Goal: Task Accomplishment & Management: Manage account settings

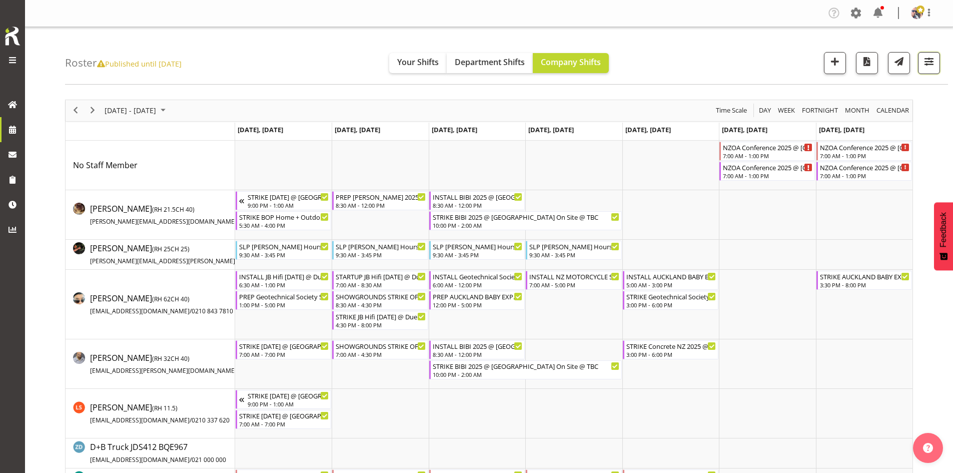
click at [923, 65] on span "button" at bounding box center [928, 61] width 13 height 13
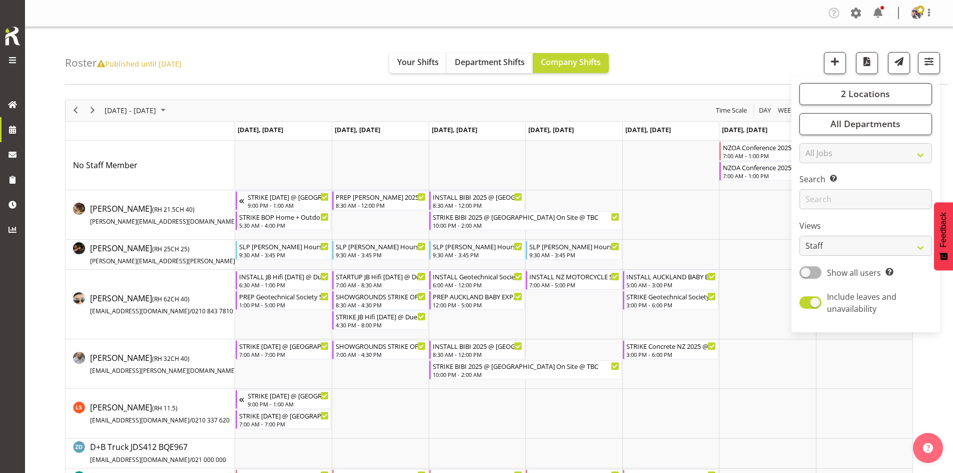
click at [883, 78] on div "2 Locations Clear CARLTON EVENTS Carlton Hamilton Carlton Wellington DW CHC DW …" at bounding box center [865, 204] width 149 height 256
click at [874, 88] on span "2 Locations" at bounding box center [865, 94] width 49 height 12
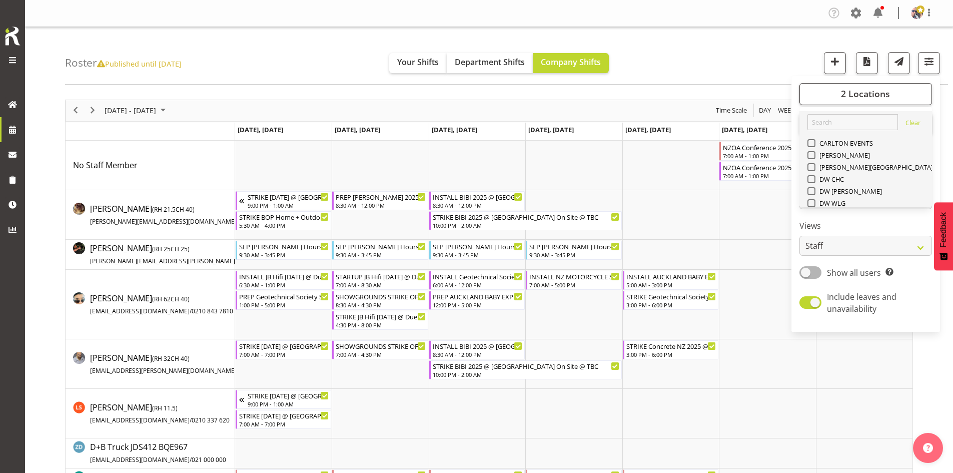
click at [814, 271] on span at bounding box center [811, 275] width 8 height 8
click at [814, 272] on input "SLP" at bounding box center [810, 275] width 7 height 7
checkbox input "false"
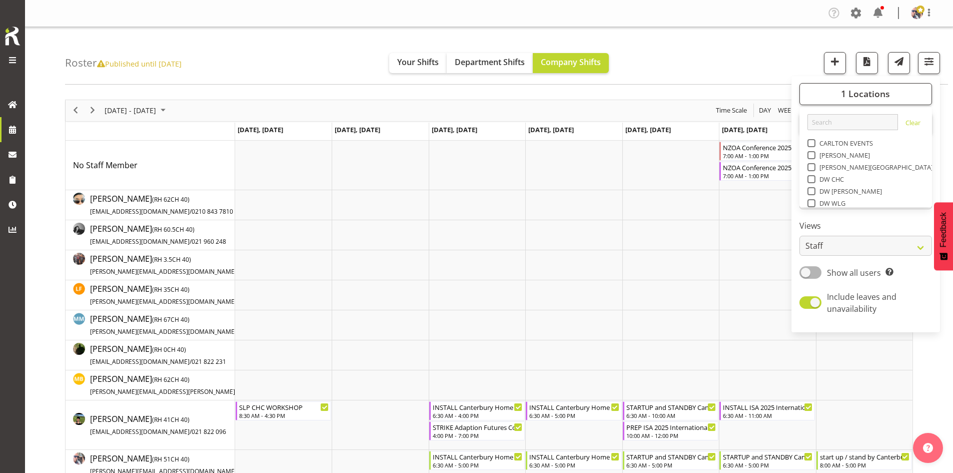
click at [438, 101] on div "October 13 - 19, 2025 Today Day Week Fortnight Month calendar Month Agenda Time…" at bounding box center [489, 110] width 847 height 21
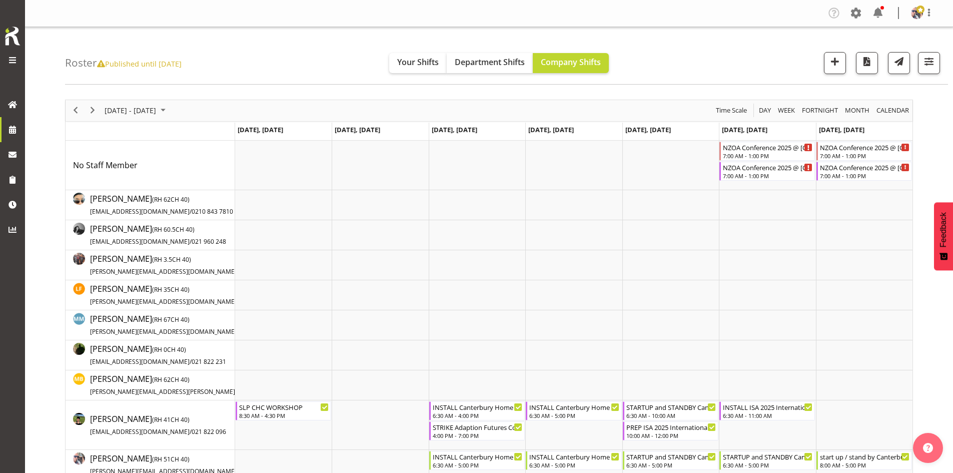
scroll to position [150, 0]
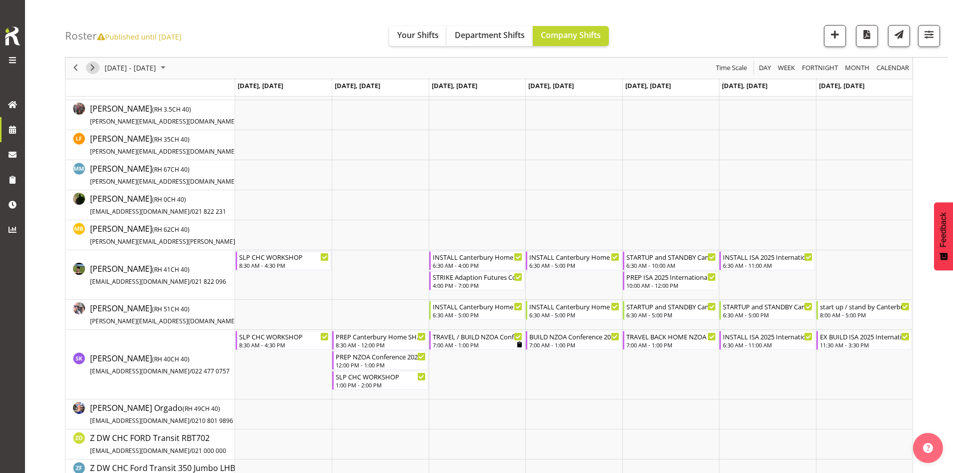
click at [92, 67] on span "Next" at bounding box center [93, 68] width 12 height 13
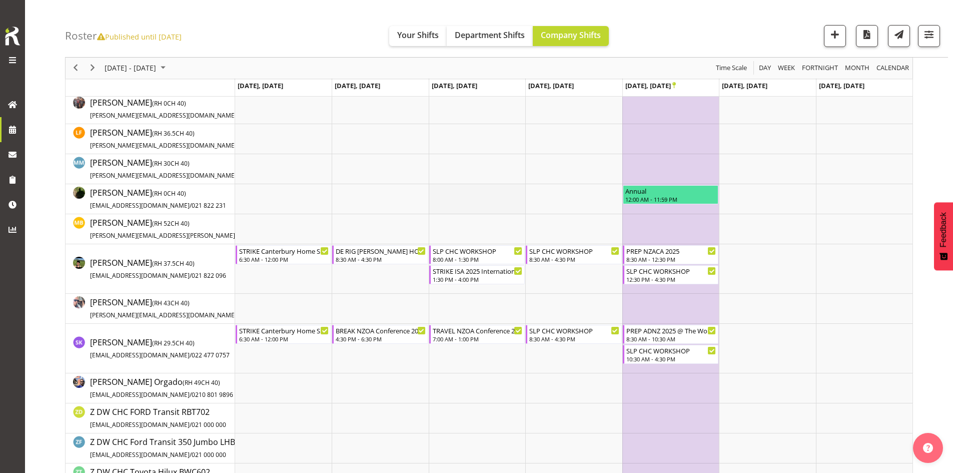
scroll to position [200, 0]
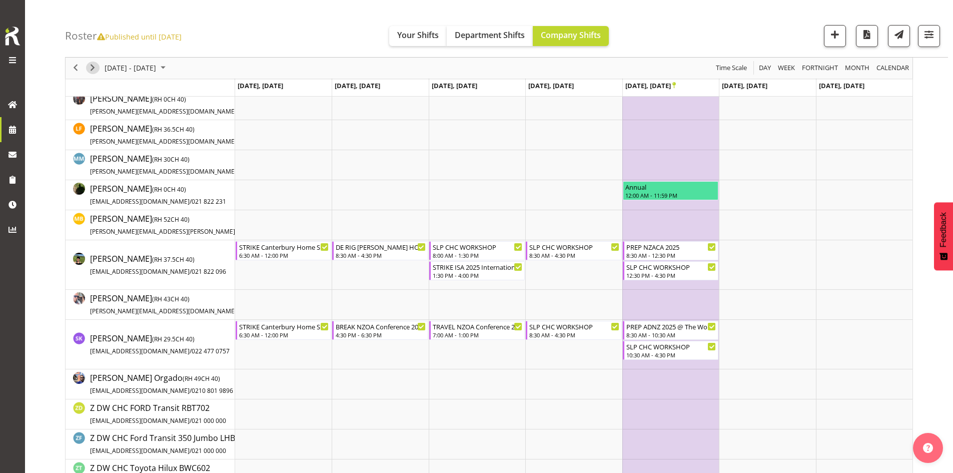
click at [88, 73] on span "Next" at bounding box center [93, 68] width 12 height 13
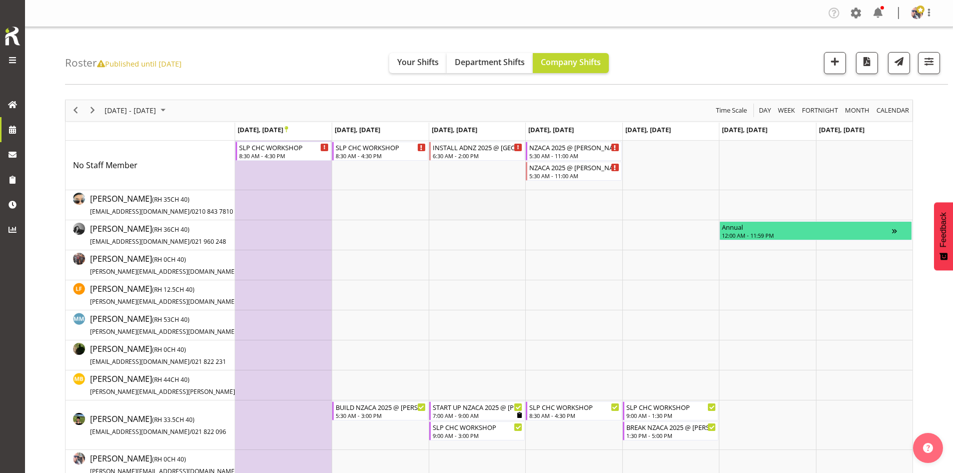
scroll to position [200, 0]
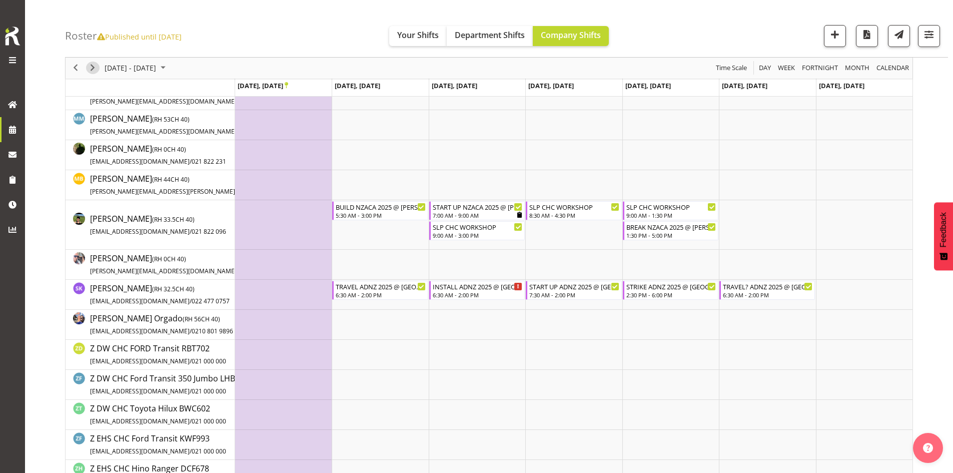
click at [92, 65] on span "Next" at bounding box center [93, 68] width 12 height 13
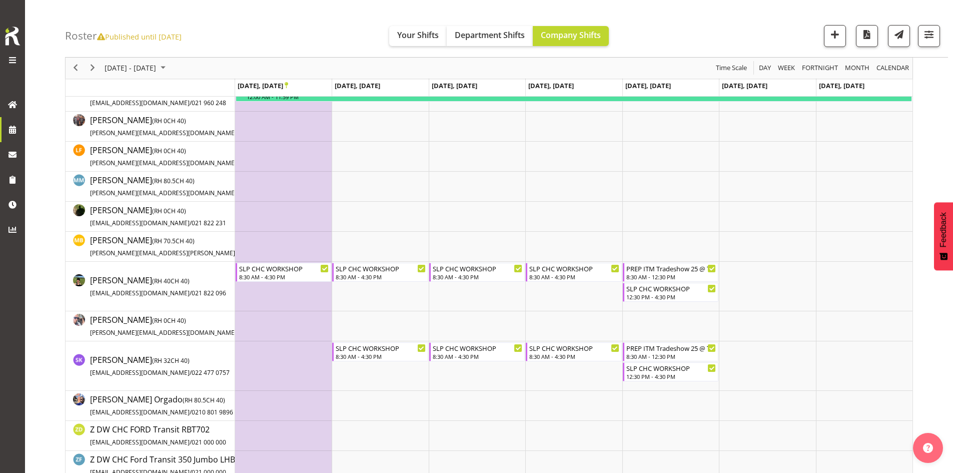
scroll to position [200, 0]
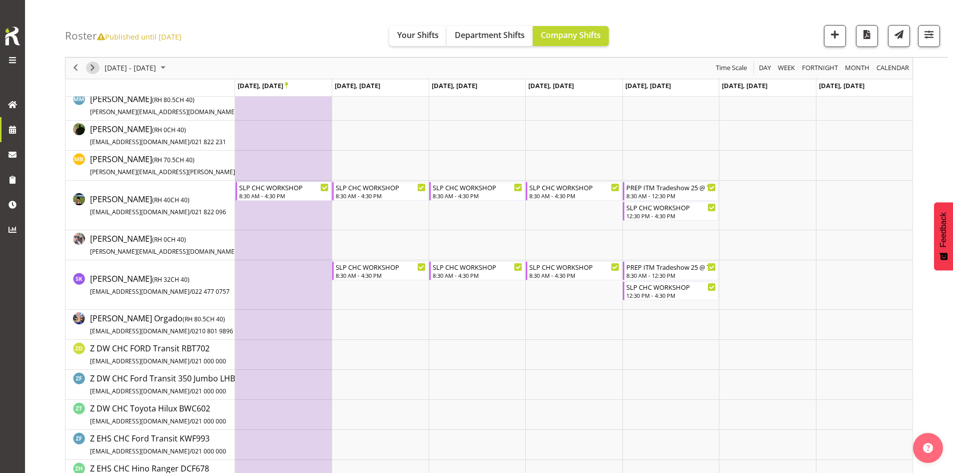
click at [86, 64] on div "next period" at bounding box center [92, 68] width 17 height 21
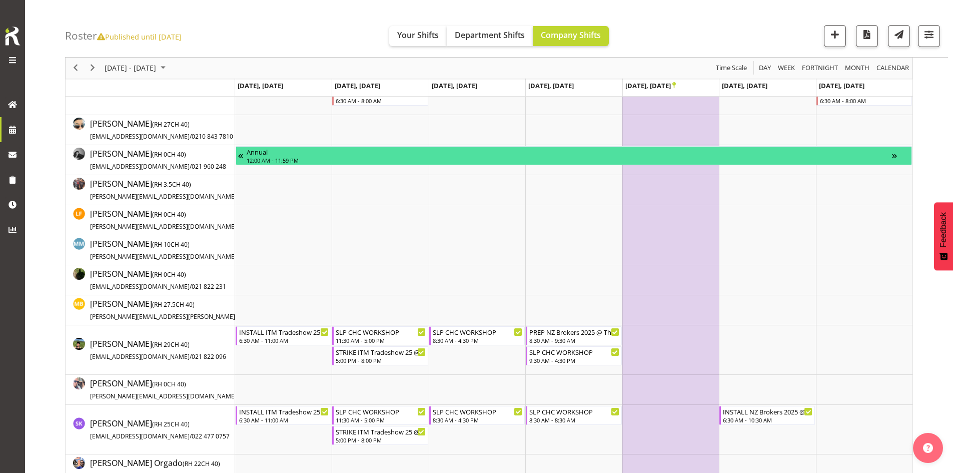
scroll to position [150, 0]
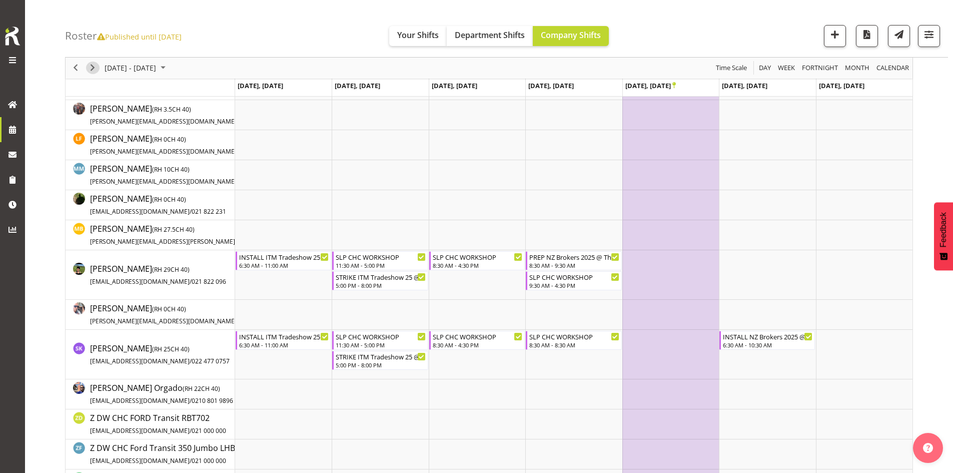
click at [95, 67] on span "Next" at bounding box center [93, 68] width 12 height 13
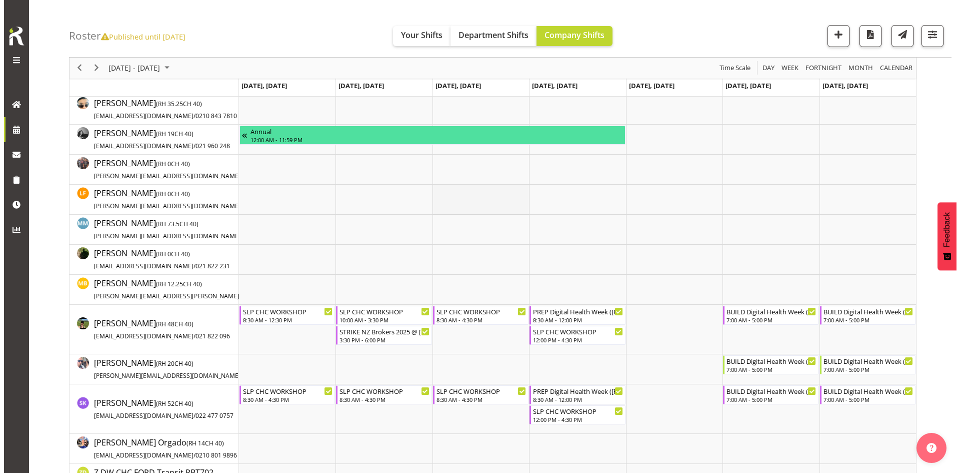
scroll to position [150, 0]
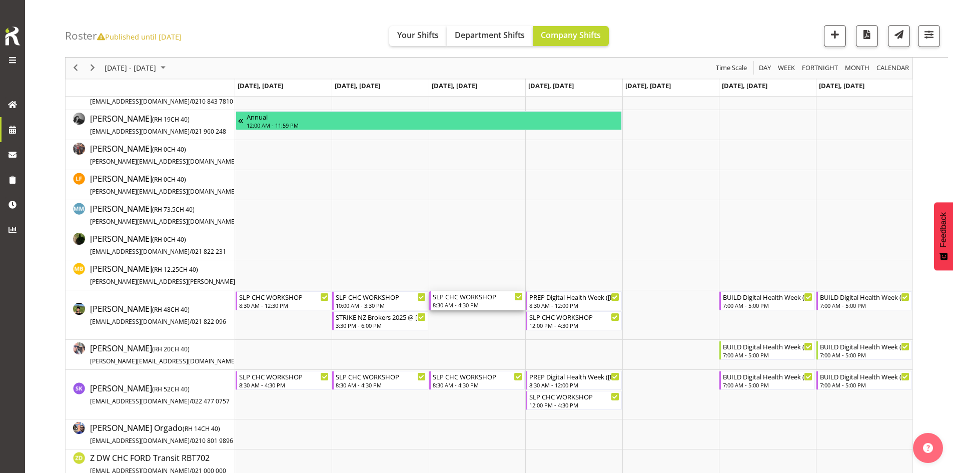
click at [468, 301] on div "SLP CHC WORKSHOP" at bounding box center [478, 296] width 90 height 10
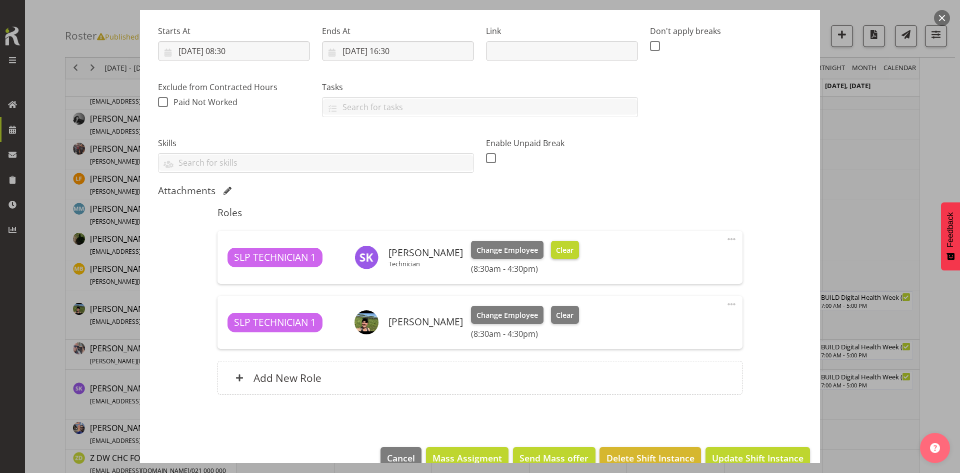
click at [560, 264] on h6 "(8:30am - 4:30pm)" at bounding box center [525, 269] width 108 height 10
select select "45"
click at [557, 258] on button "Clear" at bounding box center [565, 250] width 29 height 18
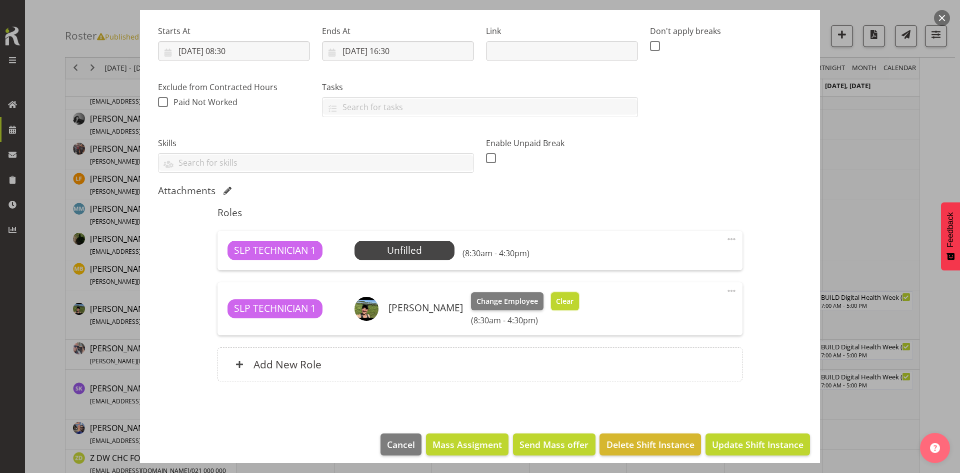
click at [564, 294] on button "Clear" at bounding box center [565, 301] width 29 height 18
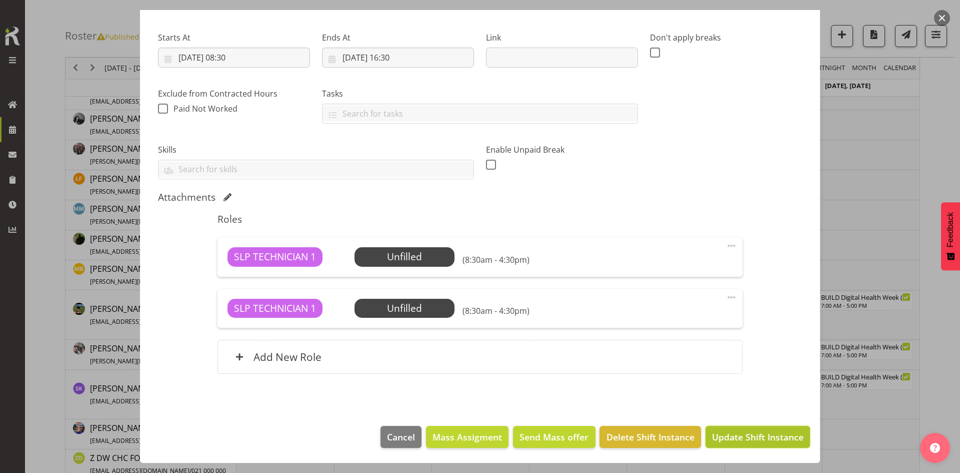
click at [724, 440] on span "Update Shift Instance" at bounding box center [758, 436] width 92 height 13
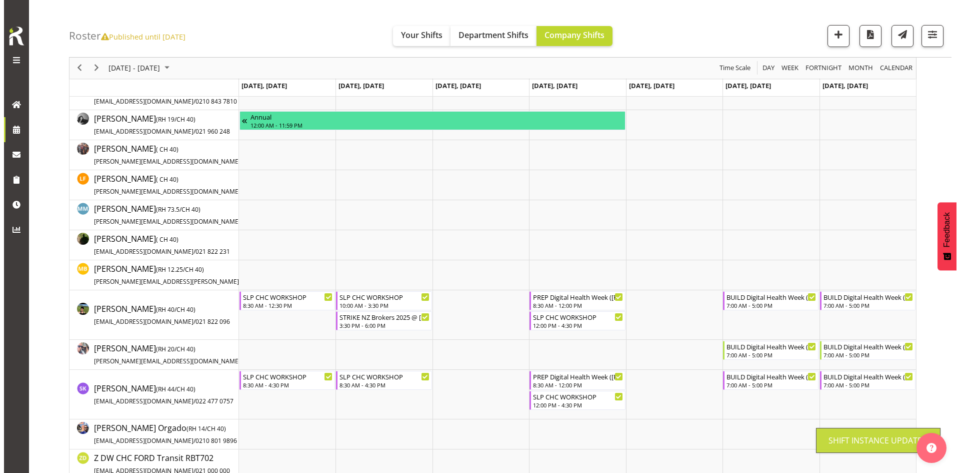
scroll to position [0, 0]
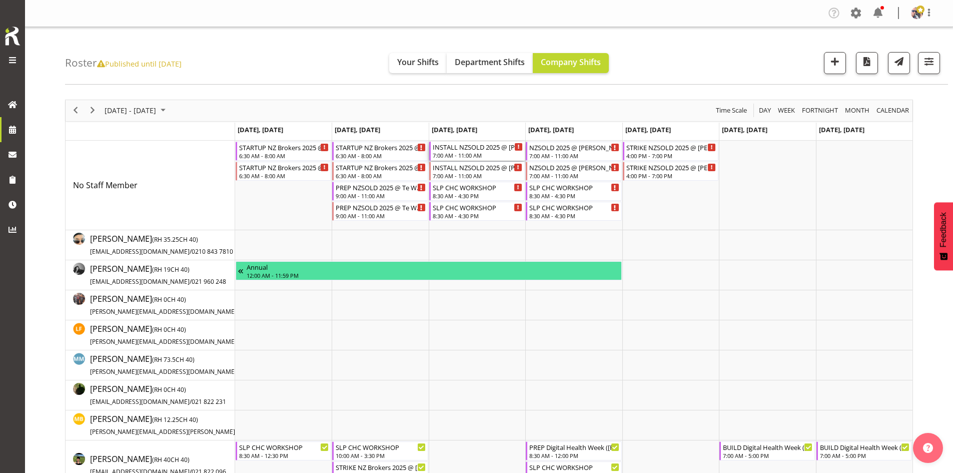
click at [462, 153] on div "7:00 AM - 11:00 AM" at bounding box center [478, 155] width 90 height 8
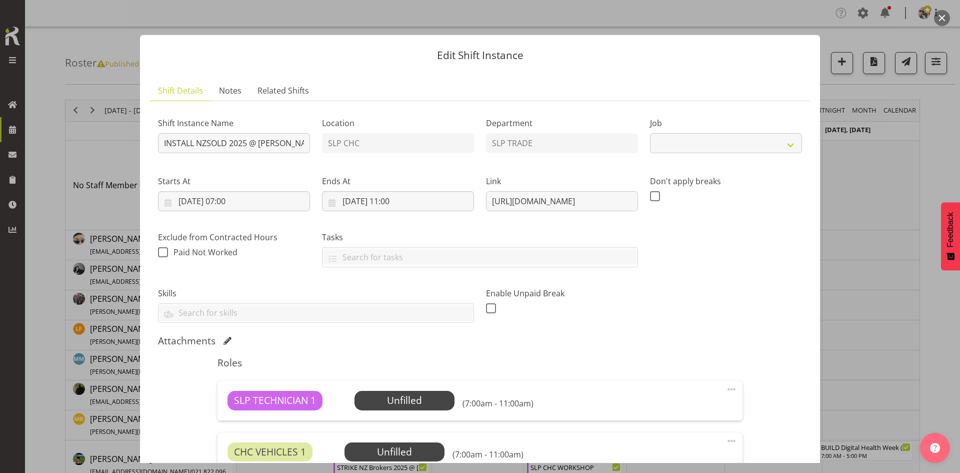
select select "10681"
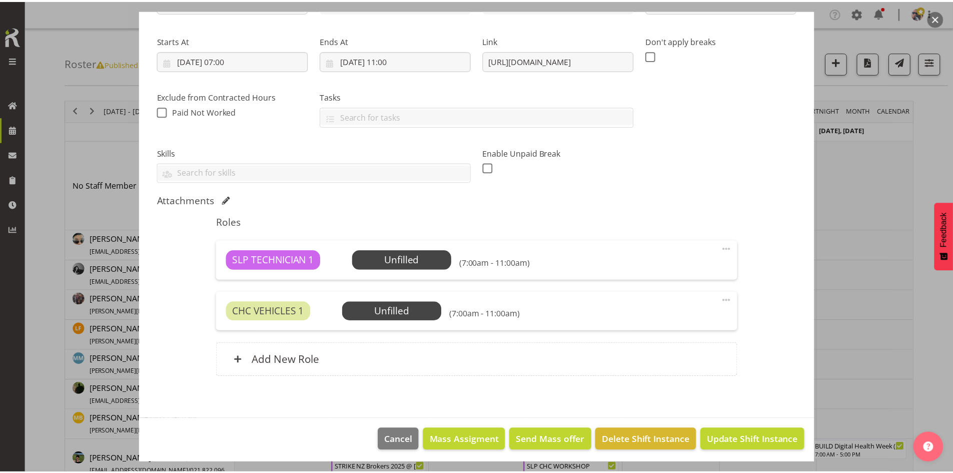
scroll to position [144, 0]
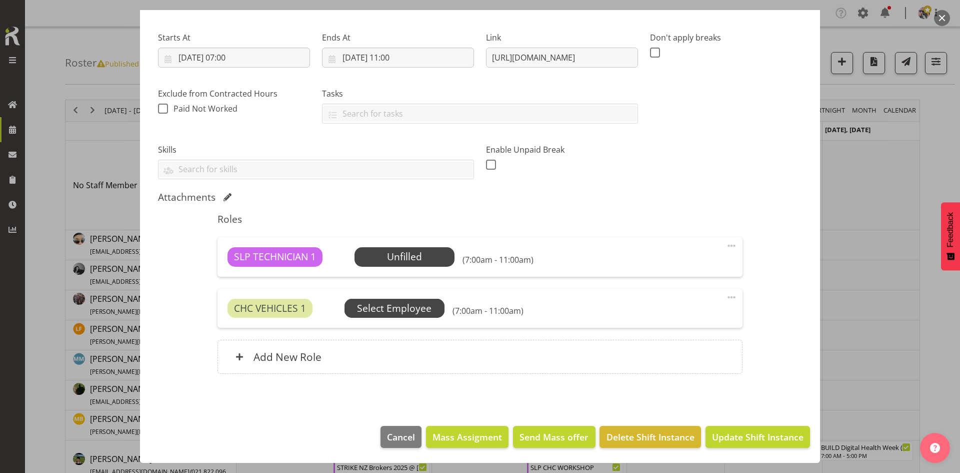
click at [415, 300] on span "Select Employee" at bounding box center [395, 308] width 100 height 19
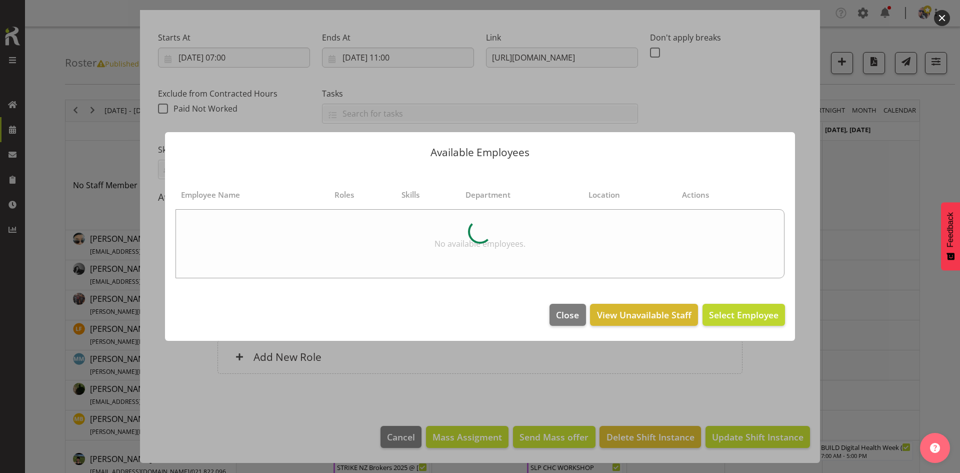
click at [787, 118] on div "Available Employees Employee Name Roles Skills Department Location Actions No a…" at bounding box center [480, 236] width 650 height 259
click at [557, 316] on span "Close" at bounding box center [567, 314] width 23 height 13
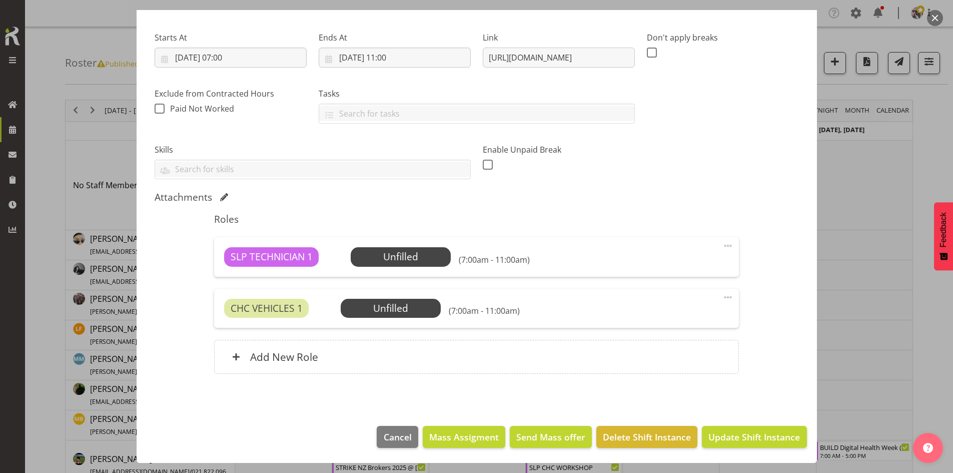
click at [722, 296] on span at bounding box center [728, 297] width 12 height 12
click at [656, 361] on link "Delete" at bounding box center [686, 355] width 96 height 18
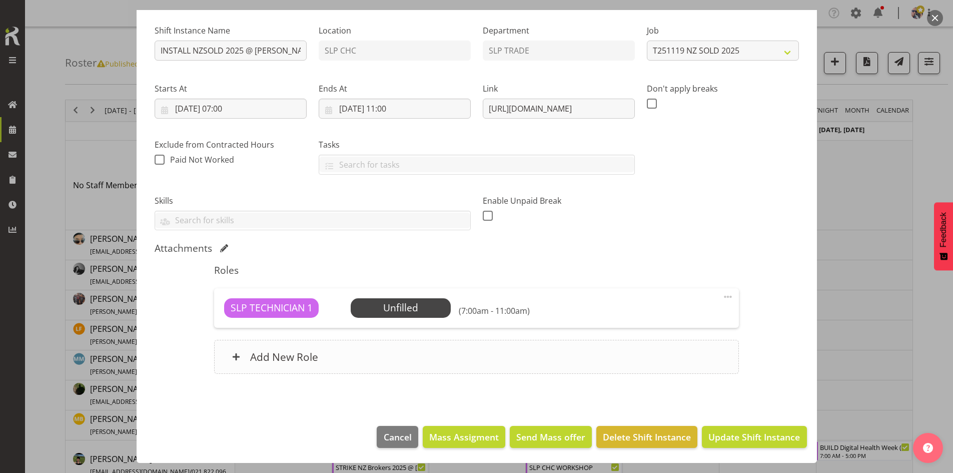
click at [409, 359] on div "Add New Role" at bounding box center [476, 357] width 525 height 34
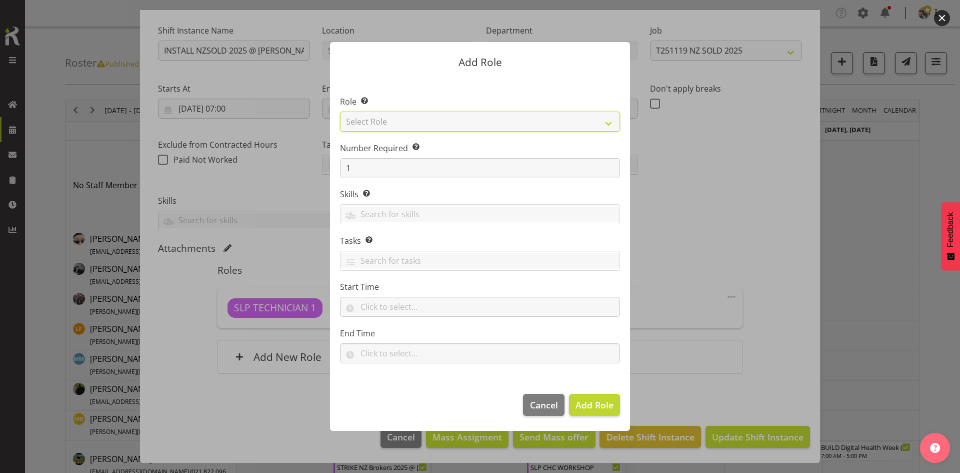
click at [594, 124] on select "Select Role ACCOUNT MANAGER ACCOUNT MANAGER DW ACCOUNTS [PERSON_NAME] VEHICLES …" at bounding box center [480, 122] width 280 height 20
select select "123"
click at [340, 112] on select "Select Role ACCOUNT MANAGER ACCOUNT MANAGER DW ACCOUNTS [PERSON_NAME] VEHICLES …" at bounding box center [480, 122] width 280 height 20
click at [583, 398] on button "Add Role" at bounding box center [594, 405] width 51 height 22
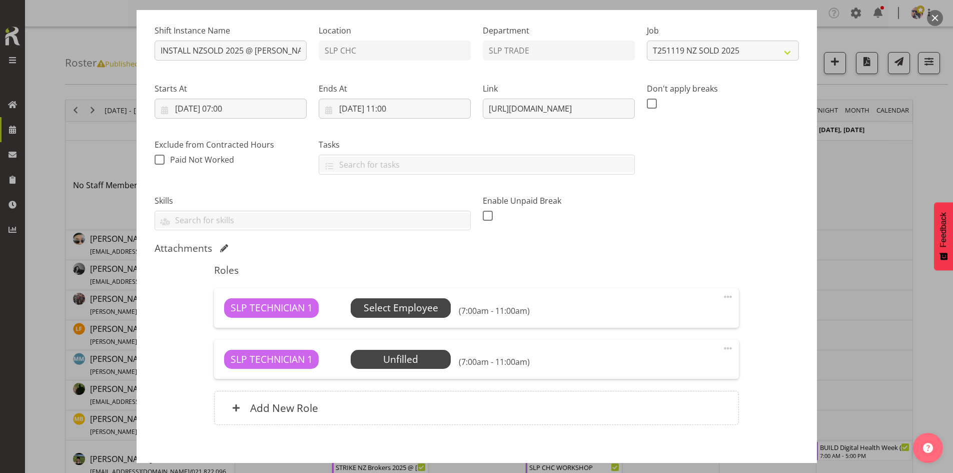
click at [406, 307] on span "Select Employee" at bounding box center [401, 308] width 75 height 15
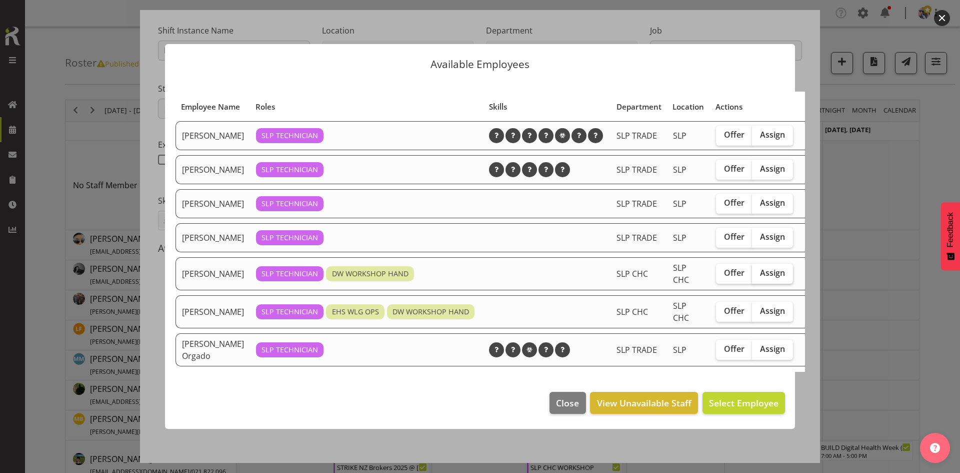
click at [760, 278] on span "Assign" at bounding box center [772, 273] width 25 height 10
click at [757, 276] on input "Assign" at bounding box center [755, 273] width 7 height 7
checkbox input "true"
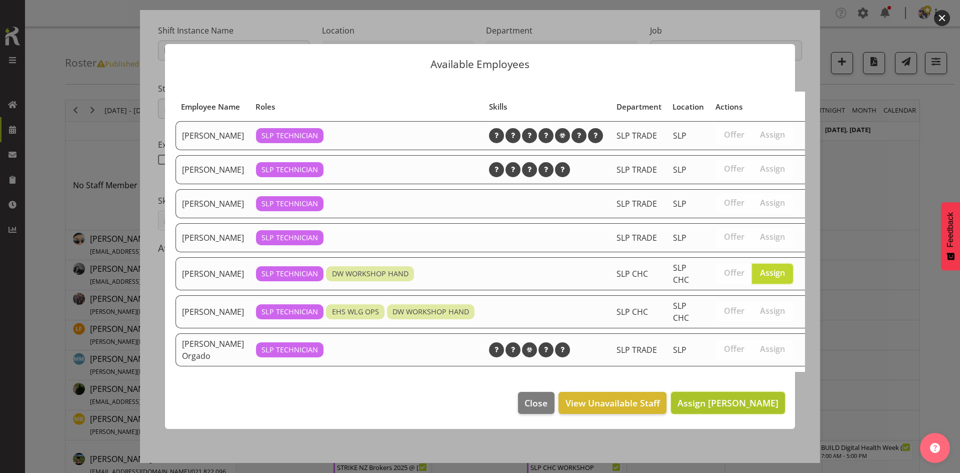
click at [714, 409] on span "Assign [PERSON_NAME]" at bounding box center [728, 403] width 101 height 12
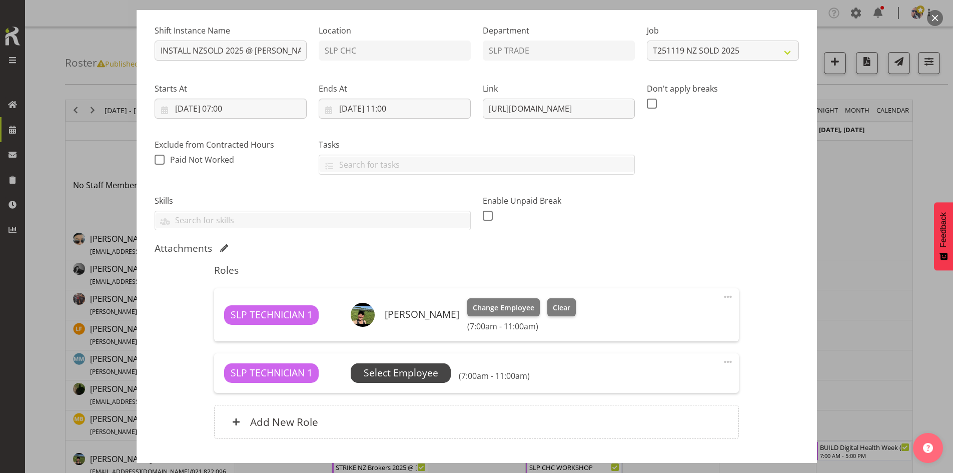
click at [423, 371] on span "Select Employee" at bounding box center [401, 373] width 75 height 15
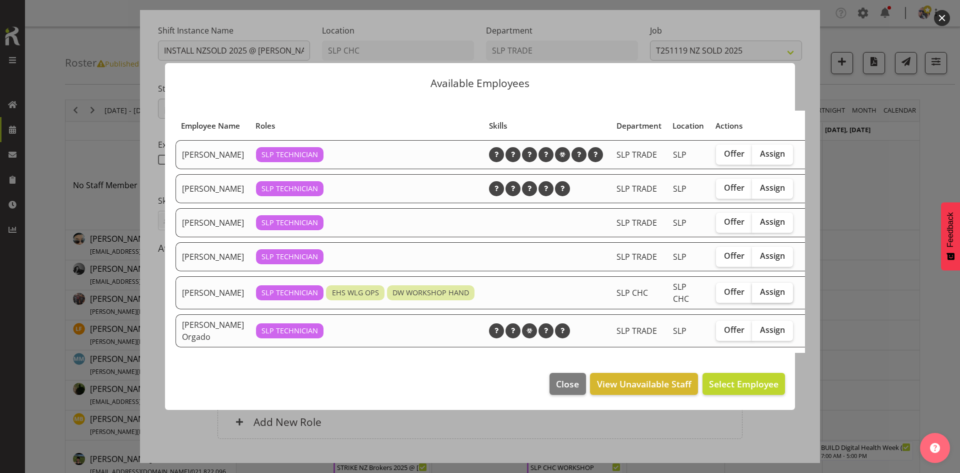
click at [752, 292] on label "Assign" at bounding box center [772, 293] width 41 height 20
click at [752, 292] on input "Assign" at bounding box center [755, 292] width 7 height 7
checkbox input "true"
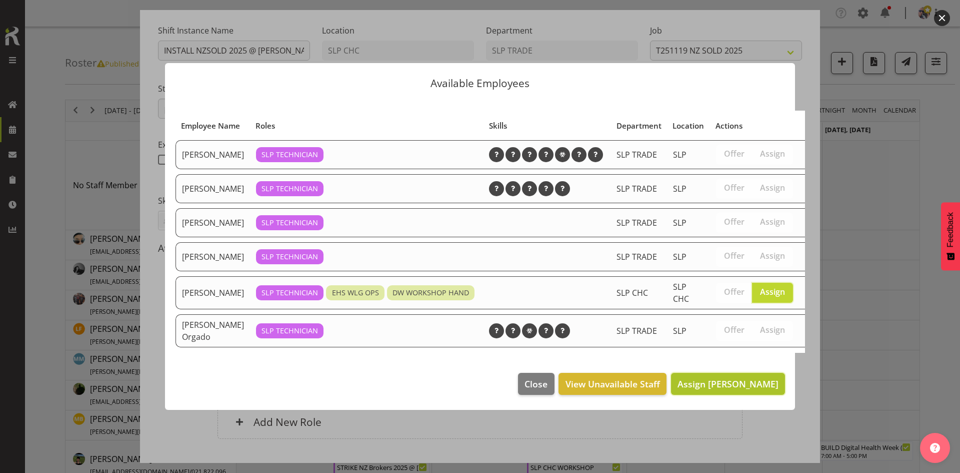
click at [721, 394] on button "Assign [PERSON_NAME]" at bounding box center [728, 384] width 114 height 22
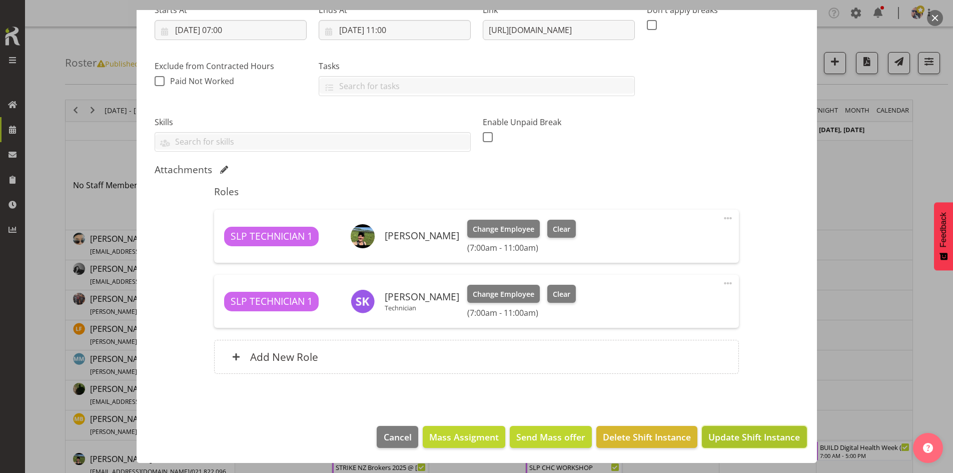
click at [716, 437] on span "Update Shift Instance" at bounding box center [754, 436] width 92 height 13
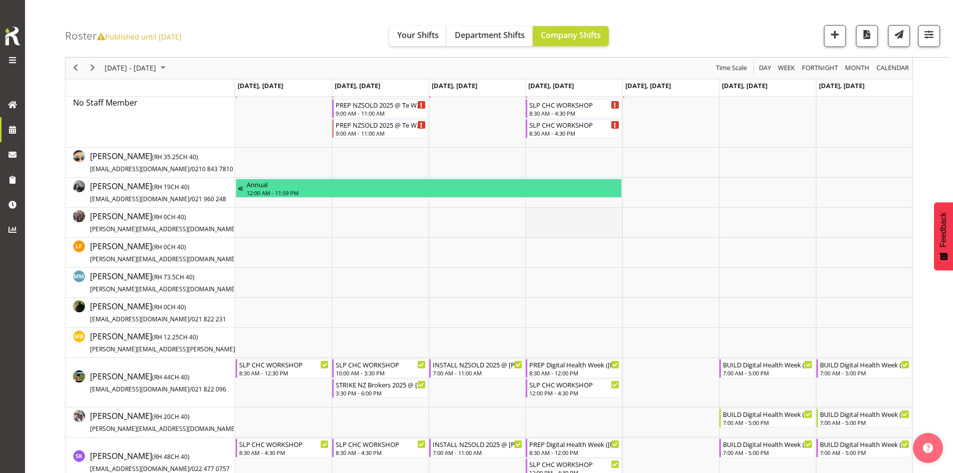
scroll to position [150, 0]
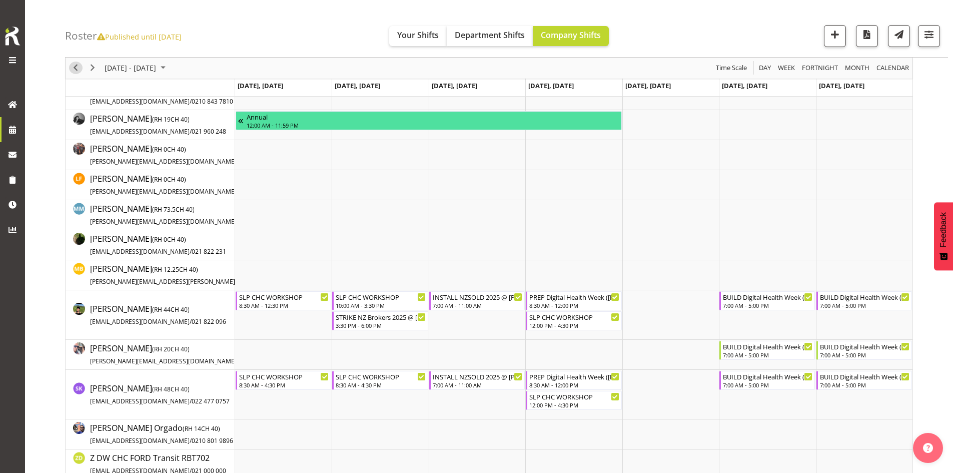
click at [72, 71] on span "Previous" at bounding box center [76, 68] width 12 height 13
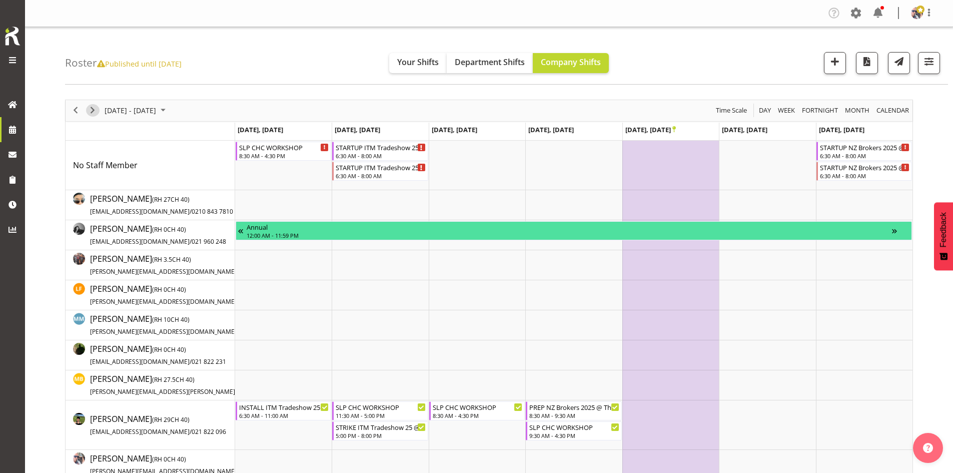
click at [91, 109] on span "Next" at bounding box center [93, 110] width 12 height 13
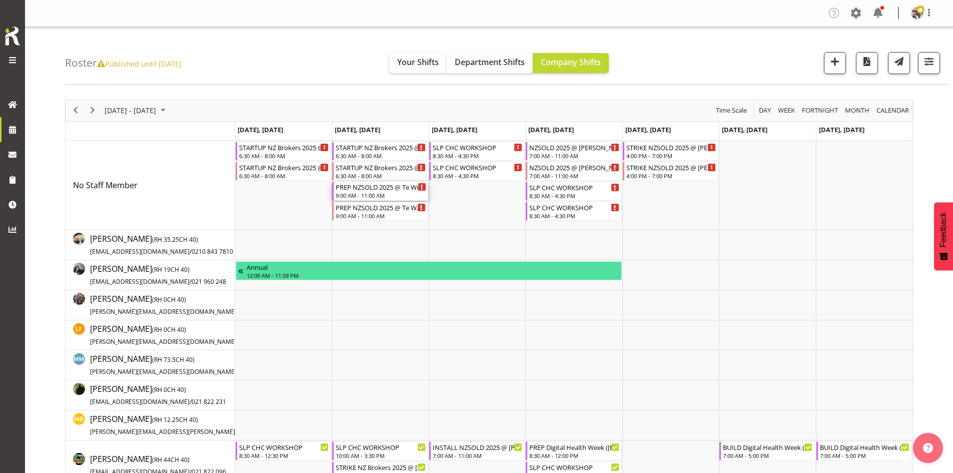
click at [373, 193] on div "9:00 AM - 11:00 AM" at bounding box center [381, 195] width 90 height 8
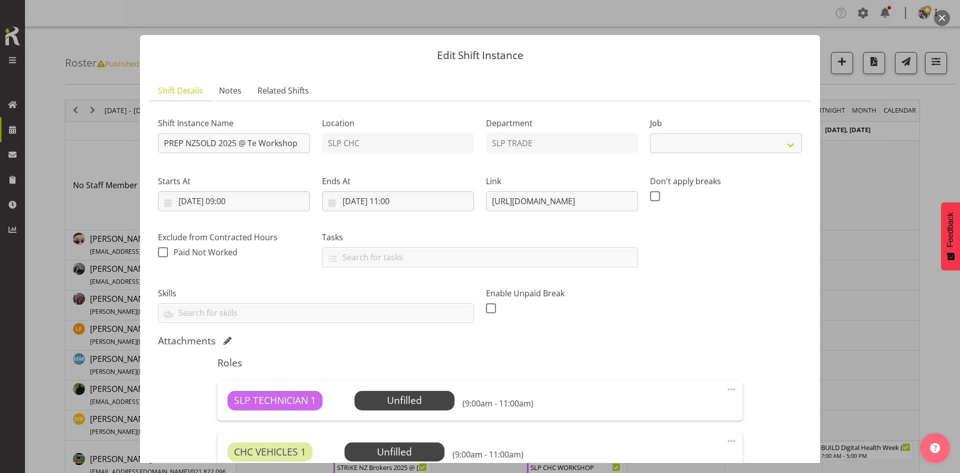
select select "10681"
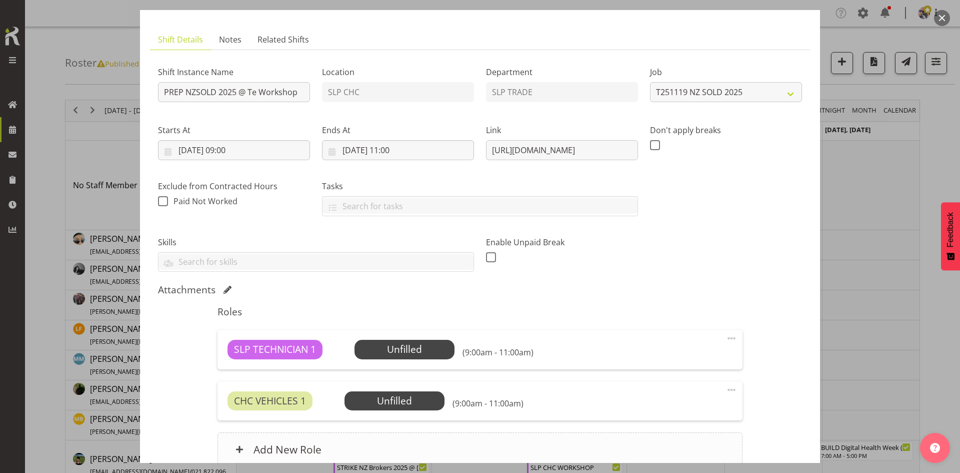
scroll to position [144, 0]
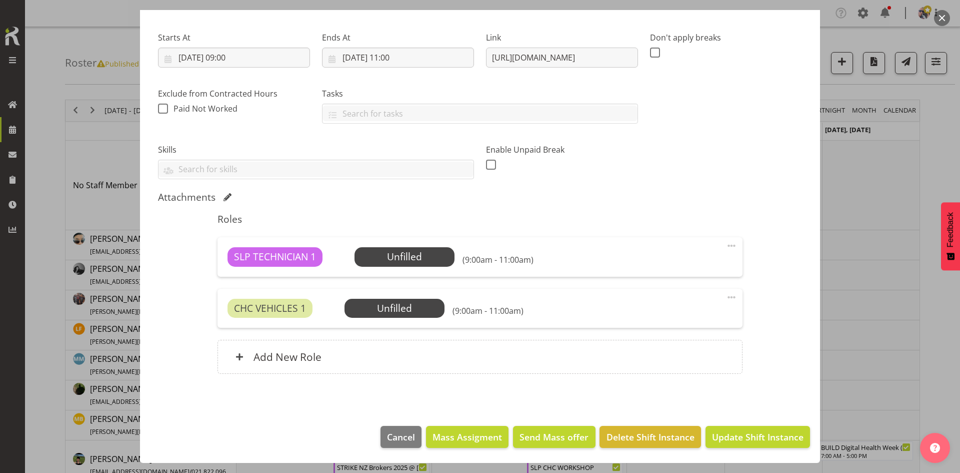
click at [726, 297] on span at bounding box center [732, 297] width 12 height 12
click at [668, 355] on link "Delete" at bounding box center [690, 355] width 96 height 18
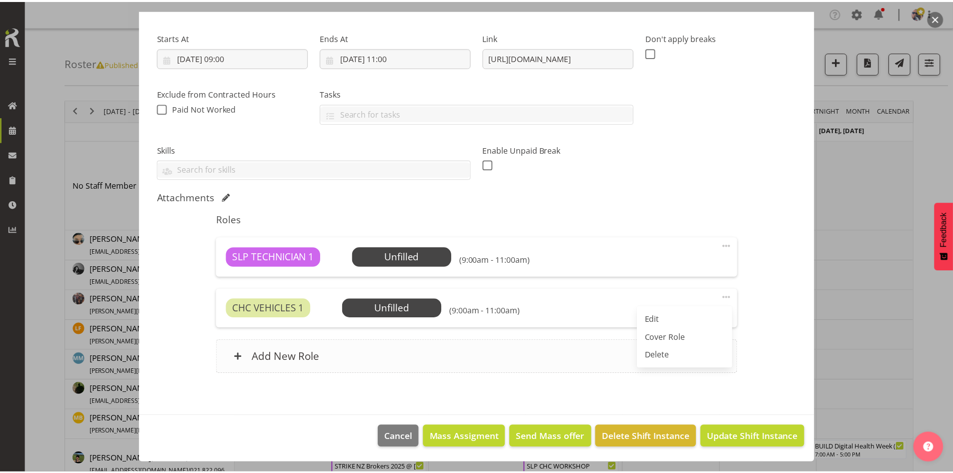
scroll to position [93, 0]
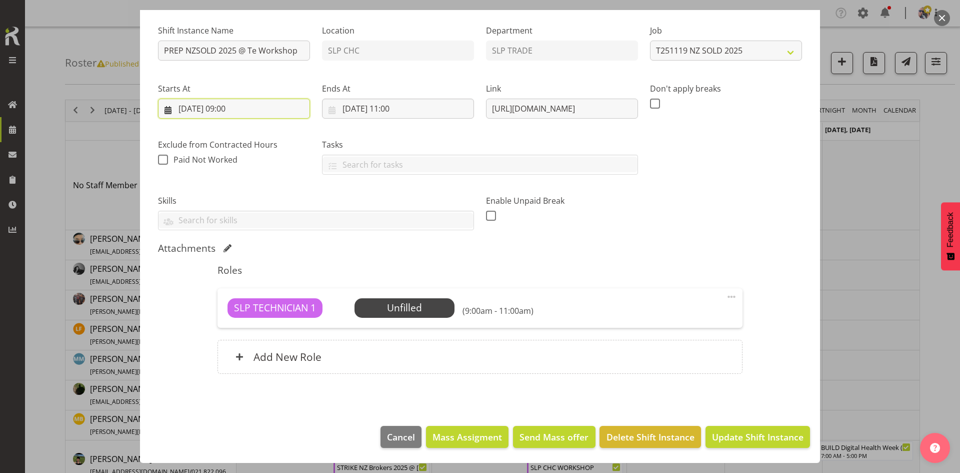
click at [234, 106] on input "18/11/2025, 09:00" at bounding box center [234, 109] width 152 height 20
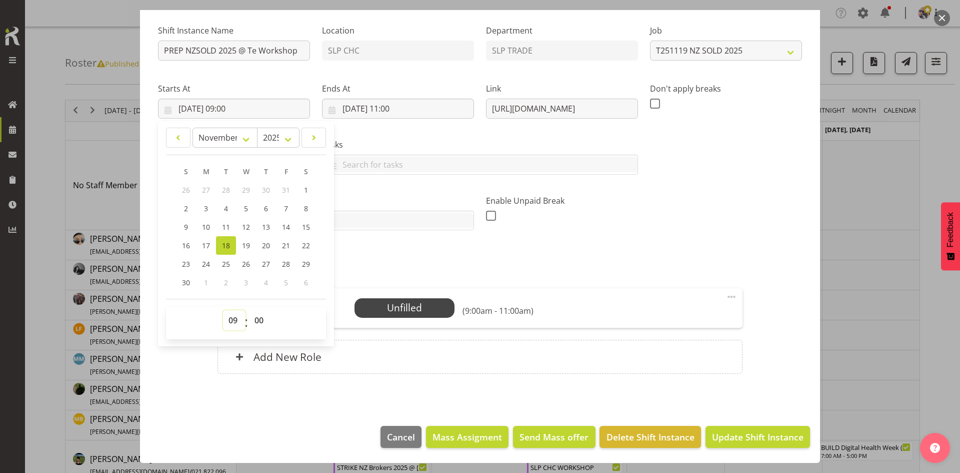
click at [231, 322] on select "00 01 02 03 04 05 06 07 08 09 10 11 12 13 14 15 16 17 18 19 20 21 22 23" at bounding box center [234, 320] width 23 height 20
select select "8"
click at [223, 310] on select "00 01 02 03 04 05 06 07 08 09 10 11 12 13 14 15 16 17 18 19 20 21 22 23" at bounding box center [234, 320] width 23 height 20
type input "18/11/2025, 08:00"
click at [263, 322] on select "00 01 02 03 04 05 06 07 08 09 10 11 12 13 14 15 16 17 18 19 20 21 22 23 24 25 2…" at bounding box center [260, 320] width 23 height 20
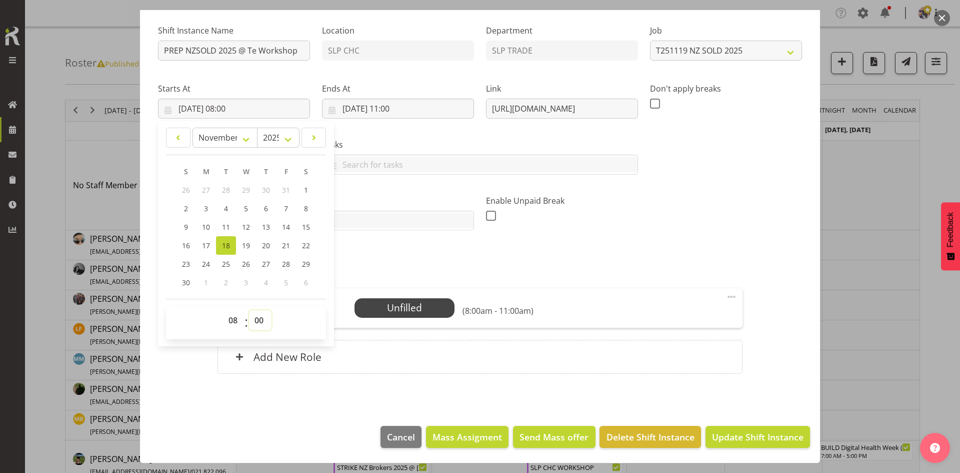
select select "30"
click at [249, 310] on select "00 01 02 03 04 05 06 07 08 09 10 11 12 13 14 15 16 17 18 19 20 21 22 23 24 25 2…" at bounding box center [260, 320] width 23 height 20
type input "18/11/2025, 08:30"
click at [406, 107] on input "18/11/2025, 11:00" at bounding box center [398, 109] width 152 height 20
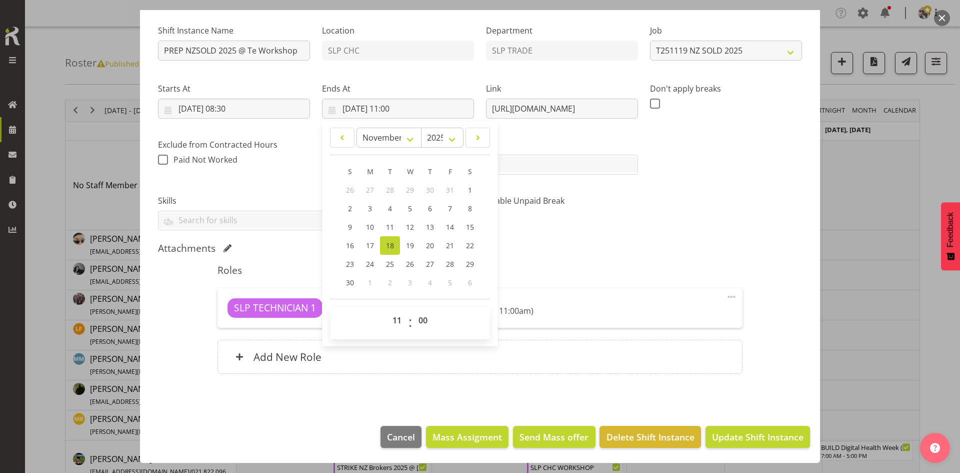
click at [409, 317] on span ":" at bounding box center [411, 322] width 4 height 25
click at [402, 317] on select "00 01 02 03 04 05 06 07 08 09 10 11 12 13 14 15 16 17 18 19 20 21 22 23" at bounding box center [398, 320] width 23 height 20
select select "9"
click at [387, 310] on select "00 01 02 03 04 05 06 07 08 09 10 11 12 13 14 15 16 17 18 19 20 21 22 23" at bounding box center [398, 320] width 23 height 20
type input "18/11/2025, 09:00"
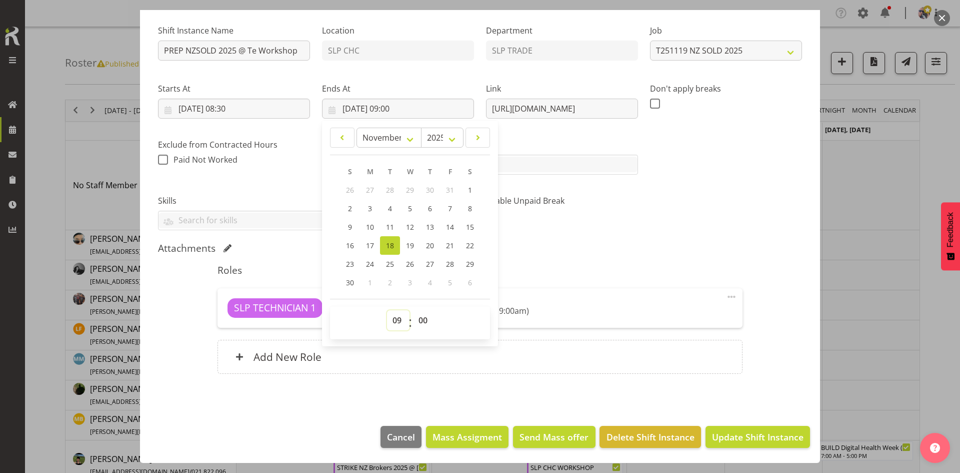
click at [398, 317] on select "00 01 02 03 04 05 06 07 08 09 10 11 12 13 14 15 16 17 18 19 20 21 22 23" at bounding box center [398, 320] width 23 height 20
select select "10"
click at [387, 310] on select "00 01 02 03 04 05 06 07 08 09 10 11 12 13 14 15 16 17 18 19 20 21 22 23" at bounding box center [398, 320] width 23 height 20
type input "18/11/2025, 10:00"
click at [654, 264] on h5 "Roles" at bounding box center [480, 270] width 525 height 12
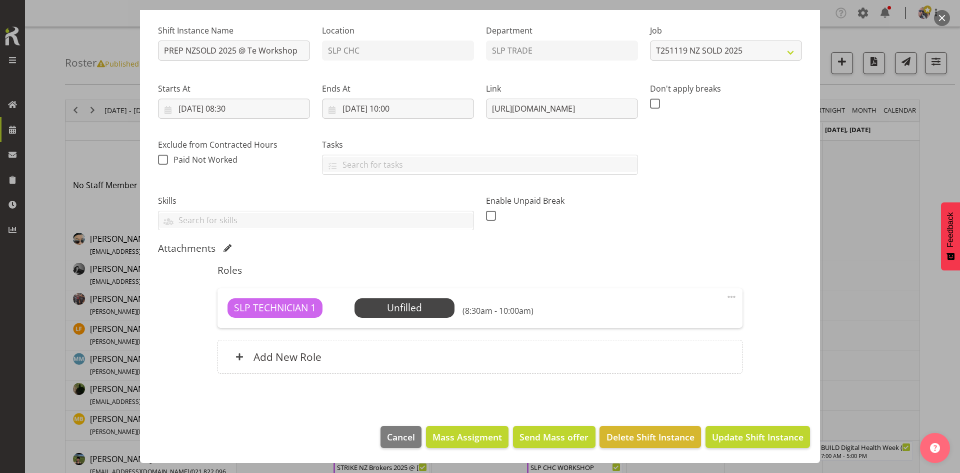
click at [430, 319] on div "SLP TECHNICIAN 1 Unfilled Select Employee (8:30am - 10:00am) Edit Cover Role De…" at bounding box center [480, 307] width 525 height 39
click at [426, 307] on span "Select Employee" at bounding box center [404, 308] width 75 height 15
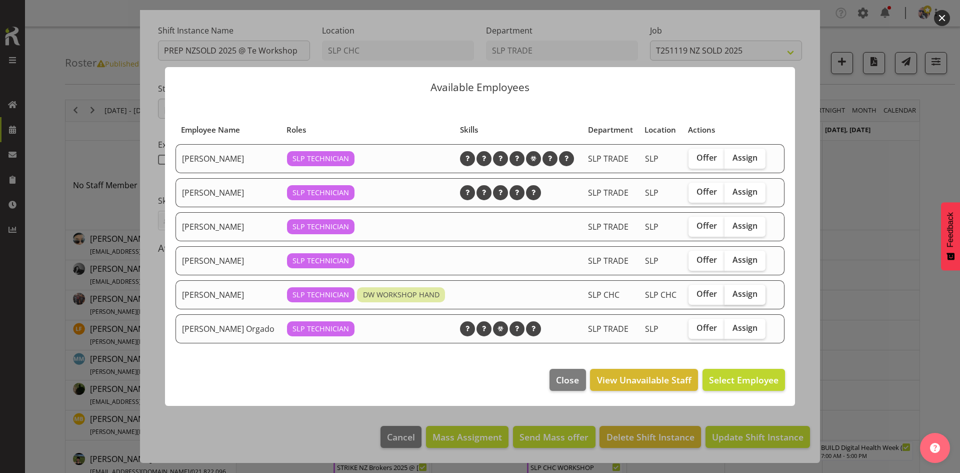
click at [748, 293] on span "Assign" at bounding box center [745, 294] width 25 height 10
click at [731, 293] on input "Assign" at bounding box center [728, 294] width 7 height 7
checkbox input "true"
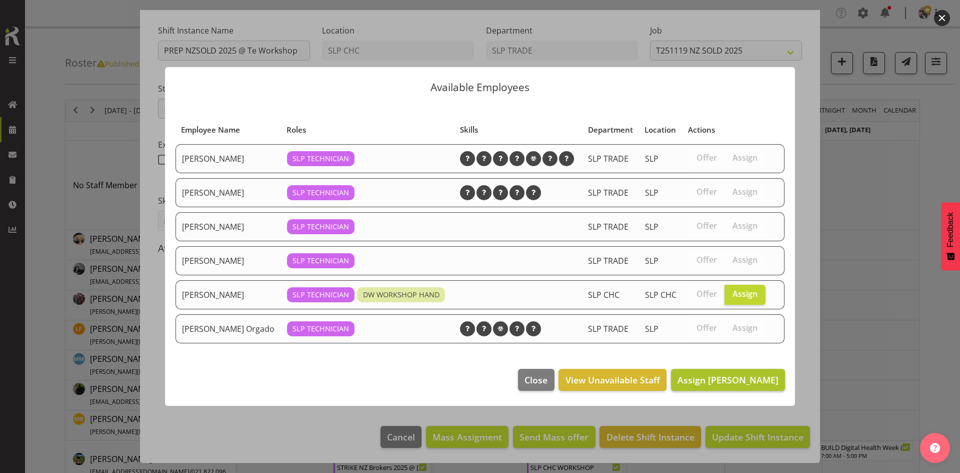
click at [727, 368] on footer "Close View Unavailable Staff Assign Rosey McKimmie" at bounding box center [480, 382] width 630 height 47
click at [717, 381] on span "Assign [PERSON_NAME]" at bounding box center [728, 380] width 101 height 12
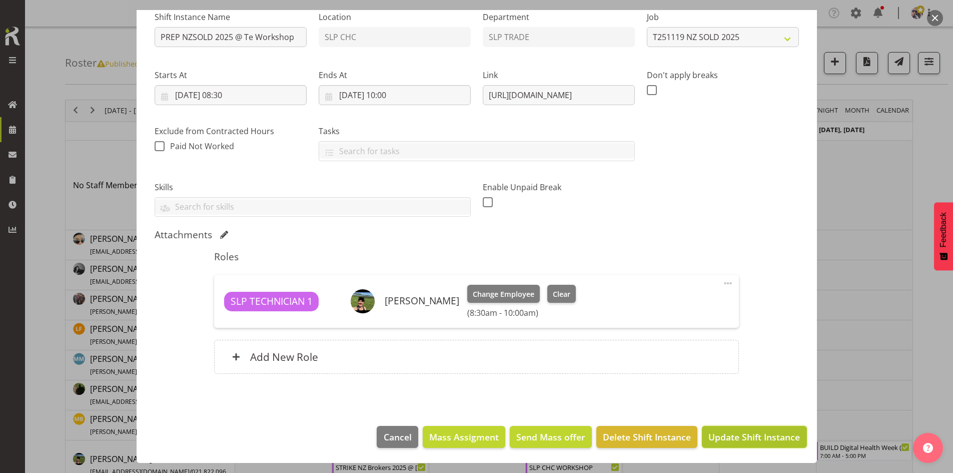
click at [755, 429] on button "Update Shift Instance" at bounding box center [754, 437] width 105 height 22
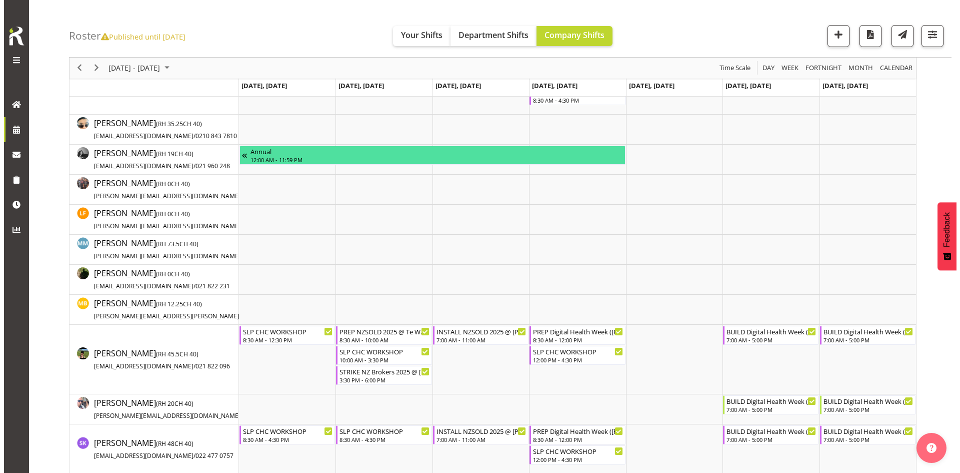
scroll to position [200, 0]
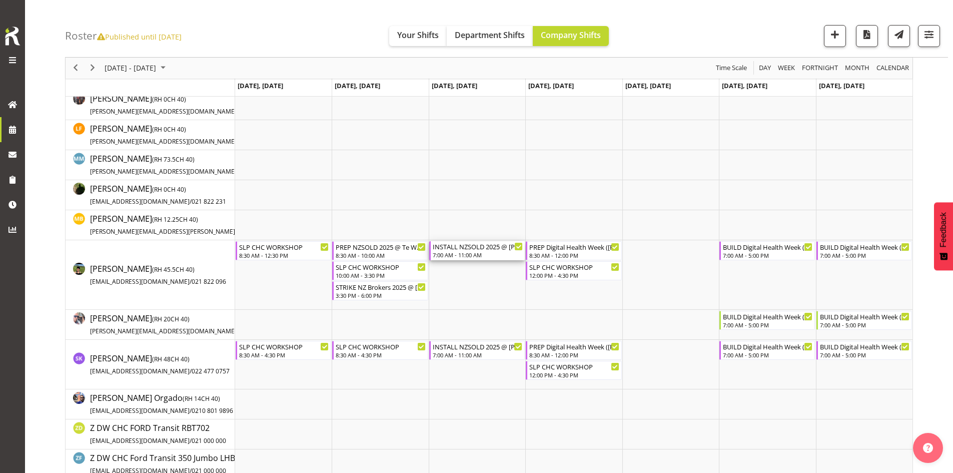
click at [475, 249] on div "INSTALL NZSOLD 2025 @ Te Pae On SIte @ 0730" at bounding box center [478, 246] width 90 height 10
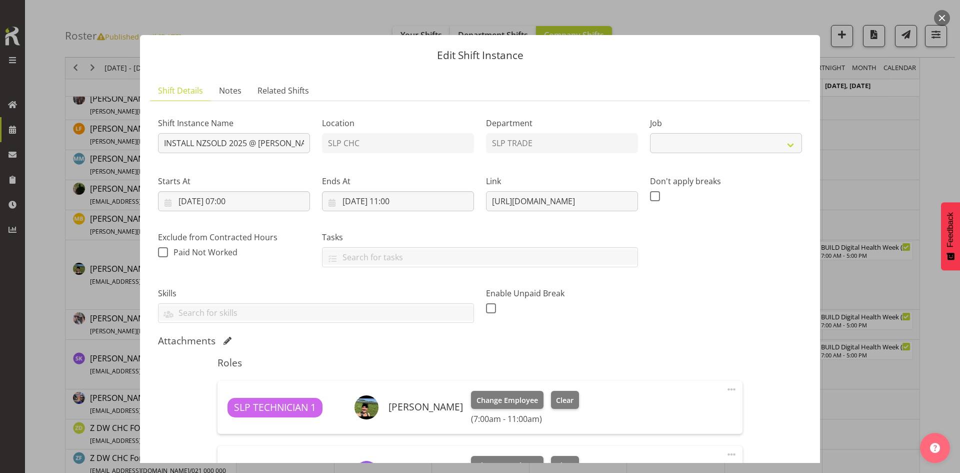
select select "10681"
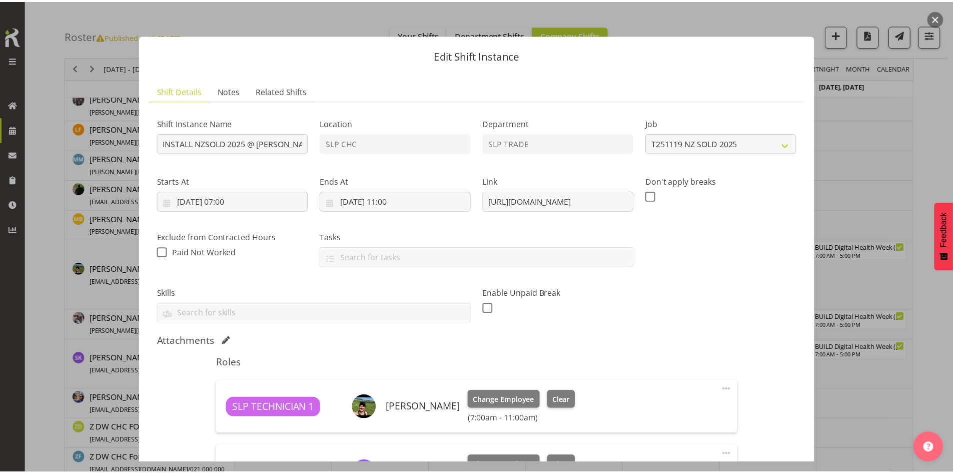
scroll to position [150, 0]
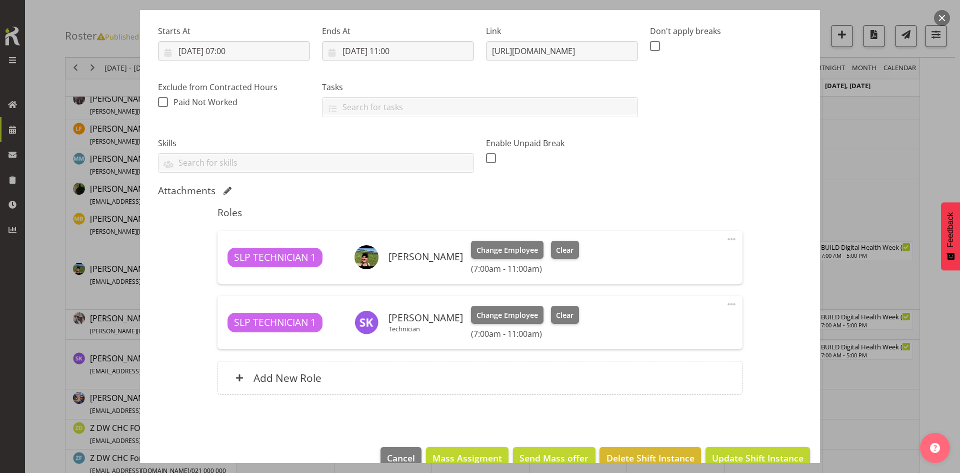
click at [942, 14] on button "button" at bounding box center [942, 18] width 16 height 16
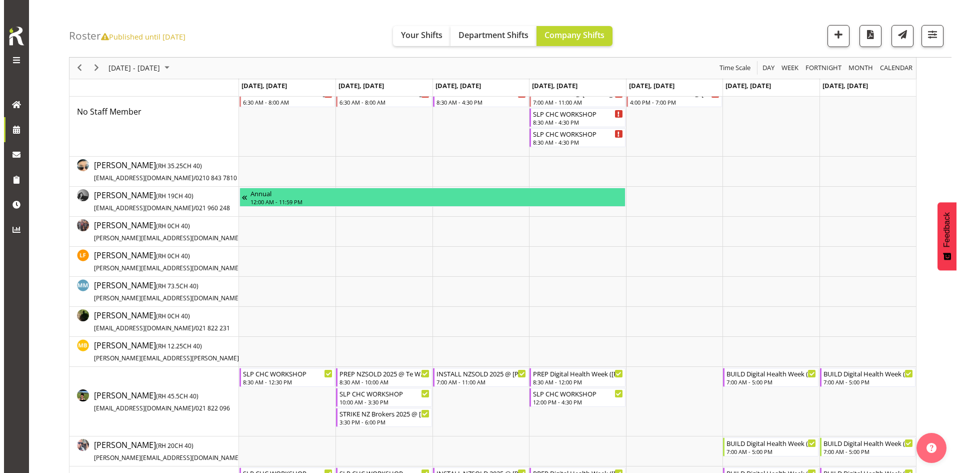
scroll to position [0, 0]
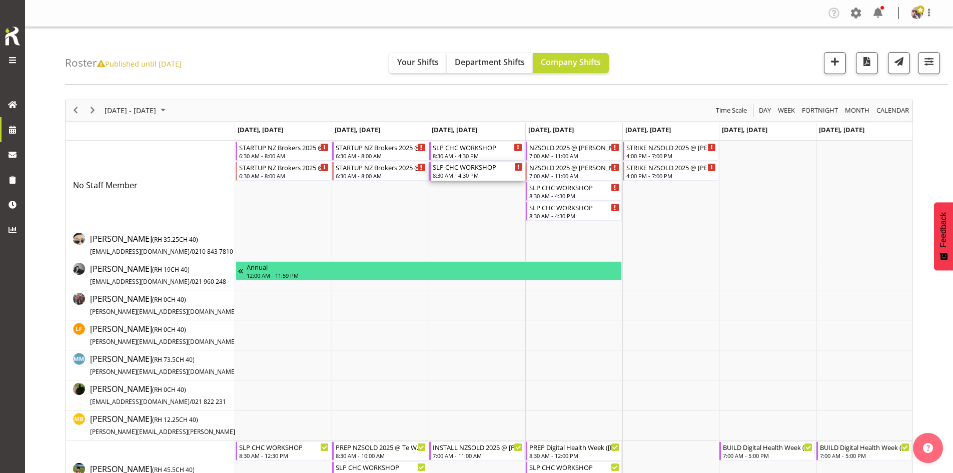
click at [459, 170] on div "SLP CHC WORKSHOP" at bounding box center [478, 167] width 90 height 10
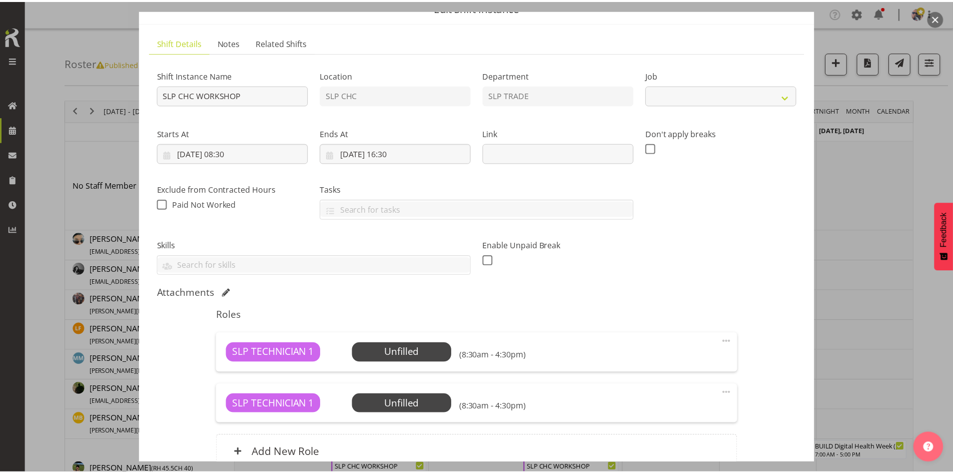
scroll to position [100, 0]
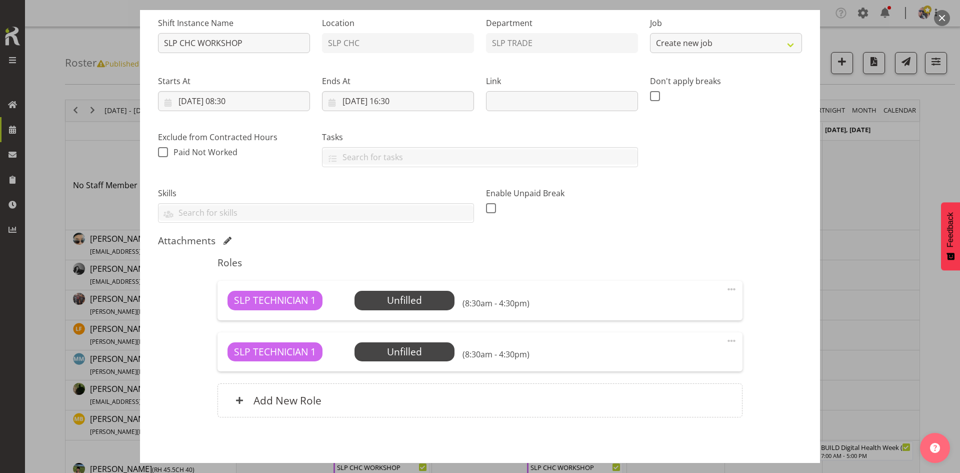
select select "45"
click at [243, 108] on input "19/11/2025, 08:30" at bounding box center [234, 101] width 152 height 20
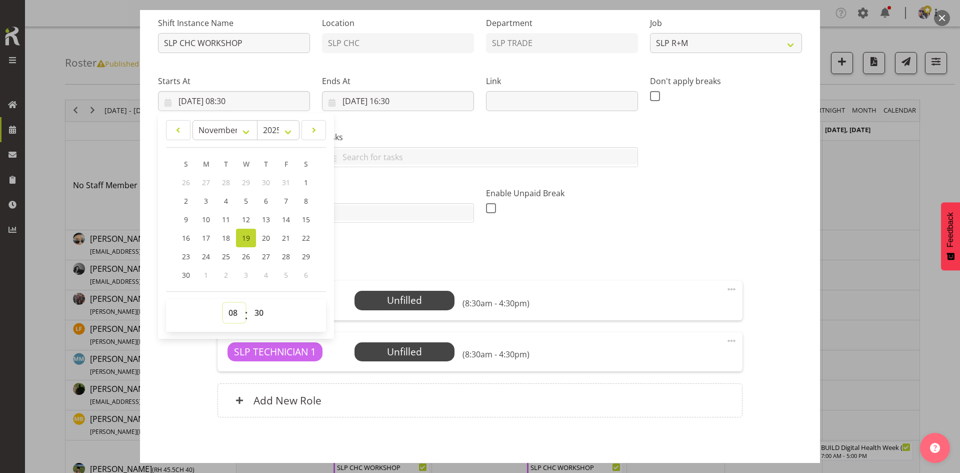
click at [230, 306] on select "00 01 02 03 04 05 06 07 08 09 10 11 12 13 14 15 16 17 18 19 20 21 22 23" at bounding box center [234, 313] width 23 height 20
select select "11"
click at [223, 303] on select "00 01 02 03 04 05 06 07 08 09 10 11 12 13 14 15 16 17 18 19 20 21 22 23" at bounding box center [234, 313] width 23 height 20
type input "19/11/2025, 11:30"
click at [260, 306] on select "00 01 02 03 04 05 06 07 08 09 10 11 12 13 14 15 16 17 18 19 20 21 22 23 24 25 2…" at bounding box center [260, 313] width 23 height 20
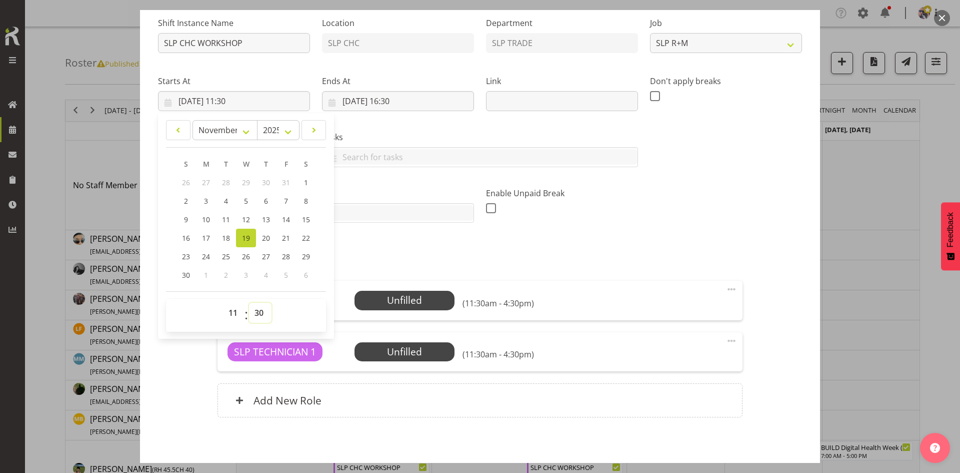
select select "0"
click at [249, 303] on select "00 01 02 03 04 05 06 07 08 09 10 11 12 13 14 15 16 17 18 19 20 21 22 23 24 25 2…" at bounding box center [260, 313] width 23 height 20
type input "19/11/2025, 11:00"
click at [410, 105] on input "19/11/2025, 16:30" at bounding box center [398, 101] width 152 height 20
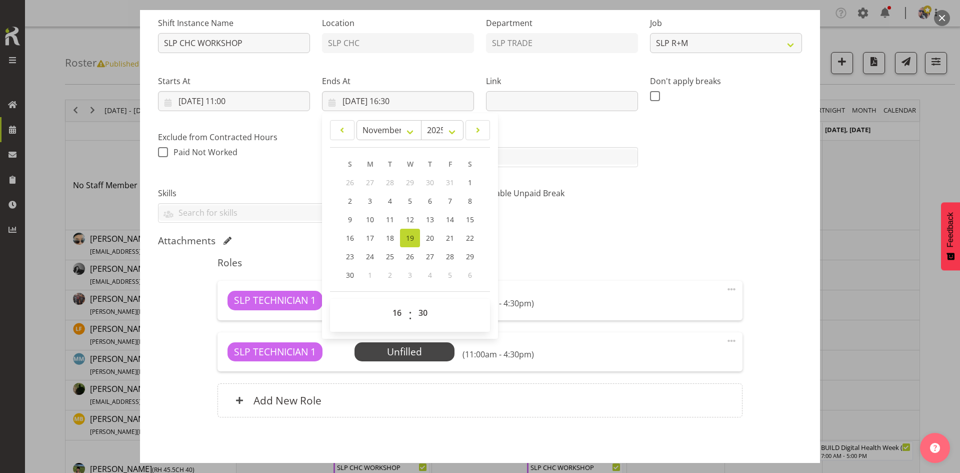
click at [505, 133] on label "Tasks" at bounding box center [480, 137] width 316 height 12
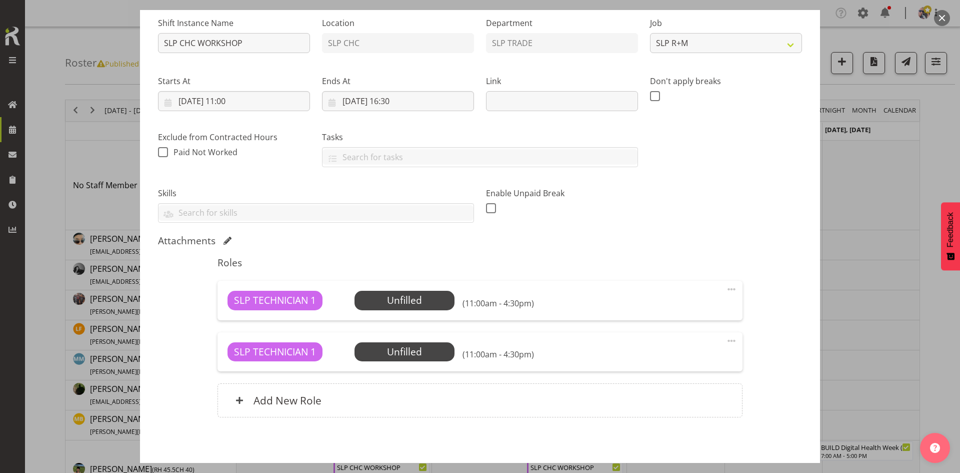
click at [436, 313] on div "SLP TECHNICIAN 1 Unfilled Select Employee (11:00am - 4:30pm) Edit Cover Role De…" at bounding box center [480, 300] width 525 height 39
click at [430, 308] on span "Select Employee" at bounding box center [405, 300] width 100 height 19
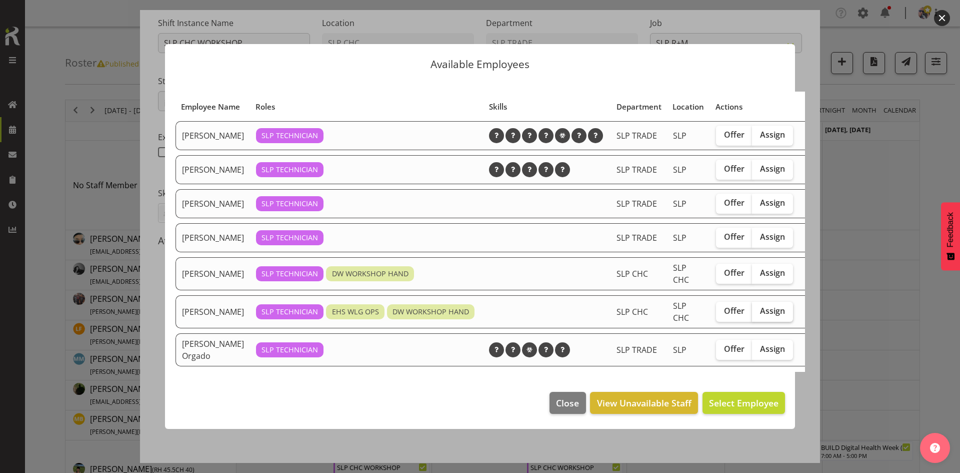
click at [760, 316] on span "Assign" at bounding box center [772, 311] width 25 height 10
click at [752, 314] on input "Assign" at bounding box center [755, 311] width 7 height 7
checkbox input "true"
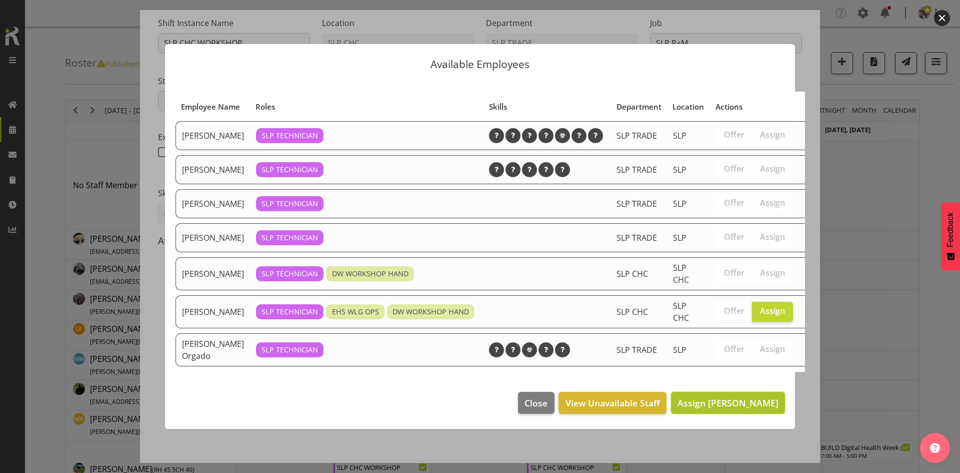
click at [698, 409] on span "Assign [PERSON_NAME]" at bounding box center [728, 403] width 101 height 12
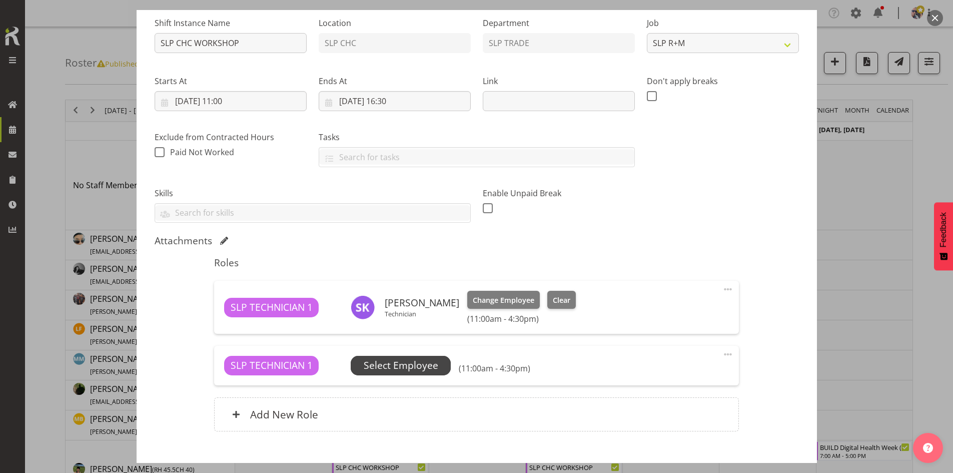
click at [411, 362] on span "Select Employee" at bounding box center [401, 365] width 75 height 15
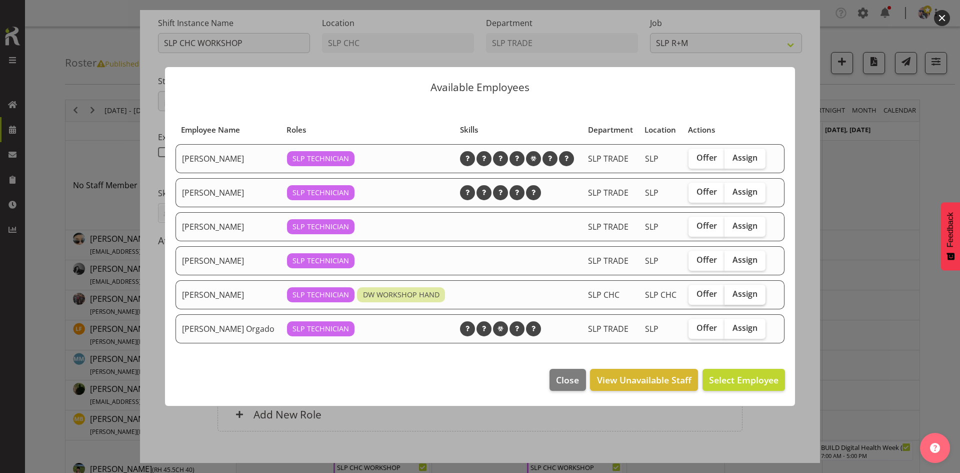
click at [735, 295] on span "Assign" at bounding box center [745, 294] width 25 height 10
click at [731, 295] on input "Assign" at bounding box center [728, 294] width 7 height 7
checkbox input "true"
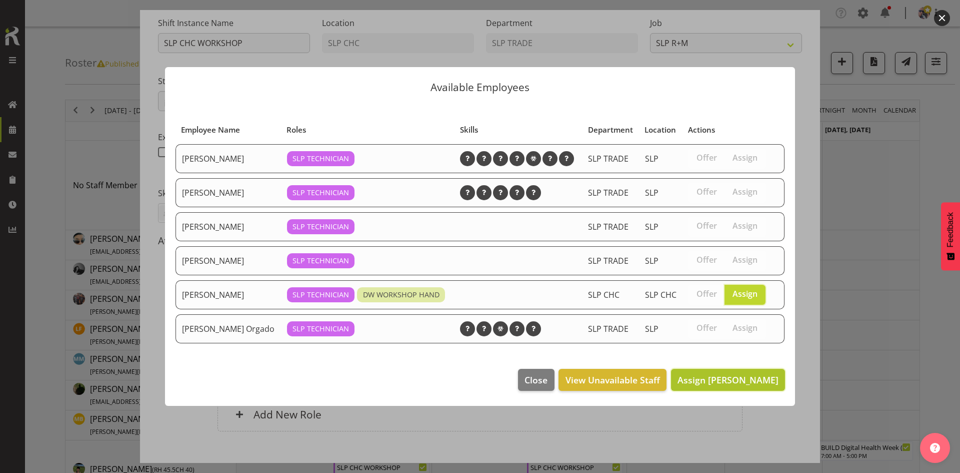
click at [709, 374] on span "Assign [PERSON_NAME]" at bounding box center [728, 380] width 101 height 12
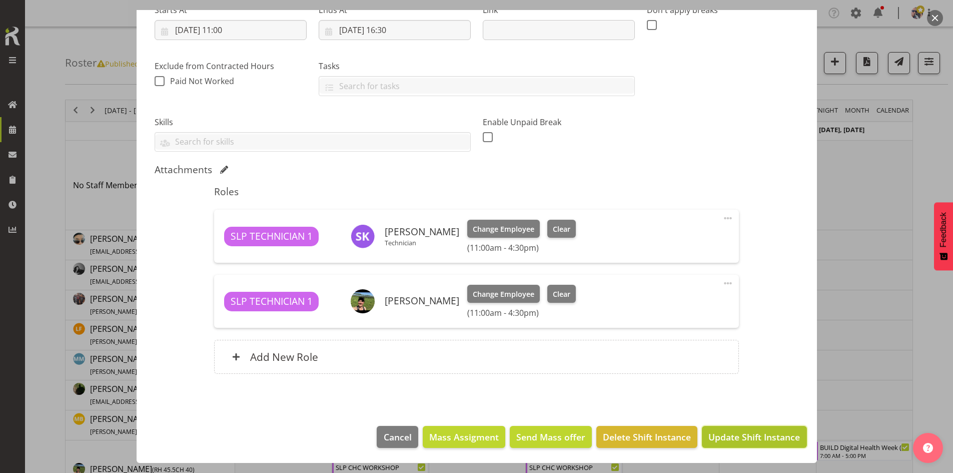
click at [719, 427] on button "Update Shift Instance" at bounding box center [754, 437] width 105 height 22
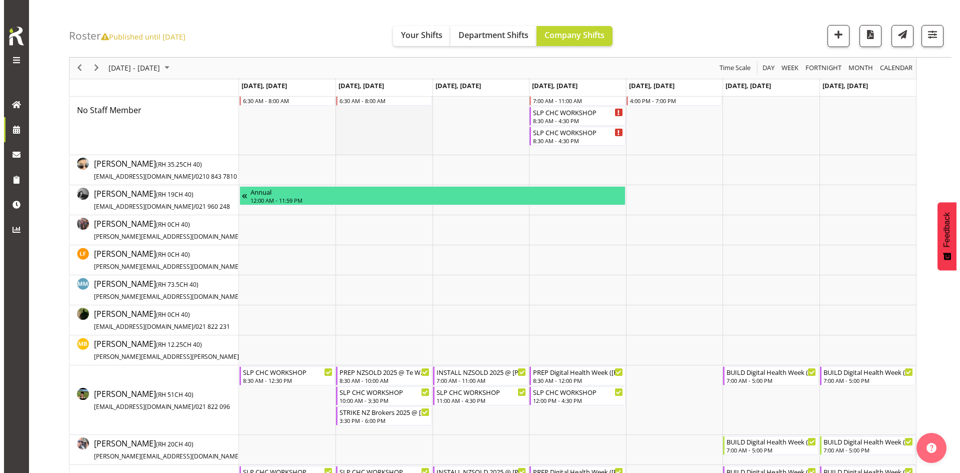
scroll to position [0, 0]
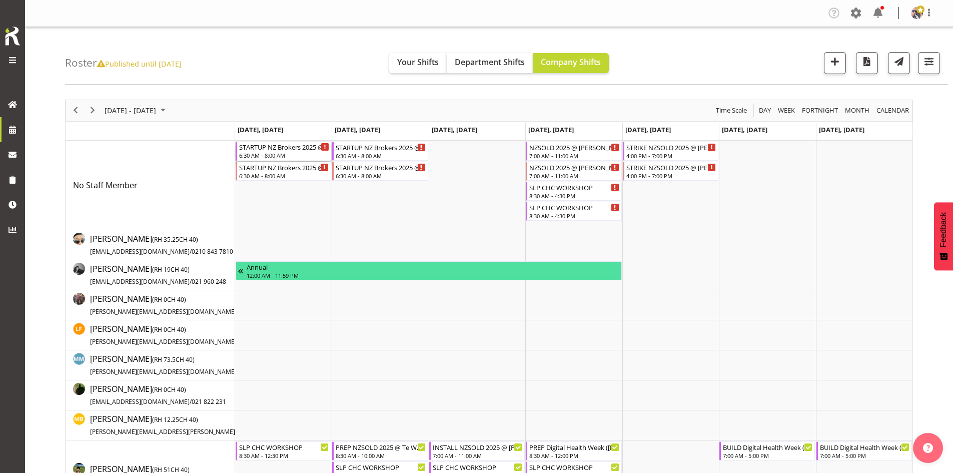
click at [286, 149] on div "STARTUP NZ Brokers 2025 @ Te Pae On SIte @ 0700" at bounding box center [284, 147] width 90 height 10
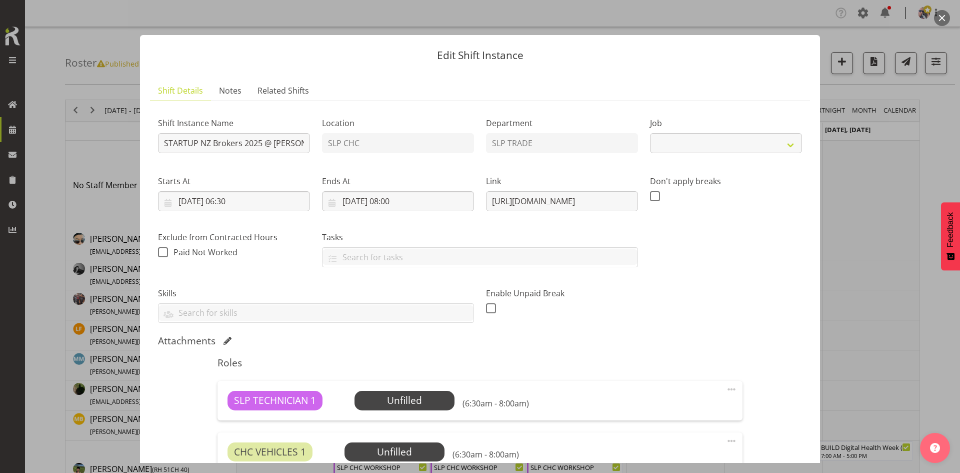
select select "10235"
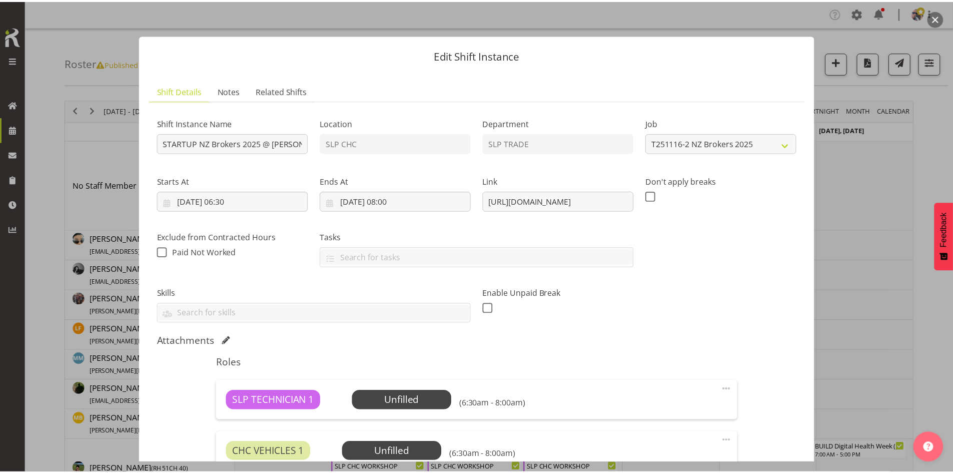
scroll to position [144, 0]
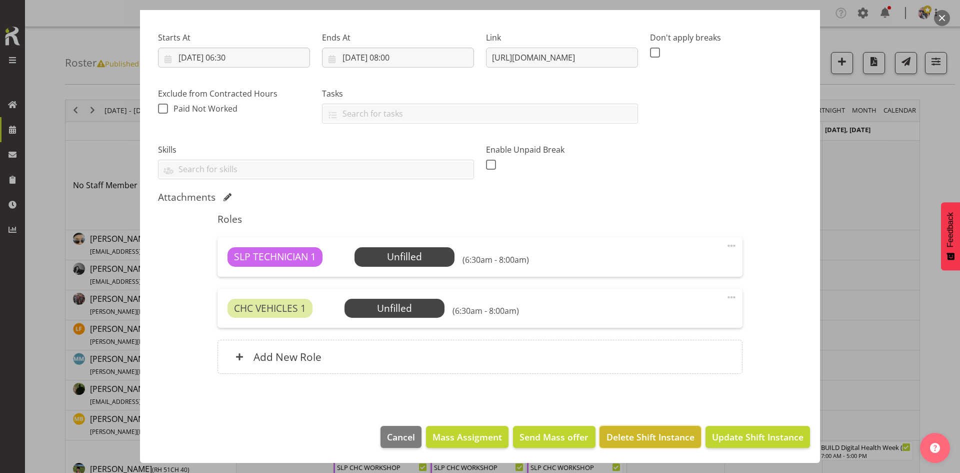
click at [625, 436] on span "Delete Shift Instance" at bounding box center [651, 436] width 88 height 13
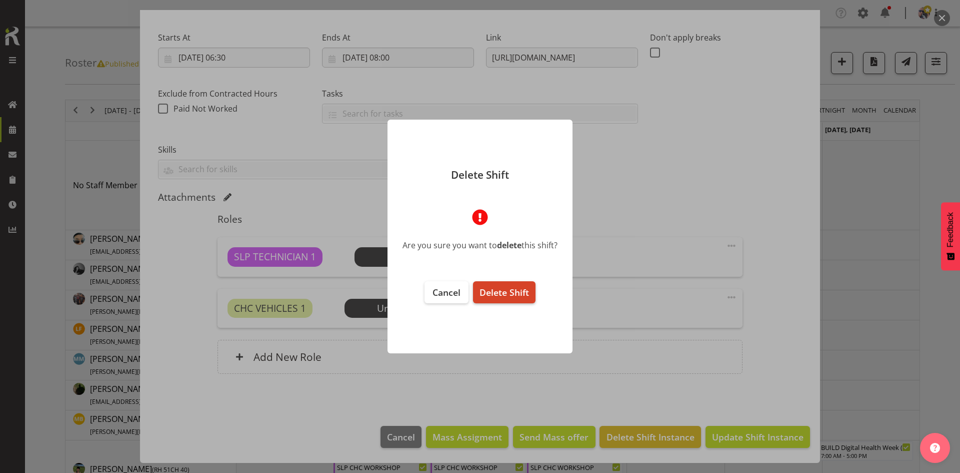
click at [514, 284] on button "Delete Shift" at bounding box center [504, 292] width 63 height 22
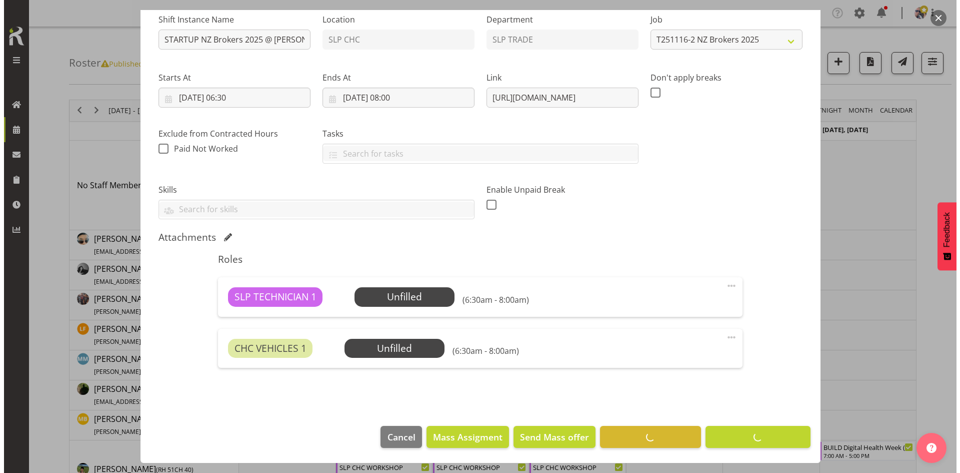
scroll to position [104, 0]
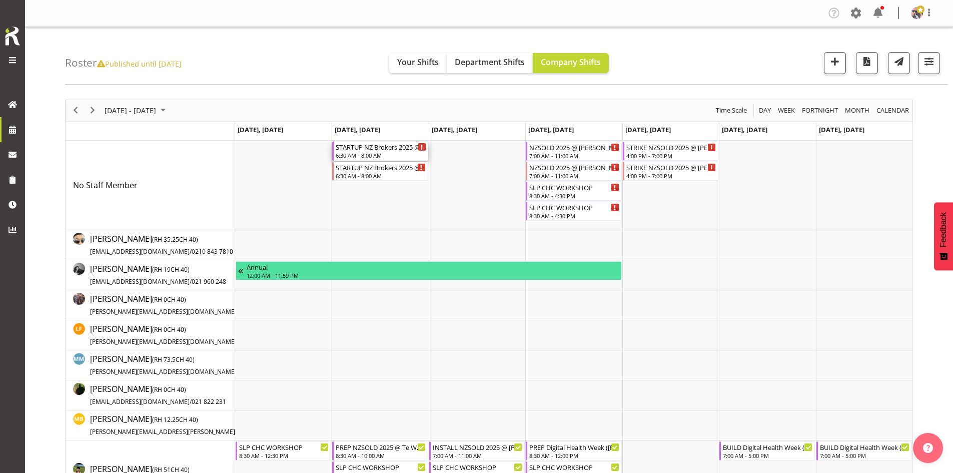
click at [373, 145] on div "STARTUP NZ Brokers 2025 @ Te Pae On SIte @ 0700" at bounding box center [381, 147] width 90 height 10
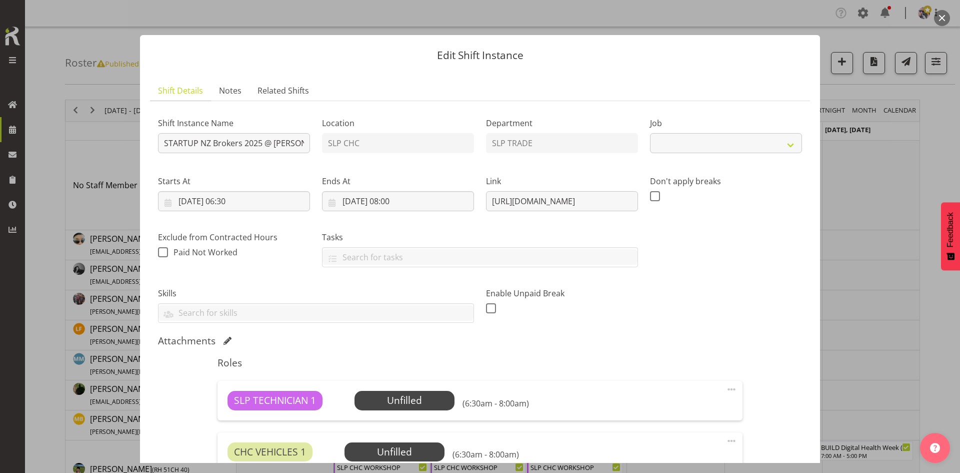
scroll to position [144, 0]
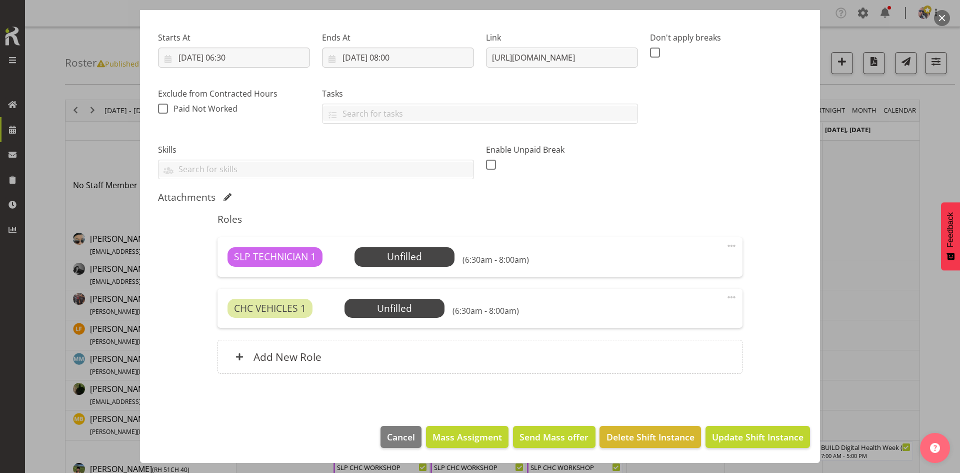
select select "10235"
click at [677, 438] on span "Delete Shift Instance" at bounding box center [651, 436] width 88 height 13
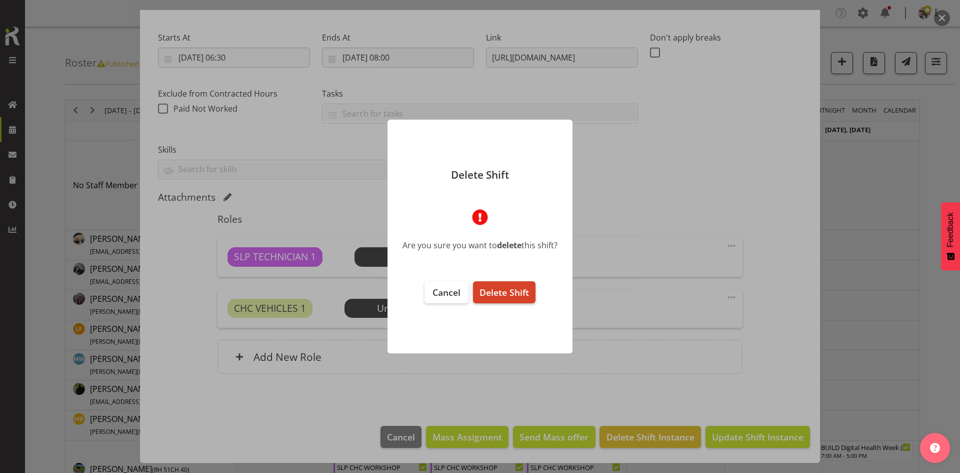
click at [504, 293] on span "Delete Shift" at bounding box center [505, 292] width 50 height 12
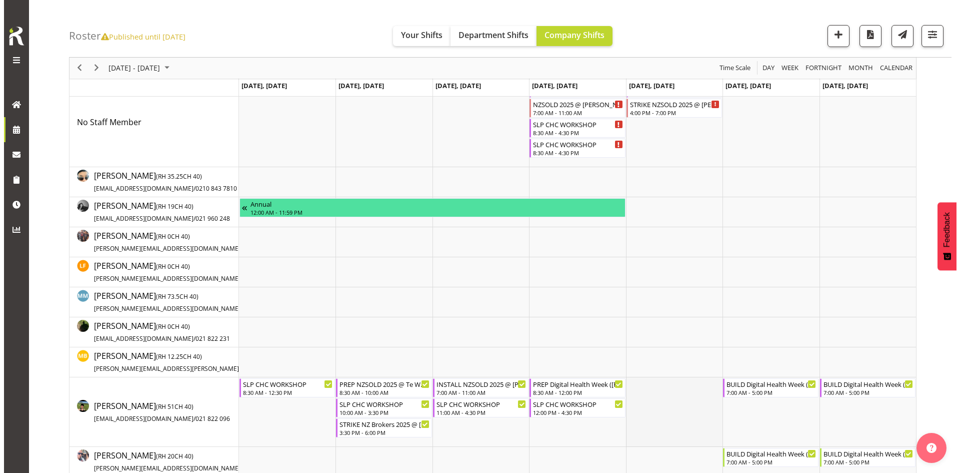
scroll to position [0, 0]
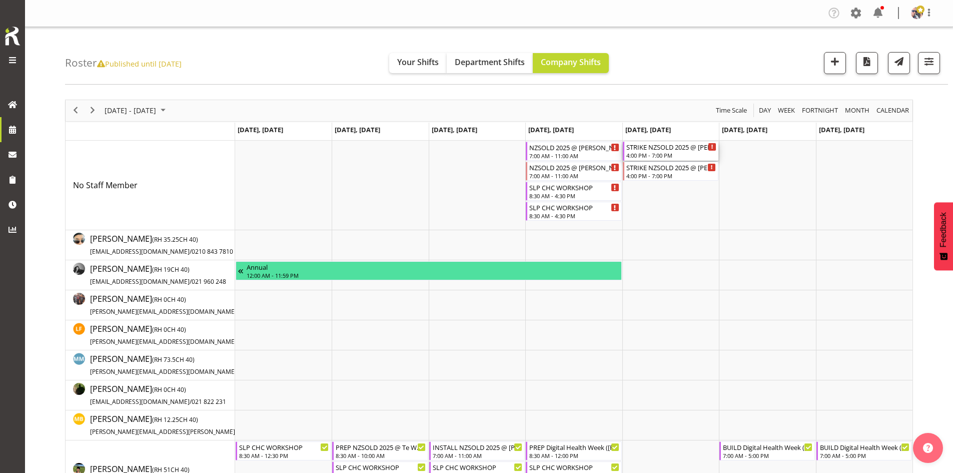
click at [654, 158] on div "4:00 PM - 7:00 PM" at bounding box center [671, 155] width 90 height 8
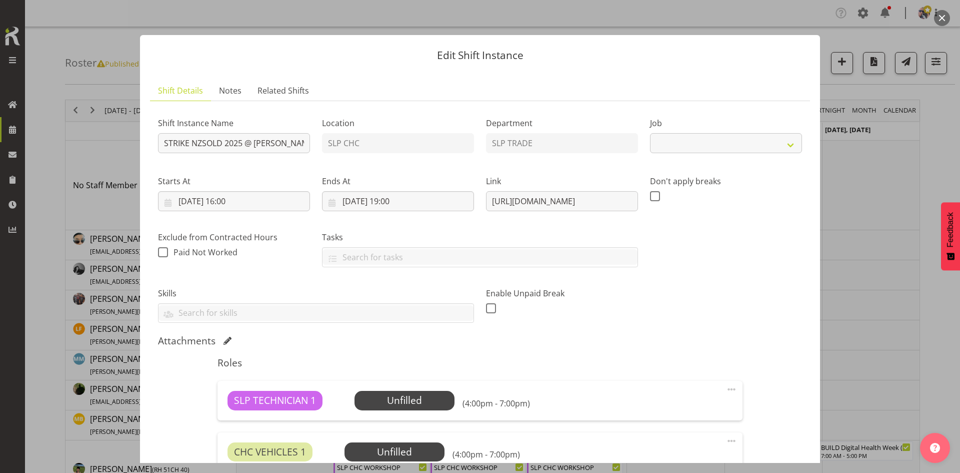
select select "10681"
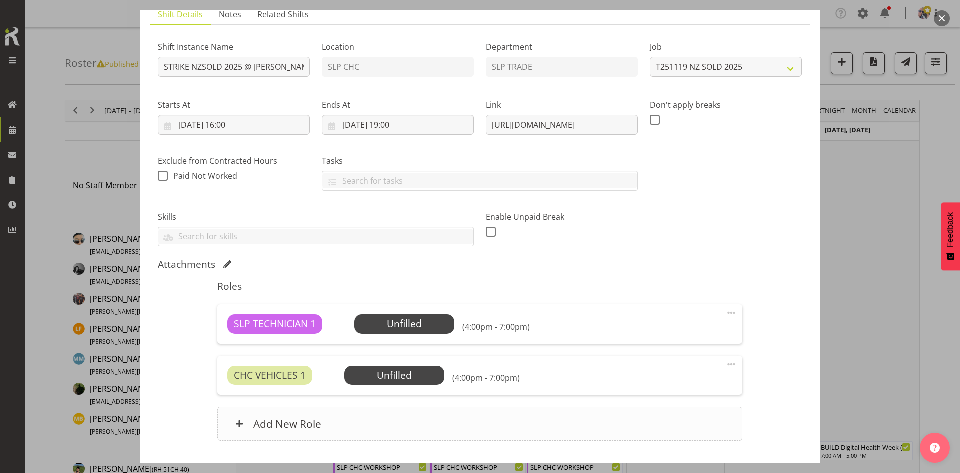
scroll to position [100, 0]
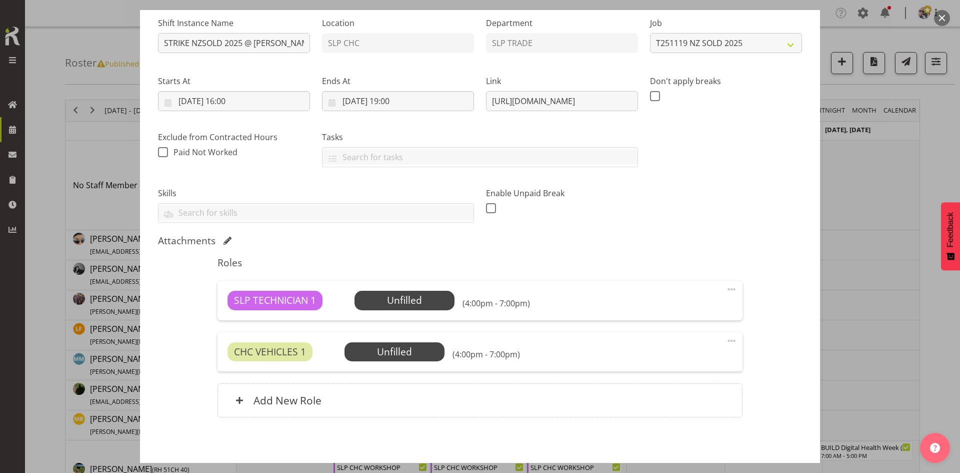
click at [729, 338] on span at bounding box center [732, 341] width 12 height 12
click at [662, 396] on link "Delete" at bounding box center [690, 399] width 96 height 18
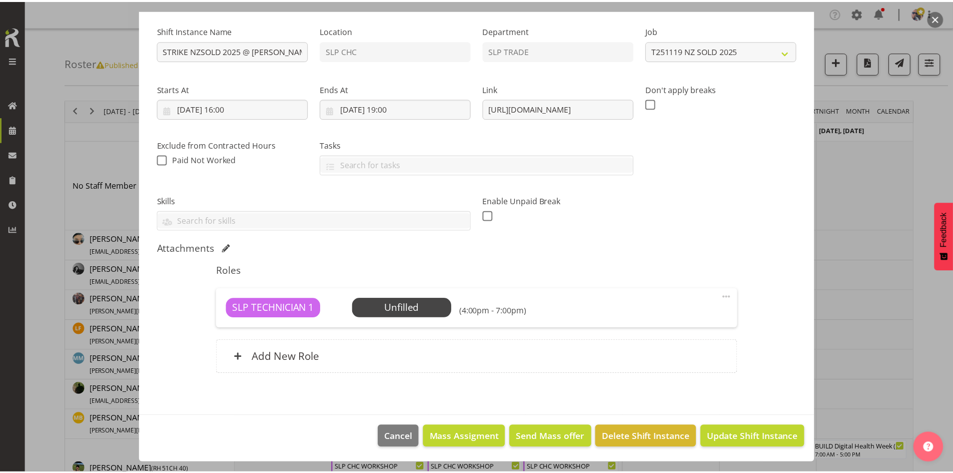
scroll to position [93, 0]
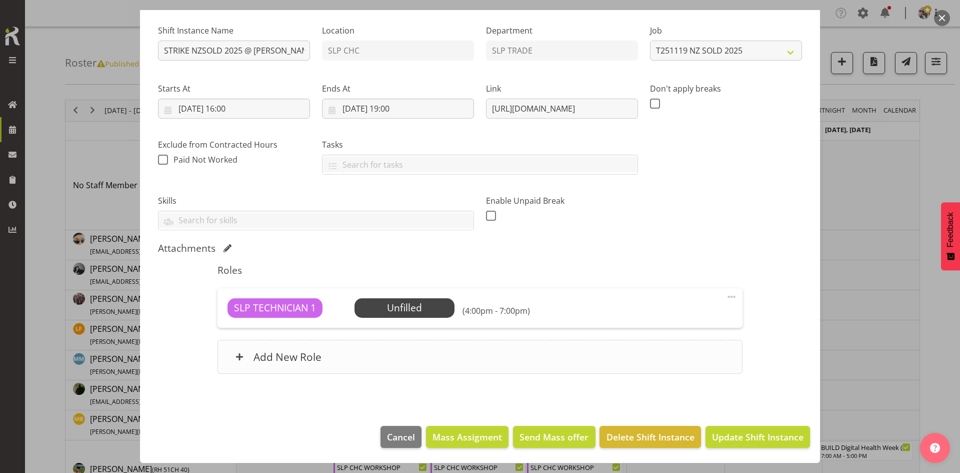
click at [429, 366] on div "Add New Role" at bounding box center [480, 357] width 525 height 34
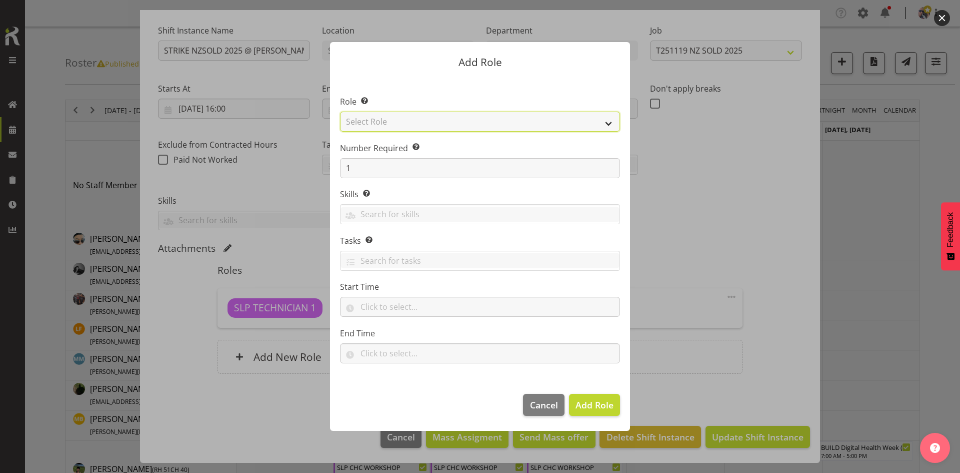
click at [589, 126] on select "Select Role ACCOUNT MANAGER ACCOUNT MANAGER DW ACCOUNTS [PERSON_NAME] VEHICLES …" at bounding box center [480, 122] width 280 height 20
select select "123"
click at [340, 112] on select "Select Role ACCOUNT MANAGER ACCOUNT MANAGER DW ACCOUNTS [PERSON_NAME] VEHICLES …" at bounding box center [480, 122] width 280 height 20
click at [574, 410] on button "Add Role" at bounding box center [594, 405] width 51 height 22
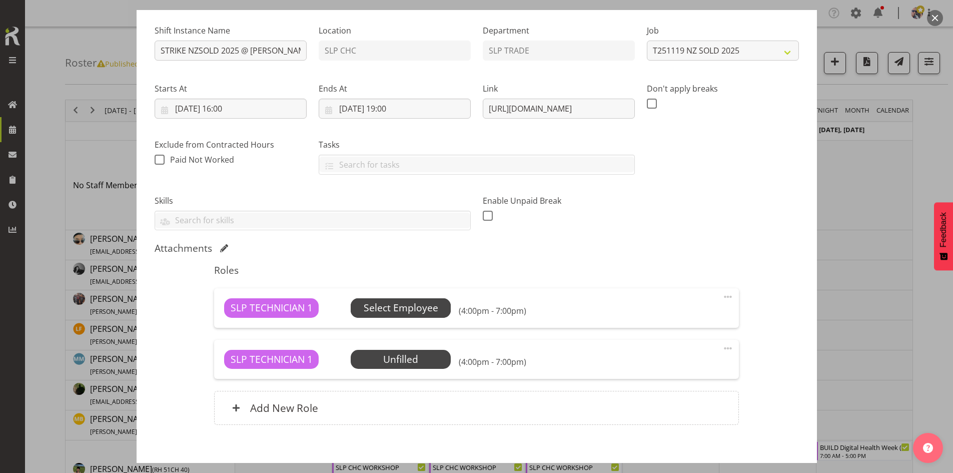
click at [447, 308] on span "Select Employee" at bounding box center [401, 307] width 100 height 19
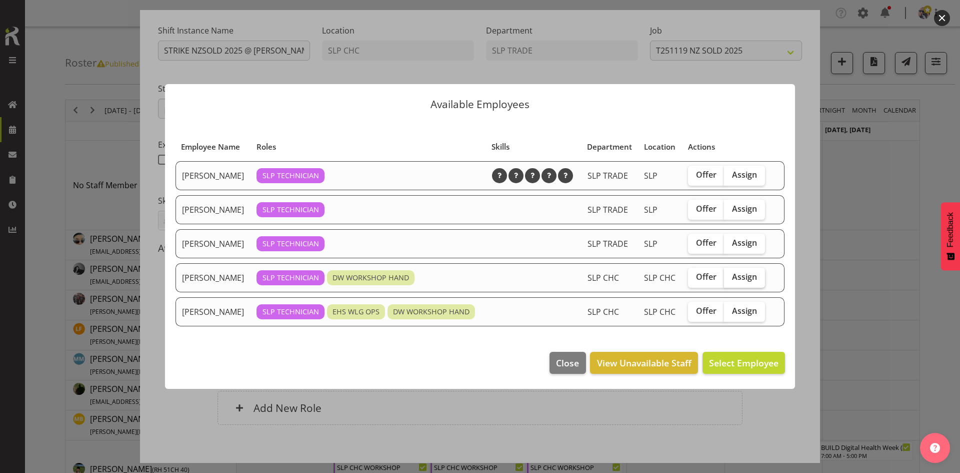
click at [736, 276] on span "Assign" at bounding box center [744, 277] width 25 height 10
click at [731, 276] on input "Assign" at bounding box center [727, 277] width 7 height 7
checkbox input "true"
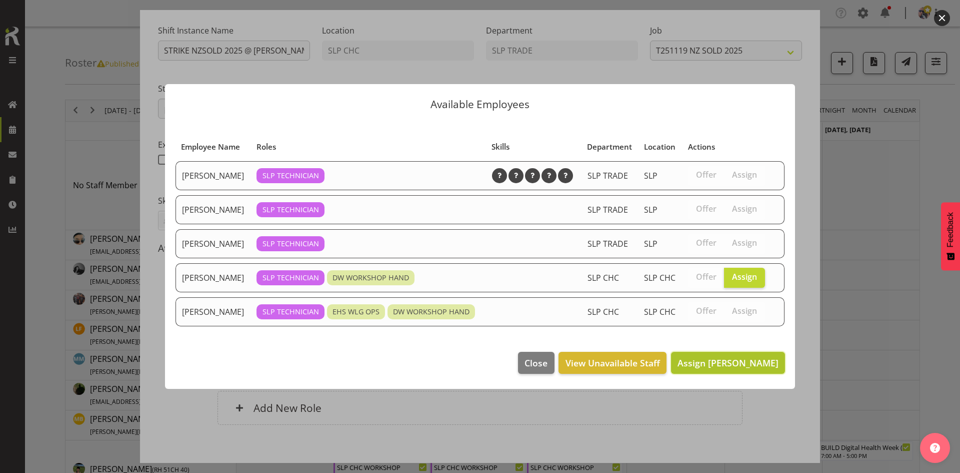
click at [718, 355] on button "Assign [PERSON_NAME]" at bounding box center [728, 363] width 114 height 22
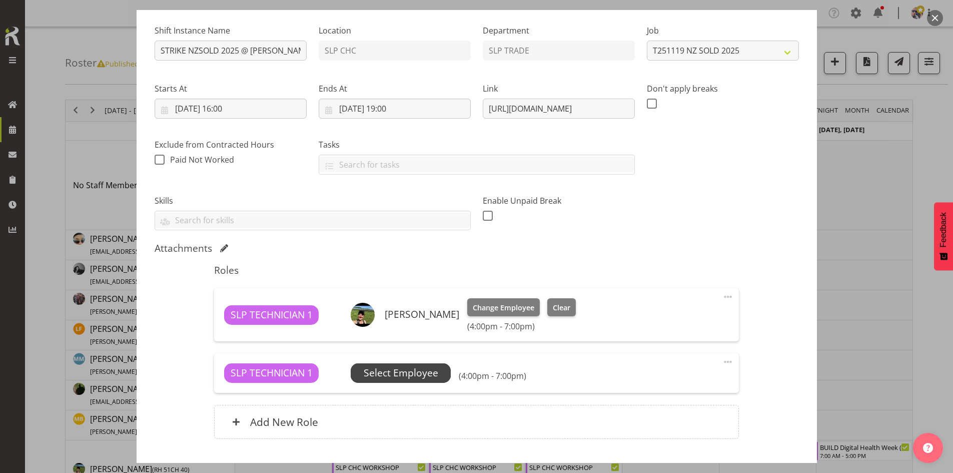
click at [423, 364] on span "Select Employee" at bounding box center [401, 372] width 100 height 19
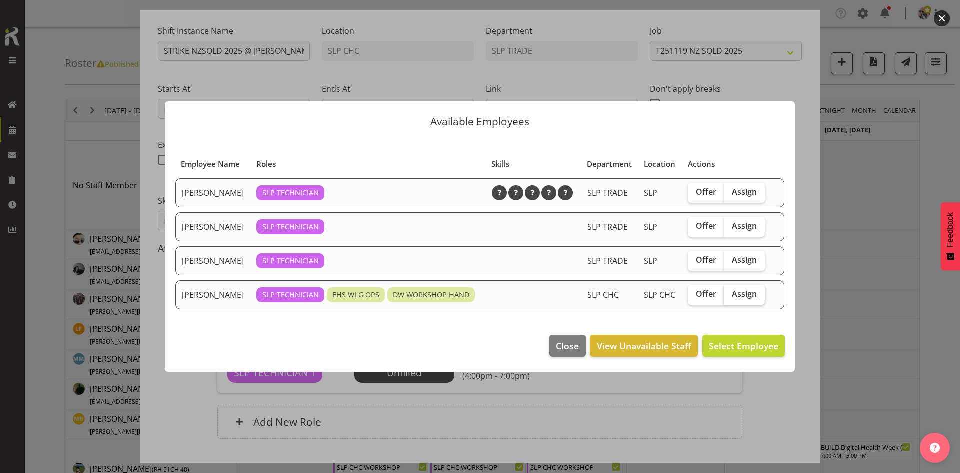
click at [760, 294] on label "Assign" at bounding box center [744, 295] width 41 height 20
click at [731, 294] on input "Assign" at bounding box center [727, 294] width 7 height 7
checkbox input "true"
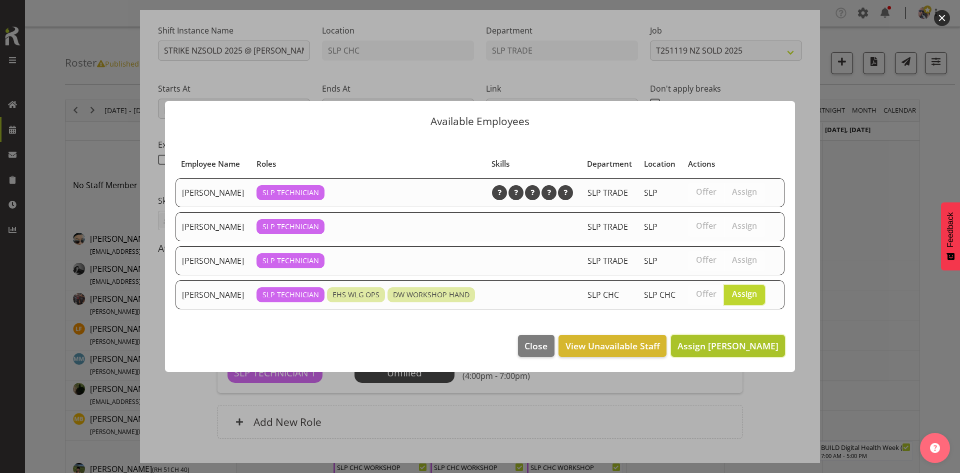
click at [741, 340] on span "Assign [PERSON_NAME]" at bounding box center [728, 346] width 101 height 12
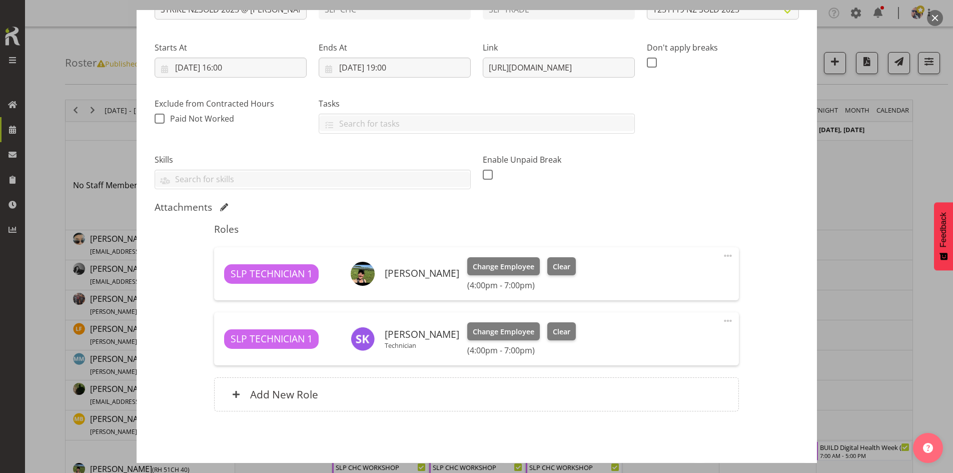
scroll to position [171, 0]
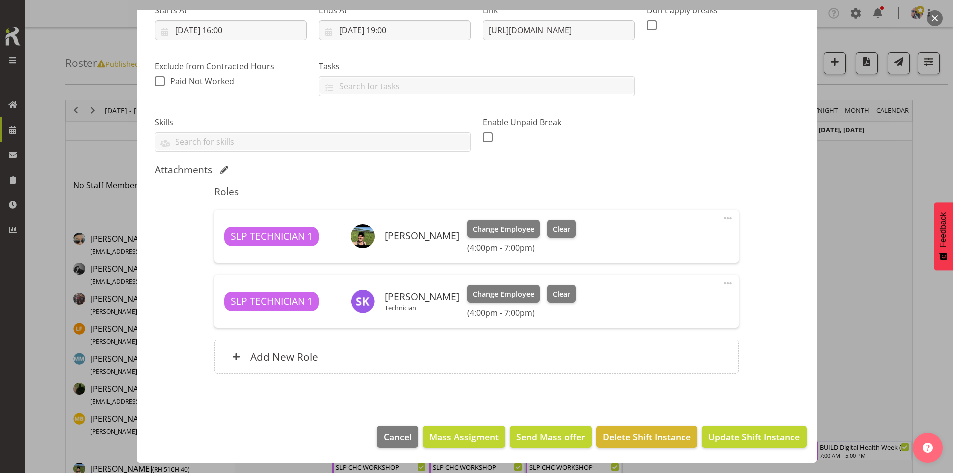
click at [725, 419] on footer "Cancel Mass Assigment Send Mass offer Delete Shift Instance Update Shift Instan…" at bounding box center [477, 439] width 680 height 47
click at [730, 438] on span "Update Shift Instance" at bounding box center [754, 436] width 92 height 13
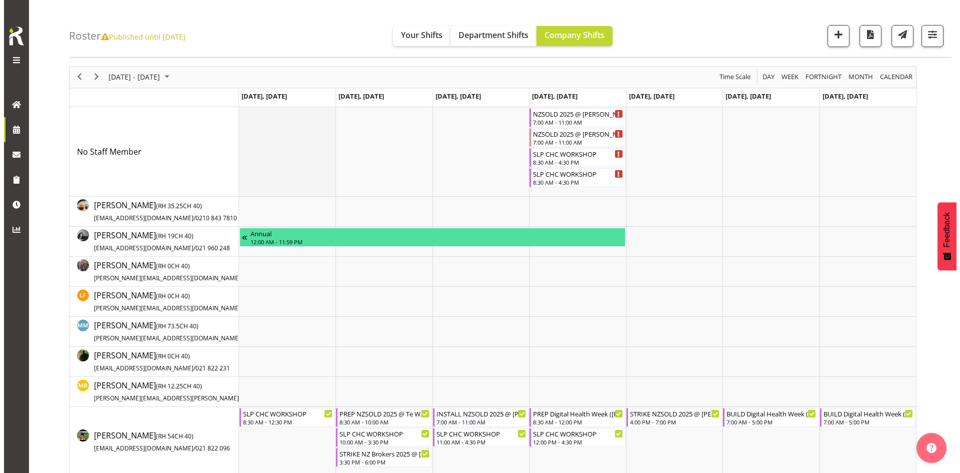
scroll to position [0, 0]
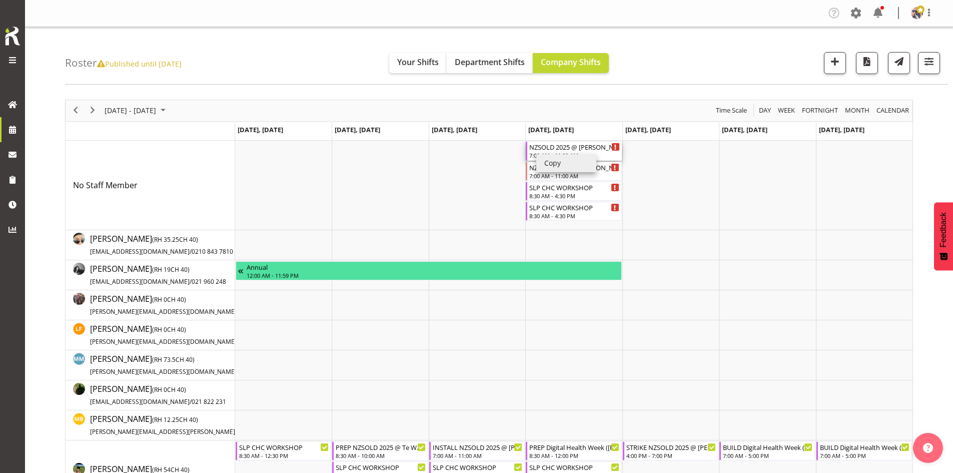
click at [533, 147] on div "NZSOLD 2025 @ Te Pae On SIte @ 0730" at bounding box center [574, 147] width 90 height 10
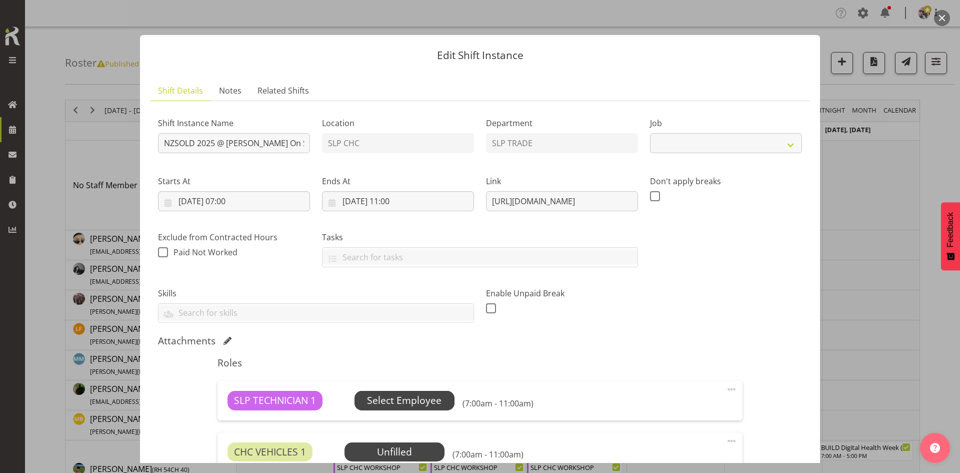
select select "10681"
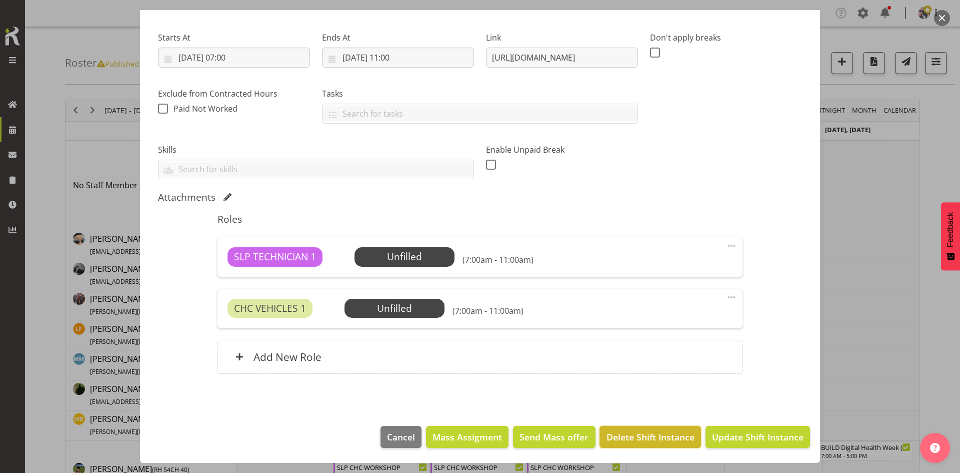
click at [663, 433] on span "Delete Shift Instance" at bounding box center [651, 436] width 88 height 13
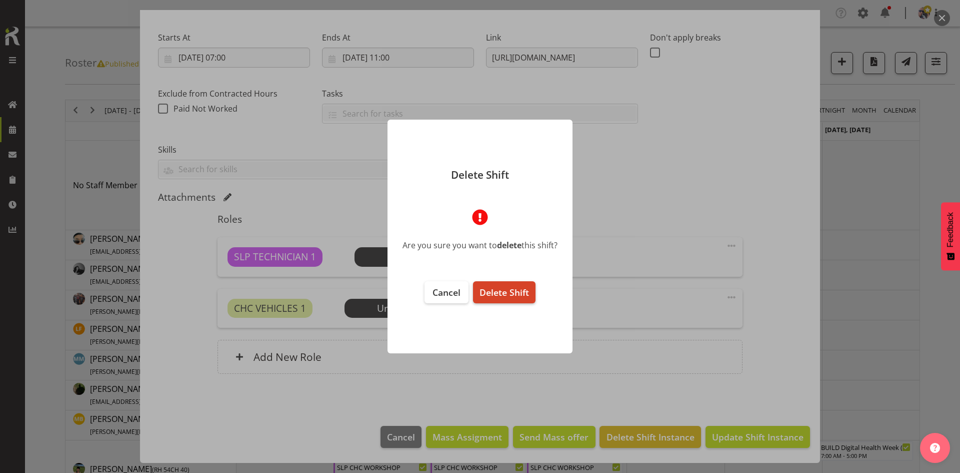
click at [522, 292] on span "Delete Shift" at bounding box center [505, 292] width 50 height 12
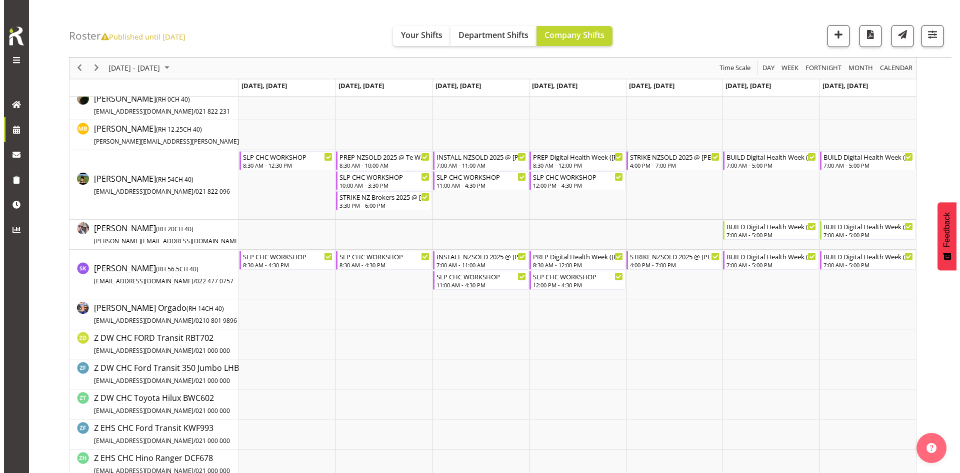
scroll to position [0, 0]
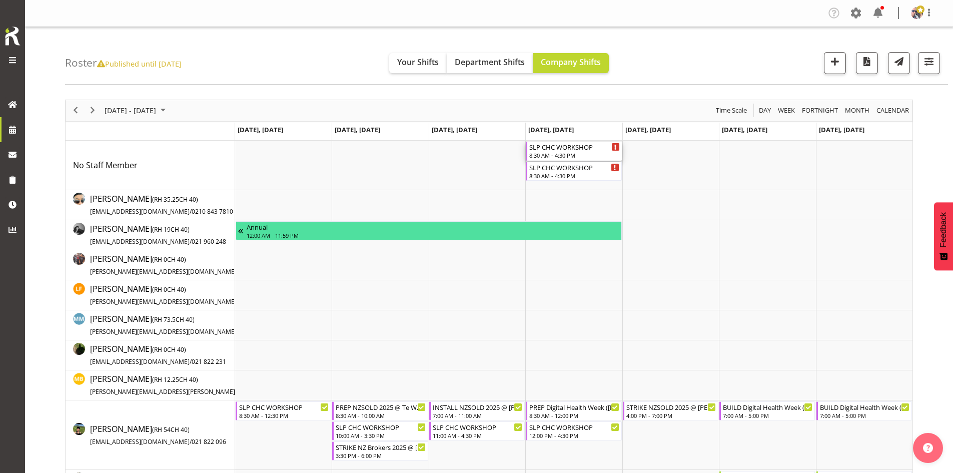
click at [567, 151] on div "SLP CHC WORKSHOP" at bounding box center [574, 147] width 90 height 10
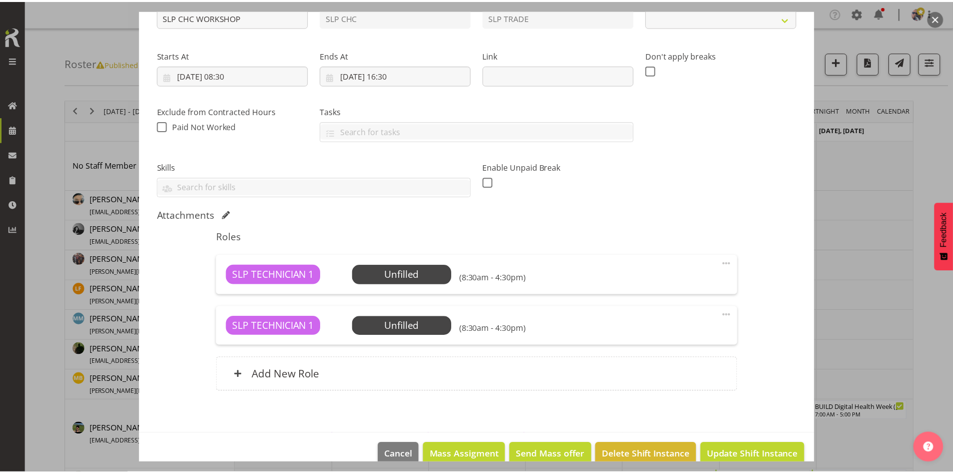
scroll to position [144, 0]
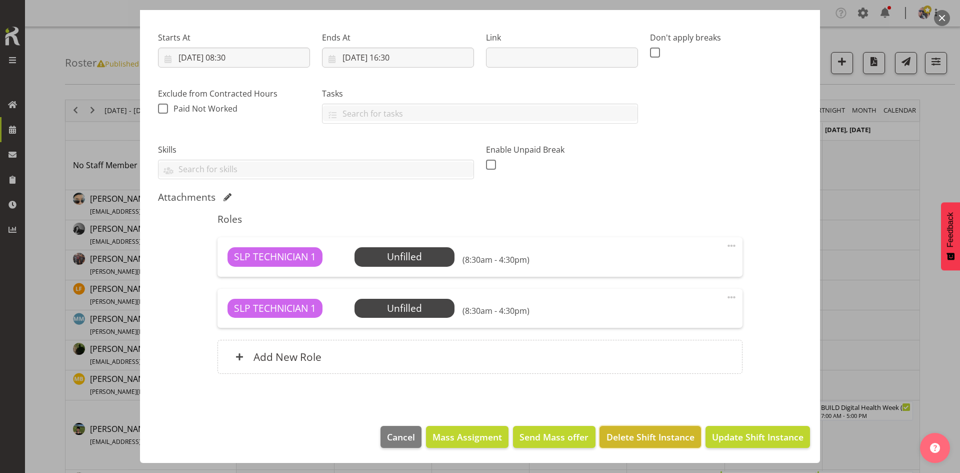
click at [634, 430] on span "Delete Shift Instance" at bounding box center [651, 436] width 88 height 13
select select "45"
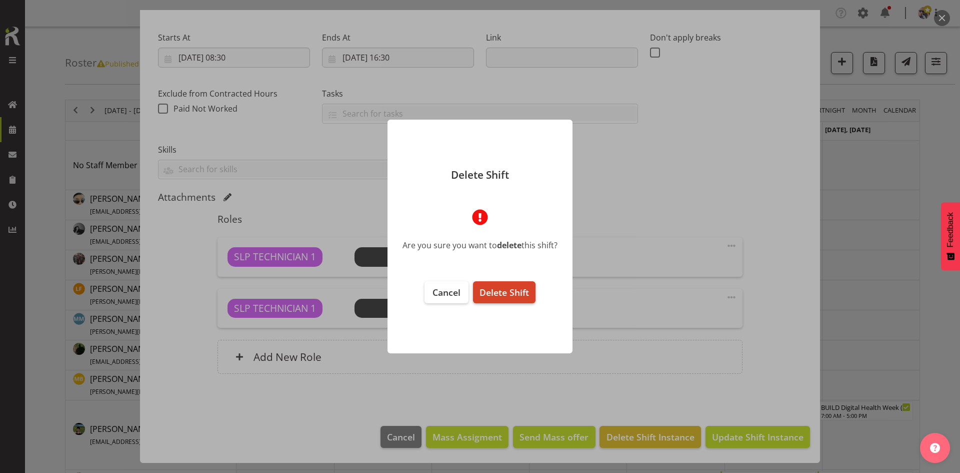
click at [501, 287] on span "Delete Shift" at bounding box center [505, 292] width 50 height 12
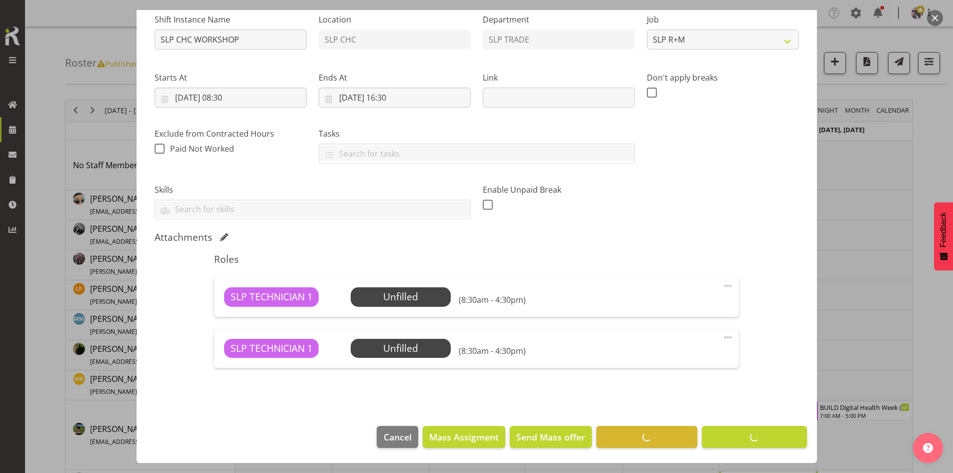
scroll to position [104, 0]
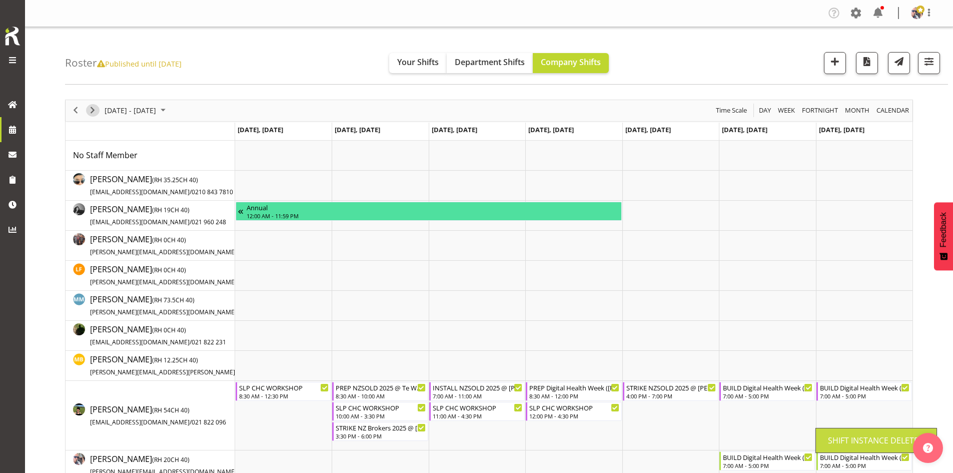
click at [94, 111] on span "Next" at bounding box center [93, 110] width 12 height 13
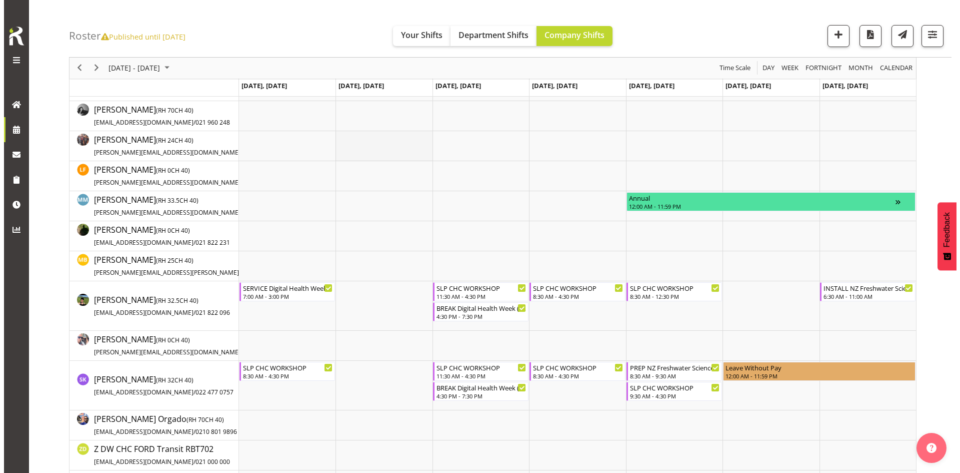
scroll to position [200, 0]
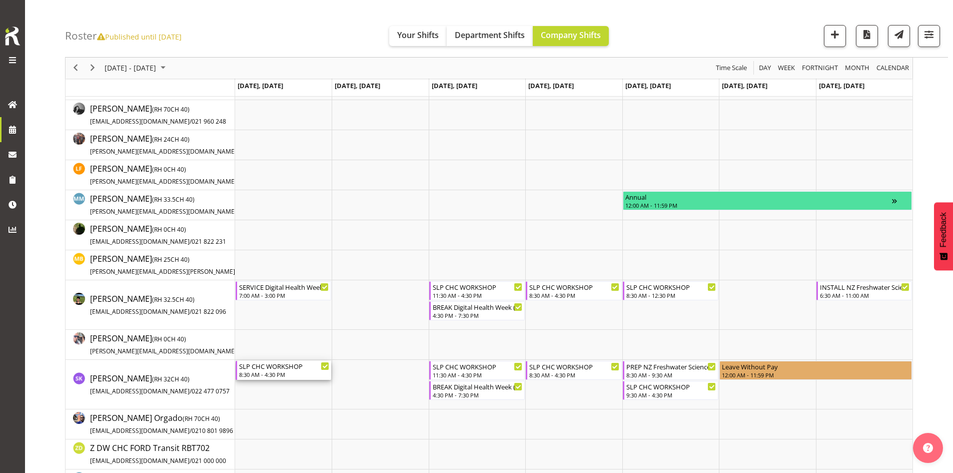
click at [260, 372] on div "8:30 AM - 4:30 PM" at bounding box center [284, 374] width 90 height 8
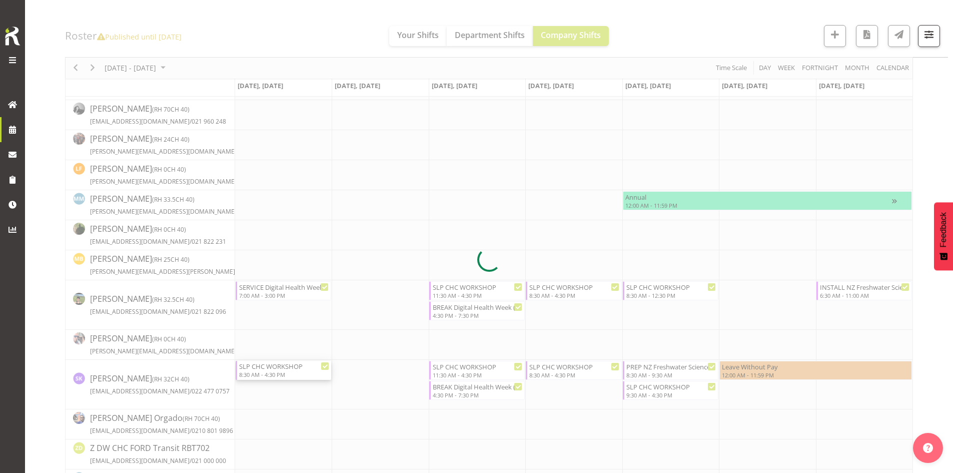
select select
select select "10"
select select "2025"
select select "16"
select select "30"
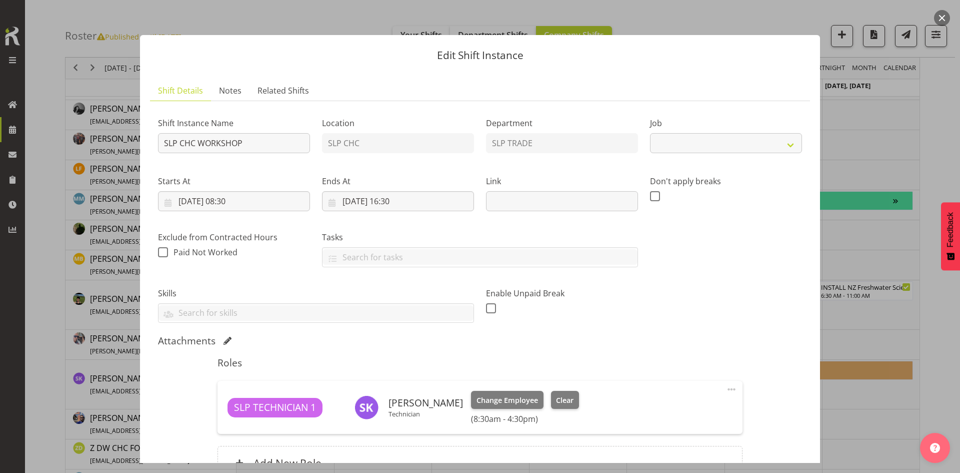
select select "45"
click at [350, 197] on input "24/11/2025, 16:30" at bounding box center [398, 201] width 152 height 20
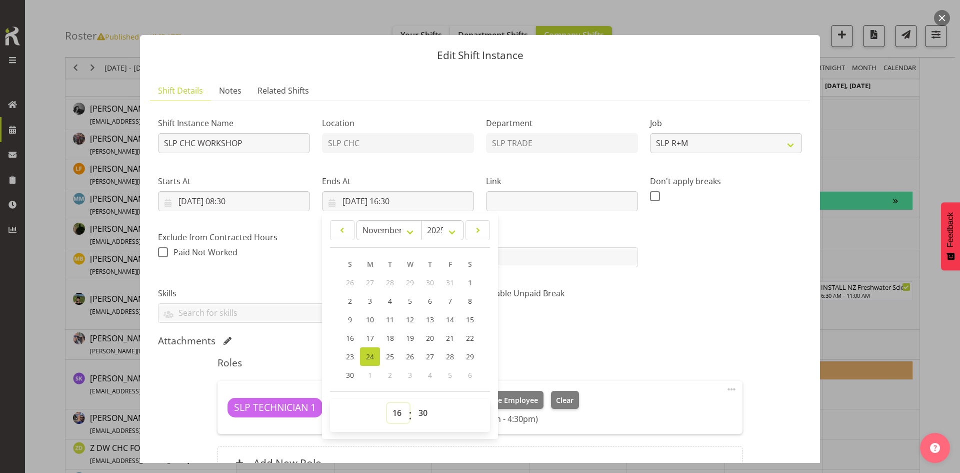
drag, startPoint x: 396, startPoint y: 412, endPoint x: 394, endPoint y: 407, distance: 5.4
click at [396, 412] on select "00 01 02 03 04 05 06 07 08 09 10 11 12 13 14 15 16 17 18 19 20 21 22 23" at bounding box center [398, 413] width 23 height 20
select select "14"
click at [387, 403] on select "00 01 02 03 04 05 06 07 08 09 10 11 12 13 14 15 16 17 18 19 20 21 22 23" at bounding box center [398, 413] width 23 height 20
type input "24/11/2025, 14:30"
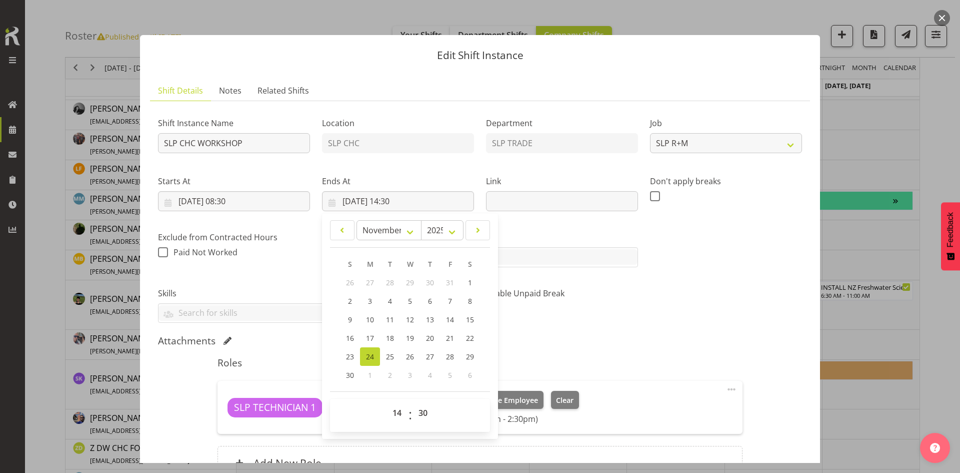
click at [696, 341] on div "Attachments" at bounding box center [480, 341] width 644 height 12
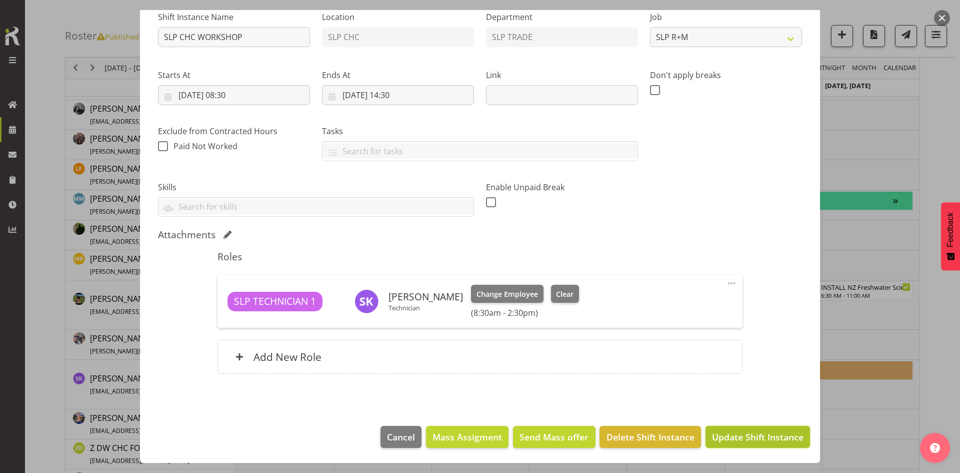
click at [733, 430] on span "Update Shift Instance" at bounding box center [758, 436] width 92 height 13
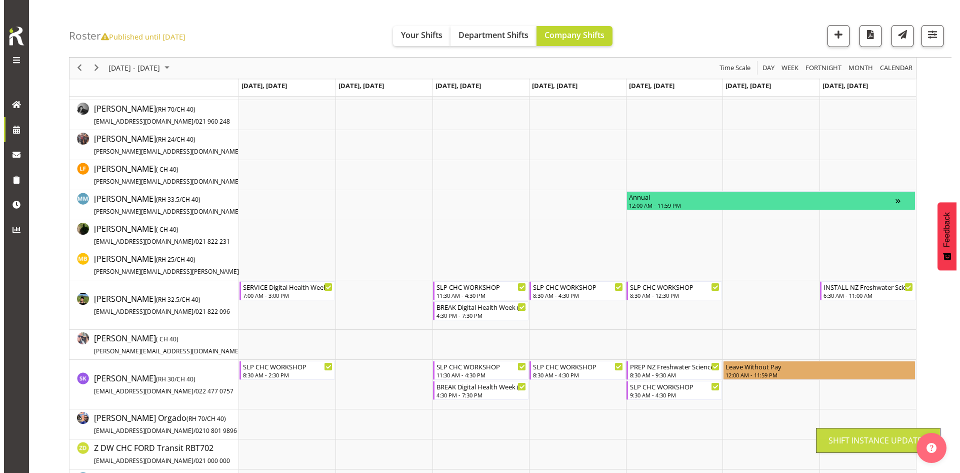
scroll to position [0, 0]
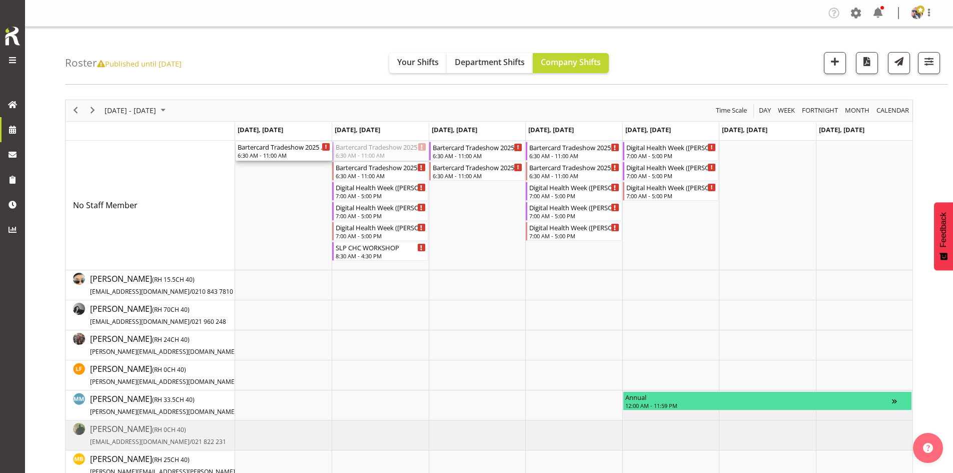
drag, startPoint x: 390, startPoint y: 147, endPoint x: 295, endPoint y: 152, distance: 94.7
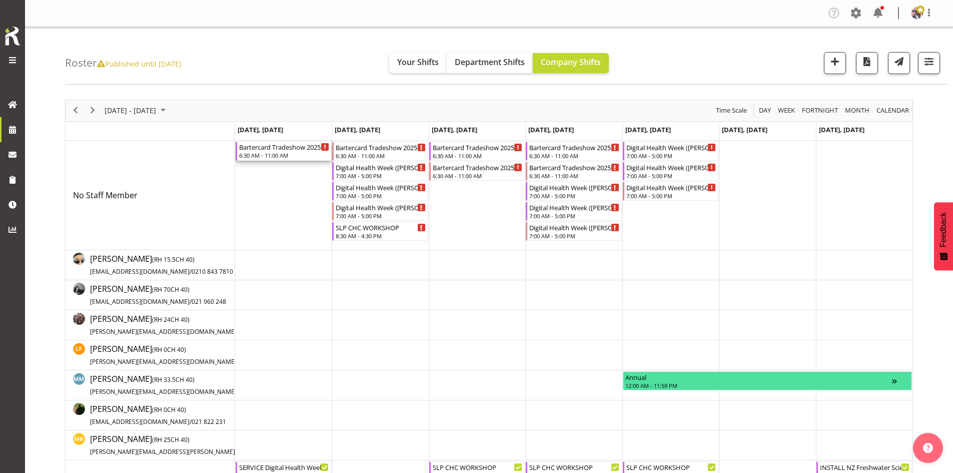
click at [287, 151] on div "Bartercard Tradeshow 2025 @ Riccarton Park Function Center on site @ 0700" at bounding box center [284, 147] width 90 height 10
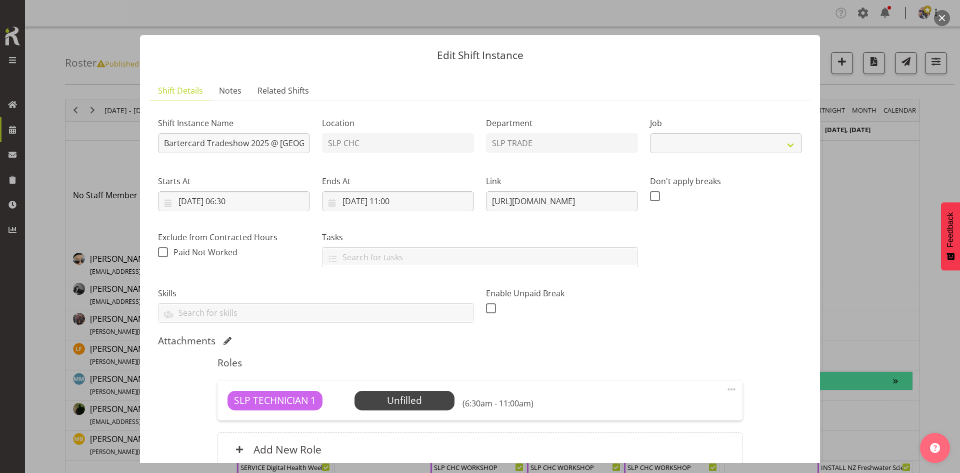
select select "10708"
click at [162, 143] on input "Bartercard Tradeshow 2025 @ Riccarton Park Function Center on site @ 0700" at bounding box center [234, 143] width 152 height 20
type input "PREP Bartercard Tradeshow 2025 @ WAREHOUSE"
click at [246, 202] on input "24/11/2025, 06:30" at bounding box center [234, 201] width 152 height 20
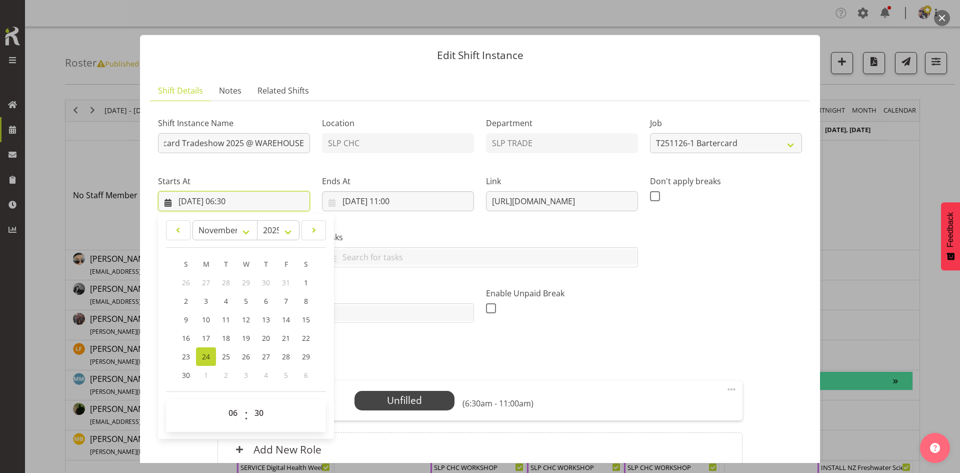
scroll to position [0, 0]
click at [234, 411] on select "00 01 02 03 04 05 06 07 08 09 10 11 12 13 14 15 16 17 18 19 20 21 22 23" at bounding box center [234, 413] width 23 height 20
select select "8"
click at [223, 403] on select "00 01 02 03 04 05 06 07 08 09 10 11 12 13 14 15 16 17 18 19 20 21 22 23" at bounding box center [234, 413] width 23 height 20
type input "24/11/2025, 08:30"
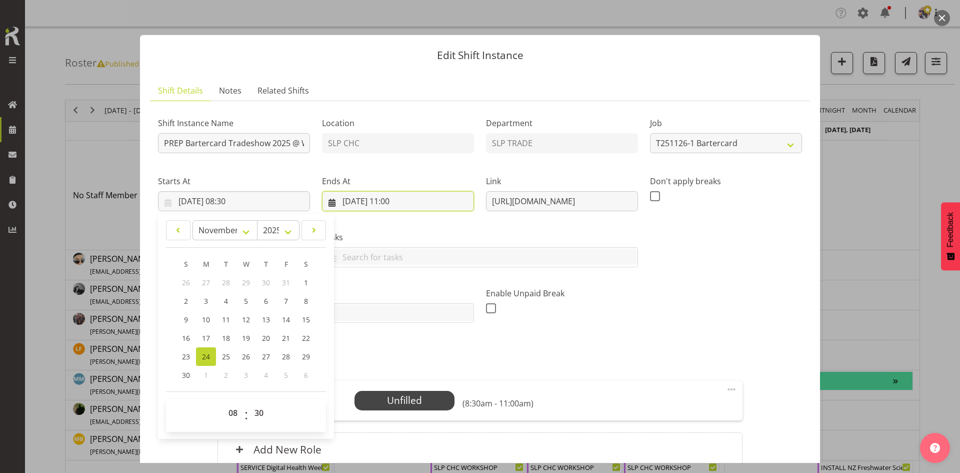
click at [408, 198] on input "24/11/2025, 11:00" at bounding box center [398, 201] width 152 height 20
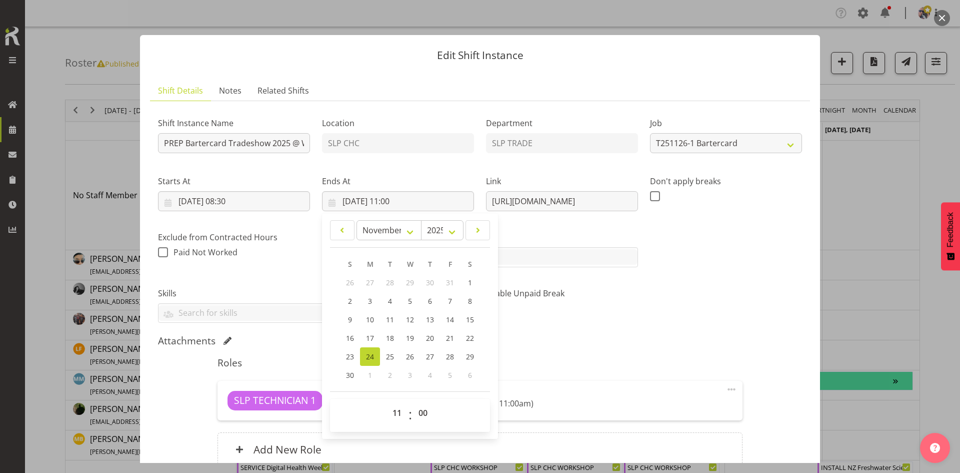
click at [751, 229] on div "Shift Instance Name PREP Bartercard Tradeshow 2025 @ WAREHOUSE Location SLP CHC…" at bounding box center [480, 216] width 656 height 226
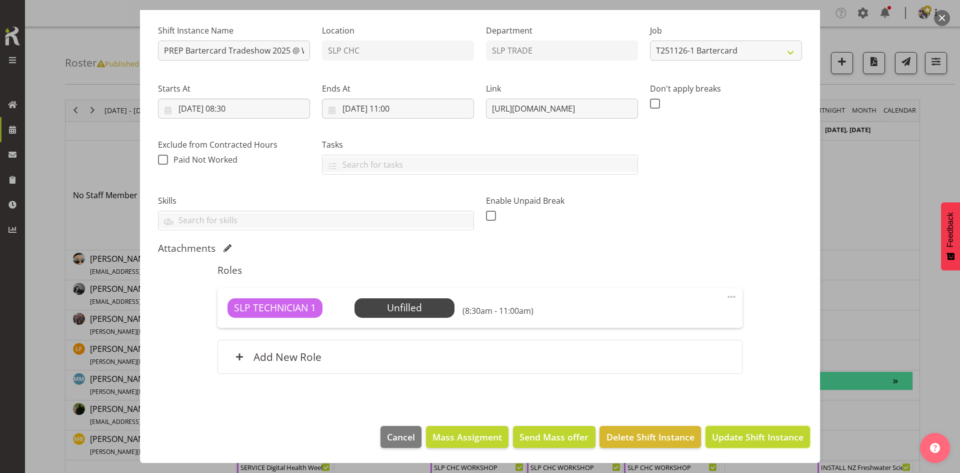
click at [746, 446] on button "Update Shift Instance" at bounding box center [758, 437] width 105 height 22
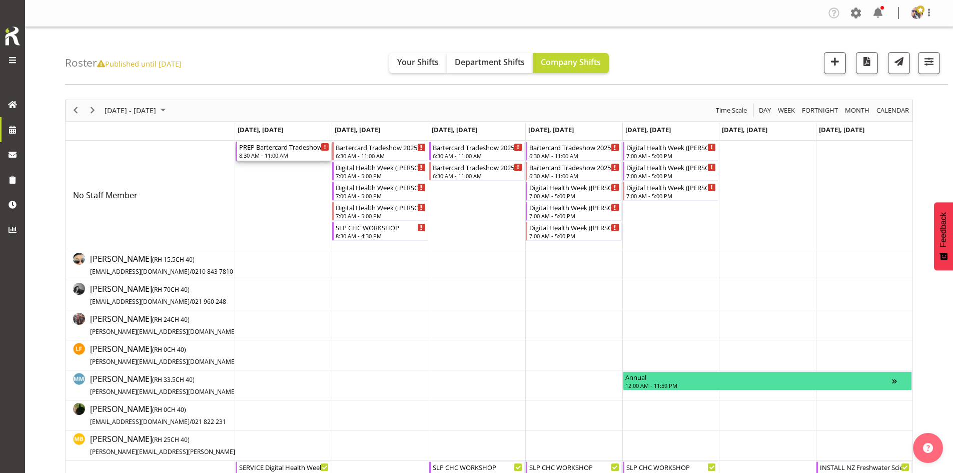
click at [268, 157] on div "8:30 AM - 11:00 AM" at bounding box center [284, 155] width 90 height 8
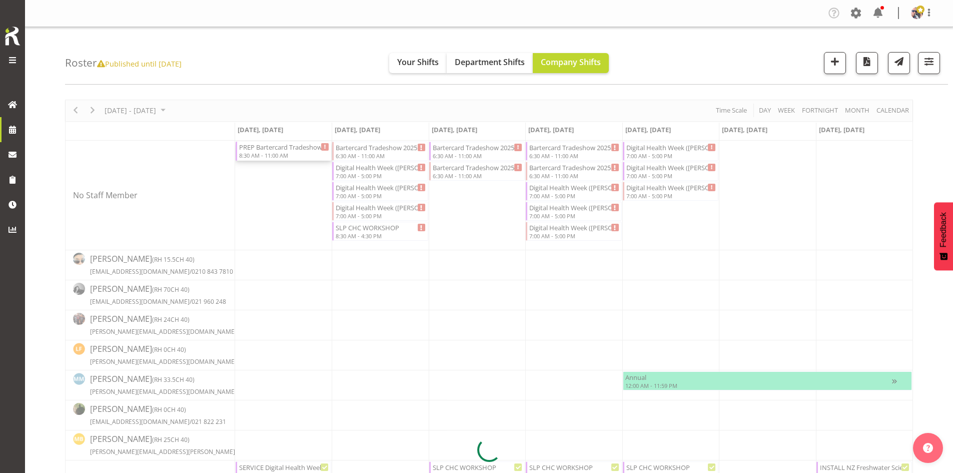
select select
select select "10"
select select "2025"
select select "8"
select select "30"
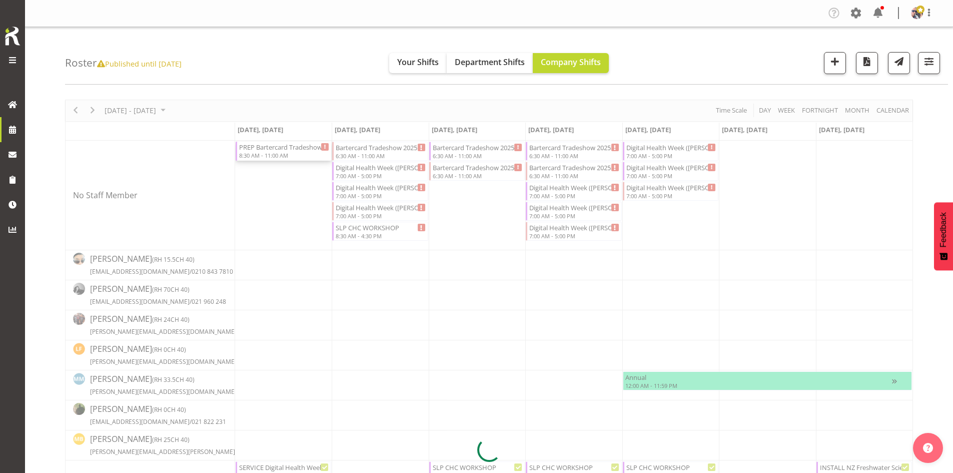
select select "10"
select select "2025"
select select "11"
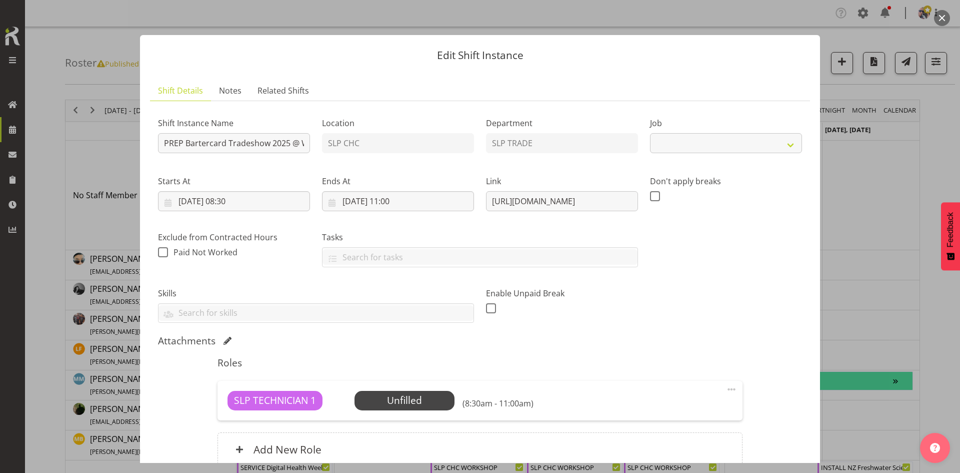
select select "10708"
click at [235, 200] on input "24/11/2025, 08:30" at bounding box center [234, 201] width 152 height 20
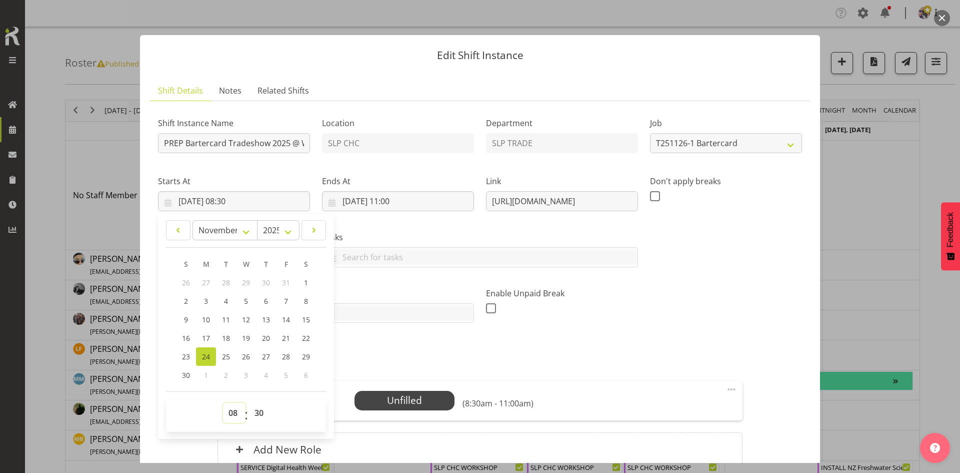
click at [234, 413] on select "00 01 02 03 04 05 06 07 08 09 10 11 12 13 14 15 16 17 18 19 20 21 22 23" at bounding box center [234, 413] width 23 height 20
select select "14"
click at [223, 403] on select "00 01 02 03 04 05 06 07 08 09 10 11 12 13 14 15 16 17 18 19 20 21 22 23" at bounding box center [234, 413] width 23 height 20
type input "24/11/2025, 14:30"
click at [424, 198] on input "24/11/2025, 11:00" at bounding box center [398, 201] width 152 height 20
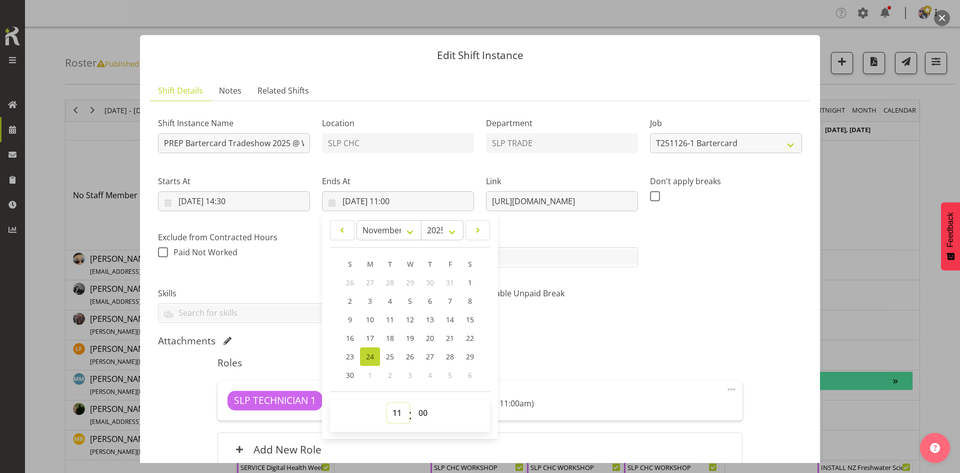
drag, startPoint x: 393, startPoint y: 412, endPoint x: 393, endPoint y: 407, distance: 5.0
click at [393, 412] on select "00 01 02 03 04 05 06 07 08 09 10 11 12 13 14 15 16 17 18 19 20 21 22 23" at bounding box center [398, 413] width 23 height 20
select select "16"
click at [387, 403] on select "00 01 02 03 04 05 06 07 08 09 10 11 12 13 14 15 16 17 18 19 20 21 22 23" at bounding box center [398, 413] width 23 height 20
type input "24/11/2025, 16:00"
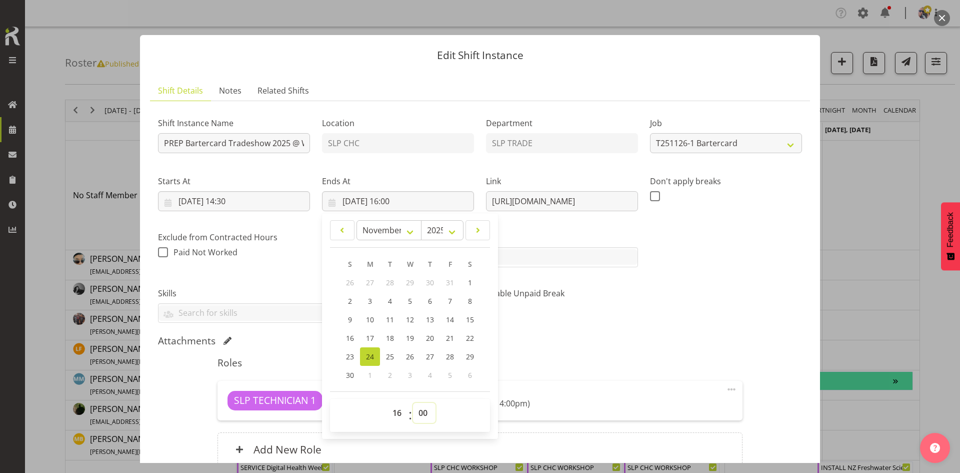
click at [415, 414] on select "00 01 02 03 04 05 06 07 08 09 10 11 12 13 14 15 16 17 18 19 20 21 22 23 24 25 2…" at bounding box center [424, 413] width 23 height 20
select select "30"
click at [413, 403] on select "00 01 02 03 04 05 06 07 08 09 10 11 12 13 14 15 16 17 18 19 20 21 22 23 24 25 2…" at bounding box center [424, 413] width 23 height 20
type input "24/11/2025, 16:30"
click at [669, 322] on div "Shift Instance Name PREP Bartercard Tradeshow 2025 @ WAREHOUSE Location SLP CHC…" at bounding box center [480, 216] width 656 height 226
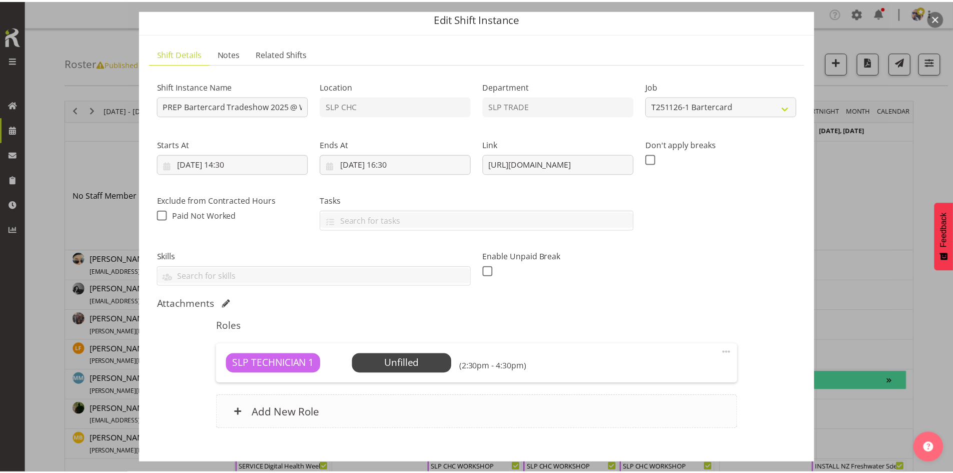
scroll to position [93, 0]
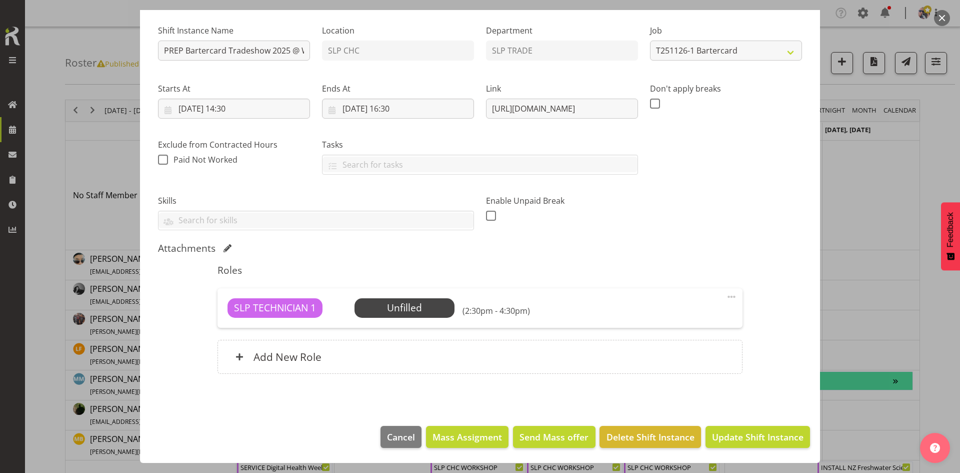
click at [428, 321] on div "SLP TECHNICIAN 1 Unfilled Select Employee (2:30pm - 4:30pm) Edit Cover Role Del…" at bounding box center [480, 307] width 525 height 39
click at [424, 317] on span "Select Employee" at bounding box center [405, 307] width 100 height 19
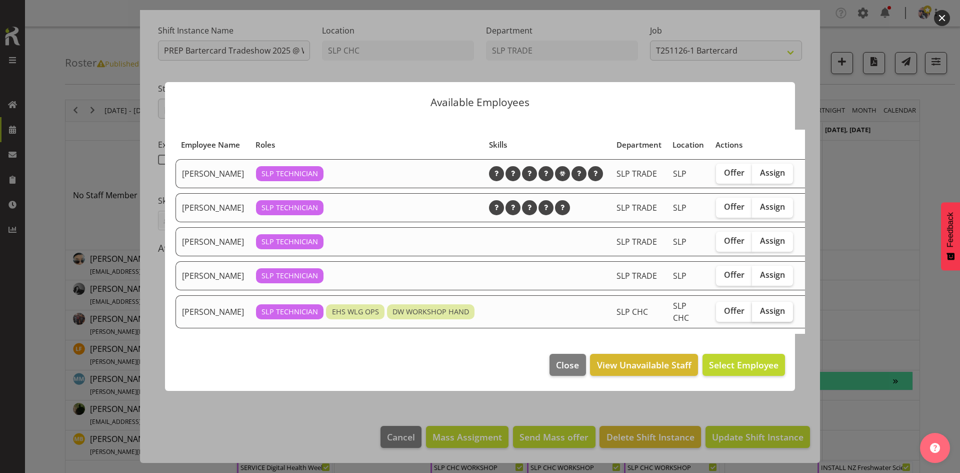
drag, startPoint x: 765, startPoint y: 330, endPoint x: 753, endPoint y: 356, distance: 28.9
click at [764, 322] on label "Assign" at bounding box center [772, 312] width 41 height 20
click at [759, 314] on input "Assign" at bounding box center [755, 311] width 7 height 7
checkbox input "true"
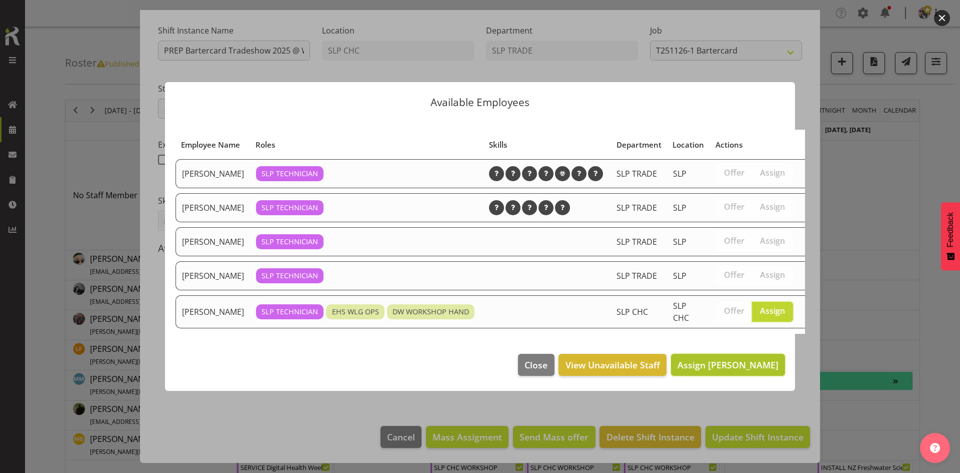
click at [745, 371] on span "Assign [PERSON_NAME]" at bounding box center [728, 365] width 101 height 12
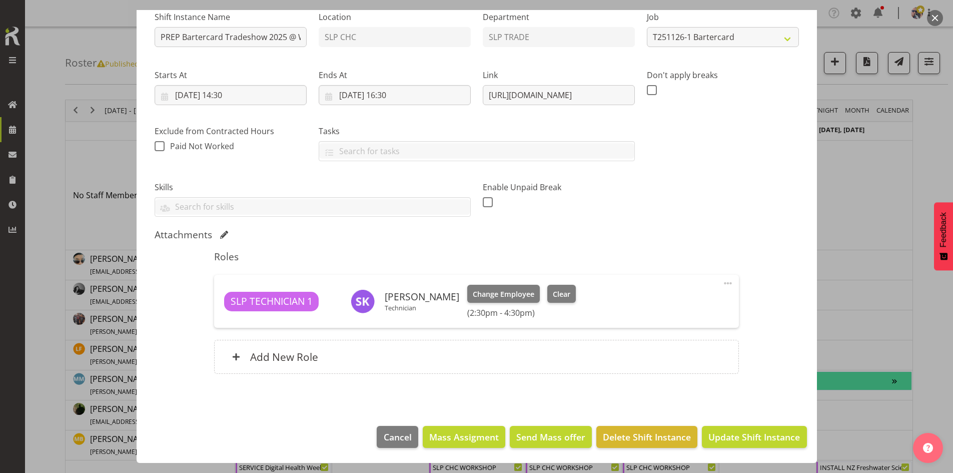
click at [742, 423] on footer "Cancel Mass Assigment Send Mass offer Delete Shift Instance Update Shift Instan…" at bounding box center [477, 439] width 680 height 47
click at [740, 430] on span "Update Shift Instance" at bounding box center [754, 436] width 92 height 13
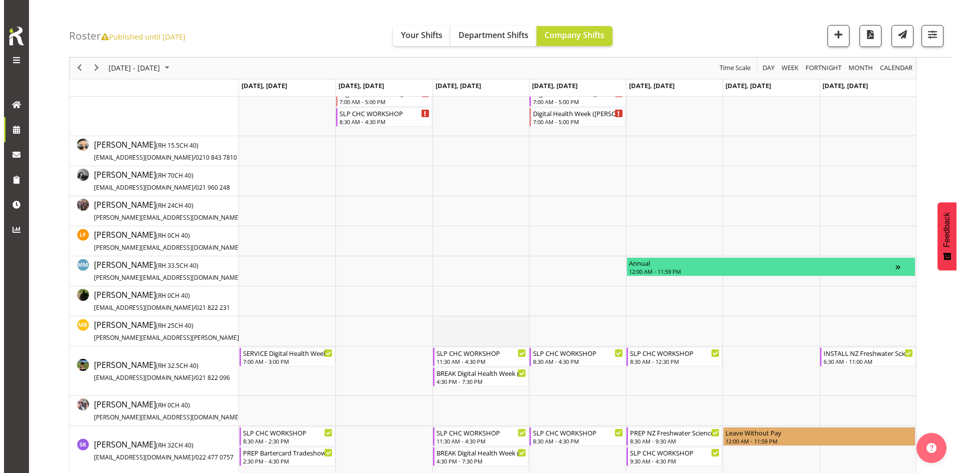
scroll to position [150, 0]
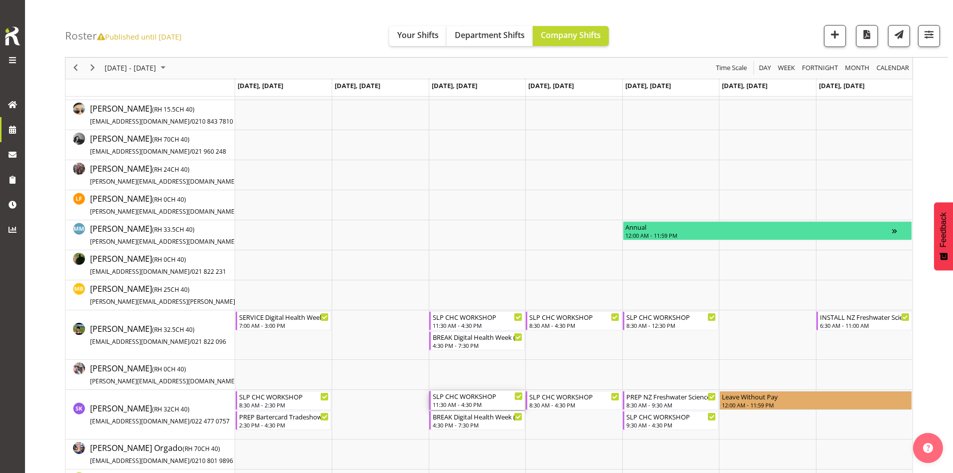
click at [477, 404] on div "11:30 AM - 4:30 PM" at bounding box center [478, 404] width 90 height 8
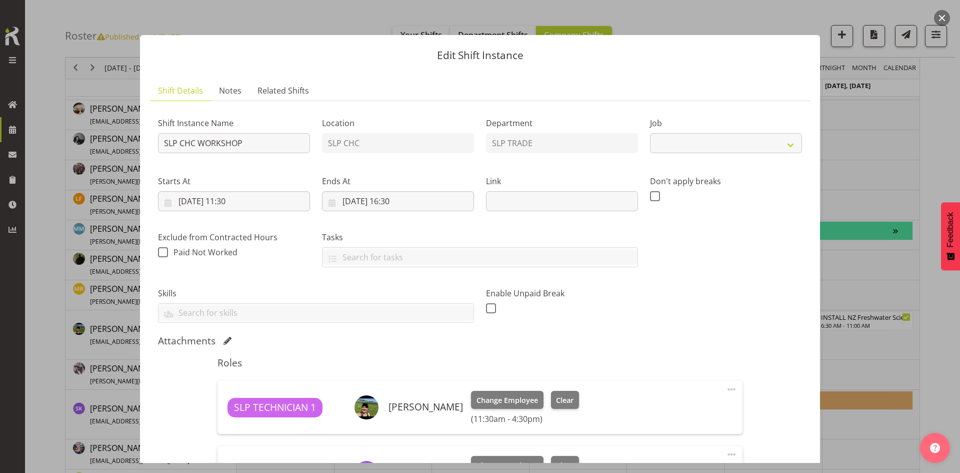
select select "45"
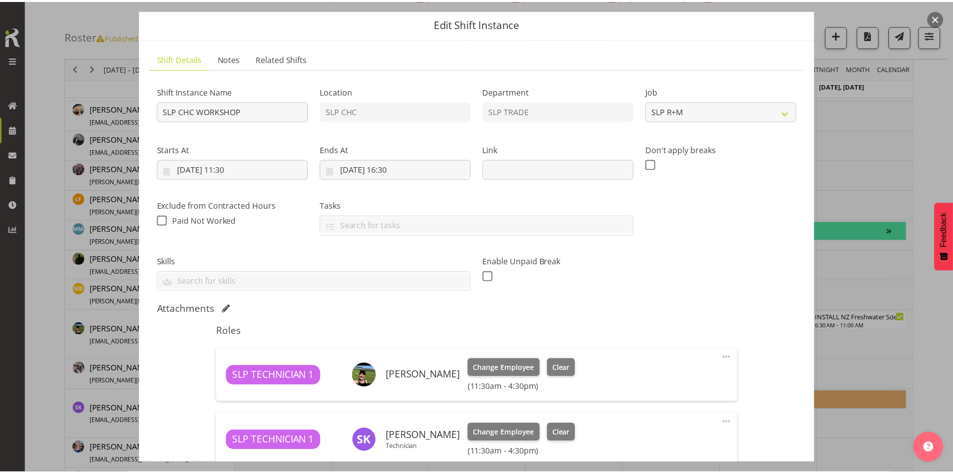
scroll to position [50, 0]
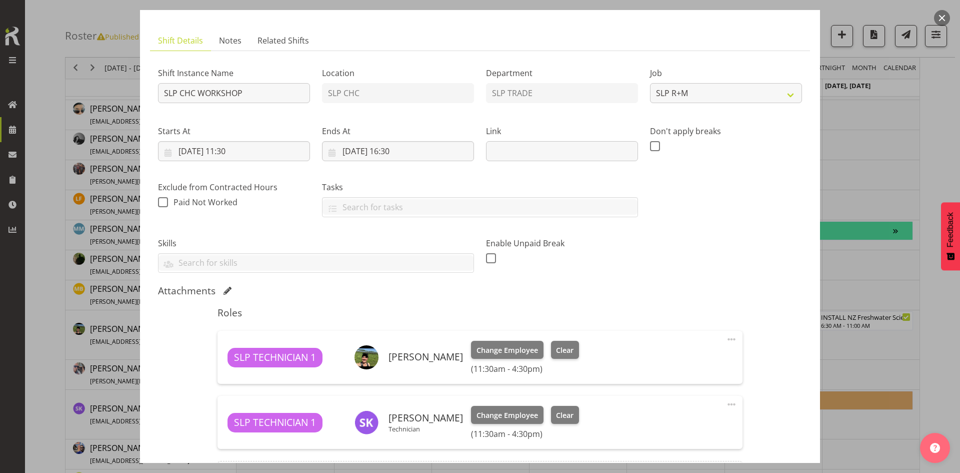
click at [940, 22] on button "button" at bounding box center [942, 18] width 16 height 16
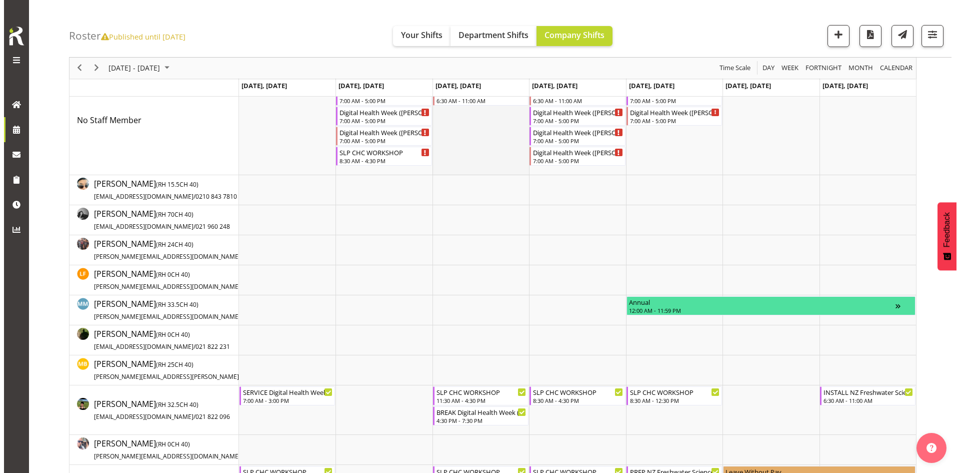
scroll to position [0, 0]
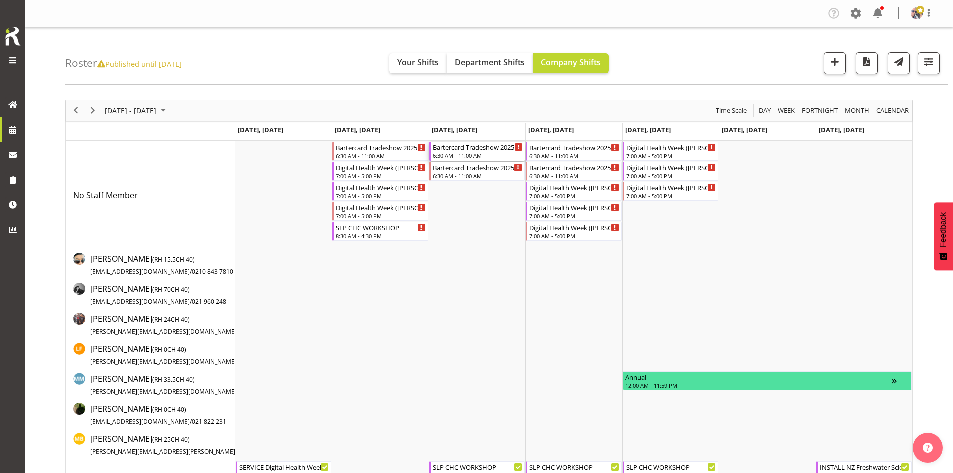
click at [468, 151] on div "Bartercard Tradeshow 2025 @ Riccarton Park Function Center on site @ 0700" at bounding box center [478, 147] width 90 height 10
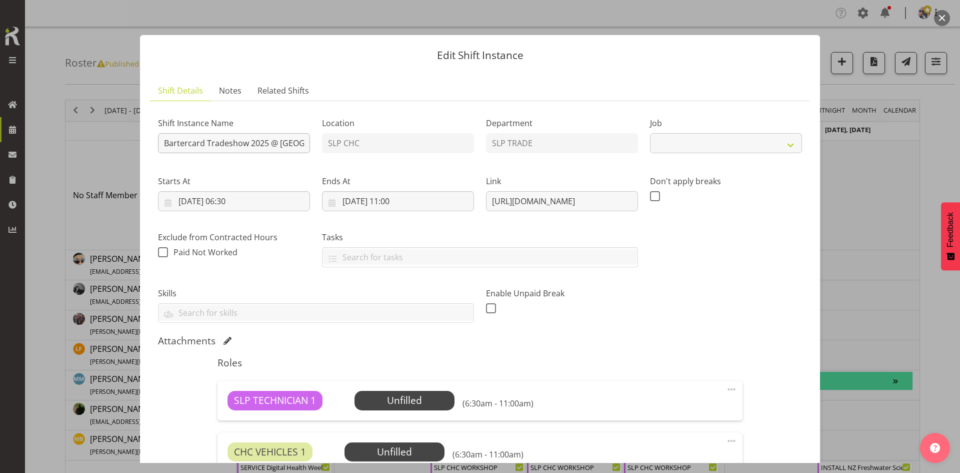
select select "10708"
click at [165, 140] on input "Bartercard Tradeshow 2025 @ Riccarton Park Function Center on site @ 0700" at bounding box center [234, 143] width 152 height 20
type input "BUILD Bartercard Tradeshow 2025 @ [GEOGRAPHIC_DATA] on site @ 0700"
click at [448, 218] on div "Tasks Do toolbox talk Give mark a cuddle See client before you leave Unload tru…" at bounding box center [480, 245] width 328 height 56
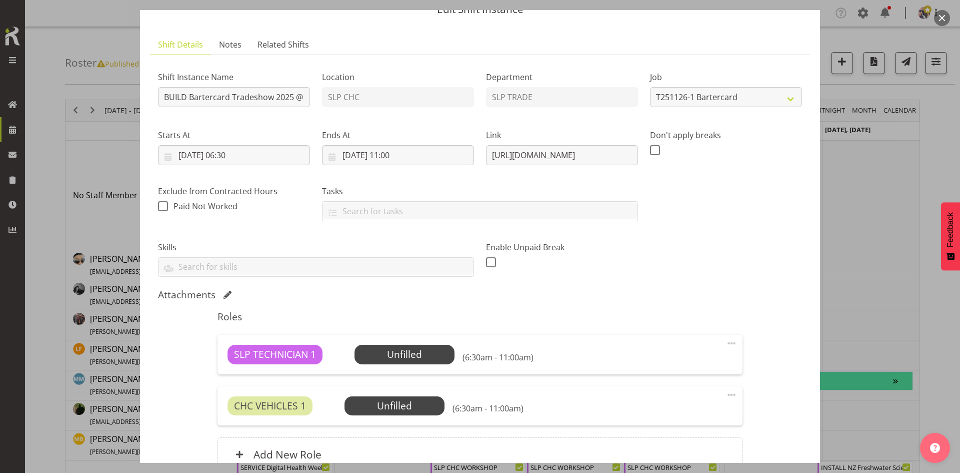
scroll to position [100, 0]
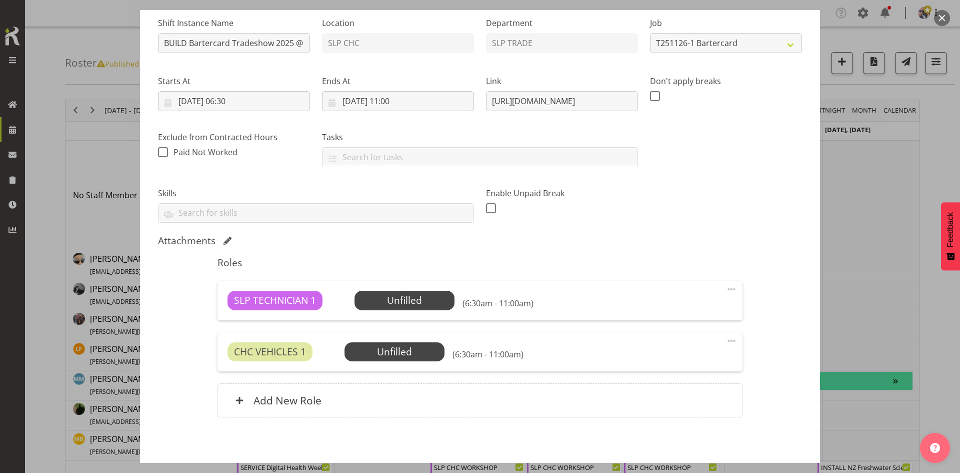
click at [726, 339] on span at bounding box center [732, 341] width 12 height 12
click at [671, 393] on link "Delete" at bounding box center [690, 399] width 96 height 18
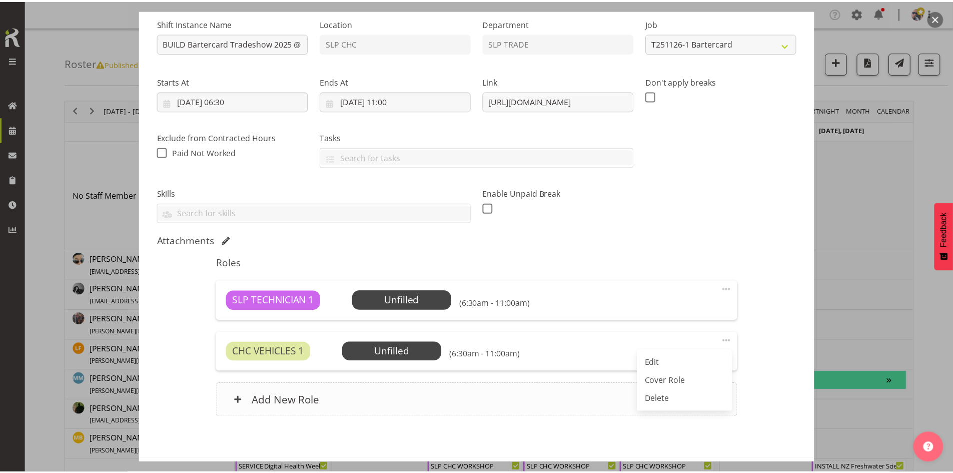
scroll to position [93, 0]
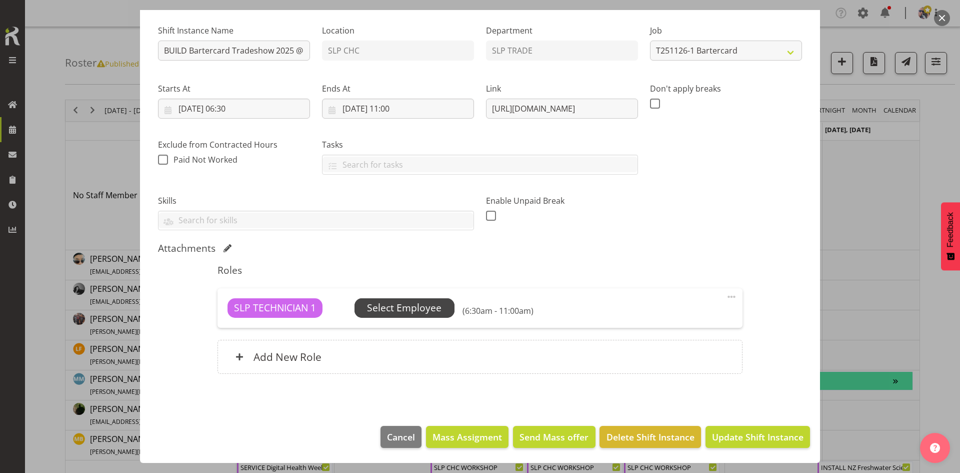
click at [414, 311] on span "Select Employee" at bounding box center [404, 308] width 75 height 15
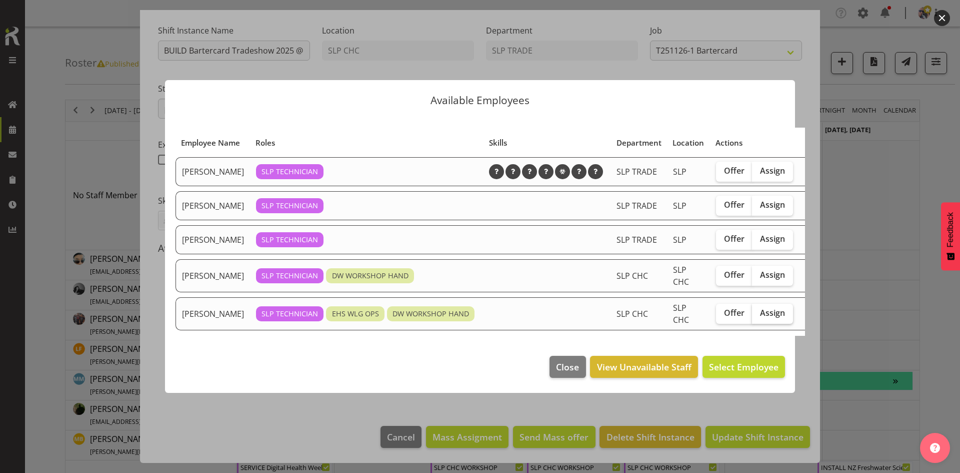
click at [752, 324] on label "Assign" at bounding box center [772, 314] width 41 height 20
click at [752, 316] on input "Assign" at bounding box center [755, 313] width 7 height 7
checkbox input "true"
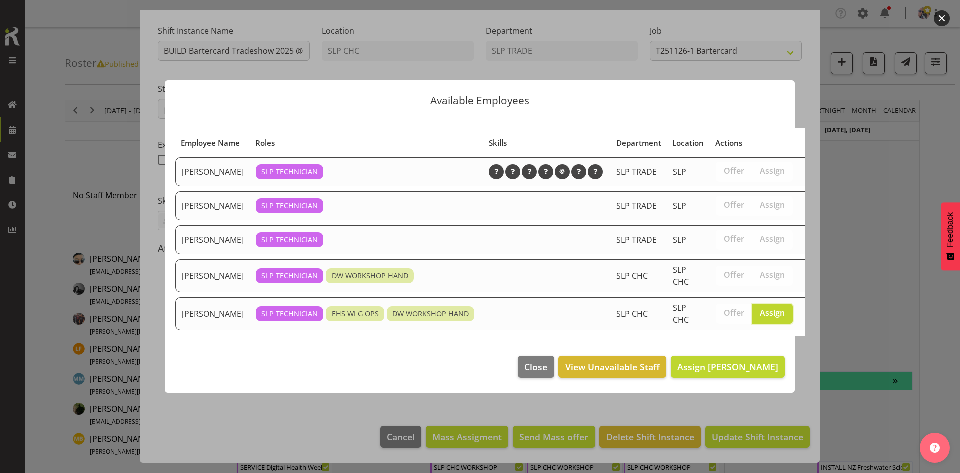
click at [731, 366] on footer "Close View Unavailable Staff Assign Stuart Korunic" at bounding box center [480, 369] width 630 height 47
click at [727, 373] on span "Assign [PERSON_NAME]" at bounding box center [728, 367] width 101 height 12
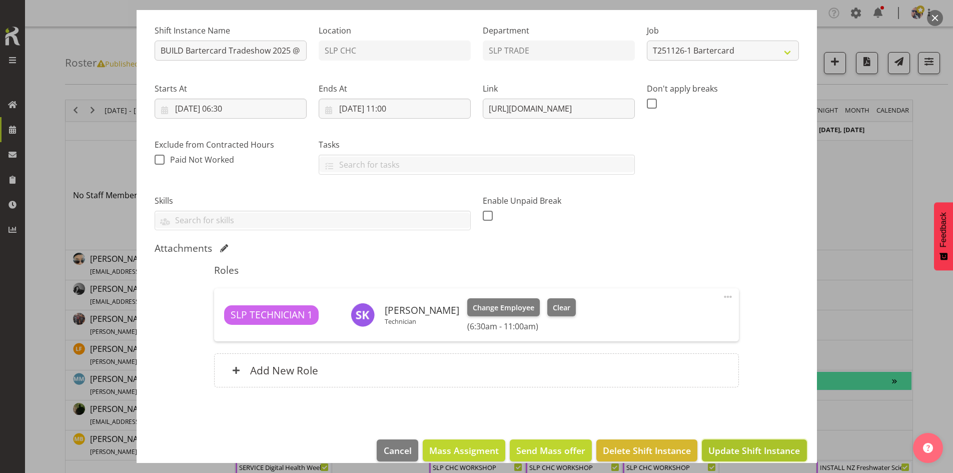
click at [729, 443] on button "Update Shift Instance" at bounding box center [754, 450] width 105 height 22
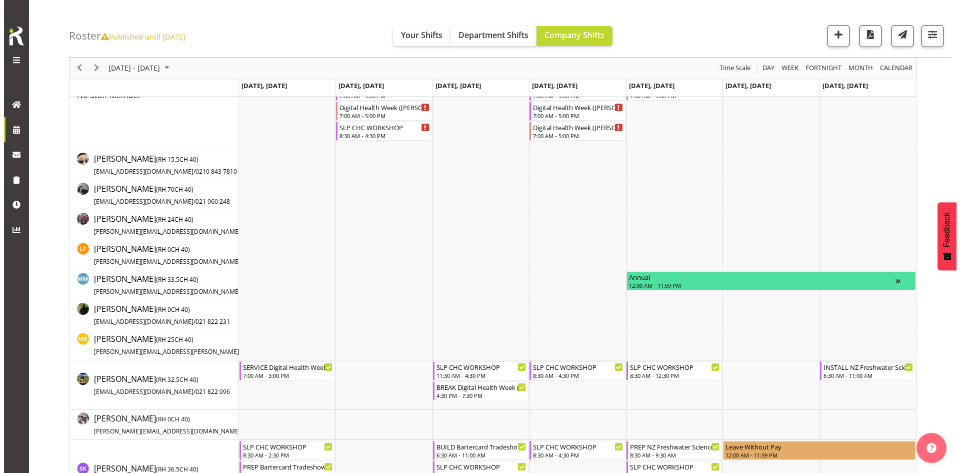
scroll to position [250, 0]
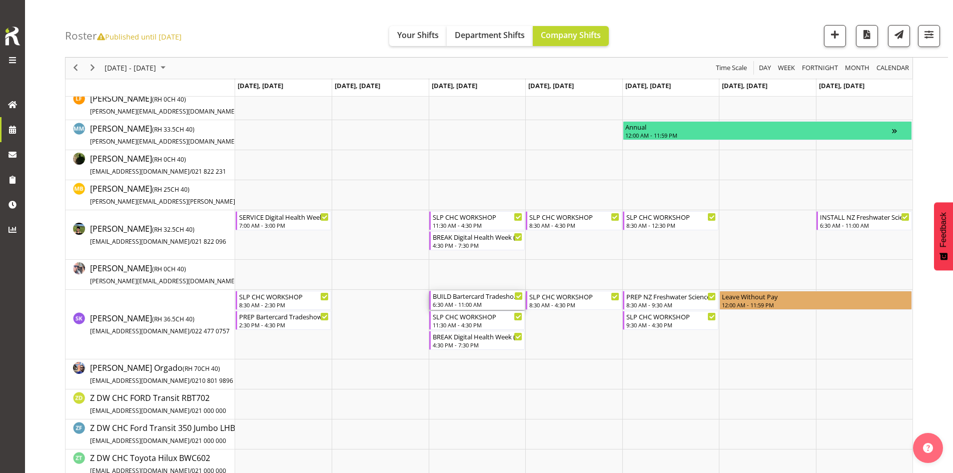
click at [472, 296] on div "BUILD Bartercard Tradeshow 2025 @ [GEOGRAPHIC_DATA] on site @ 0700" at bounding box center [478, 296] width 90 height 10
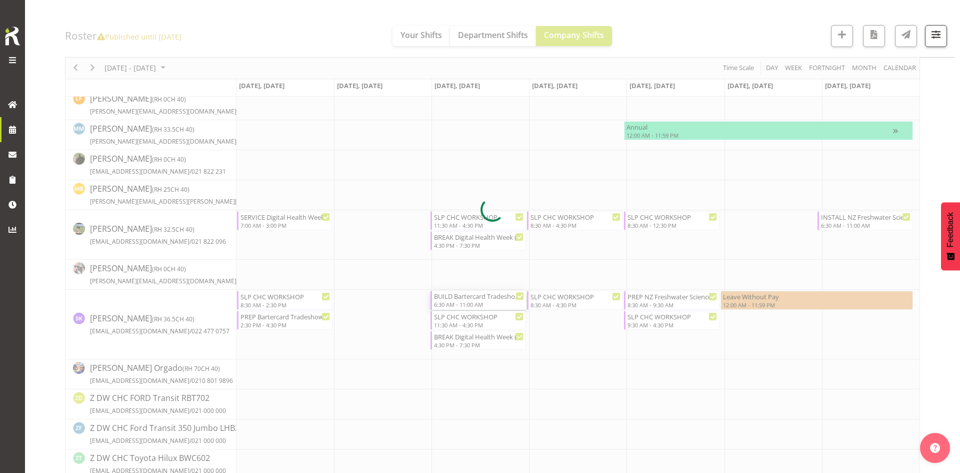
select select
select select "10"
select select "2025"
select select "11"
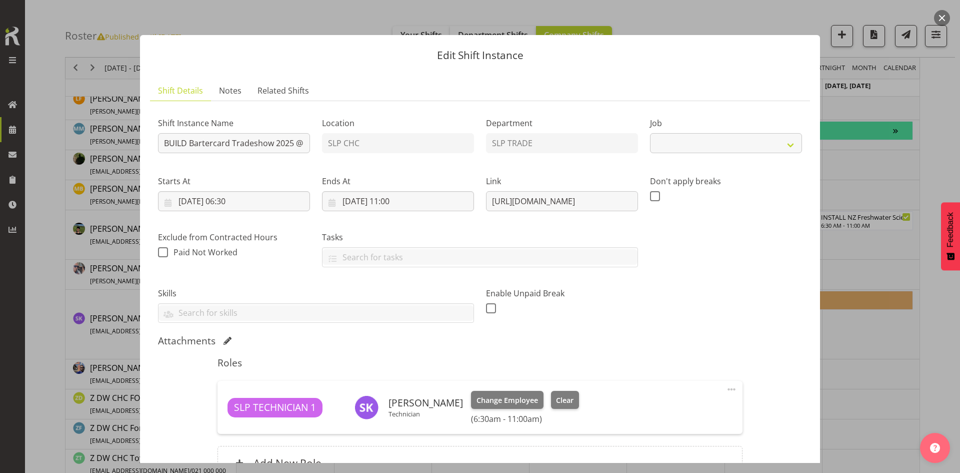
select select "10708"
click at [409, 204] on input "26/11/2025, 11:00" at bounding box center [398, 201] width 152 height 20
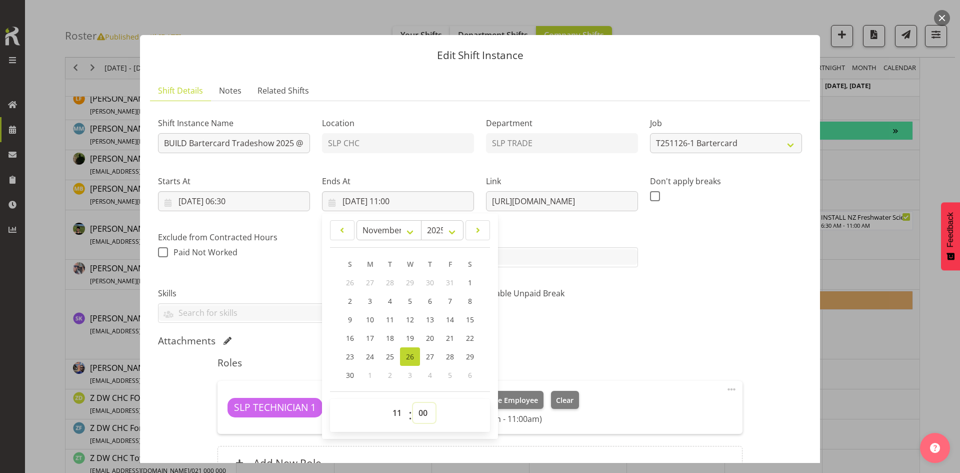
click at [421, 407] on select "00 01 02 03 04 05 06 07 08 09 10 11 12 13 14 15 16 17 18 19 20 21 22 23 24 25 2…" at bounding box center [424, 413] width 23 height 20
select select "30"
click at [413, 403] on select "00 01 02 03 04 05 06 07 08 09 10 11 12 13 14 15 16 17 18 19 20 21 22 23 24 25 2…" at bounding box center [424, 413] width 23 height 20
type input "26/11/2025, 11:30"
click at [667, 315] on div "Shift Instance Name BUILD Bartercard Tradeshow 2025 @ Riccarton Park Function C…" at bounding box center [480, 216] width 656 height 226
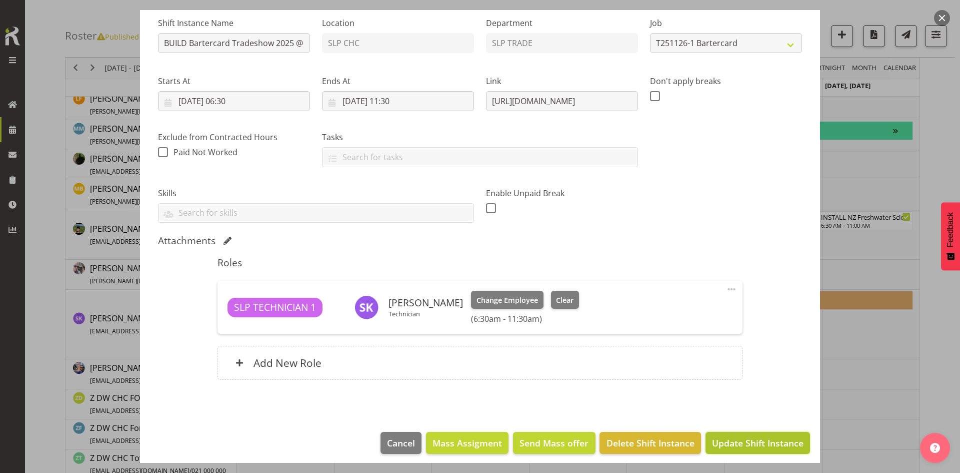
click at [721, 448] on span "Update Shift Instance" at bounding box center [758, 442] width 92 height 13
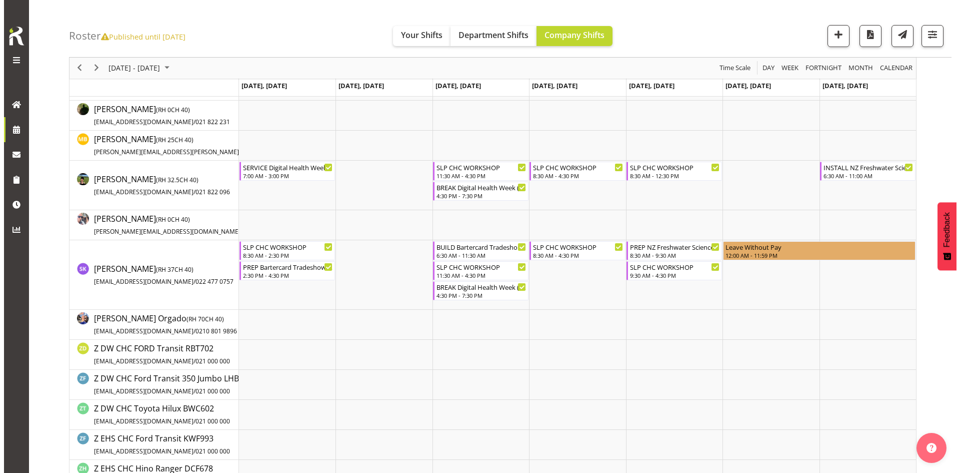
scroll to position [300, 0]
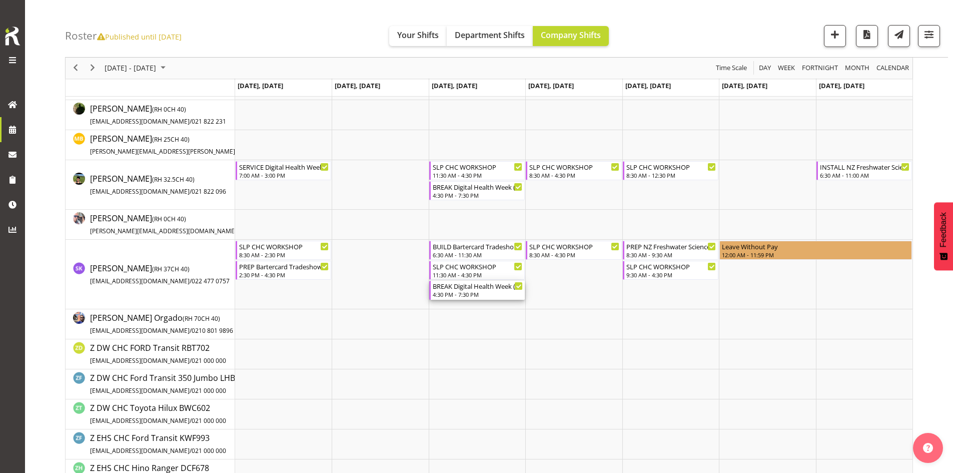
click at [487, 290] on div "BREAK Digital Health Week ([PERSON_NAME] Conference) 2024 @ [PERSON_NAME] On Si…" at bounding box center [478, 286] width 90 height 10
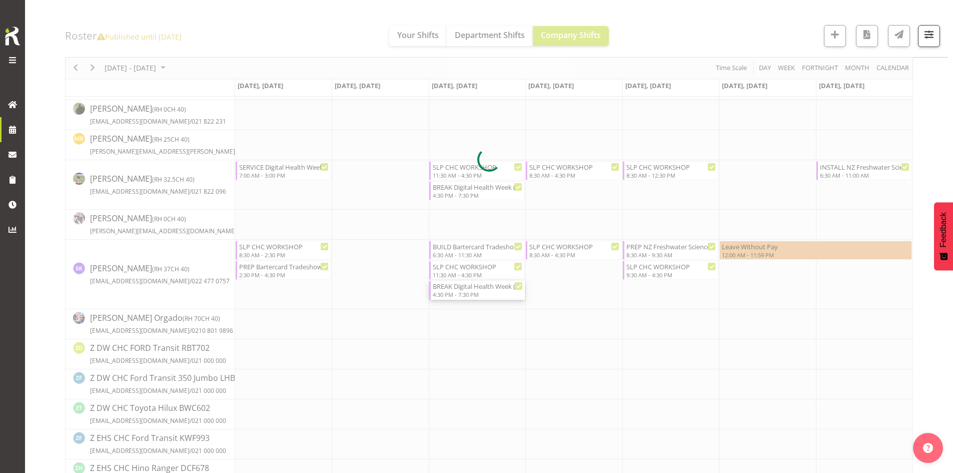
select select
select select "10"
select select "2025"
select select "19"
select select "30"
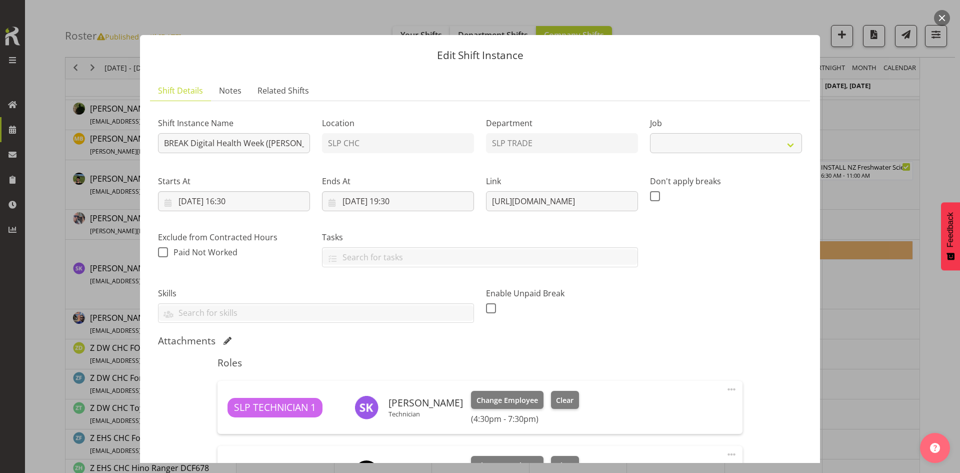
select select "9367"
click at [423, 201] on input "26/11/2025, 19:30" at bounding box center [398, 201] width 152 height 20
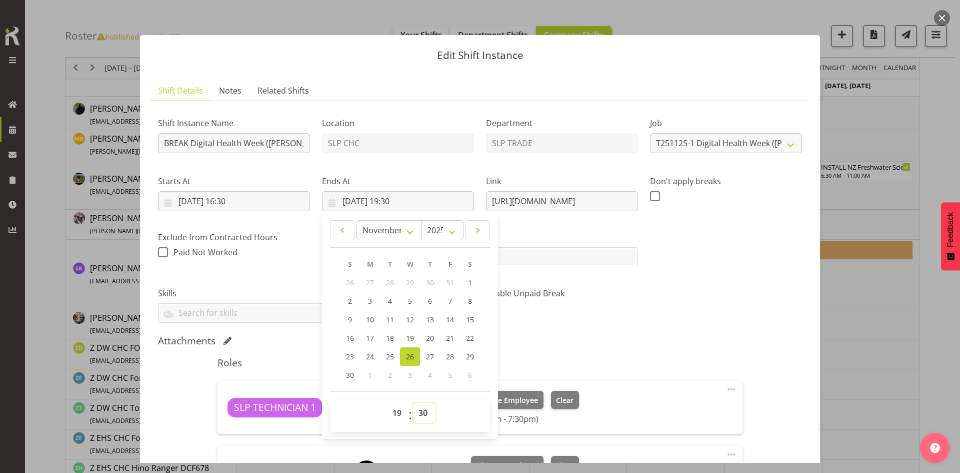
click at [418, 413] on select "00 01 02 03 04 05 06 07 08 09 10 11 12 13 14 15 16 17 18 19 20 21 22 23 24 25 2…" at bounding box center [424, 413] width 23 height 20
select select "0"
click at [413, 403] on select "00 01 02 03 04 05 06 07 08 09 10 11 12 13 14 15 16 17 18 19 20 21 22 23 24 25 2…" at bounding box center [424, 413] width 23 height 20
type input "26/11/2025, 19:00"
click at [576, 354] on div "Roles SLP TECHNICIAN 1 Stuart Korunic Technician Change Employee Clear (4:30pm …" at bounding box center [480, 454] width 537 height 206
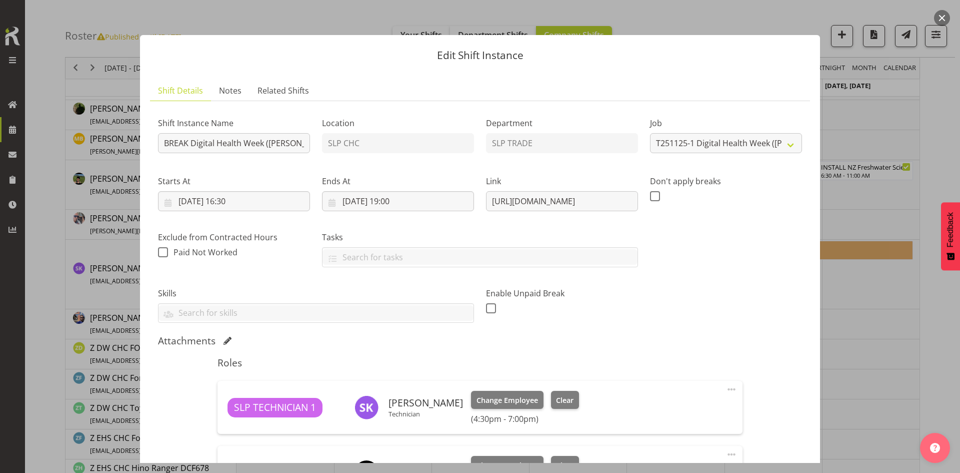
scroll to position [171, 0]
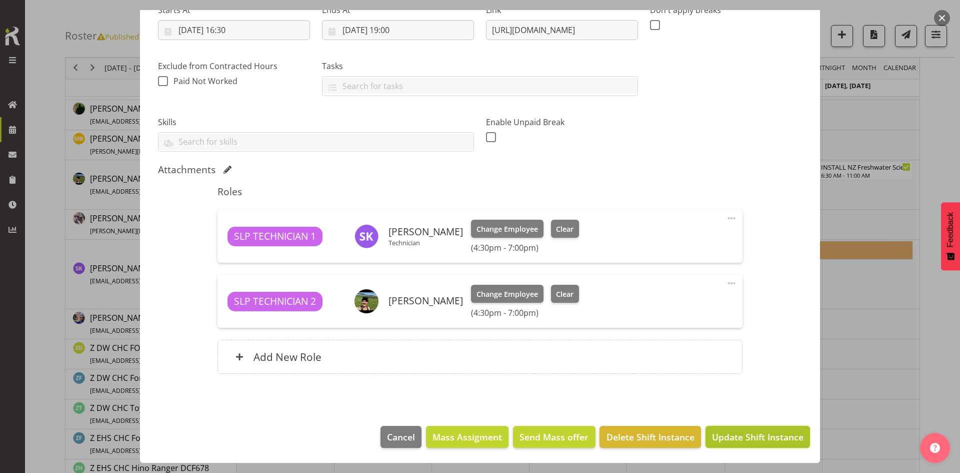
click at [718, 438] on span "Update Shift Instance" at bounding box center [758, 436] width 92 height 13
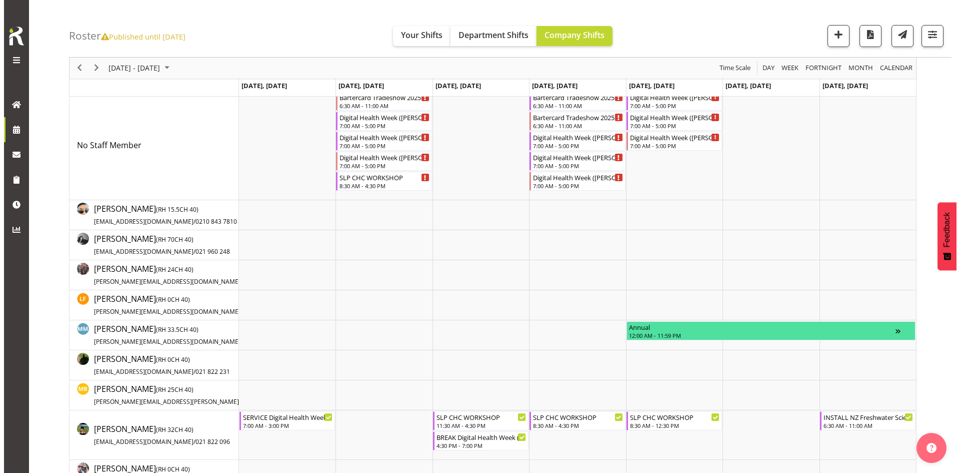
scroll to position [0, 0]
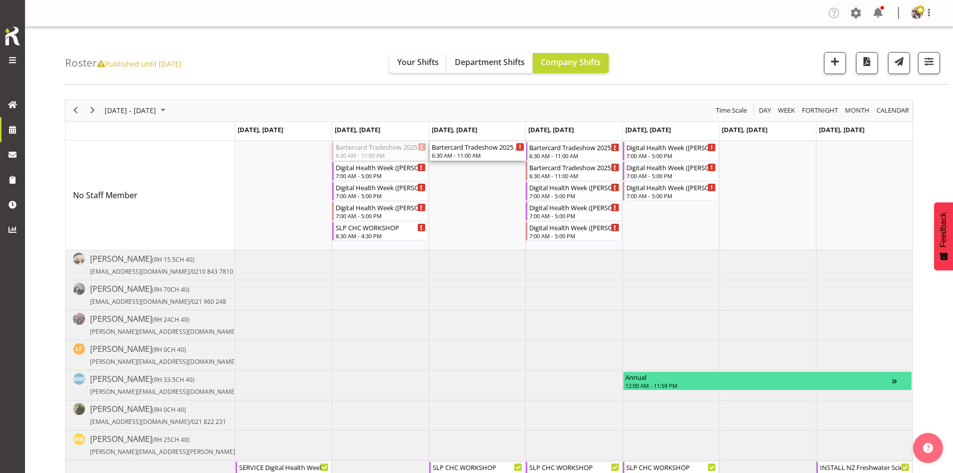
drag, startPoint x: 370, startPoint y: 151, endPoint x: 466, endPoint y: 148, distance: 96.1
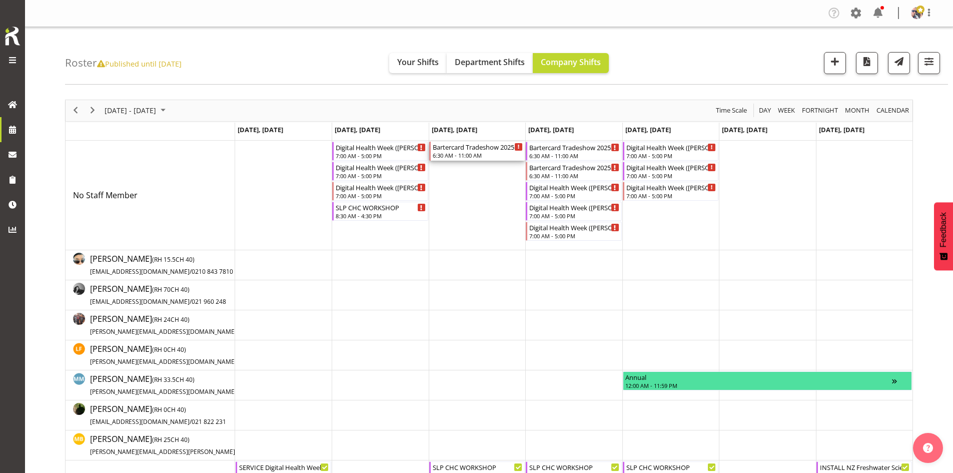
click at [467, 150] on div "Bartercard Tradeshow 2025 @ Riccarton Park Function Center on site @ 0700" at bounding box center [478, 147] width 90 height 10
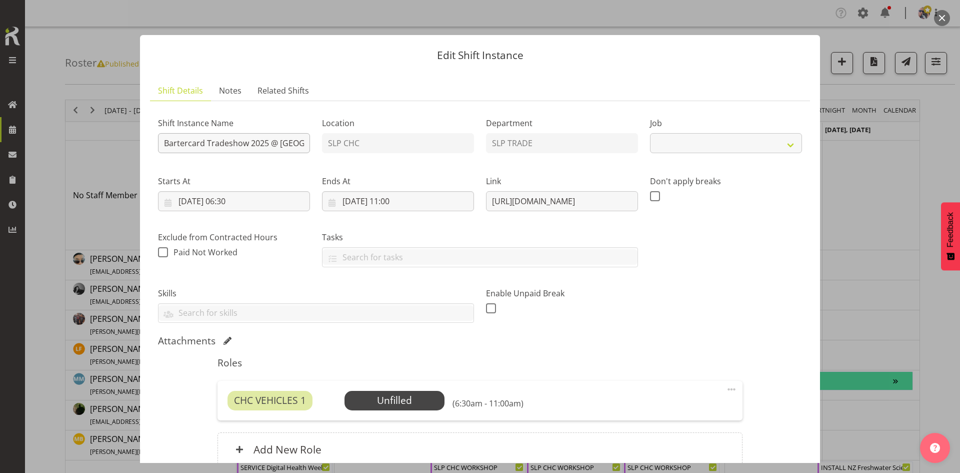
select select "10708"
click at [165, 142] on input "Bartercard Tradeshow 2025 @ Riccarton Park Function Center on site @ 0700" at bounding box center [234, 143] width 152 height 20
type input "BREAK - Bartercard Tradeshow 2025 @ [GEOGRAPHIC_DATA] on site @ 1900"
click at [259, 196] on input "26/11/2025, 06:30" at bounding box center [234, 201] width 152 height 20
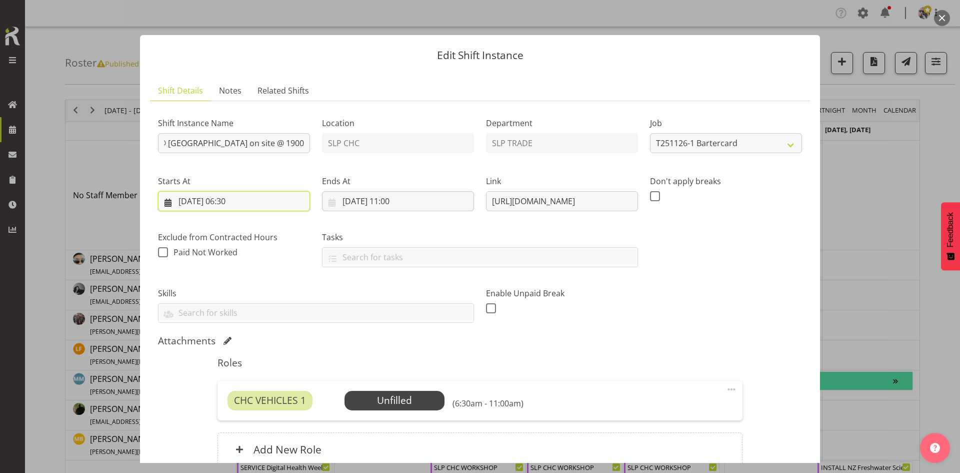
scroll to position [0, 0]
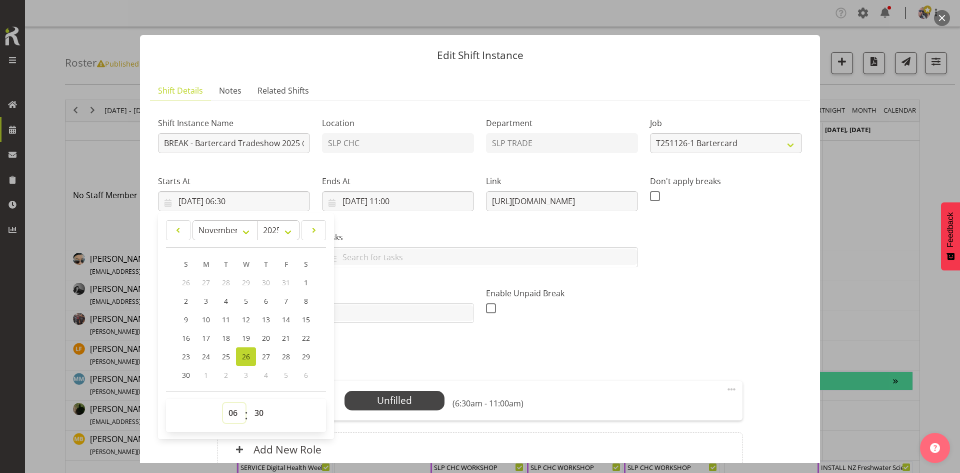
click at [234, 414] on select "00 01 02 03 04 05 06 07 08 09 10 11 12 13 14 15 16 17 18 19 20 21 22 23" at bounding box center [234, 413] width 23 height 20
select select "18"
click at [223, 403] on select "00 01 02 03 04 05 06 07 08 09 10 11 12 13 14 15 16 17 18 19 20 21 22 23" at bounding box center [234, 413] width 23 height 20
type input "26/11/2025, 18:30"
click at [411, 195] on input "26/11/2025, 11:00" at bounding box center [398, 201] width 152 height 20
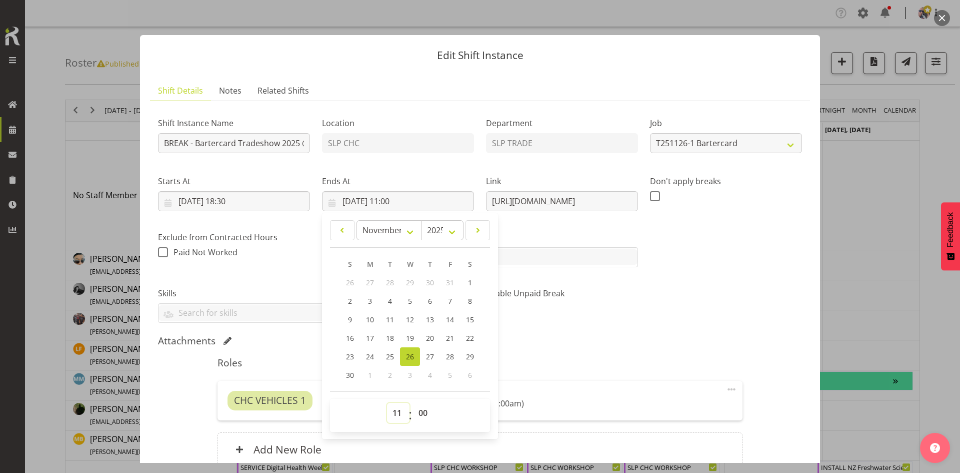
click at [396, 411] on select "00 01 02 03 04 05 06 07 08 09 10 11 12 13 14 15 16 17 18 19 20 21 22 23" at bounding box center [398, 413] width 23 height 20
select select "19"
click at [387, 403] on select "00 01 02 03 04 05 06 07 08 09 10 11 12 13 14 15 16 17 18 19 20 21 22 23" at bounding box center [398, 413] width 23 height 20
type input "26/11/2025, 19:00"
click at [421, 411] on select "00 01 02 03 04 05 06 07 08 09 10 11 12 13 14 15 16 17 18 19 20 21 22 23 24 25 2…" at bounding box center [424, 413] width 23 height 20
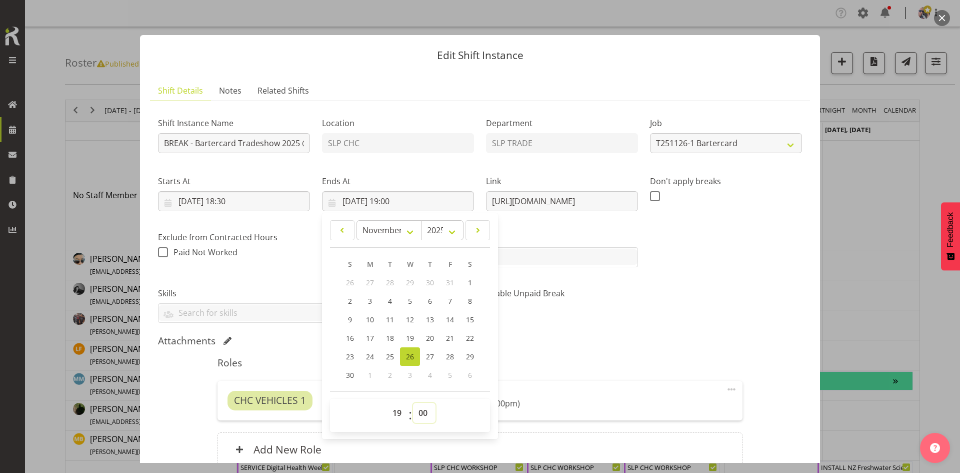
select select "30"
click at [413, 403] on select "00 01 02 03 04 05 06 07 08 09 10 11 12 13 14 15 16 17 18 19 20 21 22 23 24 25 2…" at bounding box center [424, 413] width 23 height 20
type input "26/11/2025, 19:30"
click at [558, 360] on h5 "Roles" at bounding box center [480, 363] width 525 height 12
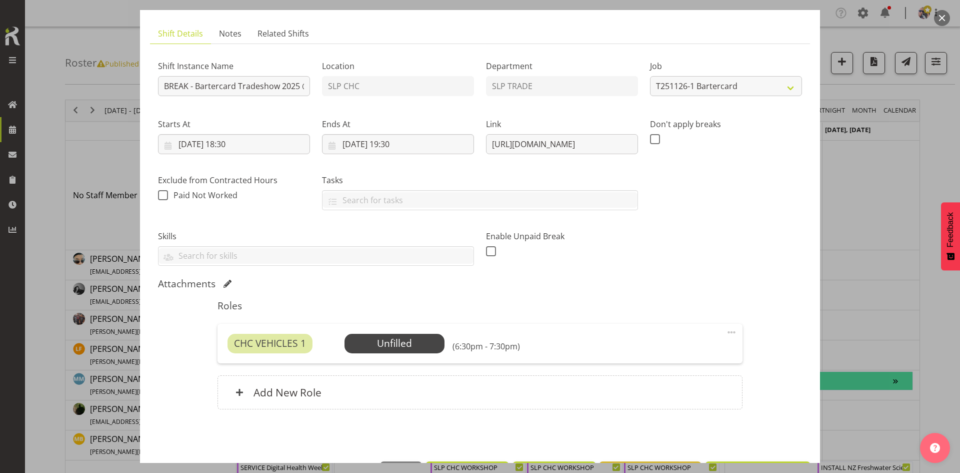
scroll to position [93, 0]
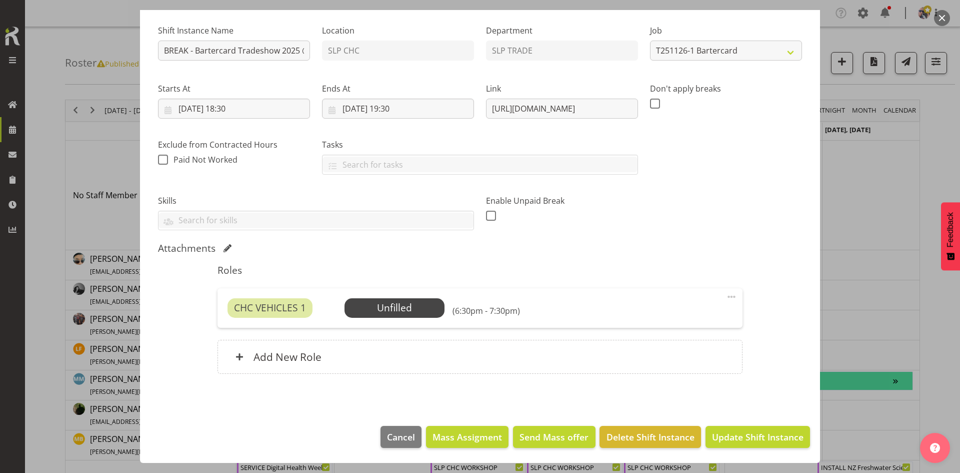
drag, startPoint x: 720, startPoint y: 296, endPoint x: 720, endPoint y: 351, distance: 55.5
click at [726, 296] on span at bounding box center [732, 297] width 12 height 12
click at [668, 356] on link "Delete" at bounding box center [690, 355] width 96 height 18
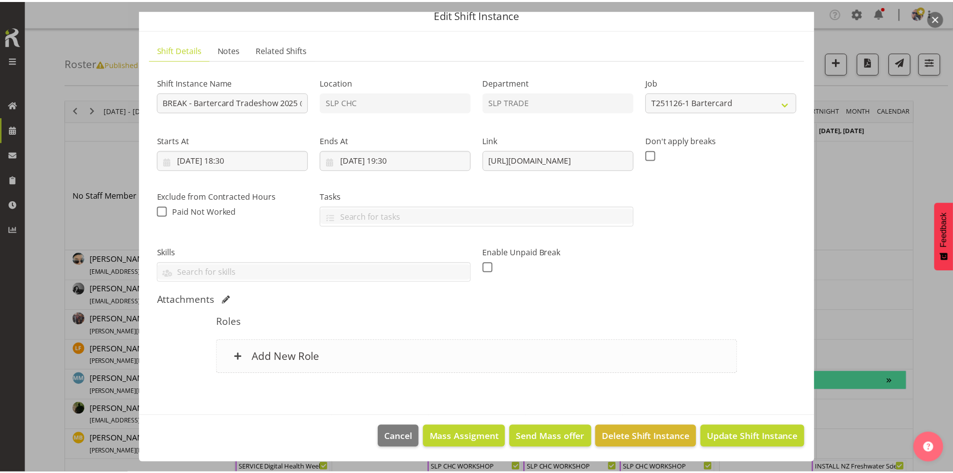
scroll to position [41, 0]
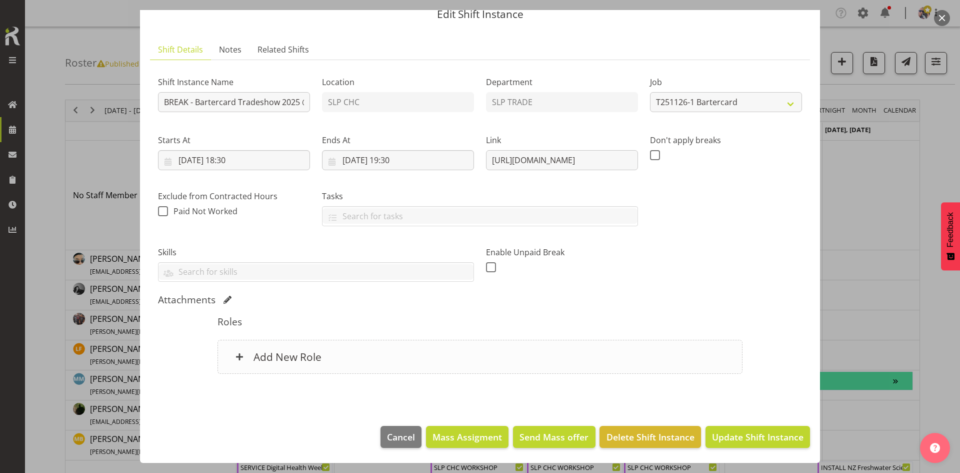
click at [435, 340] on div "Add New Role" at bounding box center [480, 357] width 525 height 34
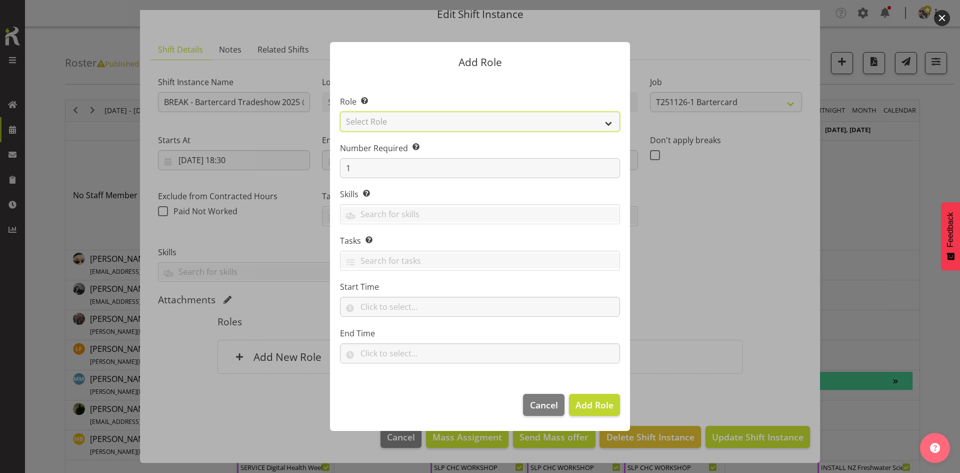
click at [504, 123] on select "Select Role ACCOUNT MANAGER ACCOUNT MANAGER DW ACCOUNTS [PERSON_NAME] VEHICLES …" at bounding box center [480, 122] width 280 height 20
select select "123"
click at [340, 112] on select "Select Role ACCOUNT MANAGER ACCOUNT MANAGER DW ACCOUNTS [PERSON_NAME] VEHICLES …" at bounding box center [480, 122] width 280 height 20
click at [590, 406] on span "Add Role" at bounding box center [595, 405] width 38 height 12
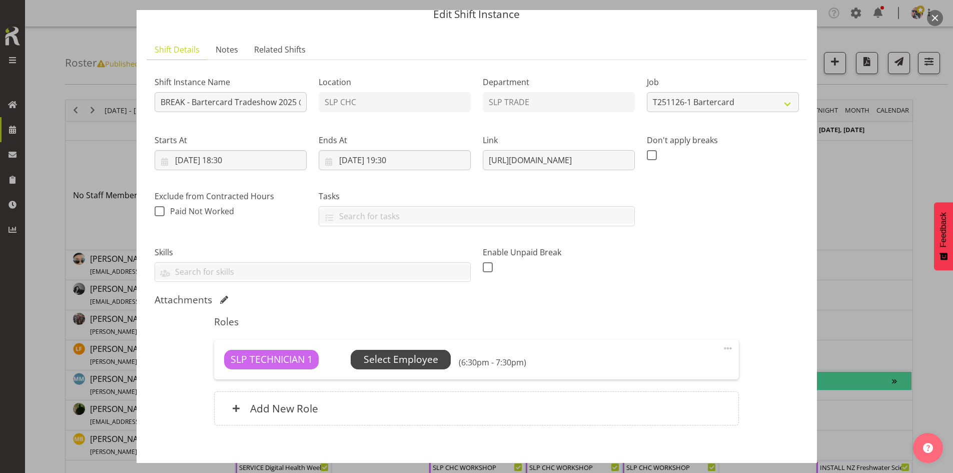
click at [386, 365] on span "Select Employee" at bounding box center [401, 359] width 75 height 15
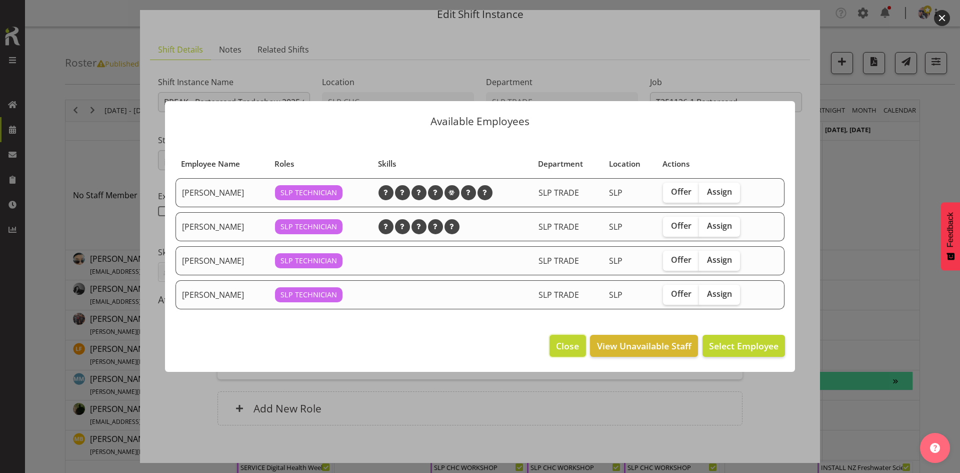
click at [582, 340] on button "Close" at bounding box center [568, 346] width 36 height 22
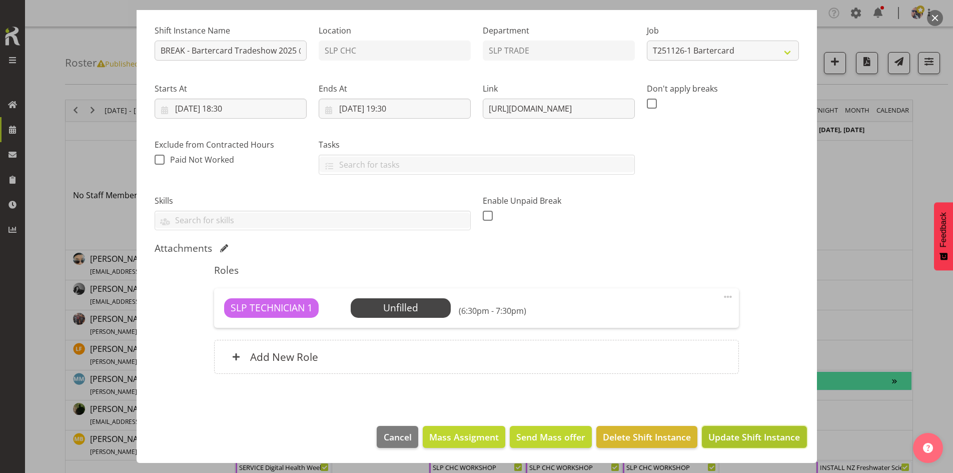
click at [731, 446] on button "Update Shift Instance" at bounding box center [754, 437] width 105 height 22
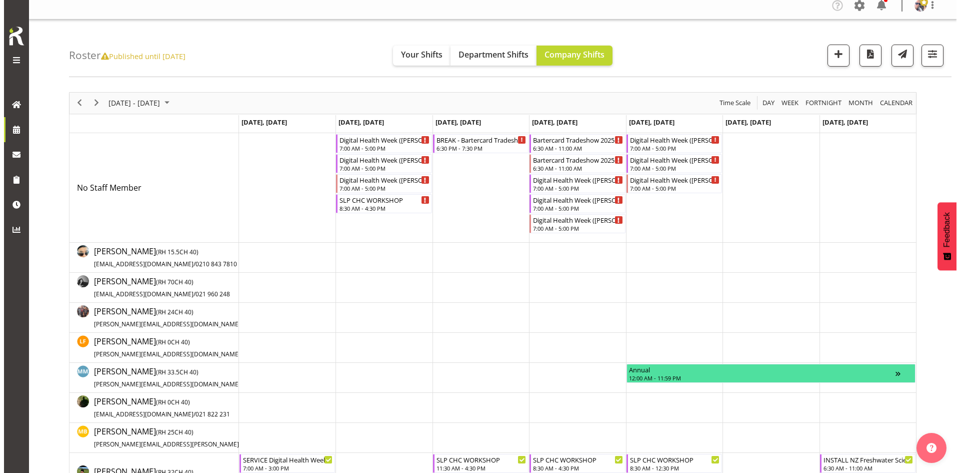
scroll to position [200, 0]
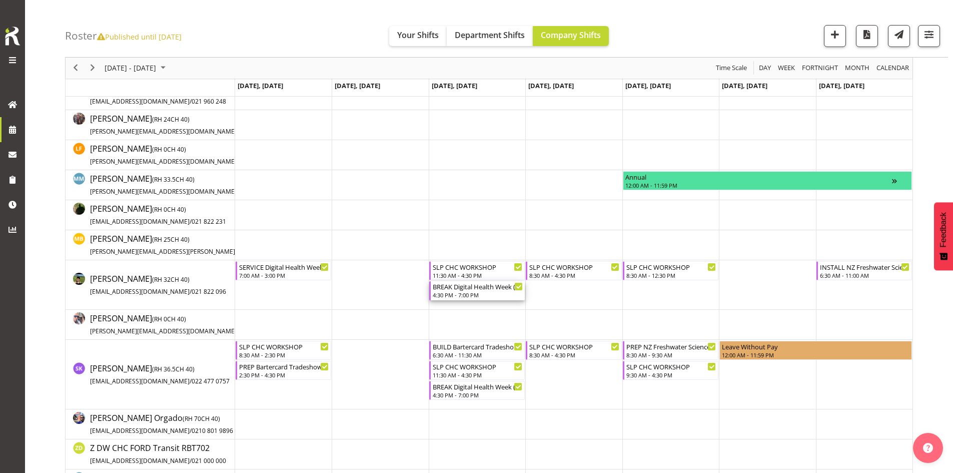
click at [474, 289] on div "BREAK Digital Health Week ([PERSON_NAME] Conference) 2024 @ [PERSON_NAME] On Si…" at bounding box center [478, 286] width 90 height 10
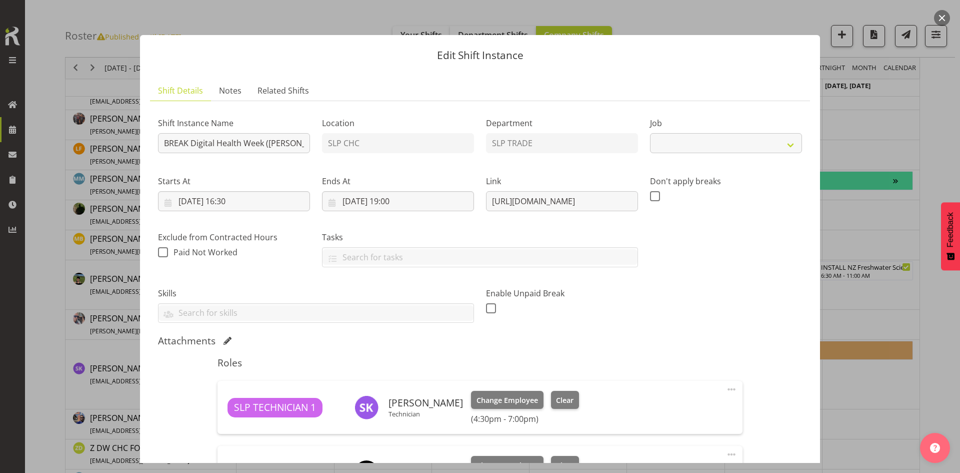
select select "9367"
click at [410, 205] on input "26/11/2025, 19:00" at bounding box center [398, 201] width 152 height 20
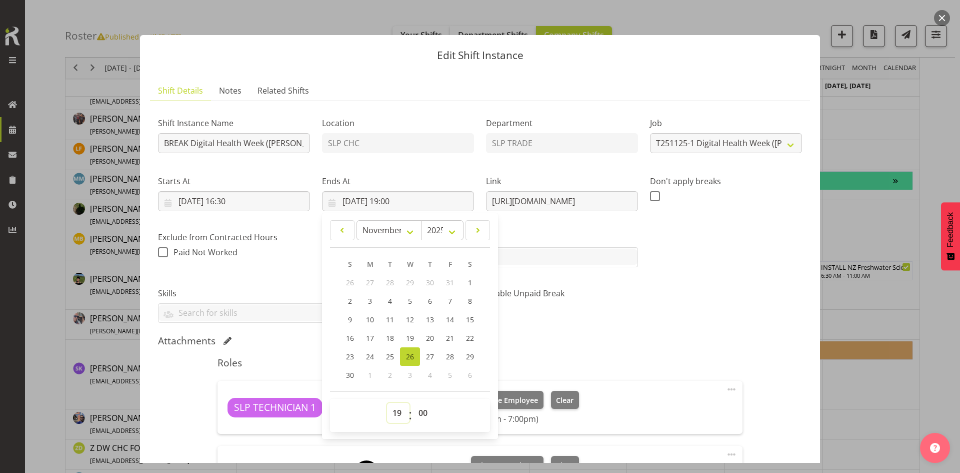
click at [397, 413] on select "00 01 02 03 04 05 06 07 08 09 10 11 12 13 14 15 16 17 18 19 20 21 22 23" at bounding box center [398, 413] width 23 height 20
select select "18"
click at [387, 403] on select "00 01 02 03 04 05 06 07 08 09 10 11 12 13 14 15 16 17 18 19 20 21 22 23" at bounding box center [398, 413] width 23 height 20
type input "26/11/2025, 18:00"
click at [422, 408] on select "00 01 02 03 04 05 06 07 08 09 10 11 12 13 14 15 16 17 18 19 20 21 22 23 24 25 2…" at bounding box center [424, 413] width 23 height 20
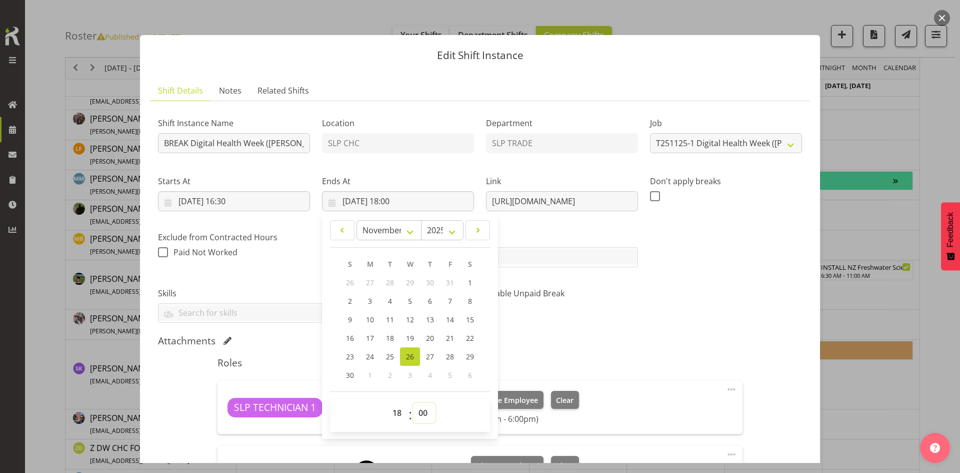
select select "30"
click at [413, 403] on select "00 01 02 03 04 05 06 07 08 09 10 11 12 13 14 15 16 17 18 19 20 21 22 23 24 25 2…" at bounding box center [424, 413] width 23 height 20
type input "26/11/2025, 18:30"
click at [633, 359] on h5 "Roles" at bounding box center [480, 363] width 525 height 12
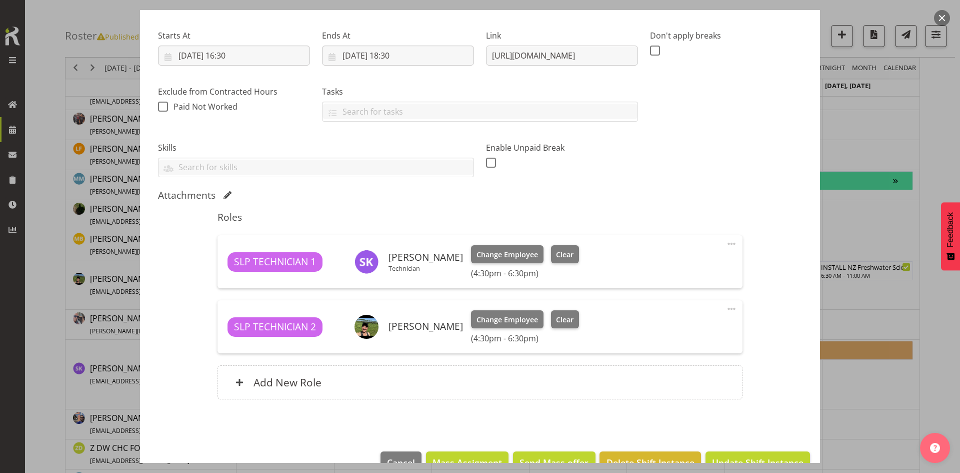
scroll to position [150, 0]
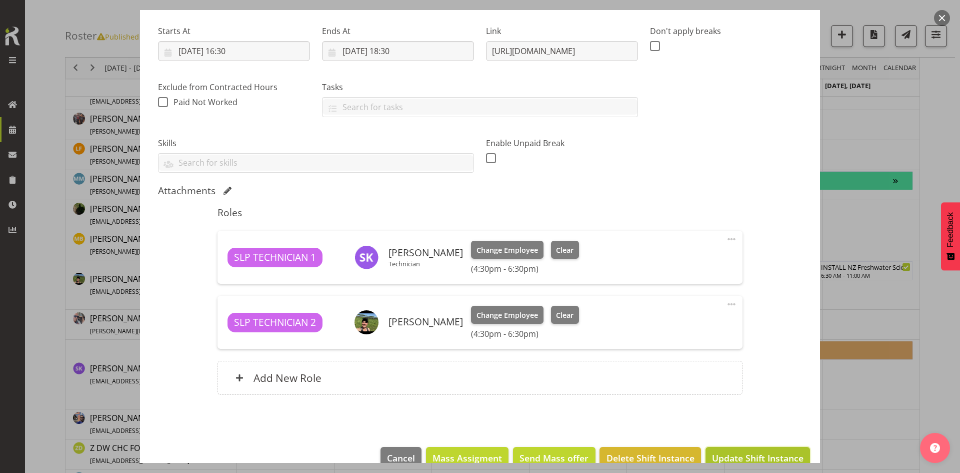
click at [734, 456] on span "Update Shift Instance" at bounding box center [758, 457] width 92 height 13
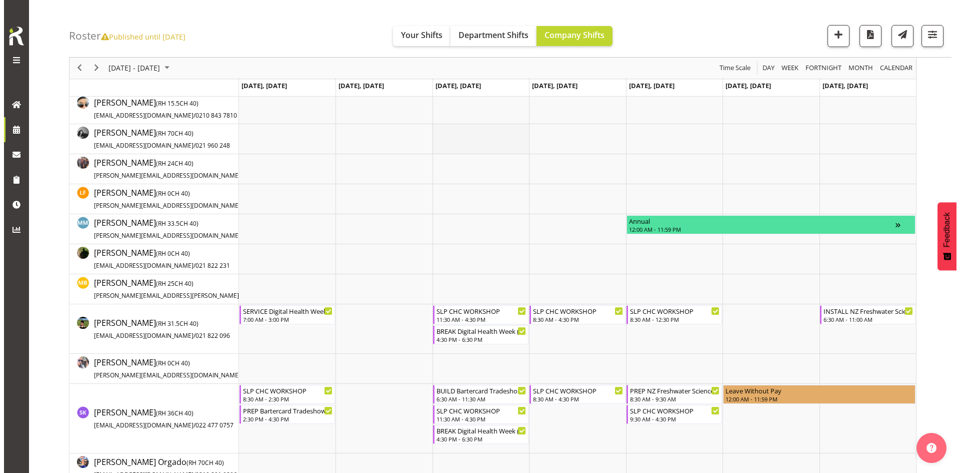
scroll to position [0, 0]
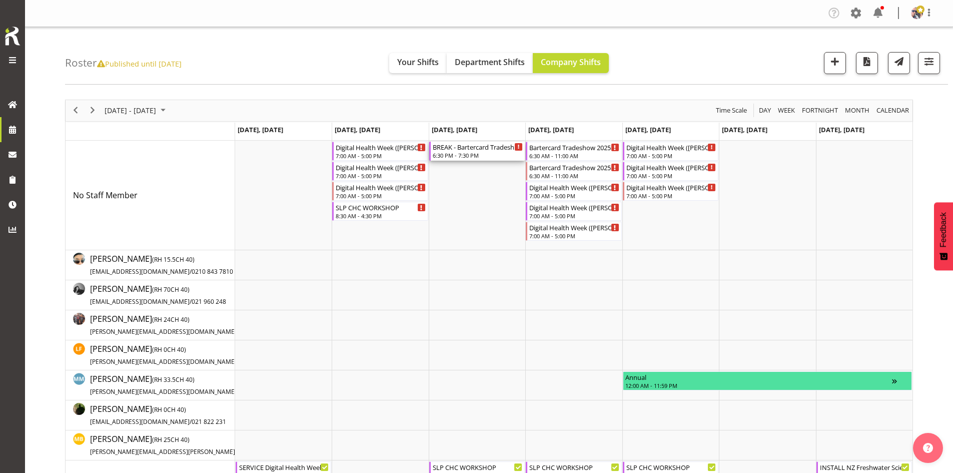
click at [474, 148] on div "BREAK - Bartercard Tradeshow 2025 @ [GEOGRAPHIC_DATA] on site @ 1900" at bounding box center [478, 147] width 90 height 10
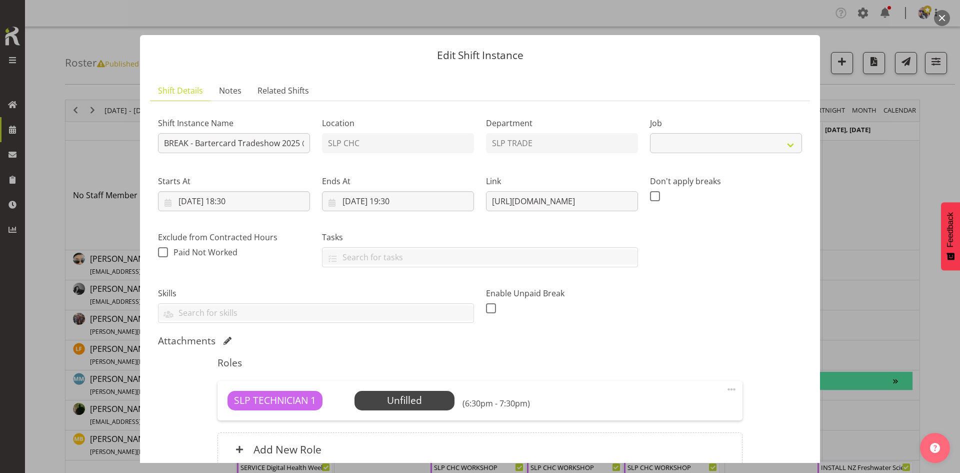
select select "10708"
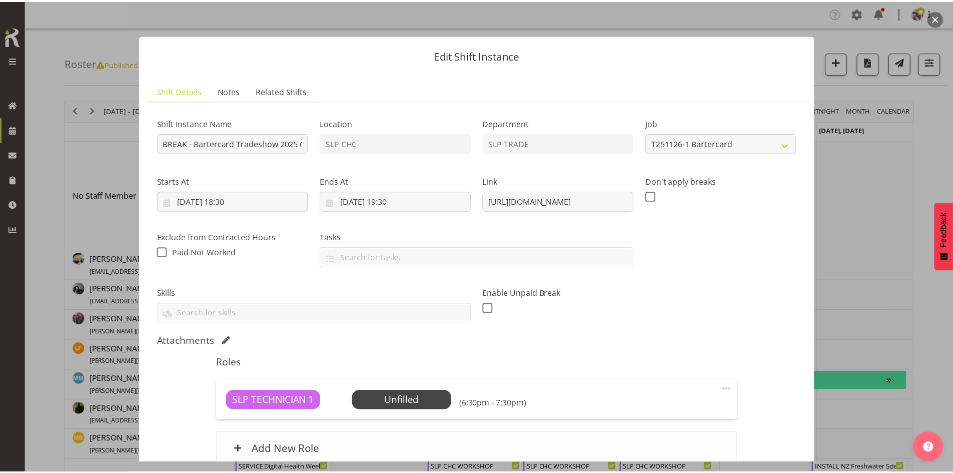
scroll to position [93, 0]
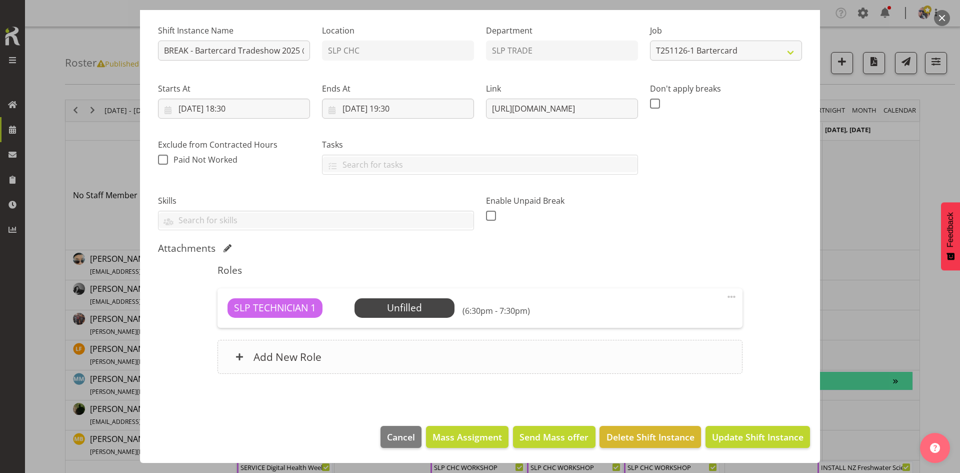
click at [419, 345] on div "Add New Role" at bounding box center [480, 357] width 525 height 34
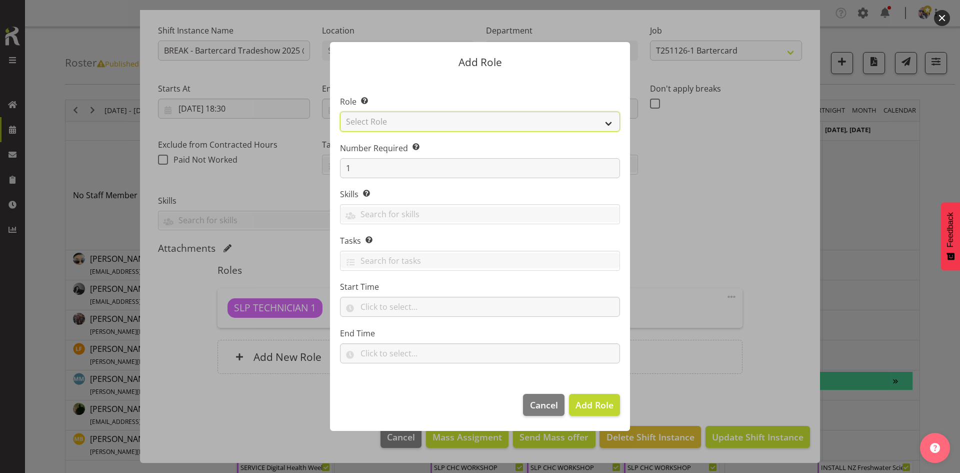
click at [565, 116] on select "Select Role ACCOUNT MANAGER ACCOUNT MANAGER DW ACCOUNTS [PERSON_NAME] VEHICLES …" at bounding box center [480, 122] width 280 height 20
select select "123"
click at [340, 112] on select "Select Role ACCOUNT MANAGER ACCOUNT MANAGER DW ACCOUNTS [PERSON_NAME] VEHICLES …" at bounding box center [480, 122] width 280 height 20
click at [597, 401] on span "Add Role" at bounding box center [595, 405] width 38 height 12
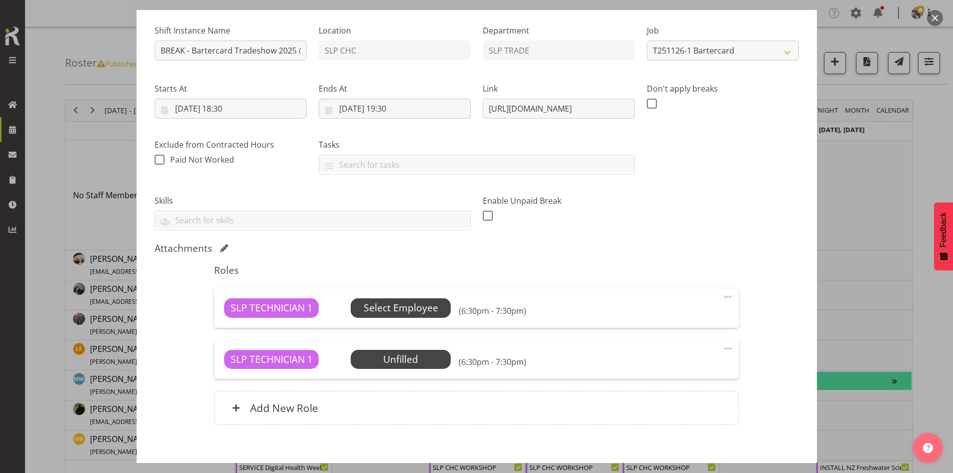
click at [406, 309] on span "Select Employee" at bounding box center [401, 308] width 75 height 15
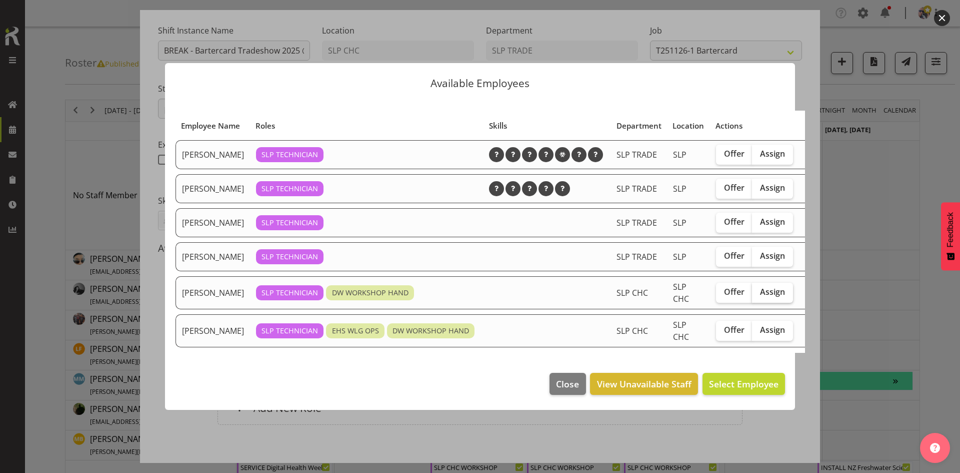
click at [763, 303] on label "Assign" at bounding box center [772, 293] width 41 height 20
click at [759, 295] on input "Assign" at bounding box center [755, 292] width 7 height 7
checkbox input "true"
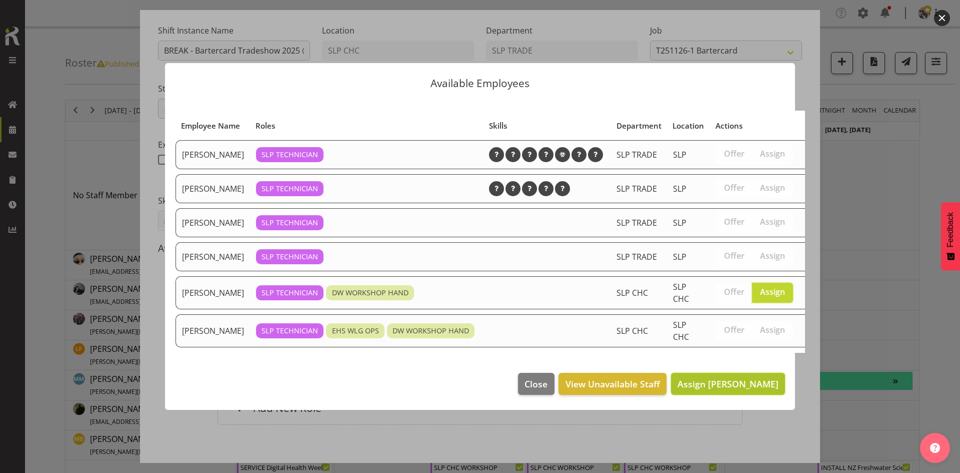
click at [740, 390] on span "Assign [PERSON_NAME]" at bounding box center [728, 384] width 101 height 12
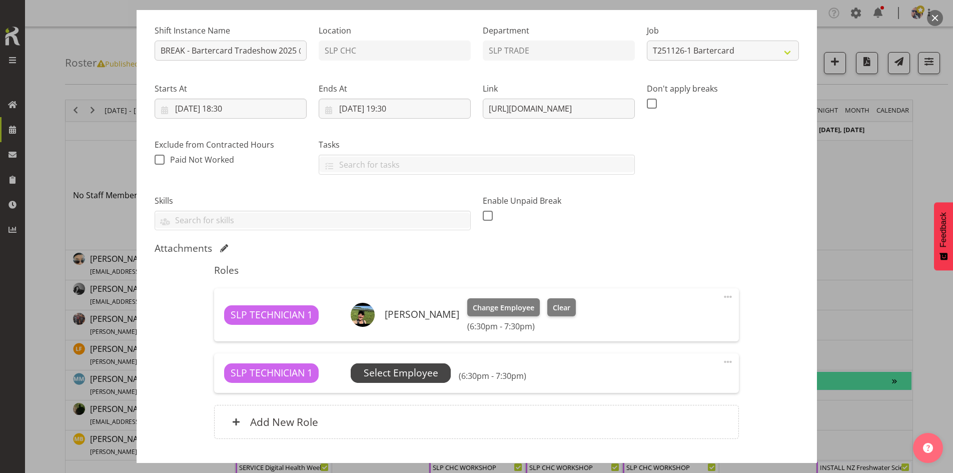
click at [436, 373] on span "Select Employee" at bounding box center [401, 373] width 75 height 15
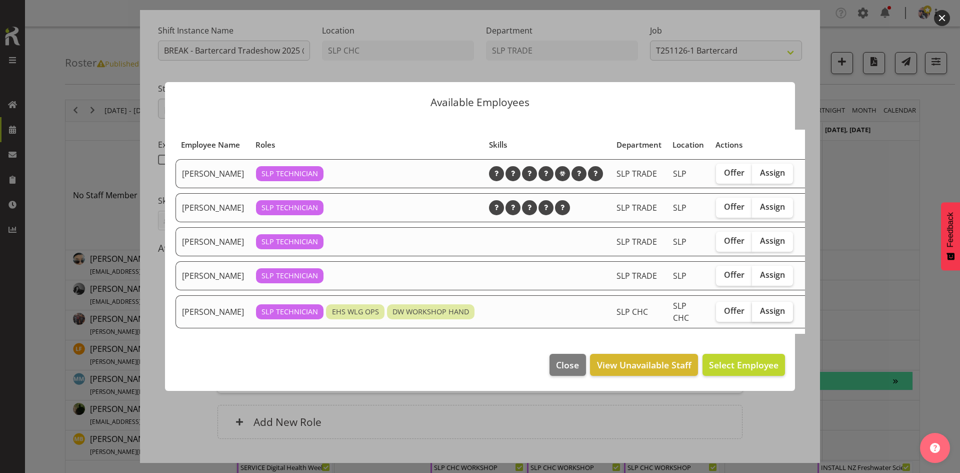
click at [760, 316] on span "Assign" at bounding box center [772, 311] width 25 height 10
click at [752, 314] on input "Assign" at bounding box center [755, 311] width 7 height 7
checkbox input "true"
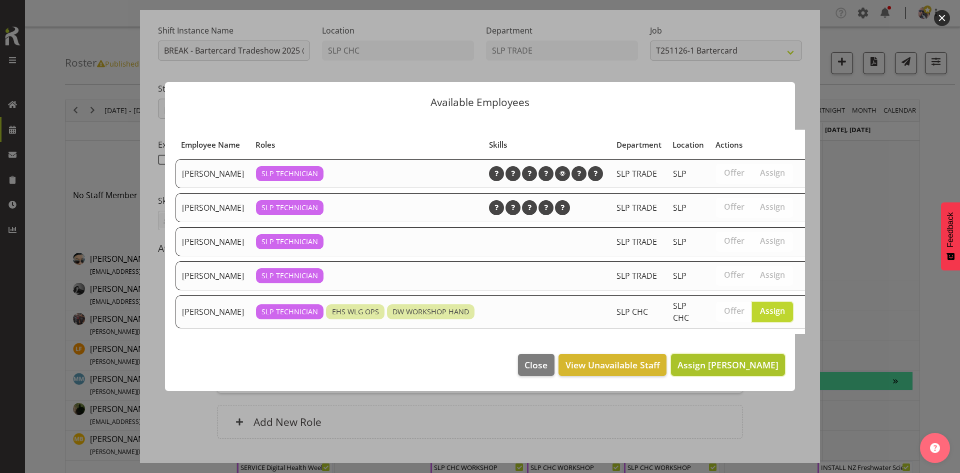
click at [718, 371] on span "Assign [PERSON_NAME]" at bounding box center [728, 365] width 101 height 12
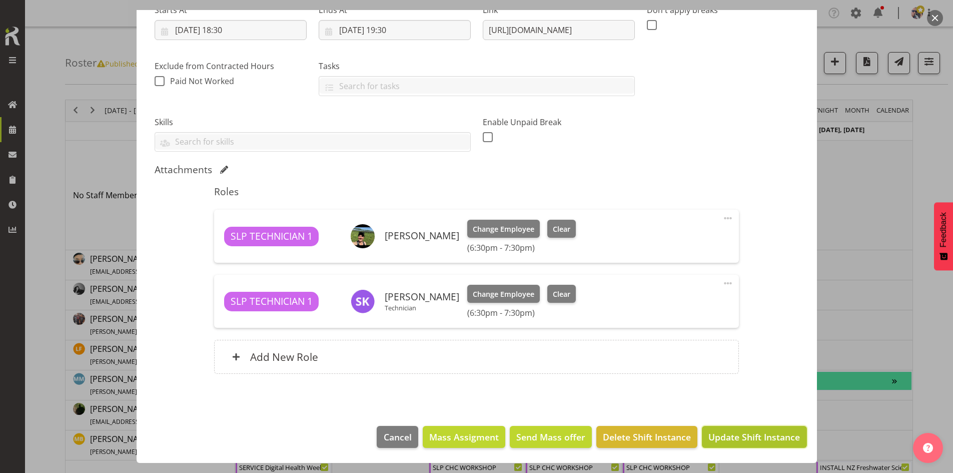
click at [722, 434] on span "Update Shift Instance" at bounding box center [754, 436] width 92 height 13
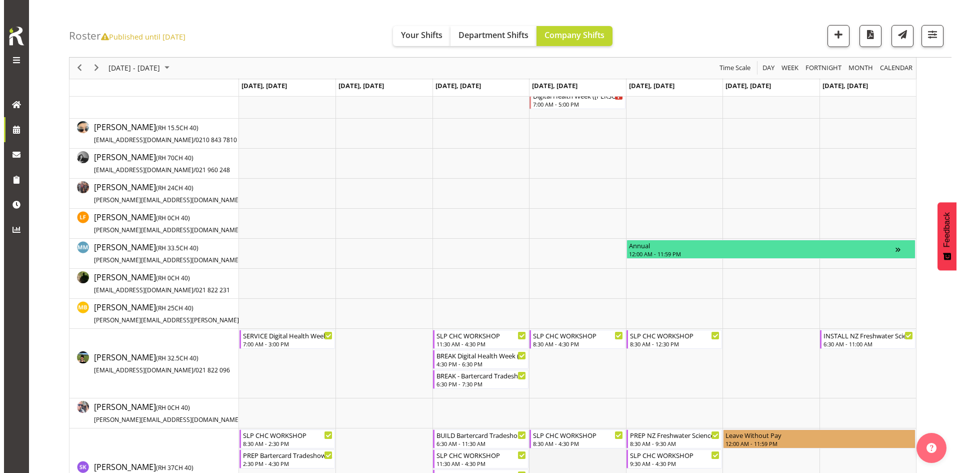
scroll to position [250, 0]
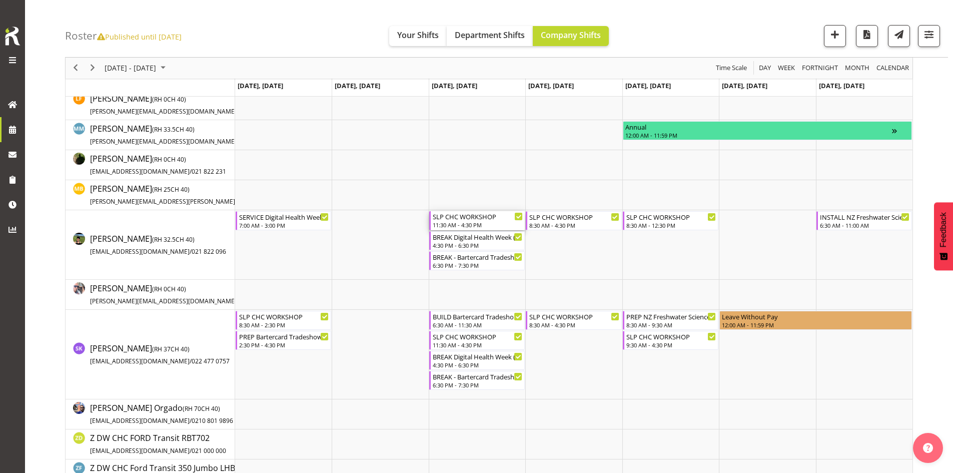
click at [478, 217] on div "SLP CHC WORKSHOP" at bounding box center [478, 216] width 90 height 10
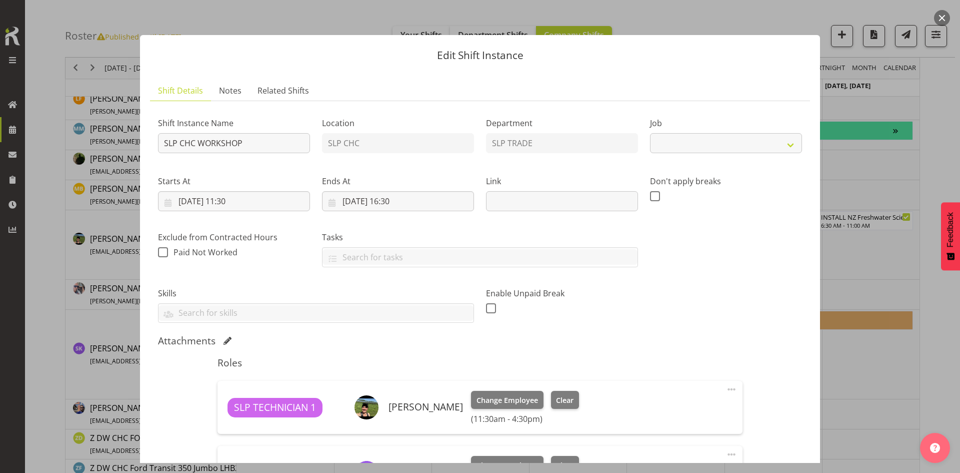
select select "45"
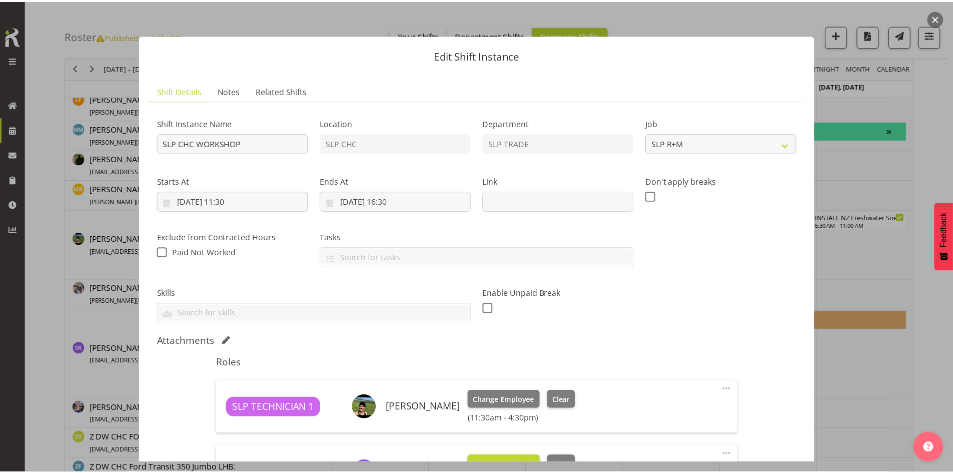
scroll to position [150, 0]
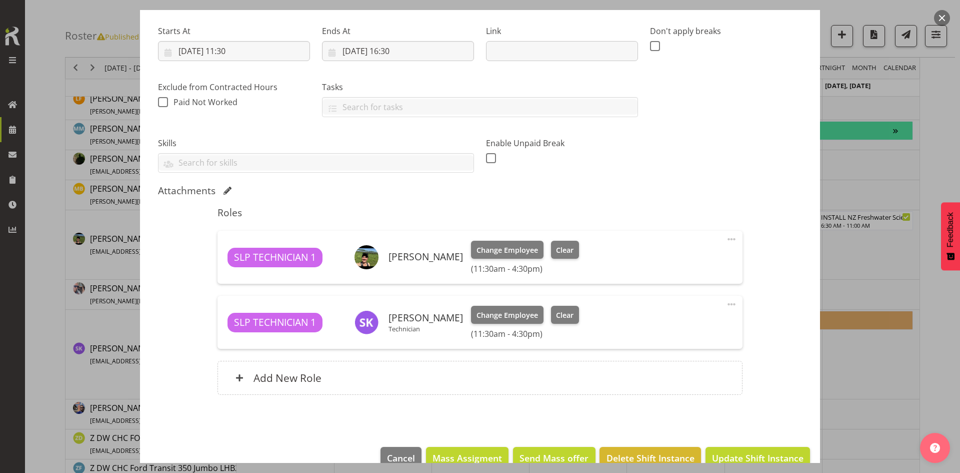
click at [947, 13] on button "button" at bounding box center [942, 18] width 16 height 16
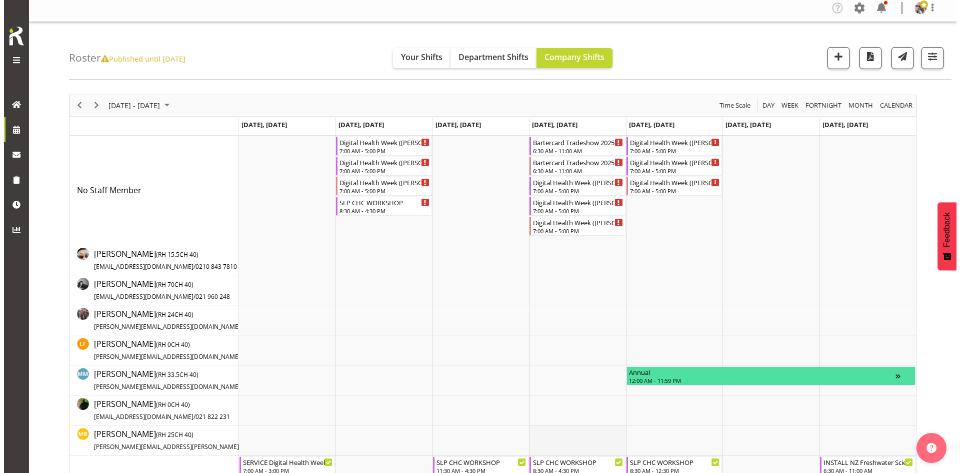
scroll to position [0, 0]
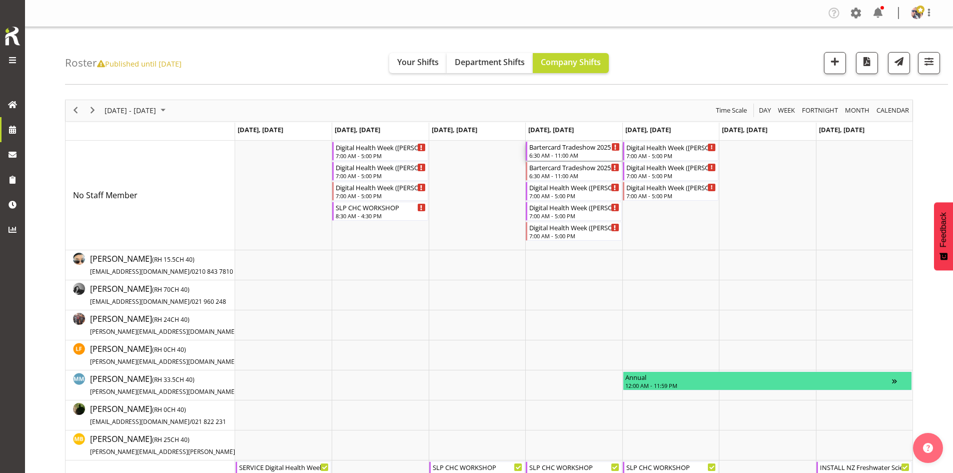
click at [574, 152] on div "6:30 AM - 11:00 AM" at bounding box center [574, 155] width 90 height 8
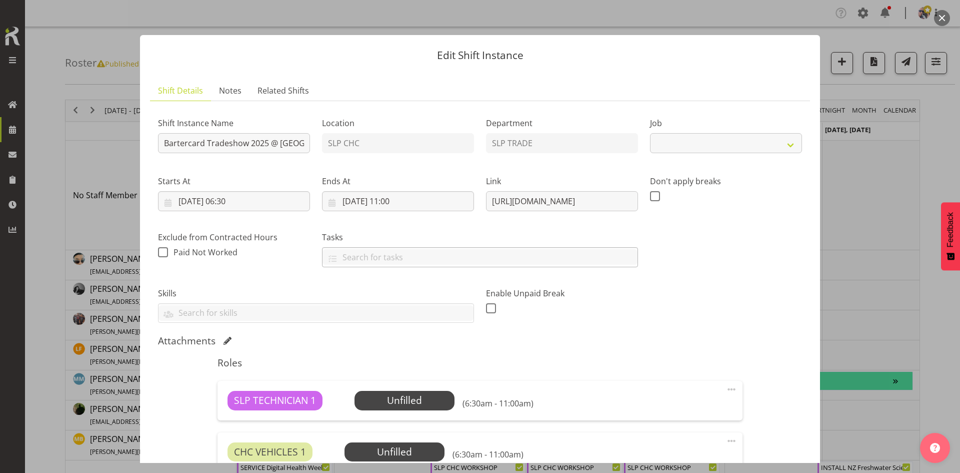
select select "10708"
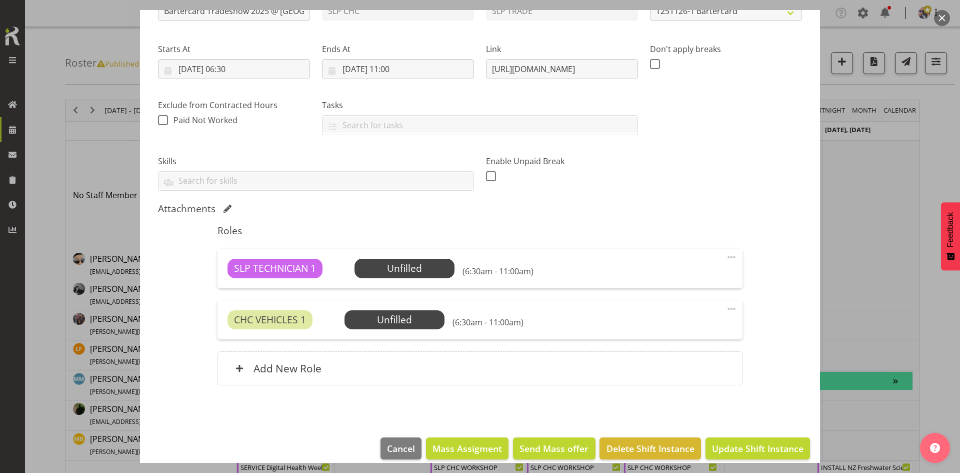
scroll to position [144, 0]
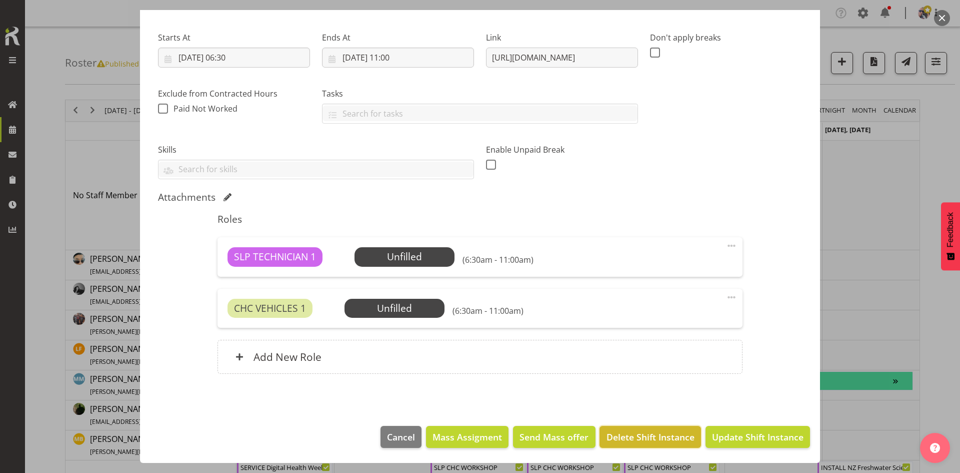
click at [621, 433] on span "Delete Shift Instance" at bounding box center [651, 436] width 88 height 13
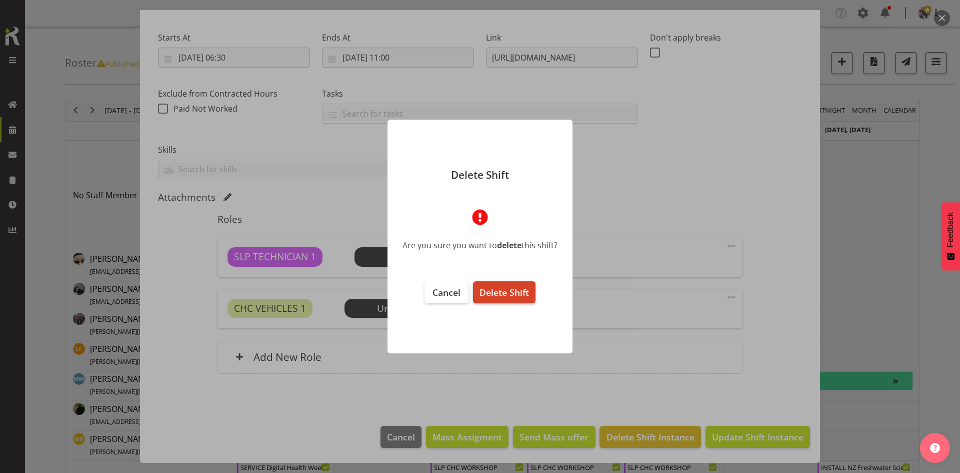
click at [522, 289] on span "Delete Shift" at bounding box center [505, 292] width 50 height 12
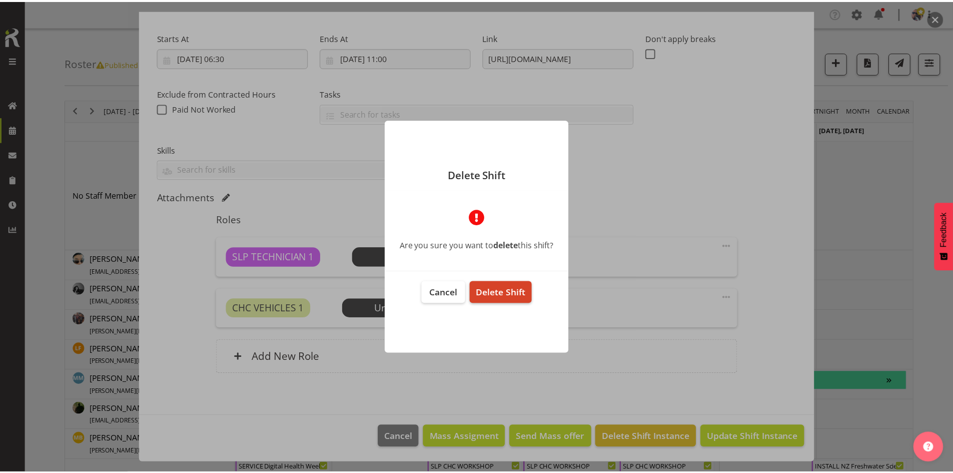
scroll to position [104, 0]
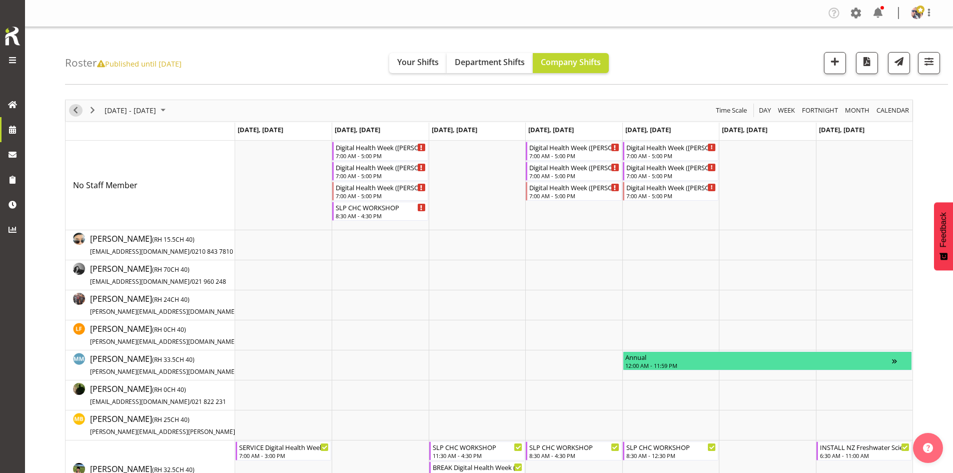
click at [76, 108] on span "Previous" at bounding box center [76, 110] width 12 height 13
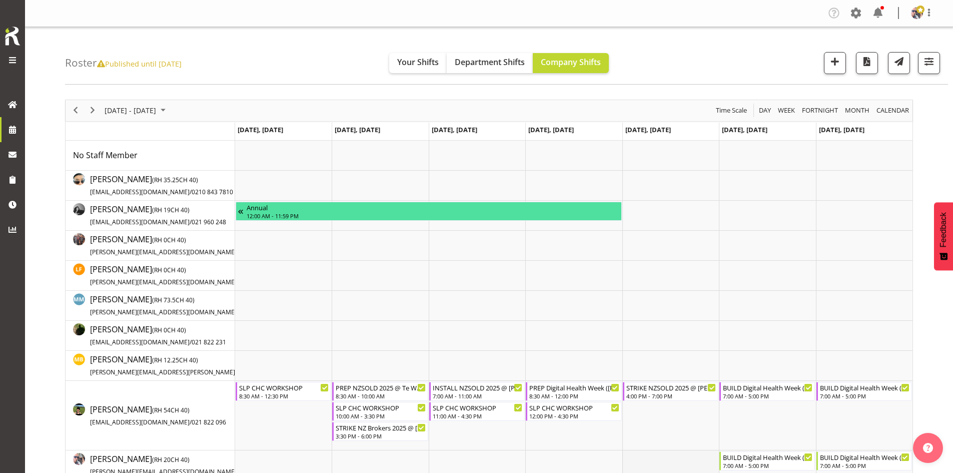
scroll to position [150, 0]
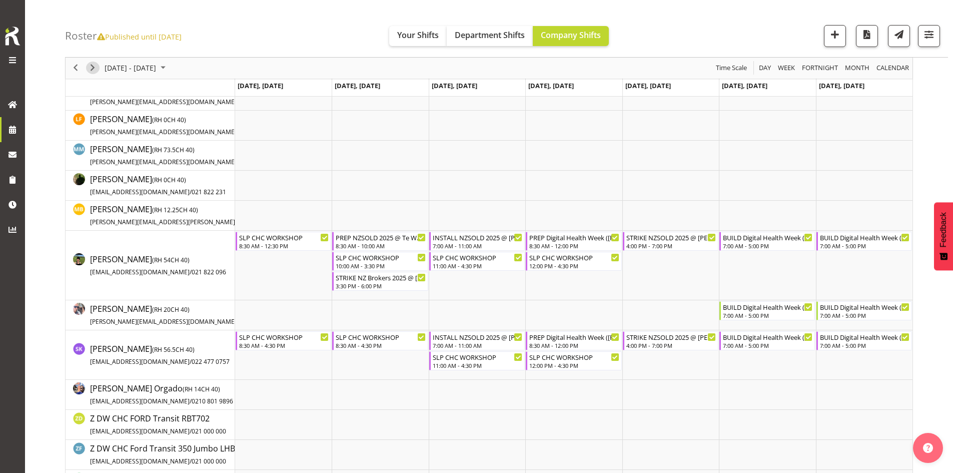
click at [90, 67] on span "Next" at bounding box center [93, 68] width 12 height 13
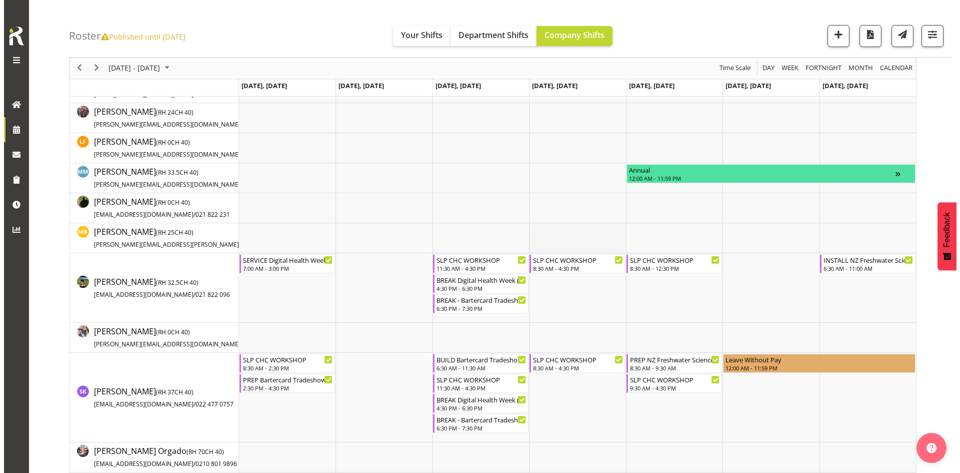
scroll to position [150, 0]
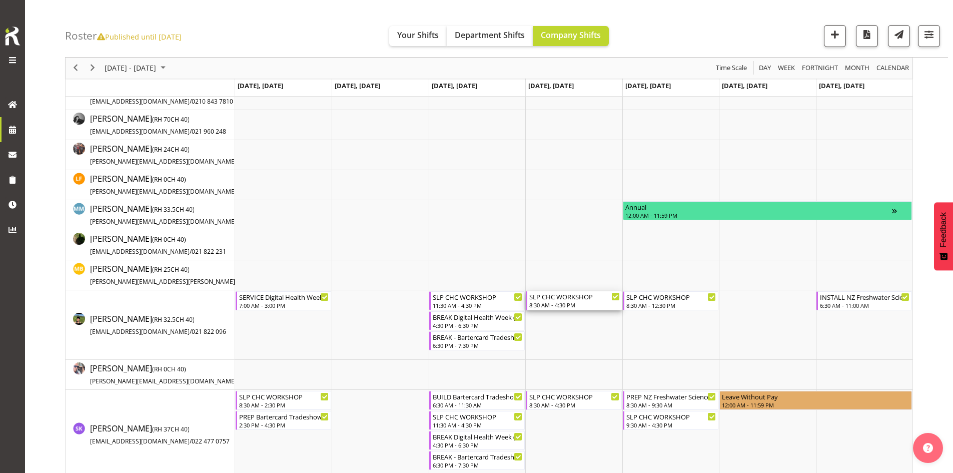
click at [567, 296] on div "SLP CHC WORKSHOP" at bounding box center [574, 296] width 90 height 10
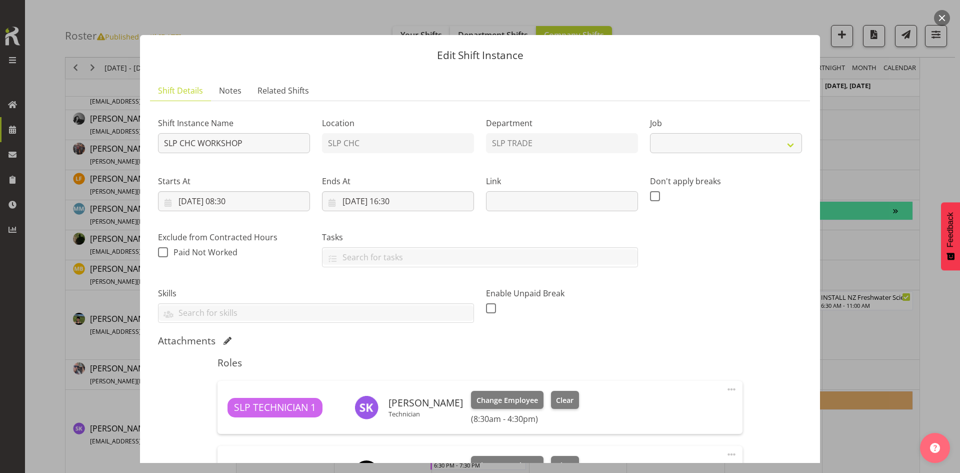
select select "45"
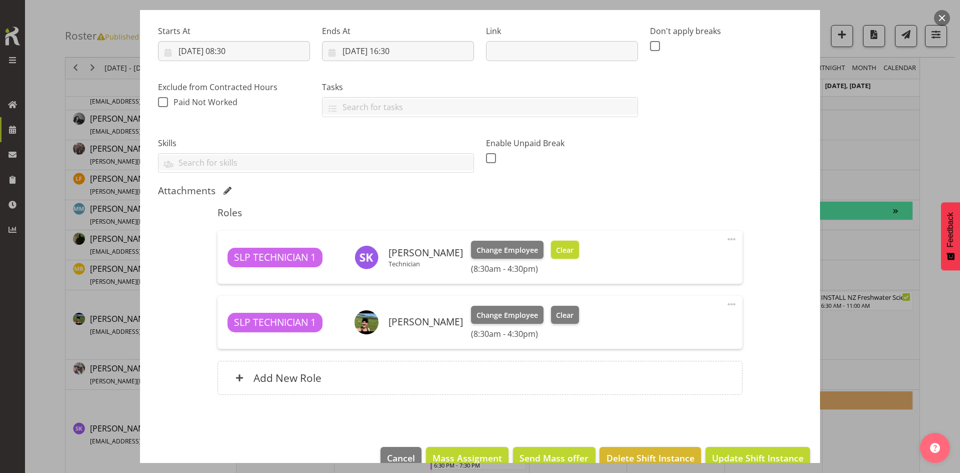
click at [556, 247] on span "Clear" at bounding box center [565, 250] width 18 height 11
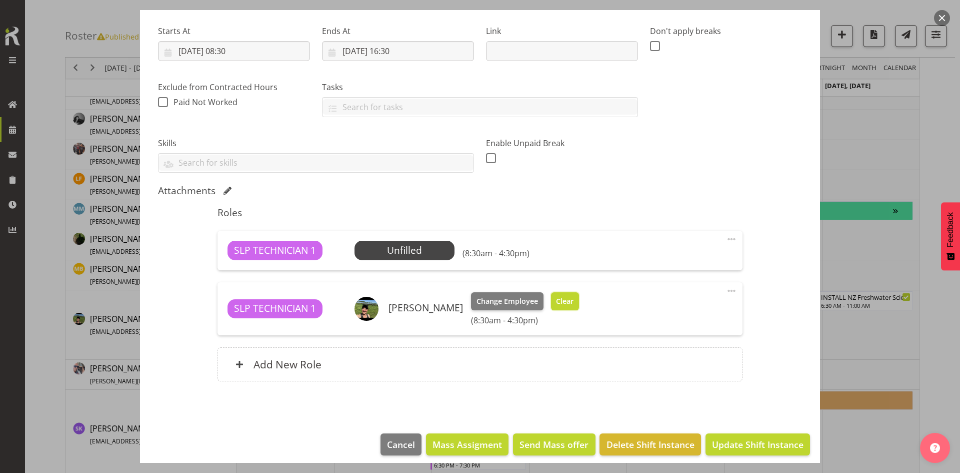
click at [569, 308] on button "Clear" at bounding box center [565, 301] width 29 height 18
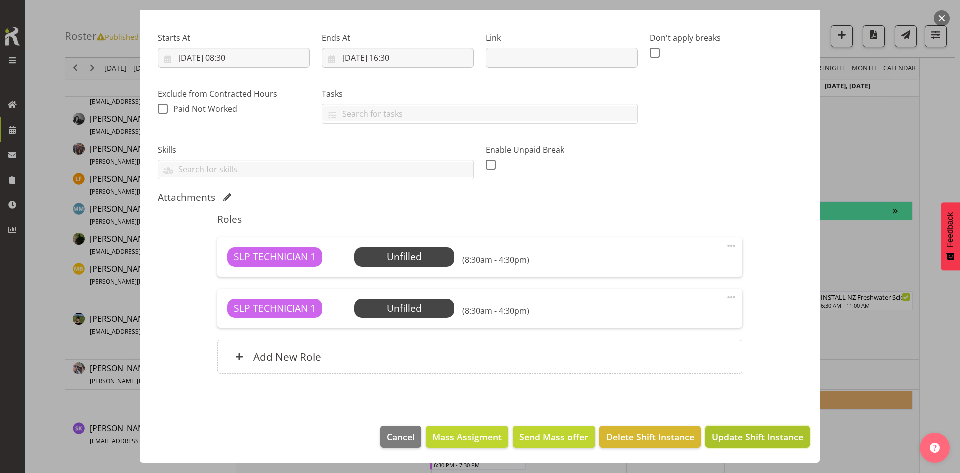
click at [724, 435] on span "Update Shift Instance" at bounding box center [758, 436] width 92 height 13
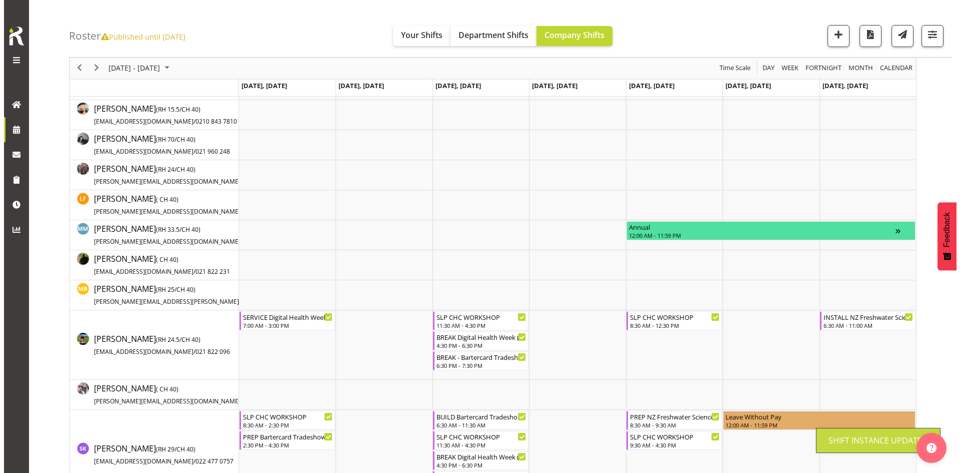
scroll to position [0, 0]
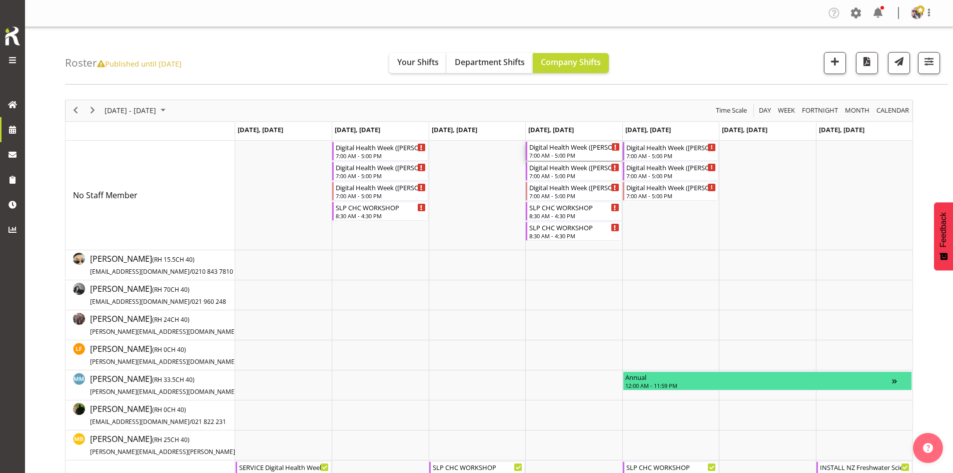
click at [557, 154] on div "7:00 AM - 5:00 PM" at bounding box center [574, 155] width 90 height 8
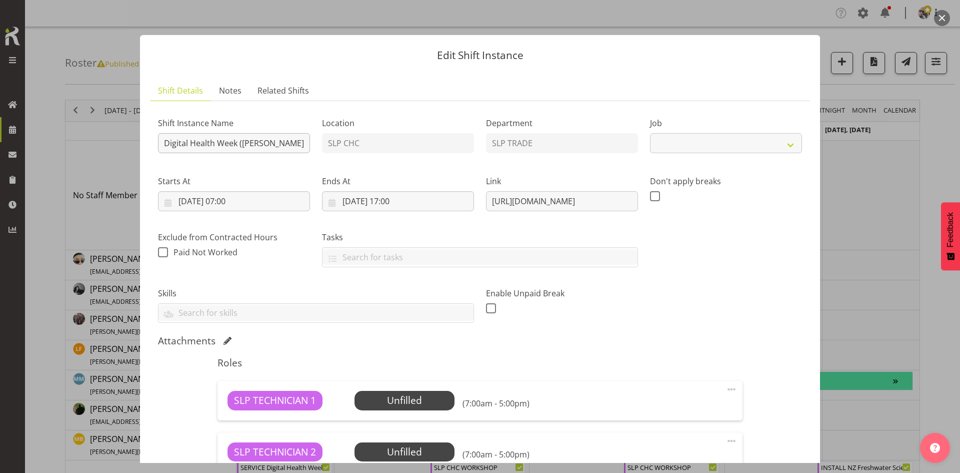
select select "9367"
click at [166, 145] on input "Digital Health Week ([PERSON_NAME] Conference) 2024 @ [PERSON_NAME] On Site @ 0…" at bounding box center [234, 143] width 152 height 20
type input "BREAK Digital Health Week ([PERSON_NAME] Conference) 2024 @ [PERSON_NAME] On Si…"
click at [256, 209] on input "27/11/2025, 07:00" at bounding box center [234, 201] width 152 height 20
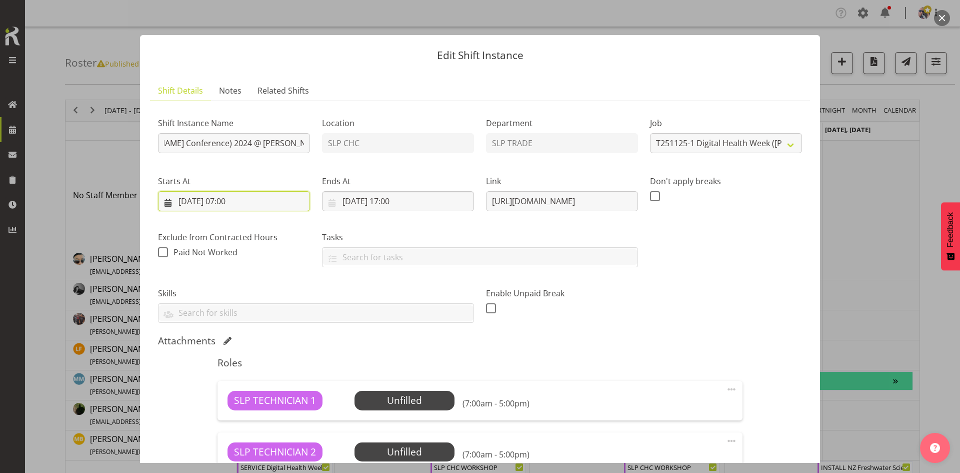
scroll to position [0, 0]
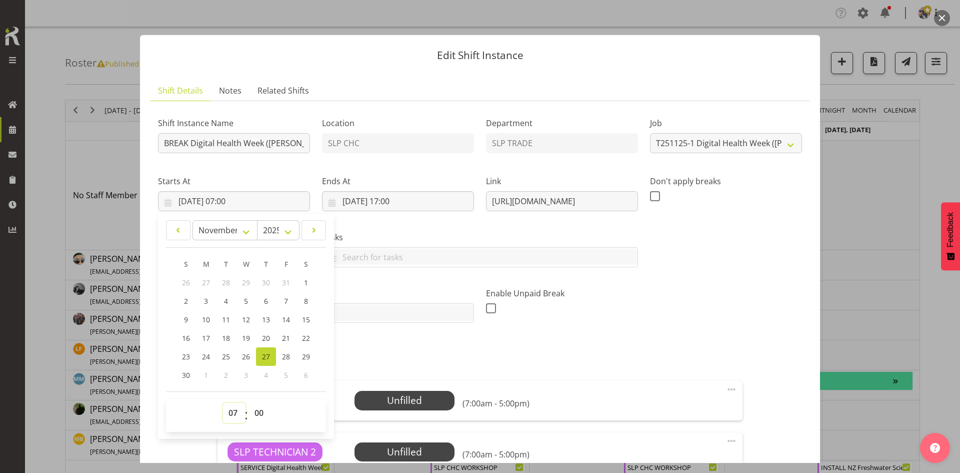
click at [232, 408] on select "00 01 02 03 04 05 06 07 08 09 10 11 12 13 14 15 16 17 18 19 20 21 22 23" at bounding box center [234, 413] width 23 height 20
select select "6"
click at [223, 403] on select "00 01 02 03 04 05 06 07 08 09 10 11 12 13 14 15 16 17 18 19 20 21 22 23" at bounding box center [234, 413] width 23 height 20
type input "27/11/2025, 06:00"
click at [258, 414] on select "00 01 02 03 04 05 06 07 08 09 10 11 12 13 14 15 16 17 18 19 20 21 22 23 24 25 2…" at bounding box center [260, 413] width 23 height 20
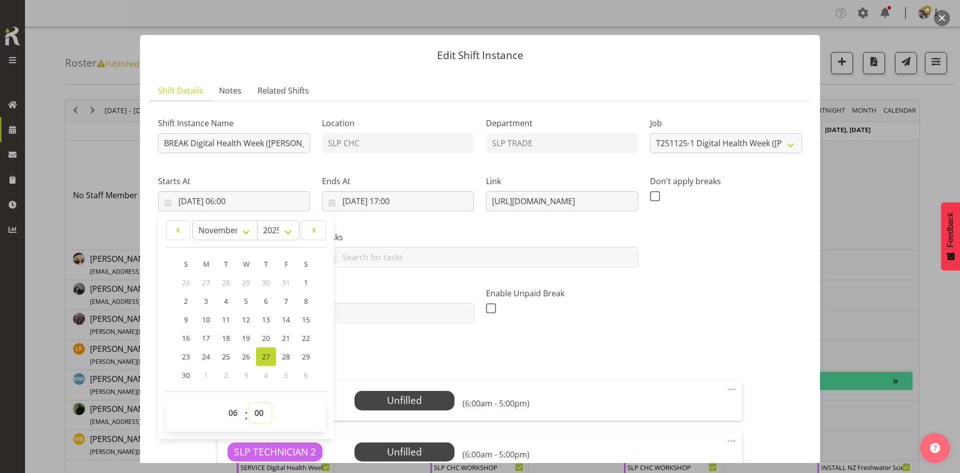
select select "30"
click at [249, 403] on select "00 01 02 03 04 05 06 07 08 09 10 11 12 13 14 15 16 17 18 19 20 21 22 23 24 25 2…" at bounding box center [260, 413] width 23 height 20
type input "[DATE] 06:30"
click at [395, 362] on h5 "Roles" at bounding box center [480, 363] width 525 height 12
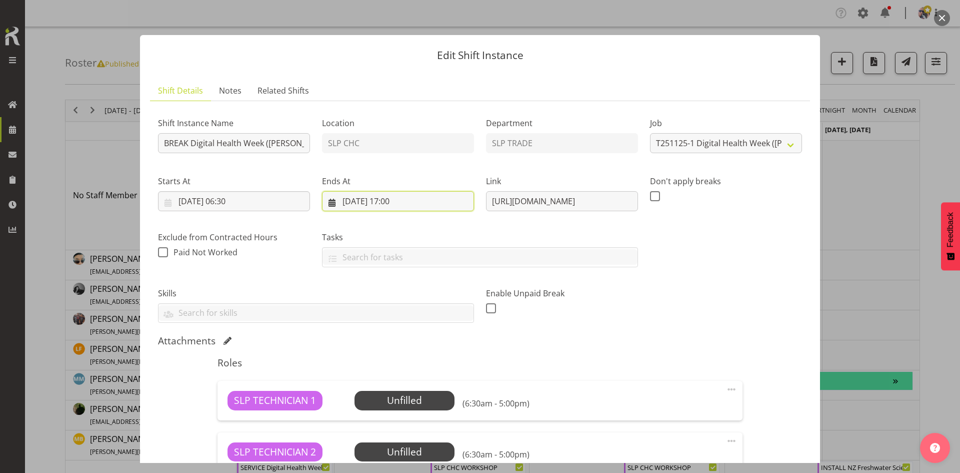
click at [430, 196] on input "27/11/2025, 17:00" at bounding box center [398, 201] width 152 height 20
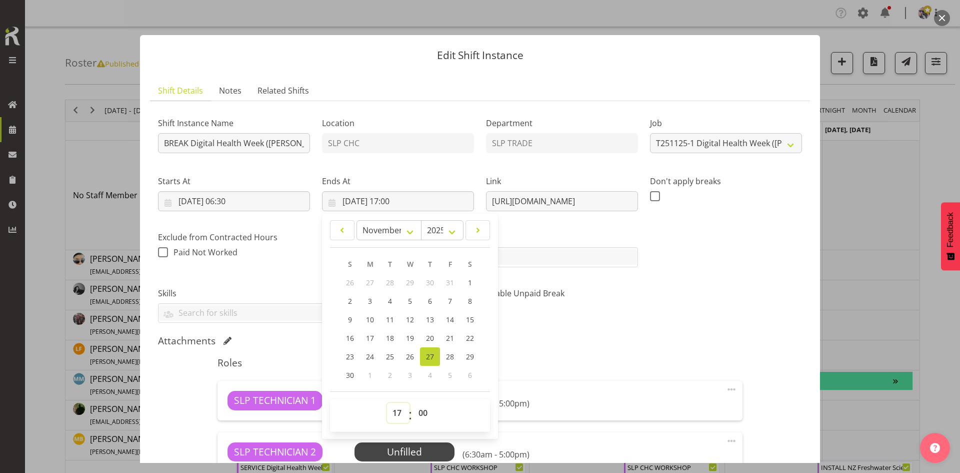
click at [396, 409] on select "00 01 02 03 04 05 06 07 08 09 10 11 12 13 14 15 16 17 18 19 20 21 22 23" at bounding box center [398, 413] width 23 height 20
select select "13"
click at [387, 403] on select "00 01 02 03 04 05 06 07 08 09 10 11 12 13 14 15 16 17 18 19 20 21 22 23" at bounding box center [398, 413] width 23 height 20
type input "[DATE] 13:00"
click at [627, 343] on div "Attachments" at bounding box center [480, 341] width 644 height 12
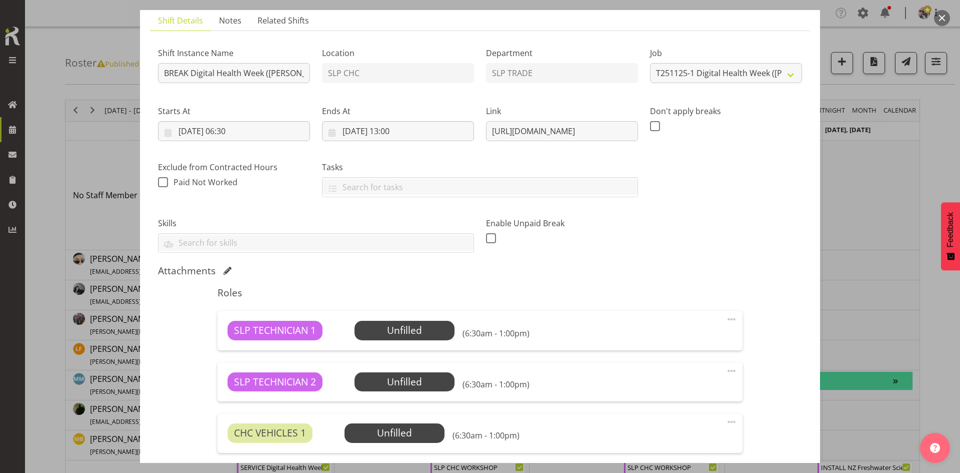
scroll to position [150, 0]
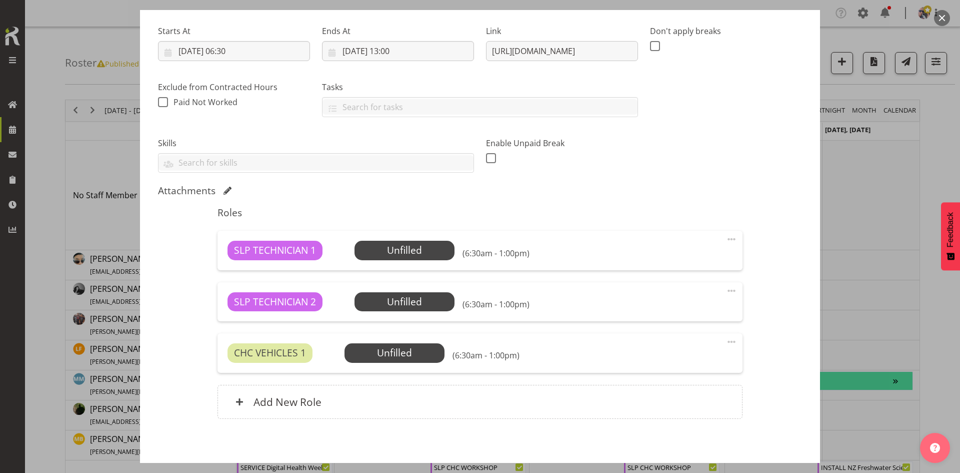
click at [727, 342] on span at bounding box center [732, 342] width 12 height 12
click at [683, 401] on link "Delete" at bounding box center [690, 400] width 96 height 18
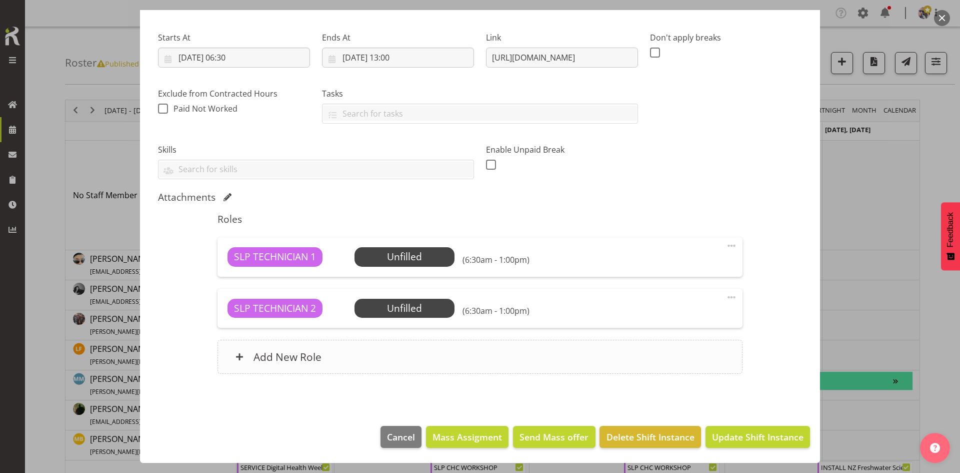
scroll to position [144, 0]
click at [383, 362] on div "Add New Role" at bounding box center [480, 357] width 525 height 34
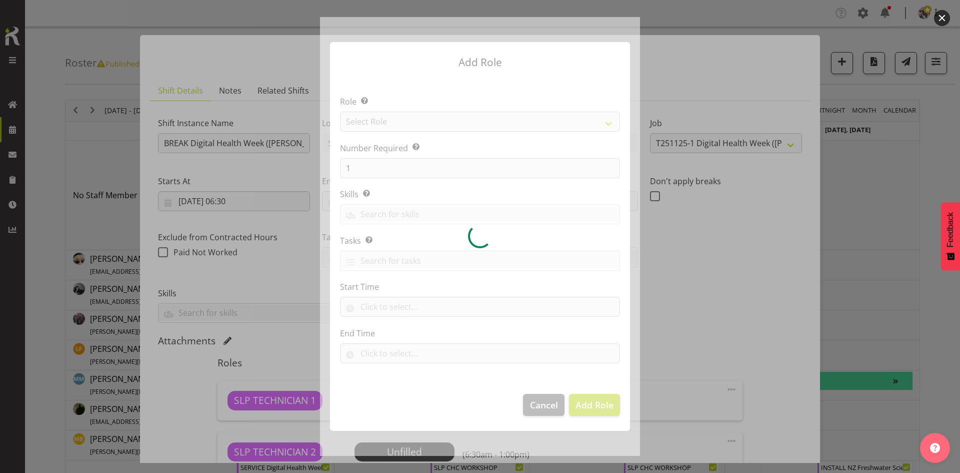
select select "9367"
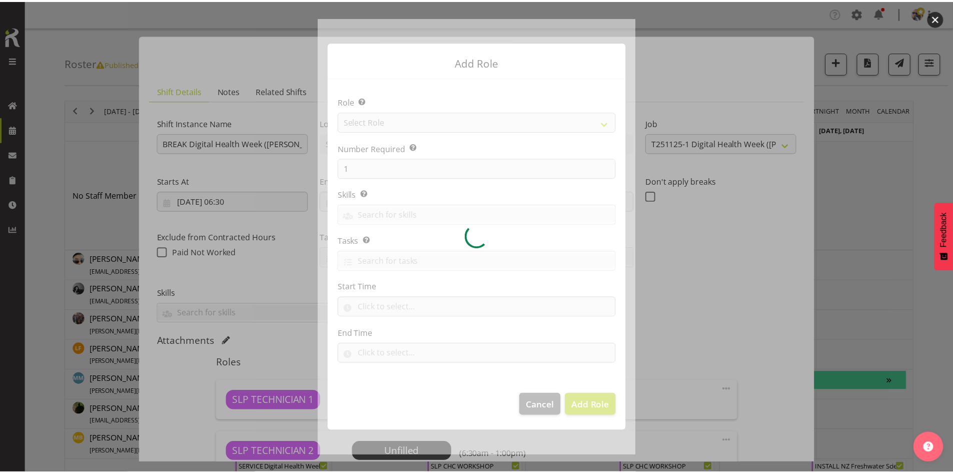
scroll to position [144, 0]
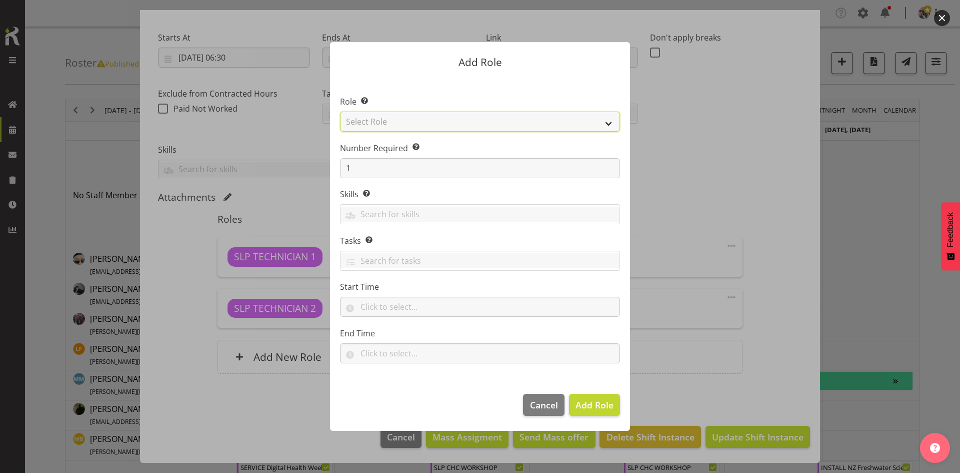
drag, startPoint x: 584, startPoint y: 116, endPoint x: 565, endPoint y: 128, distance: 22.5
click at [584, 116] on select "Select Role ACCOUNT MANAGER ACCOUNT MANAGER DW ACCOUNTS [PERSON_NAME] VEHICLES …" at bounding box center [480, 122] width 280 height 20
select select "125"
click at [340, 112] on select "Select Role ACCOUNT MANAGER ACCOUNT MANAGER DW ACCOUNTS [PERSON_NAME] VEHICLES …" at bounding box center [480, 122] width 280 height 20
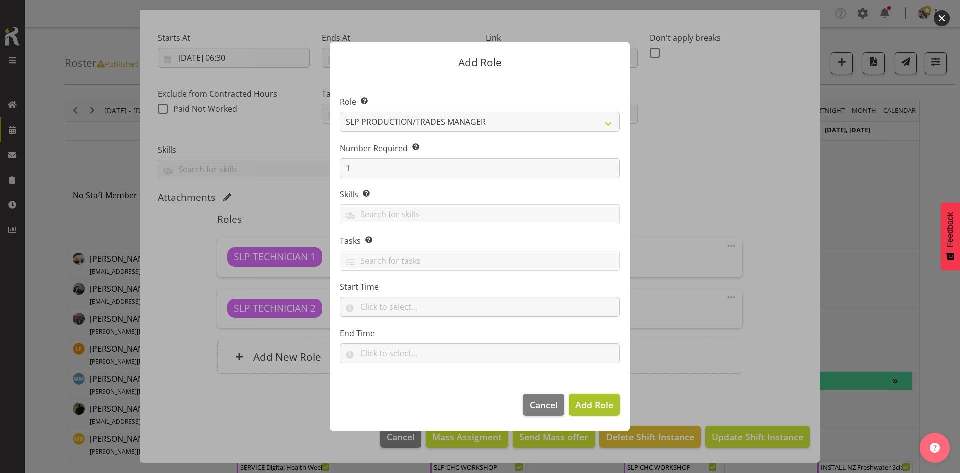
click at [583, 406] on span "Add Role" at bounding box center [595, 405] width 38 height 12
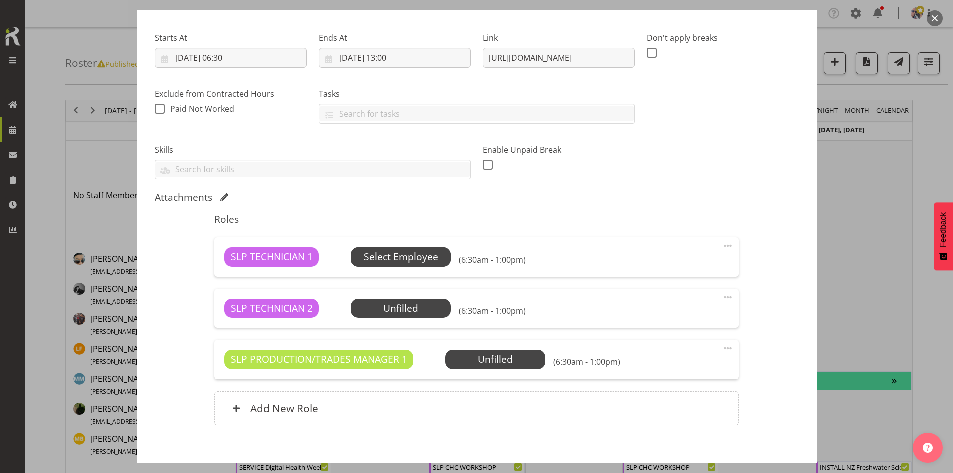
click at [394, 265] on span "Select Employee" at bounding box center [401, 256] width 100 height 19
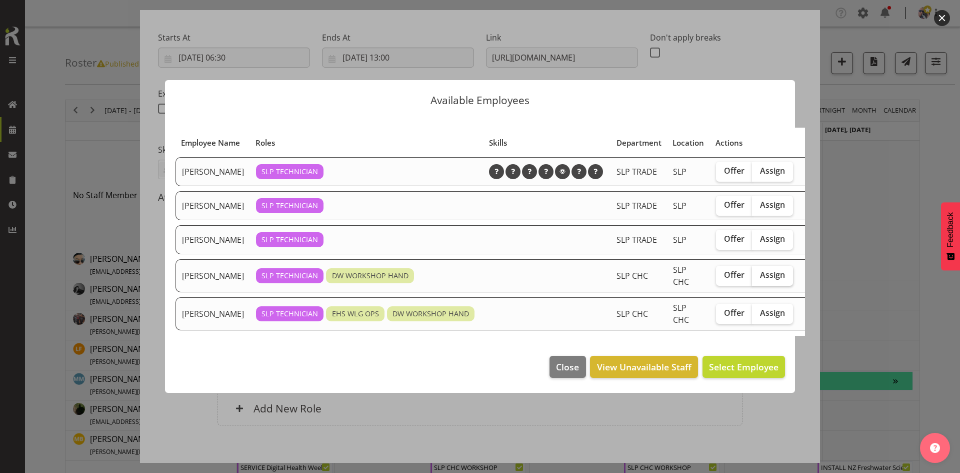
click at [760, 280] on span "Assign" at bounding box center [772, 275] width 25 height 10
click at [752, 278] on input "Assign" at bounding box center [755, 275] width 7 height 7
checkbox input "true"
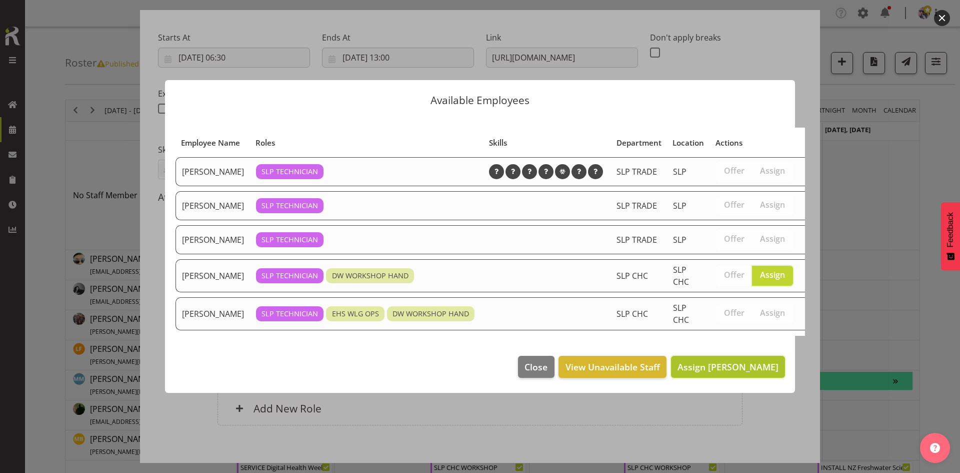
click at [717, 373] on span "Assign [PERSON_NAME]" at bounding box center [728, 367] width 101 height 12
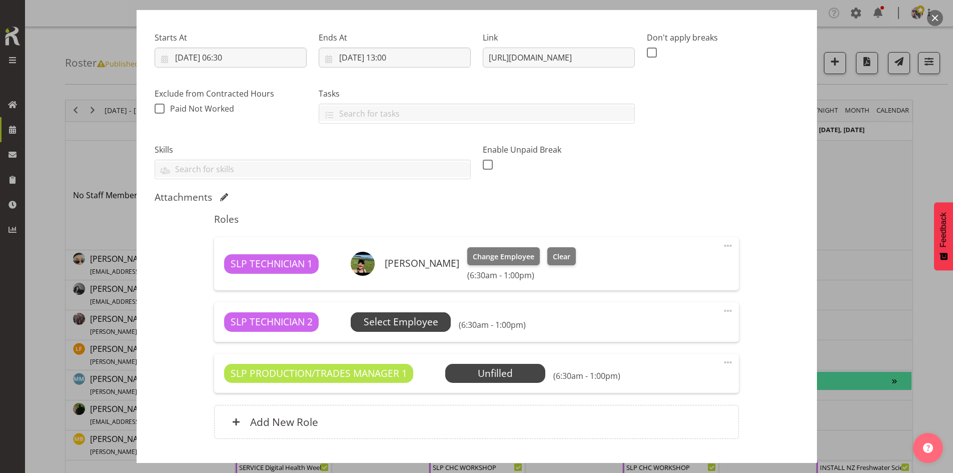
click at [389, 321] on span "Select Employee" at bounding box center [401, 322] width 75 height 15
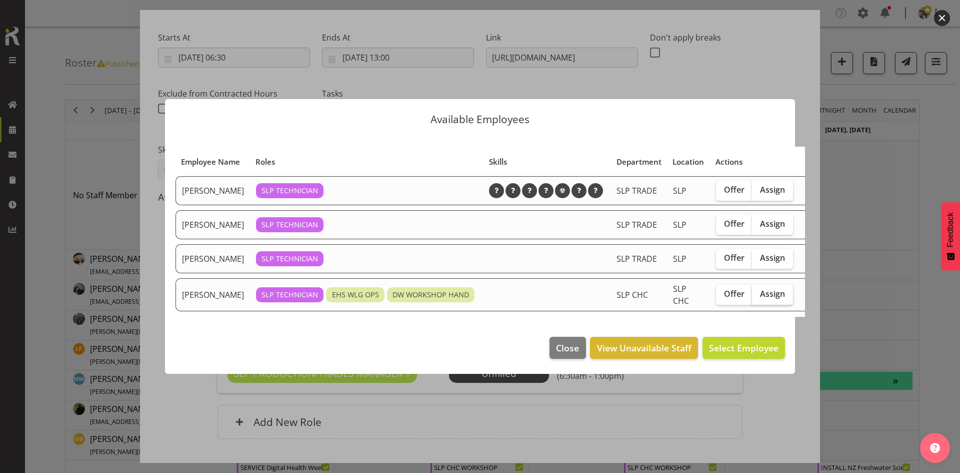
click at [760, 299] on span "Assign" at bounding box center [772, 294] width 25 height 10
click at [752, 297] on input "Assign" at bounding box center [755, 294] width 7 height 7
checkbox input "true"
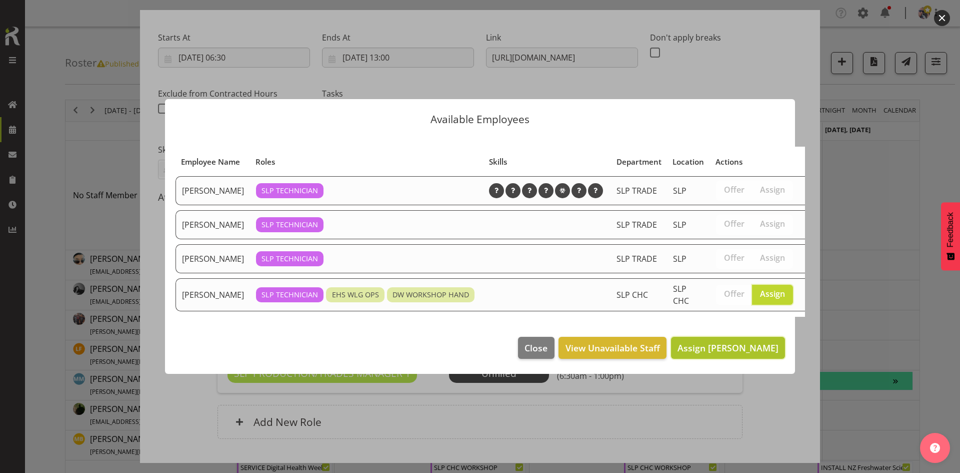
click at [732, 353] on span "Assign [PERSON_NAME]" at bounding box center [728, 347] width 101 height 13
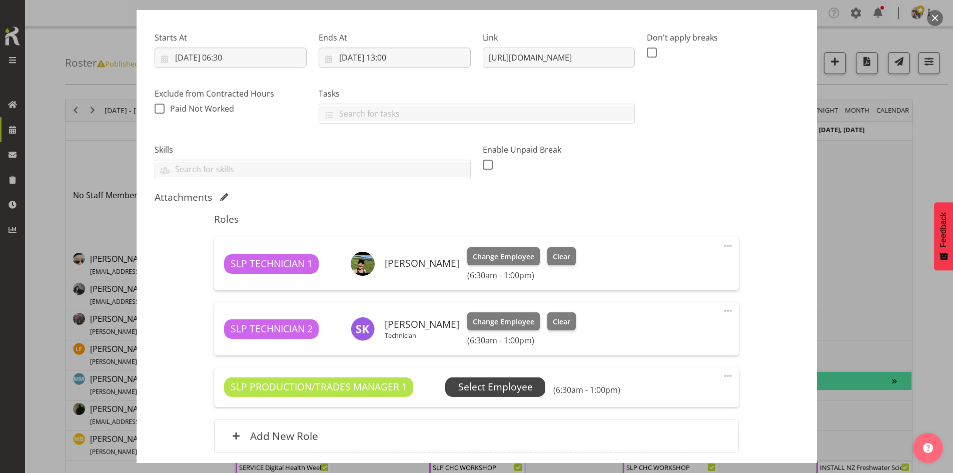
click at [489, 380] on span "Select Employee" at bounding box center [495, 387] width 75 height 15
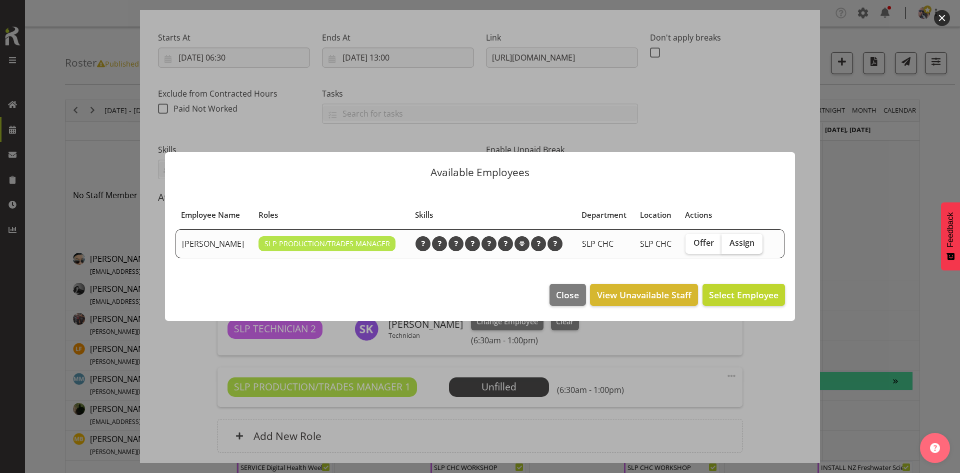
click at [743, 245] on span "Assign" at bounding box center [742, 243] width 25 height 10
click at [728, 245] on input "Assign" at bounding box center [725, 243] width 7 height 7
checkbox input "true"
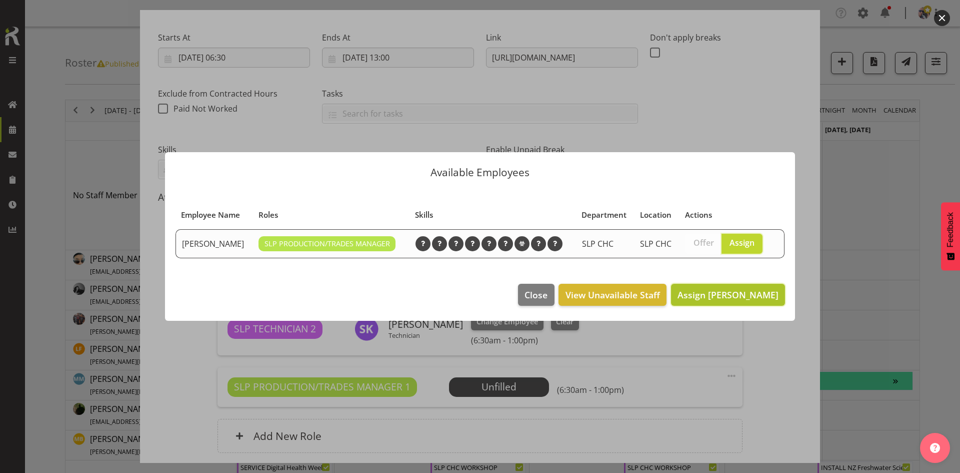
click at [733, 302] on button "Assign [PERSON_NAME]" at bounding box center [728, 295] width 114 height 22
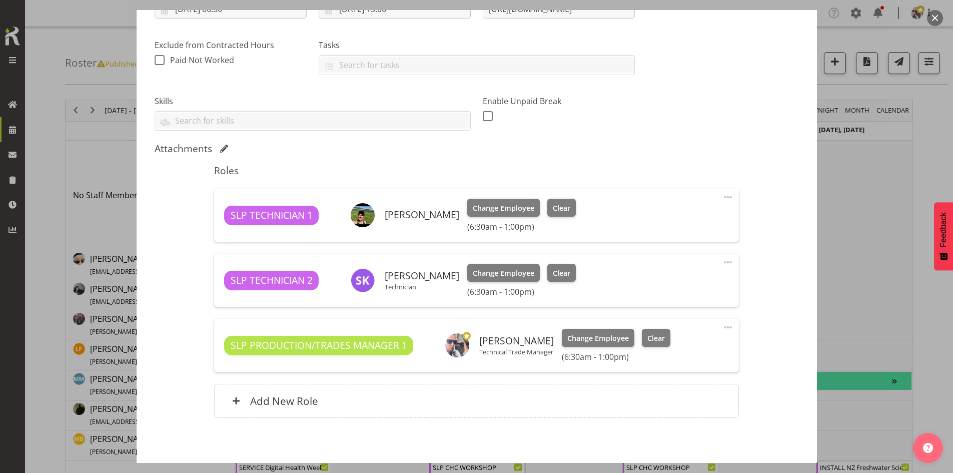
scroll to position [236, 0]
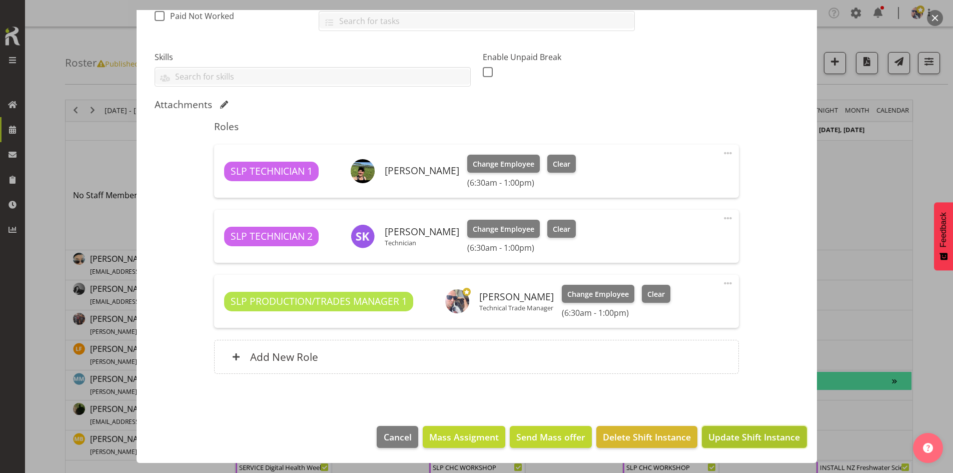
click at [737, 433] on span "Update Shift Instance" at bounding box center [754, 436] width 92 height 13
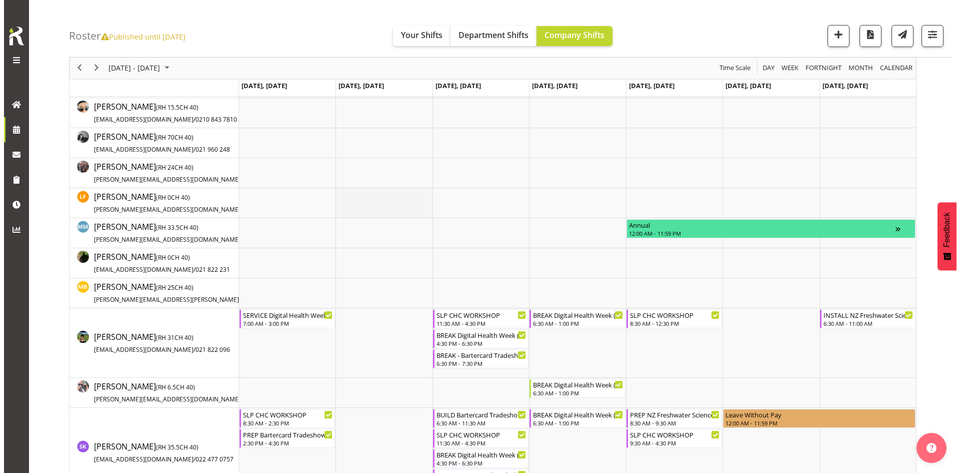
scroll to position [0, 0]
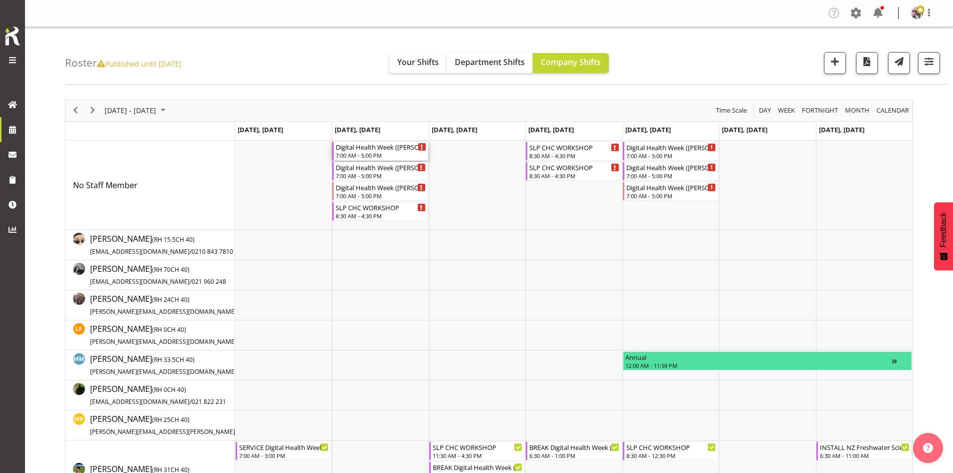
click at [353, 156] on div "7:00 AM - 5:00 PM" at bounding box center [381, 155] width 90 height 8
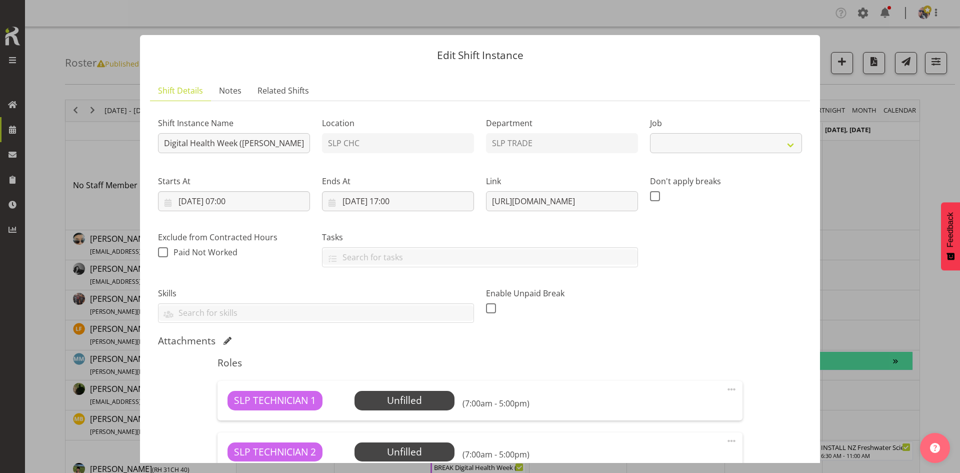
select select "9367"
click at [165, 148] on input "Digital Health Week ([PERSON_NAME] Conference) 2024 @ [PERSON_NAME] On Site @ 0…" at bounding box center [234, 143] width 152 height 20
type input "START UP Digital Health Week ([PERSON_NAME] Conference) 2024 @ [PERSON_NAME] On…"
click at [435, 199] on input "[DATE] 17:00" at bounding box center [398, 201] width 152 height 20
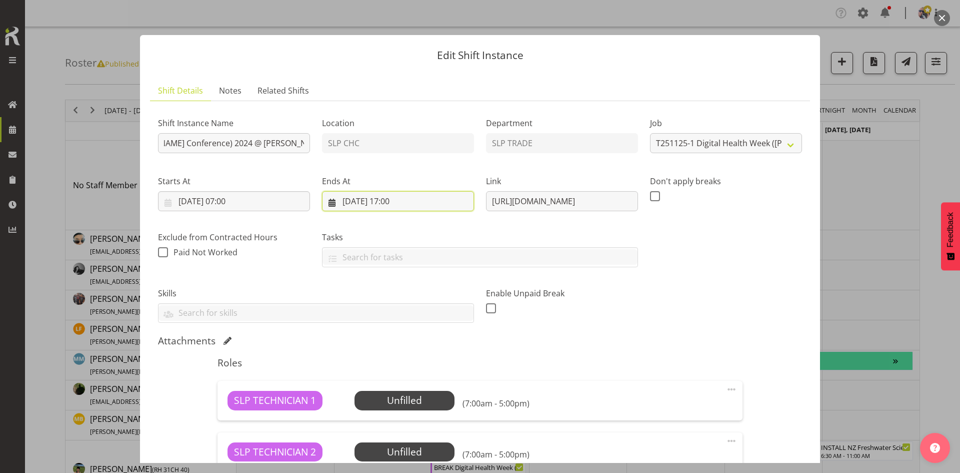
scroll to position [0, 0]
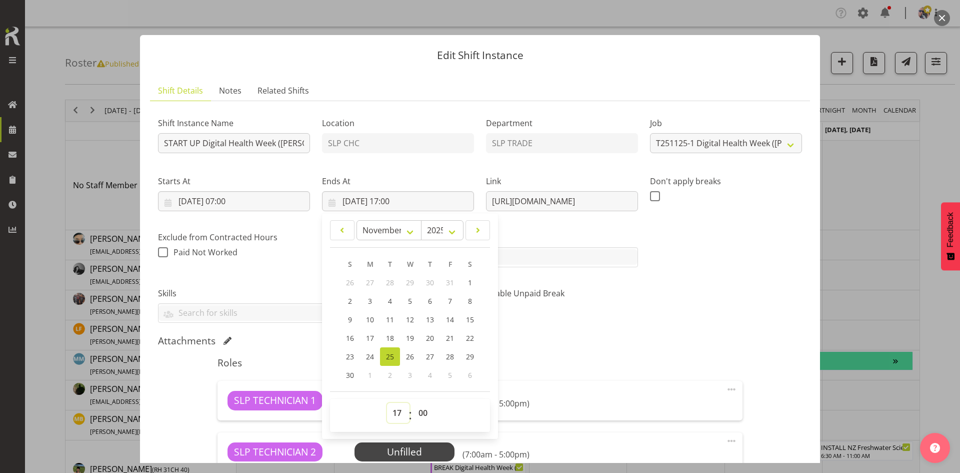
click at [401, 413] on select "00 01 02 03 04 05 06 07 08 09 10 11 12 13 14 15 16 17 18 19 20 21 22 23" at bounding box center [398, 413] width 23 height 20
select select "9"
click at [387, 403] on select "00 01 02 03 04 05 06 07 08 09 10 11 12 13 14 15 16 17 18 19 20 21 22 23" at bounding box center [398, 413] width 23 height 20
type input "[DATE] 09:00"
click at [421, 415] on select "00 01 02 03 04 05 06 07 08 09 10 11 12 13 14 15 16 17 18 19 20 21 22 23 24 25 2…" at bounding box center [424, 413] width 23 height 20
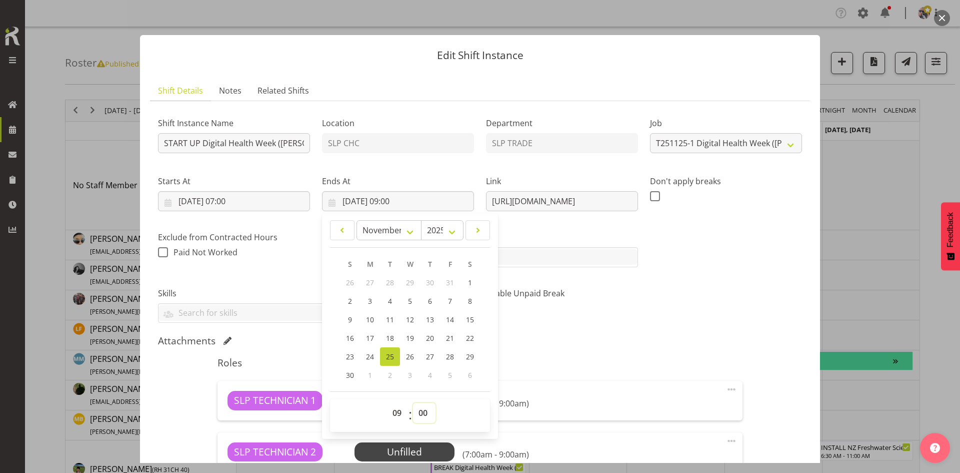
select select "30"
click at [413, 403] on select "00 01 02 03 04 05 06 07 08 09 10 11 12 13 14 15 16 17 18 19 20 21 22 23 24 25 2…" at bounding box center [424, 413] width 23 height 20
type input "[DATE] 09:30"
click at [541, 351] on div "Roles SLP TECHNICIAN 1 Unfilled Select Employee (7:00am - 9:30am) Edit Cover Ro…" at bounding box center [480, 466] width 537 height 230
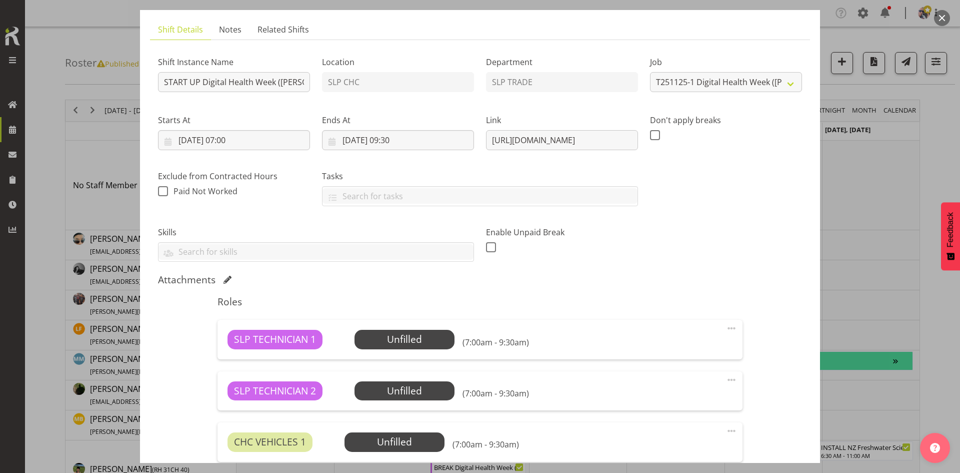
scroll to position [150, 0]
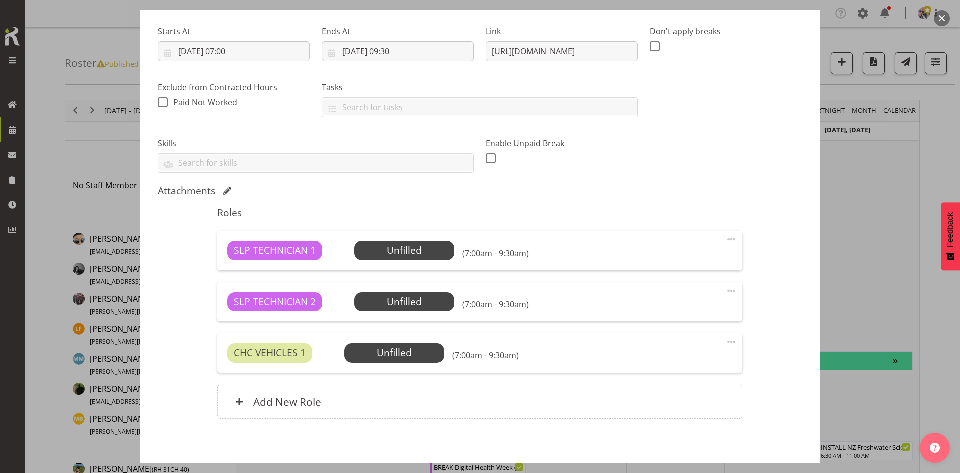
click at [726, 343] on span at bounding box center [732, 342] width 12 height 12
click at [666, 393] on link "Delete" at bounding box center [690, 400] width 96 height 18
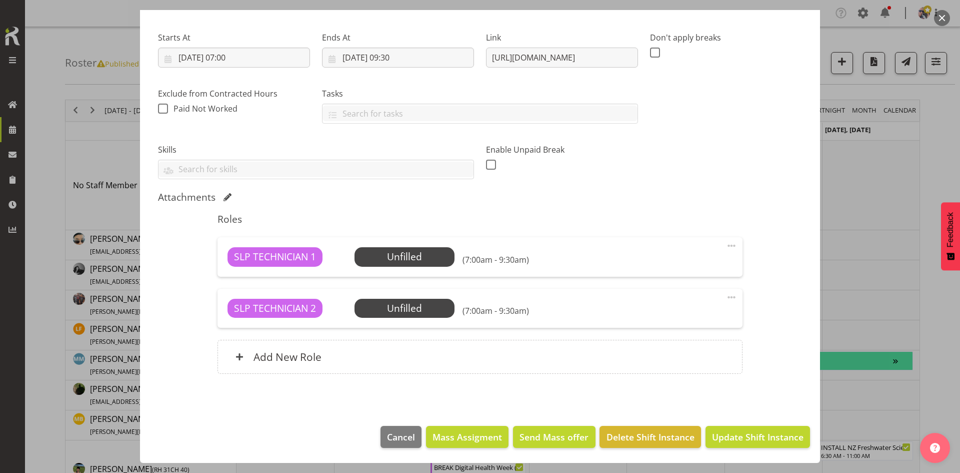
scroll to position [144, 0]
click at [431, 256] on span "Select Employee" at bounding box center [404, 257] width 75 height 15
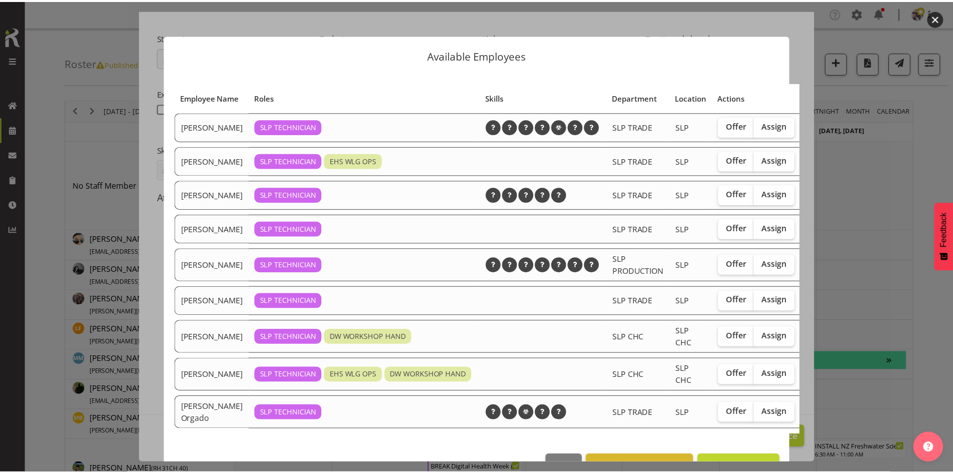
scroll to position [80, 0]
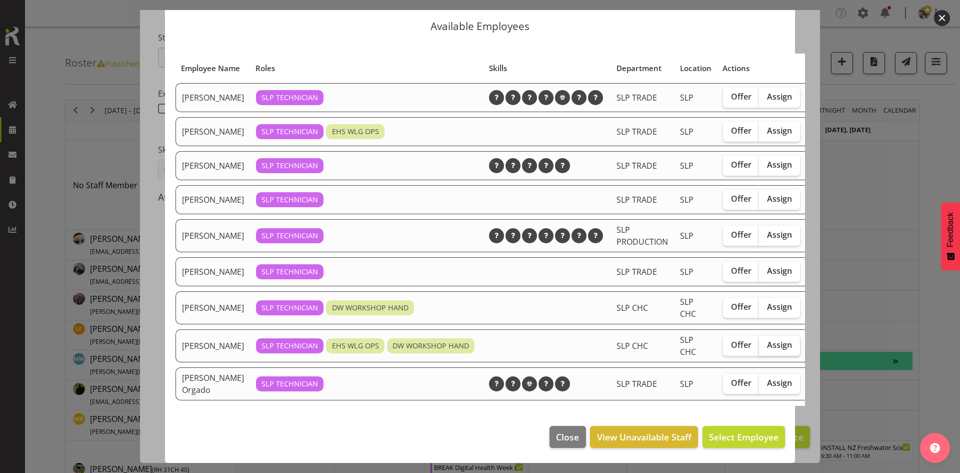
drag, startPoint x: 762, startPoint y: 324, endPoint x: 754, endPoint y: 325, distance: 8.1
click at [767, 340] on span "Assign" at bounding box center [779, 345] width 25 height 10
click at [761, 342] on input "Assign" at bounding box center [762, 345] width 7 height 7
checkbox input "true"
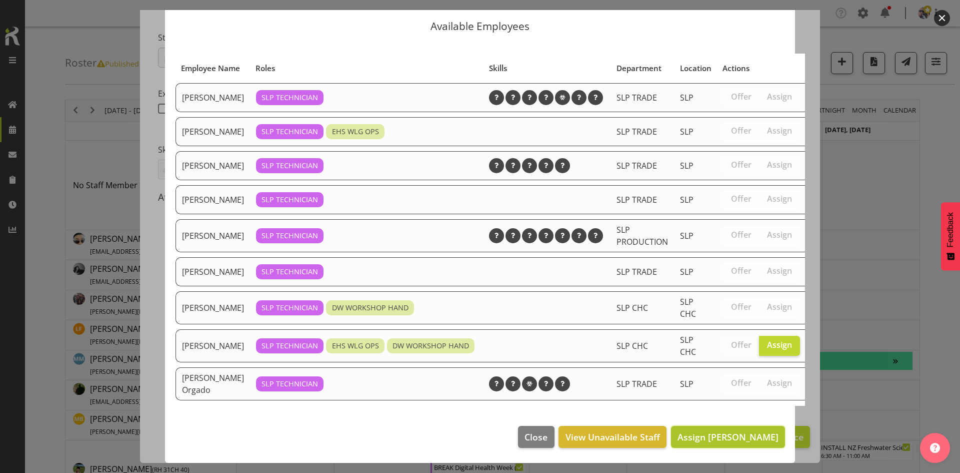
click at [708, 433] on span "Assign [PERSON_NAME]" at bounding box center [728, 437] width 101 height 12
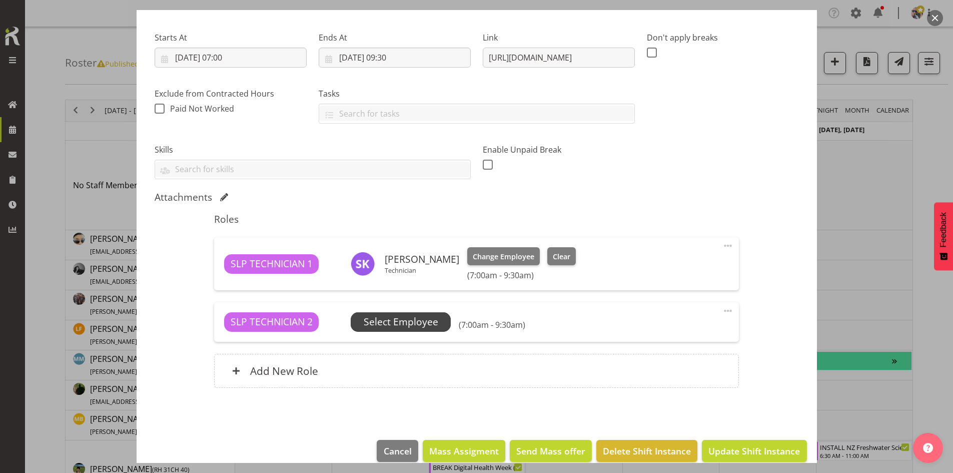
click at [410, 323] on span "Select Employee" at bounding box center [401, 322] width 75 height 15
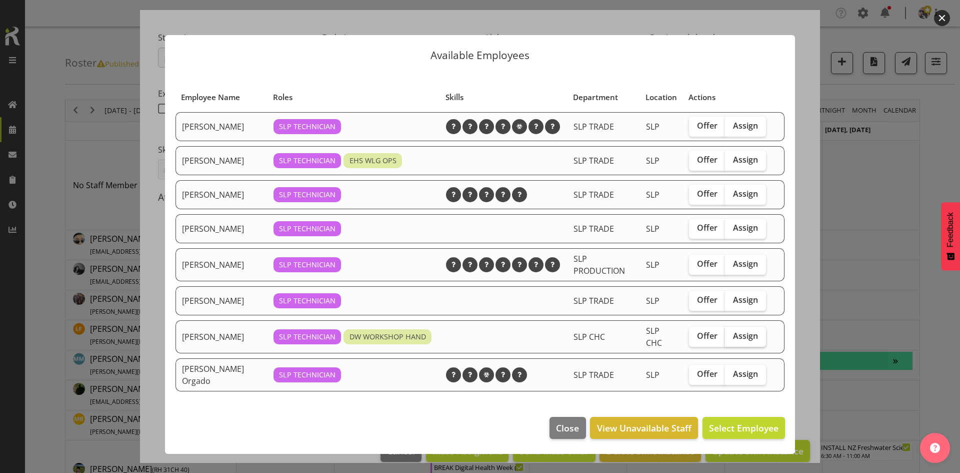
click at [748, 341] on label "Assign" at bounding box center [745, 337] width 41 height 20
click at [732, 339] on input "Assign" at bounding box center [728, 336] width 7 height 7
checkbox input "true"
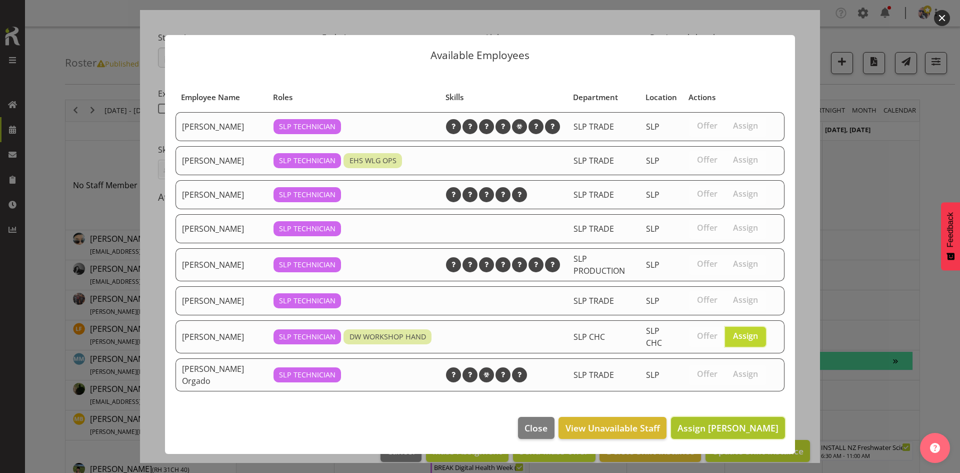
click at [756, 432] on span "Assign [PERSON_NAME]" at bounding box center [728, 428] width 101 height 12
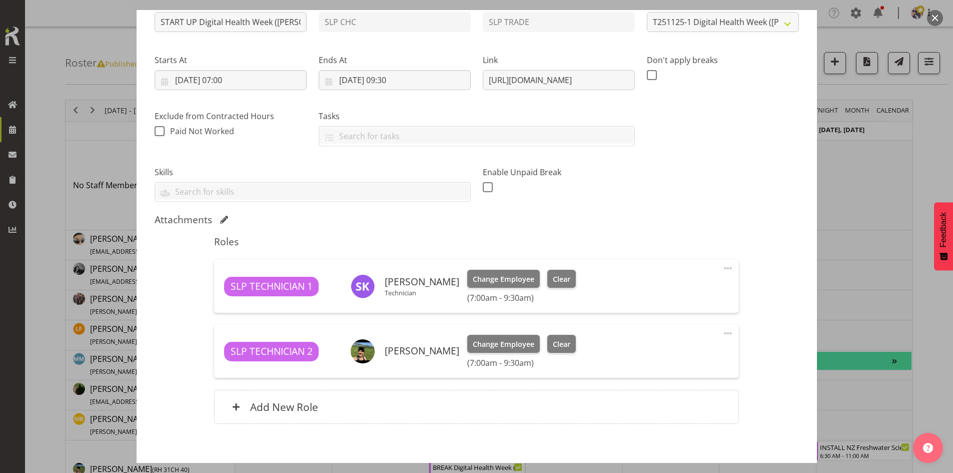
click at [731, 433] on div "Roles SLP TECHNICIAN 1 [PERSON_NAME] Technician Change Employee Clear (7:00am -…" at bounding box center [476, 333] width 537 height 206
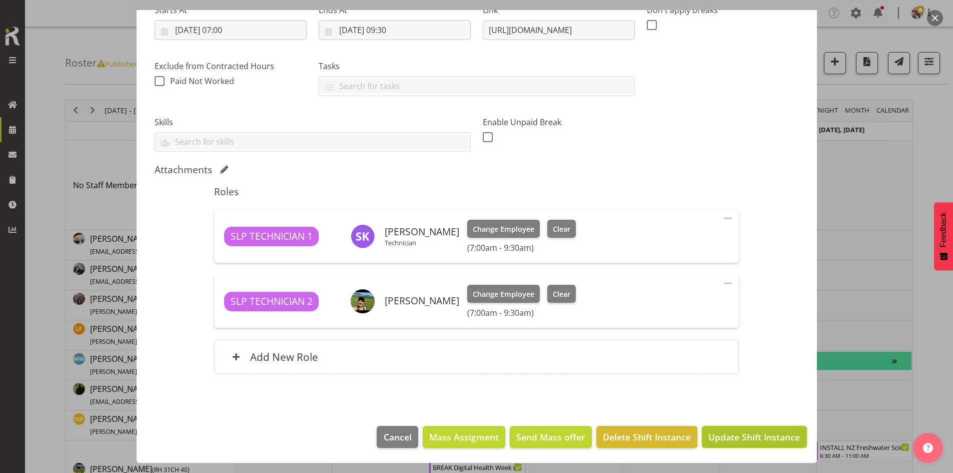
click at [733, 439] on span "Update Shift Instance" at bounding box center [754, 436] width 92 height 13
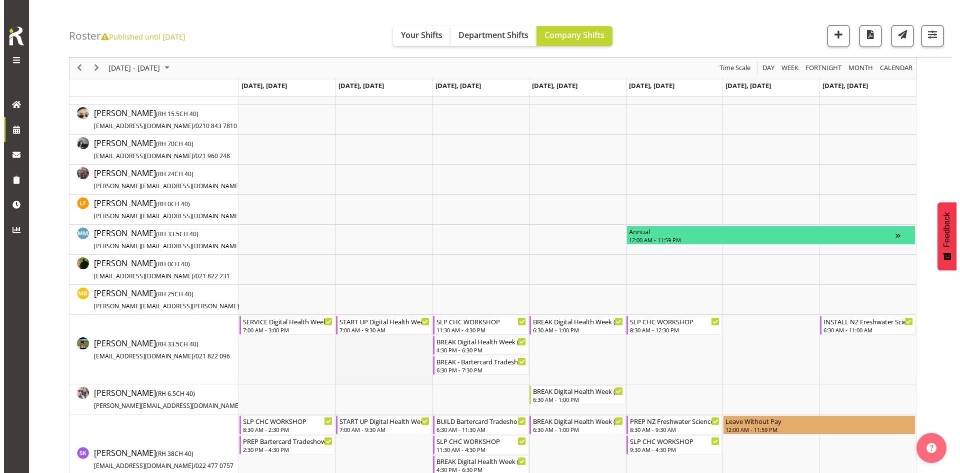
scroll to position [0, 0]
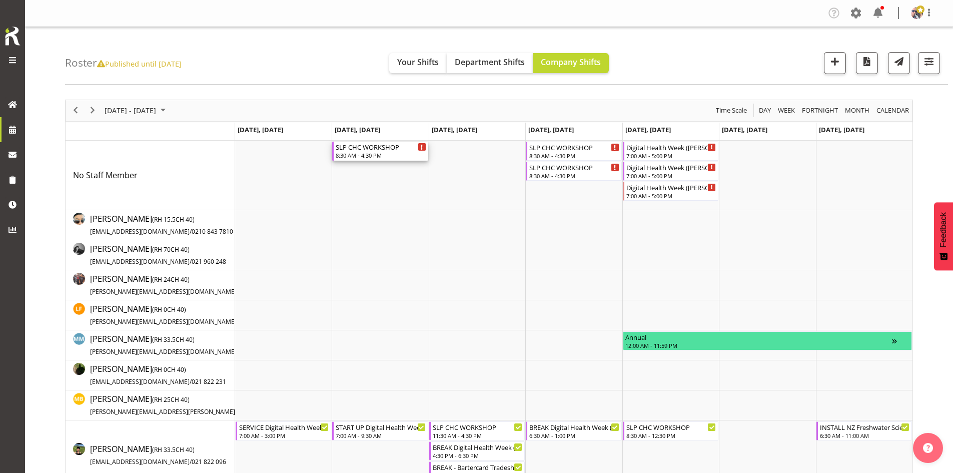
click at [352, 156] on div "8:30 AM - 4:30 PM" at bounding box center [381, 155] width 90 height 8
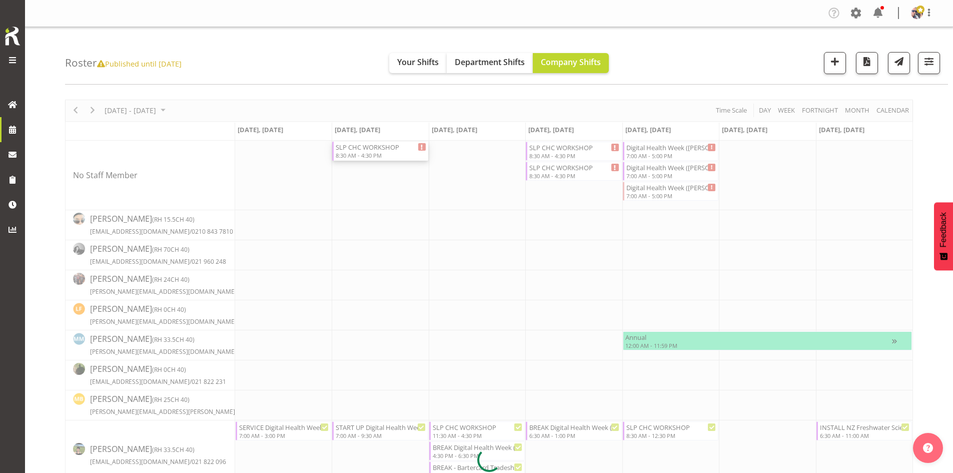
select select
select select "10"
select select "2025"
select select "8"
select select "30"
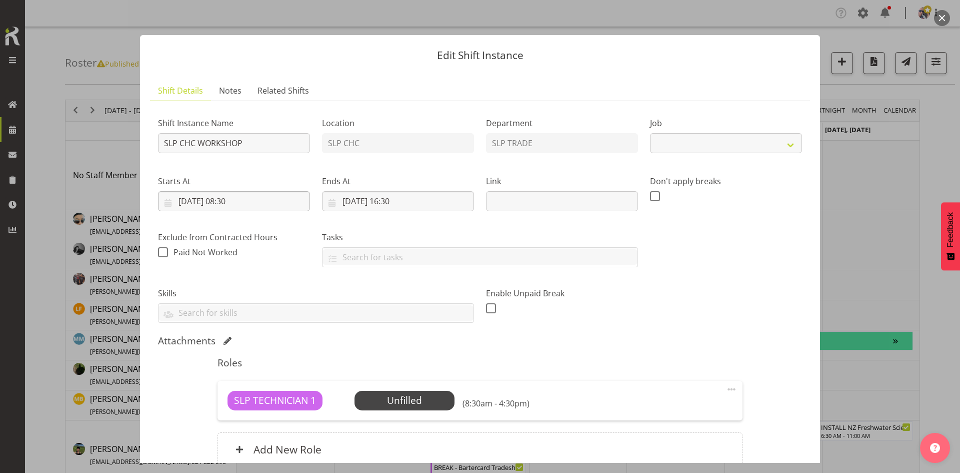
select select "45"
click at [242, 186] on label "Starts At" at bounding box center [234, 181] width 152 height 12
click at [237, 197] on input "[DATE] 08:30" at bounding box center [234, 201] width 152 height 20
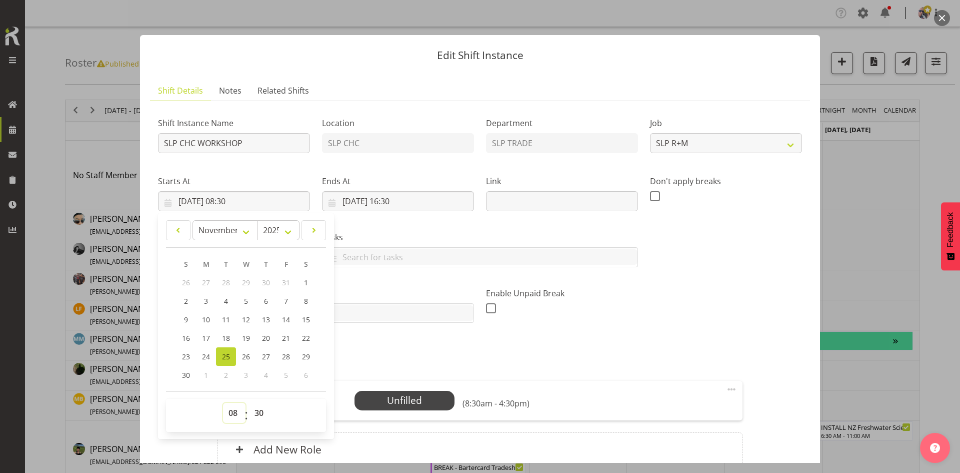
click at [239, 415] on select "00 01 02 03 04 05 06 07 08 09 10 11 12 13 14 15 16 17 18 19 20 21 22 23" at bounding box center [234, 413] width 23 height 20
select select "9"
click at [223, 403] on select "00 01 02 03 04 05 06 07 08 09 10 11 12 13 14 15 16 17 18 19 20 21 22 23" at bounding box center [234, 413] width 23 height 20
type input "[DATE] 09:30"
click at [427, 227] on div "Tasks Do toolbox talk Give mark a cuddle See client before you leave Unload tru…" at bounding box center [480, 245] width 328 height 56
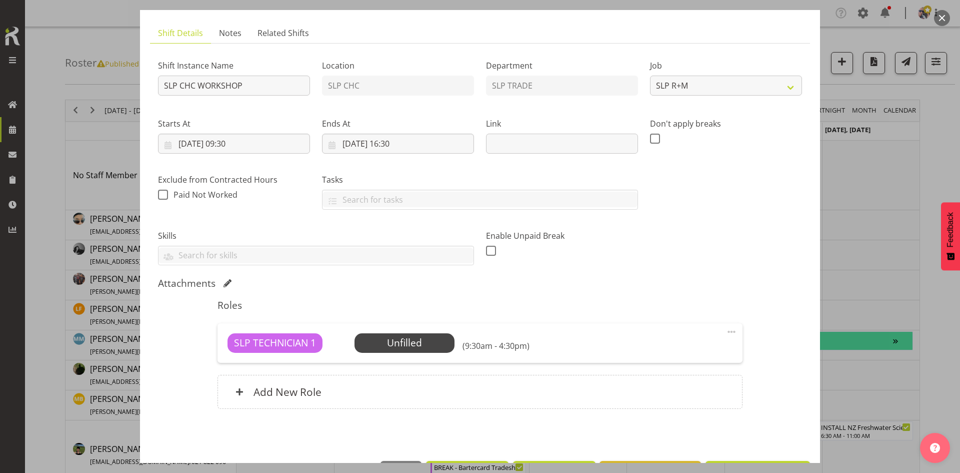
scroll to position [93, 0]
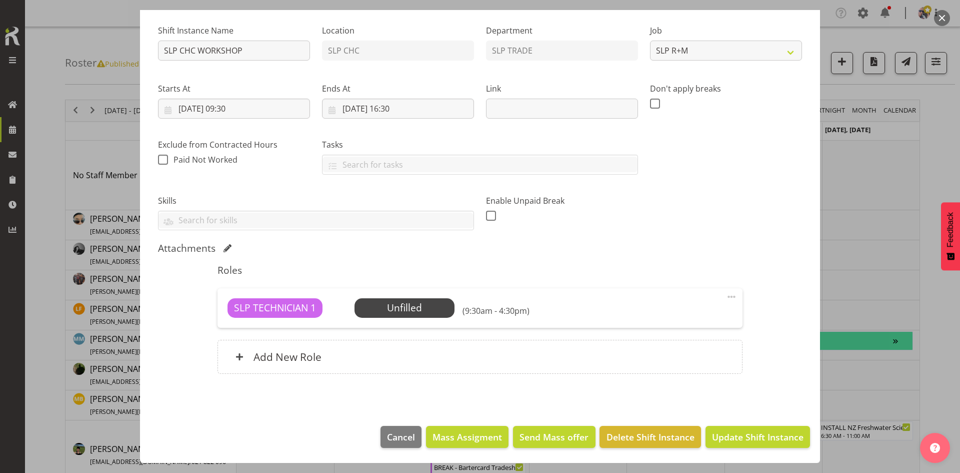
click at [422, 377] on div "Roles SLP TECHNICIAN 1 Unfilled Select Employee (9:30am - 4:30pm) Edit Cover Ro…" at bounding box center [480, 321] width 537 height 127
click at [421, 363] on div "Add New Role" at bounding box center [480, 357] width 525 height 34
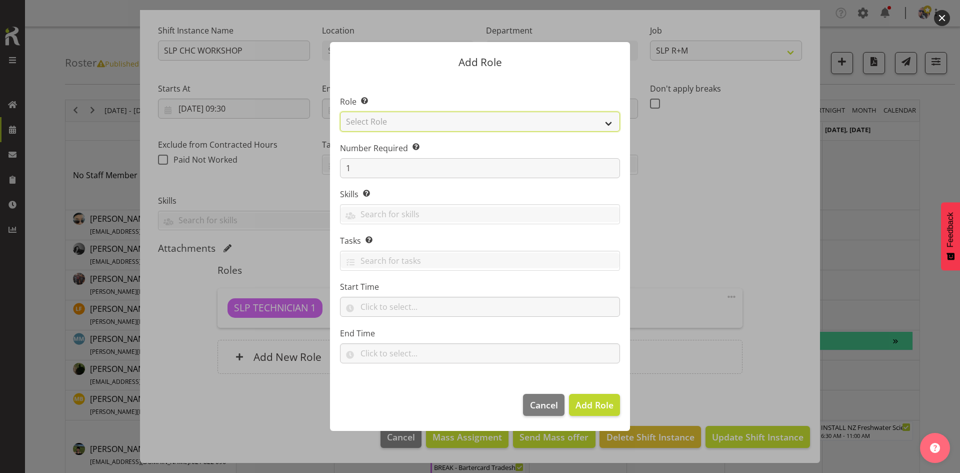
click at [587, 120] on select "Select Role ACCOUNT MANAGER ACCOUNT MANAGER DW ACCOUNTS [PERSON_NAME] VEHICLES …" at bounding box center [480, 122] width 280 height 20
select select "123"
click at [340, 112] on select "Select Role ACCOUNT MANAGER ACCOUNT MANAGER DW ACCOUNTS [PERSON_NAME] VEHICLES …" at bounding box center [480, 122] width 280 height 20
click at [619, 410] on button "Add Role" at bounding box center [594, 405] width 51 height 22
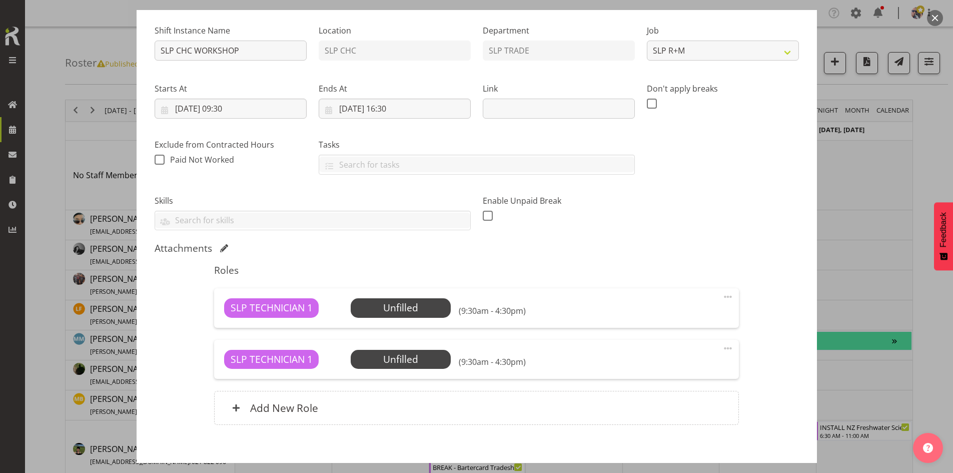
click at [602, 406] on div "Add New Role" at bounding box center [476, 408] width 525 height 34
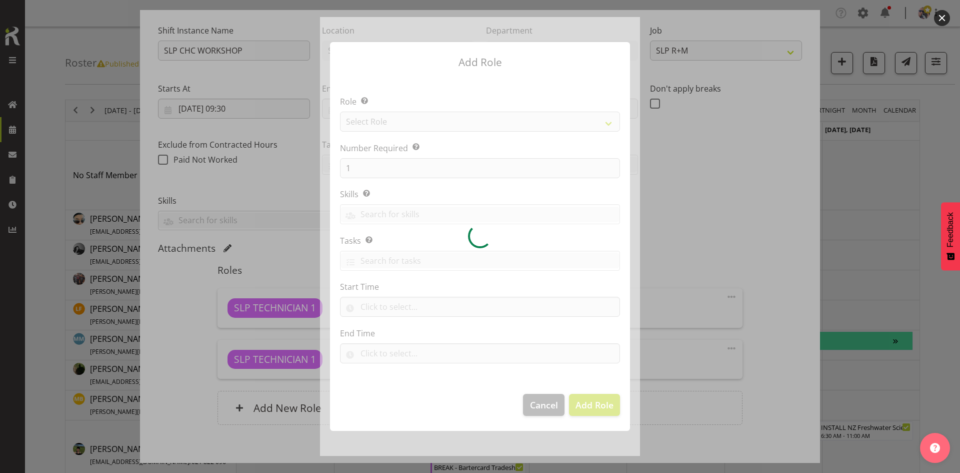
click at [552, 419] on div at bounding box center [480, 236] width 320 height 439
click at [552, 410] on div at bounding box center [480, 236] width 320 height 439
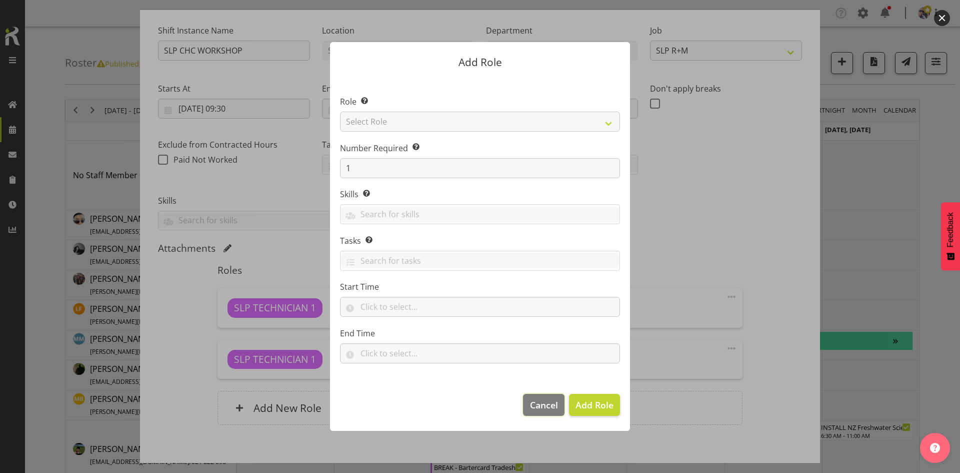
click at [552, 410] on span "Cancel" at bounding box center [544, 404] width 28 height 13
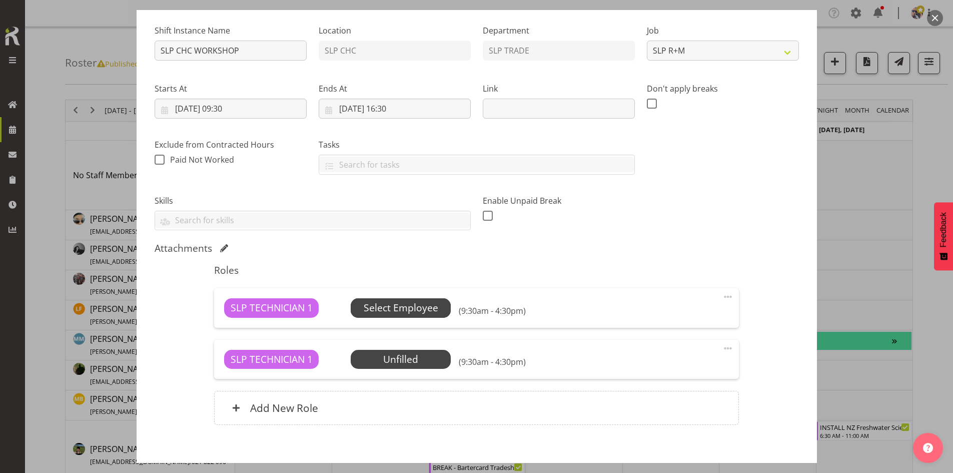
click at [419, 303] on span "Select Employee" at bounding box center [401, 308] width 75 height 15
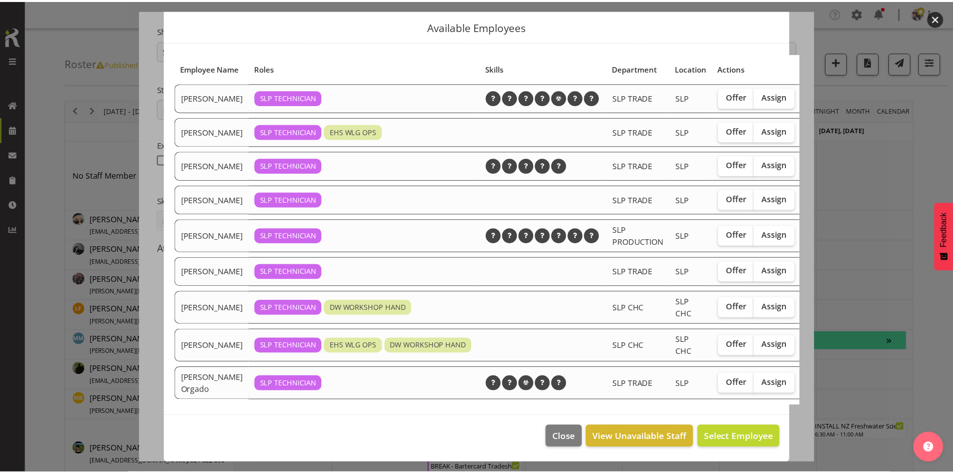
scroll to position [80, 0]
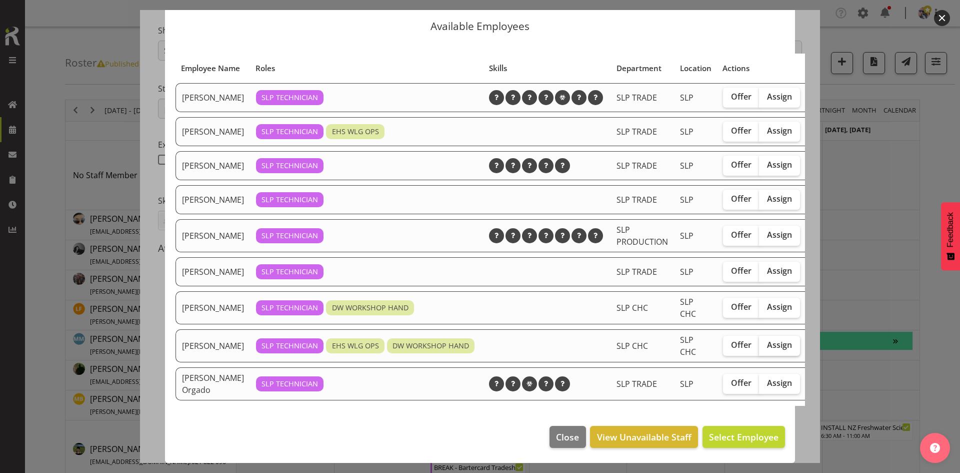
click at [759, 336] on label "Assign" at bounding box center [779, 346] width 41 height 20
click at [759, 342] on input "Assign" at bounding box center [762, 345] width 7 height 7
checkbox input "true"
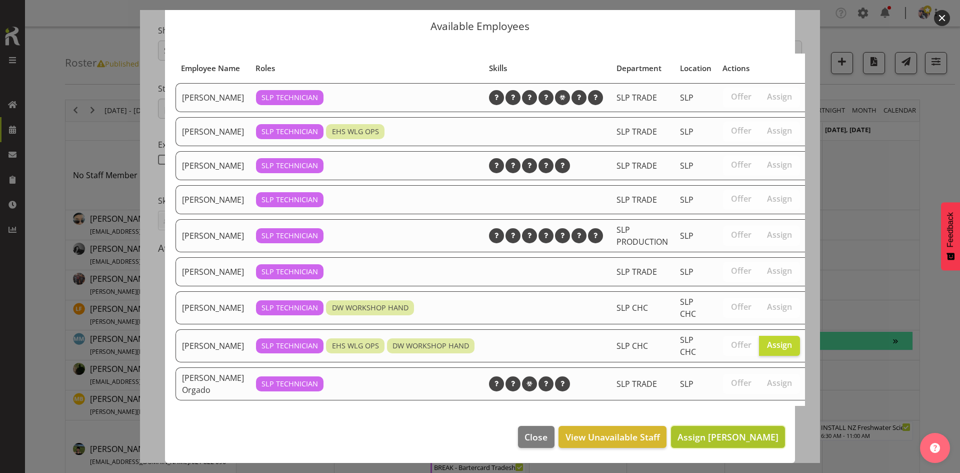
click at [716, 426] on button "Assign [PERSON_NAME]" at bounding box center [728, 437] width 114 height 22
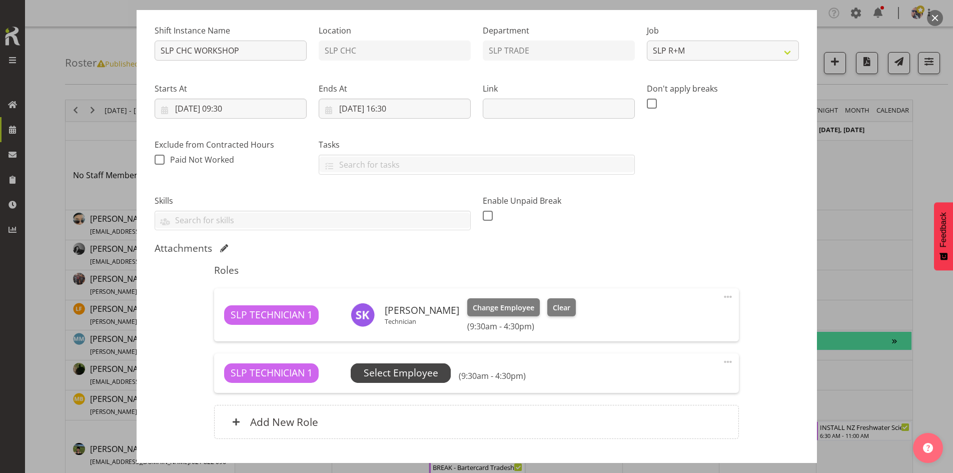
click at [431, 374] on span "Select Employee" at bounding box center [401, 373] width 75 height 15
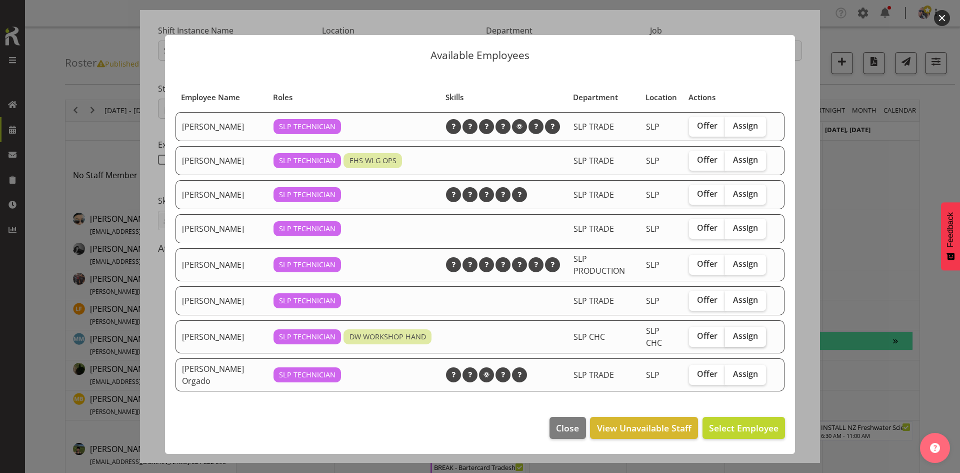
click at [737, 334] on span "Assign" at bounding box center [745, 336] width 25 height 10
click at [732, 334] on input "Assign" at bounding box center [728, 336] width 7 height 7
checkbox input "true"
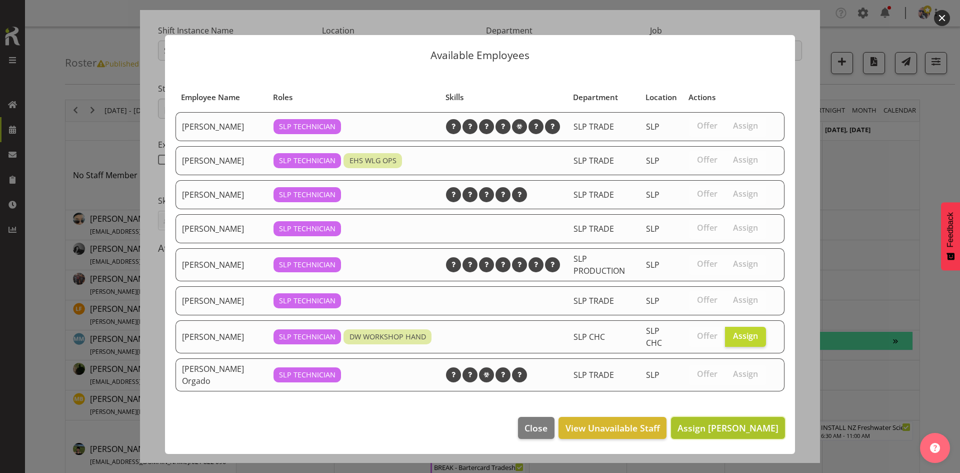
click at [716, 423] on span "Assign [PERSON_NAME]" at bounding box center [728, 428] width 101 height 12
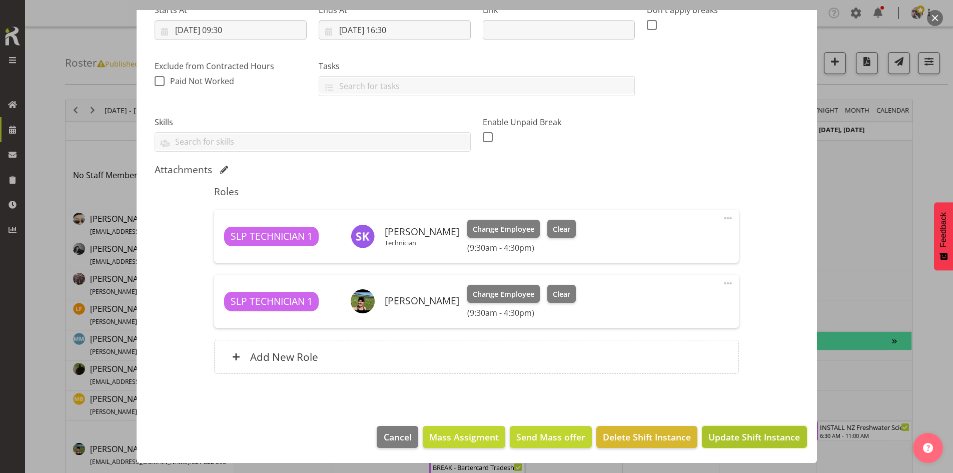
click at [719, 429] on button "Update Shift Instance" at bounding box center [754, 437] width 105 height 22
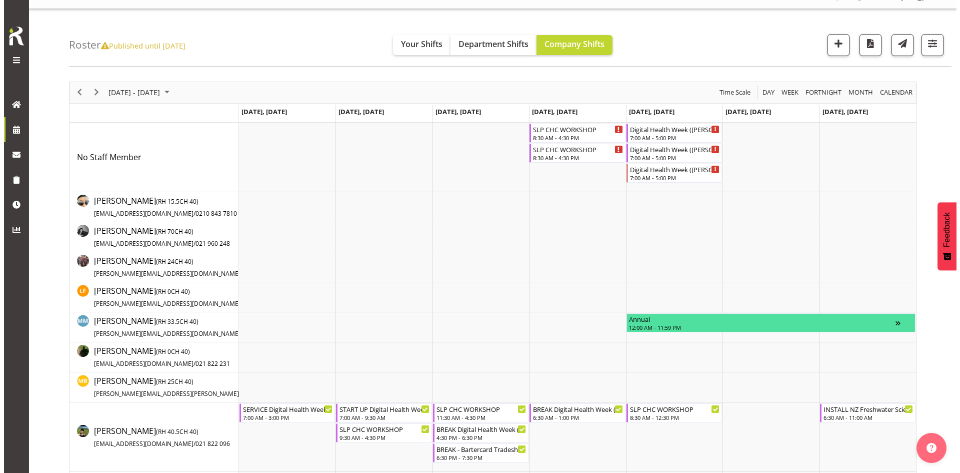
scroll to position [0, 0]
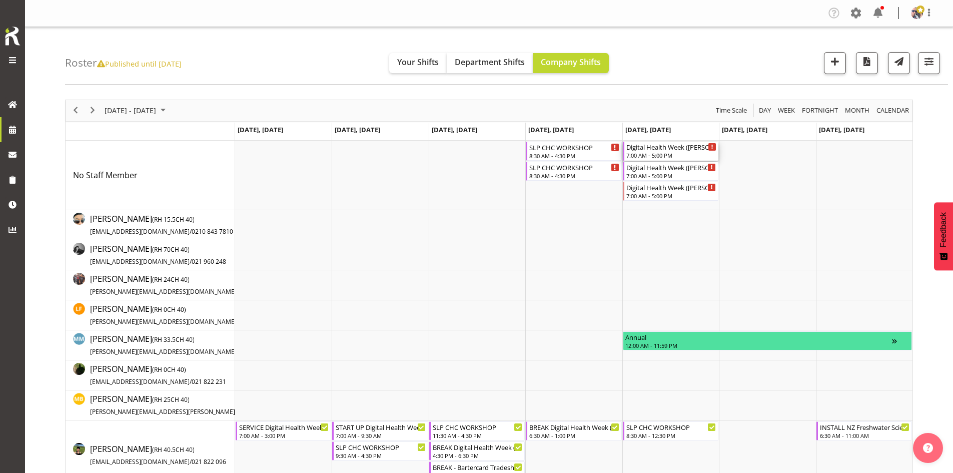
click at [661, 147] on div "Digital Health Week ([PERSON_NAME] Conference) 2024 @ [PERSON_NAME] On Site @ 0…" at bounding box center [671, 147] width 90 height 10
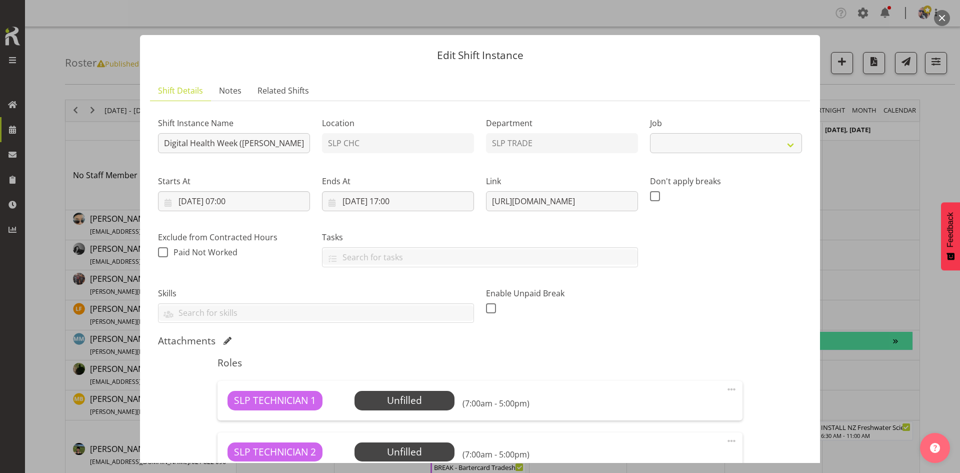
select select "9367"
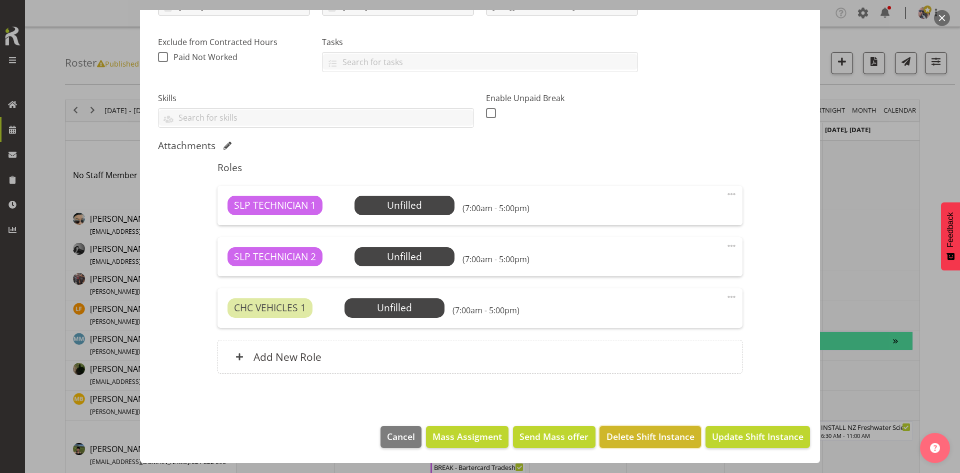
click at [614, 431] on span "Delete Shift Instance" at bounding box center [651, 436] width 88 height 13
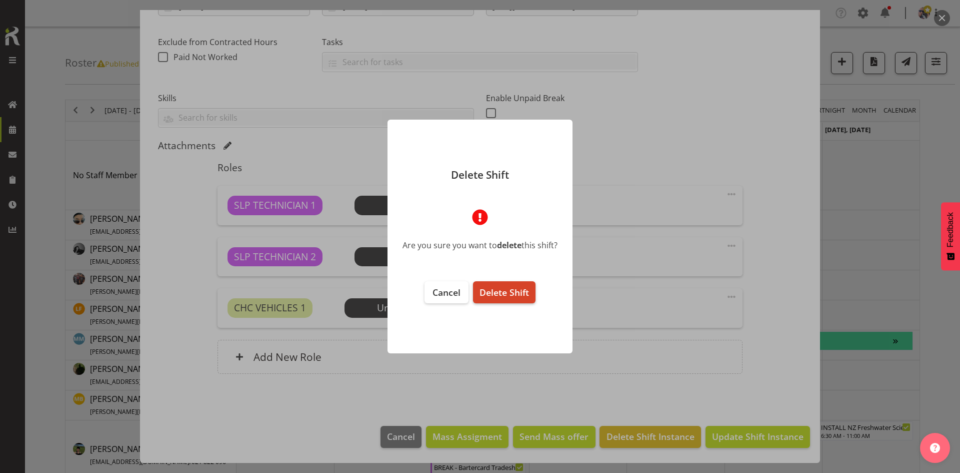
click at [514, 285] on button "Delete Shift" at bounding box center [504, 292] width 63 height 22
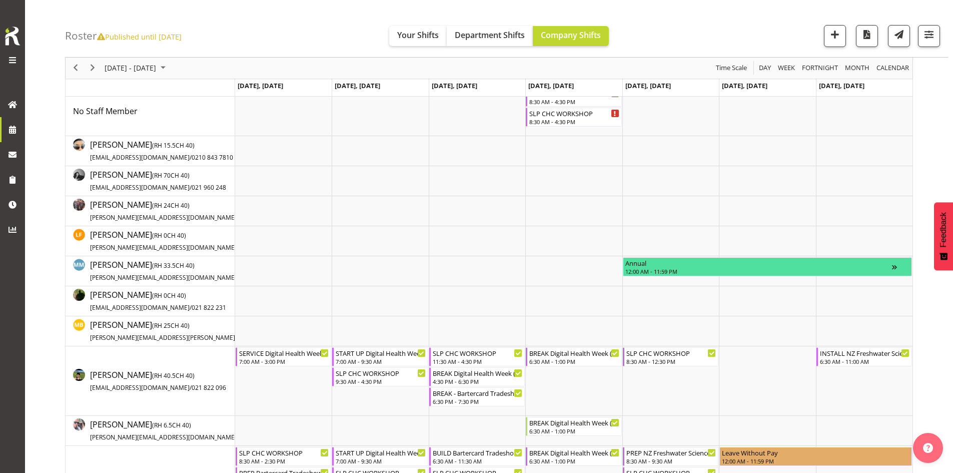
scroll to position [0, 0]
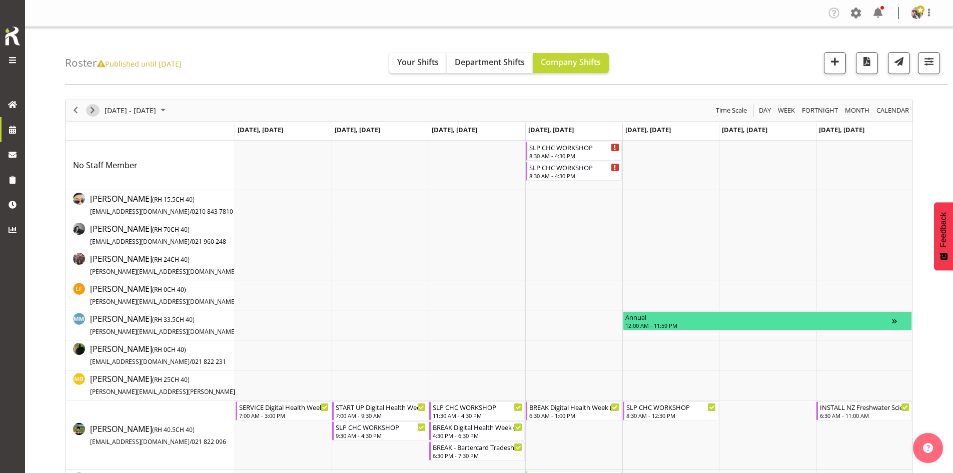
click at [88, 114] on span "Next" at bounding box center [93, 110] width 12 height 13
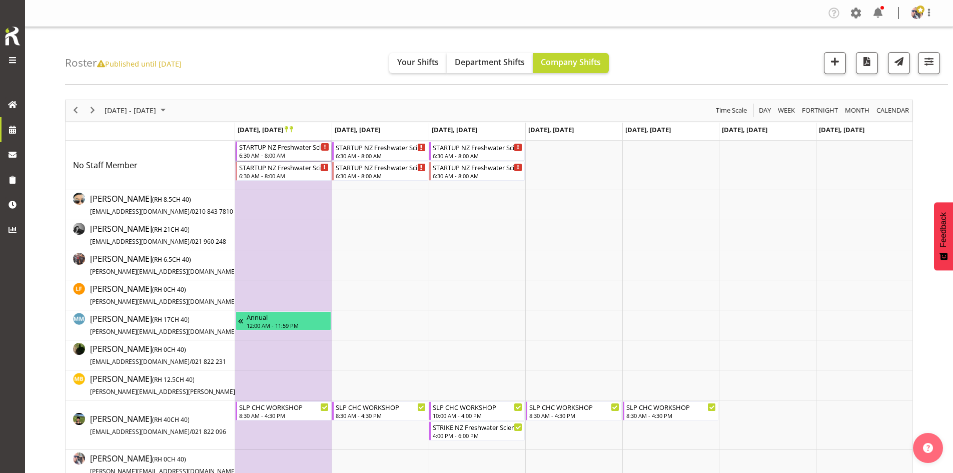
click at [318, 145] on div "STARTUP NZ Freshwater Sciences Conference 25 @ [PERSON_NAME] On Site @ 0700" at bounding box center [284, 147] width 90 height 10
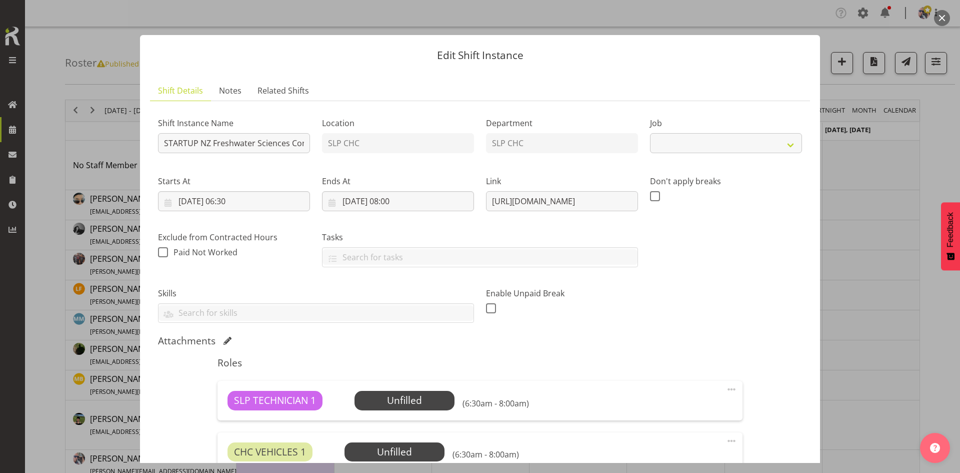
select select "10236"
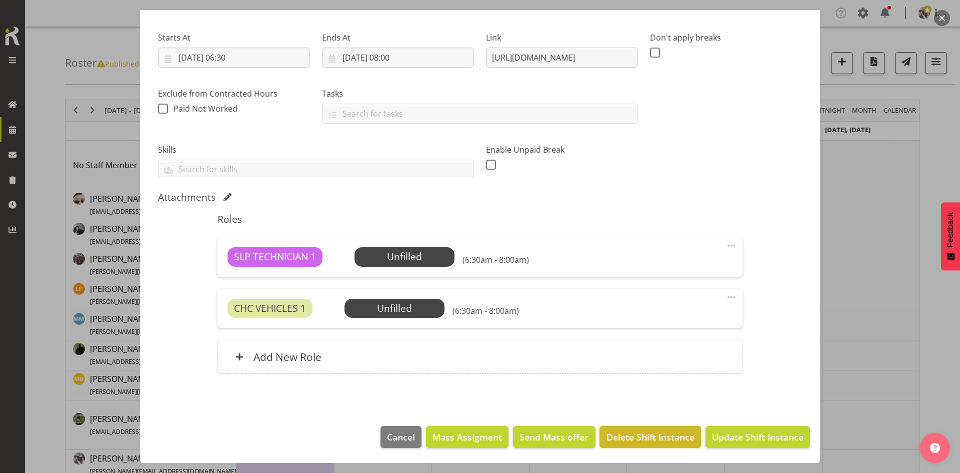
click at [620, 433] on span "Delete Shift Instance" at bounding box center [651, 436] width 88 height 13
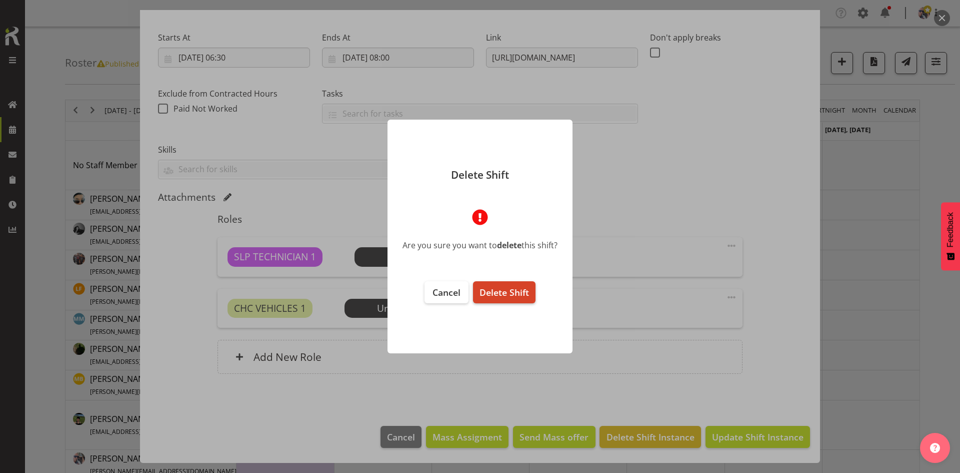
click at [522, 282] on button "Delete Shift" at bounding box center [504, 292] width 63 height 22
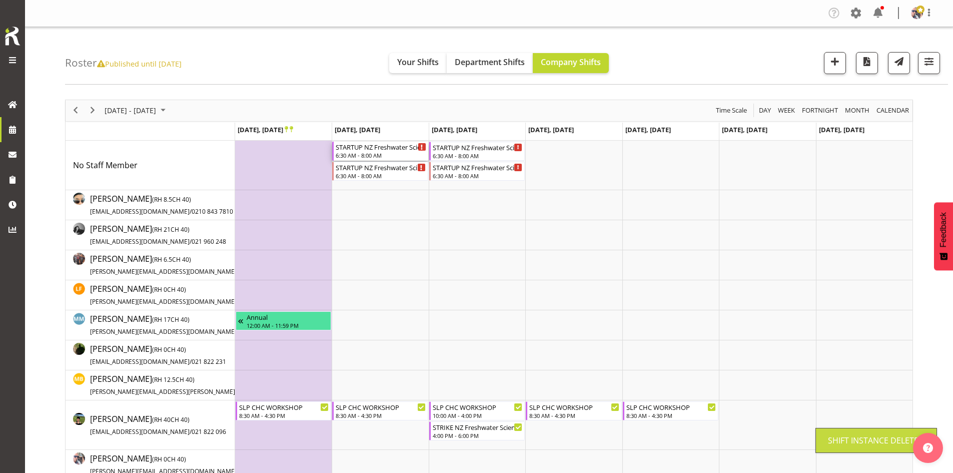
click at [377, 153] on div "6:30 AM - 8:00 AM" at bounding box center [381, 155] width 90 height 8
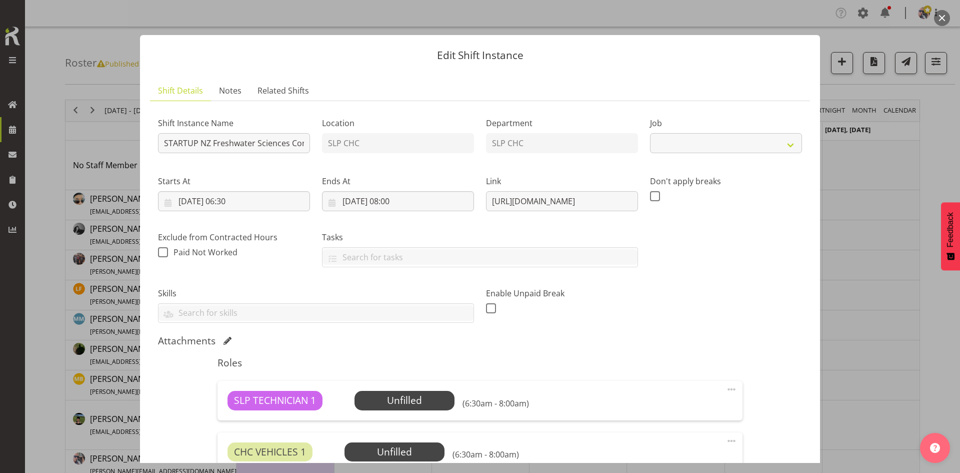
select select "10236"
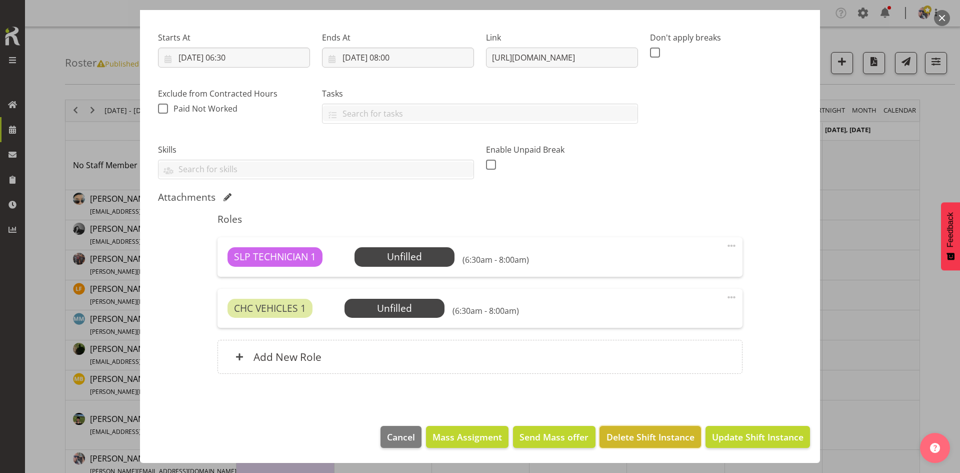
click at [623, 445] on button "Delete Shift Instance" at bounding box center [650, 437] width 101 height 22
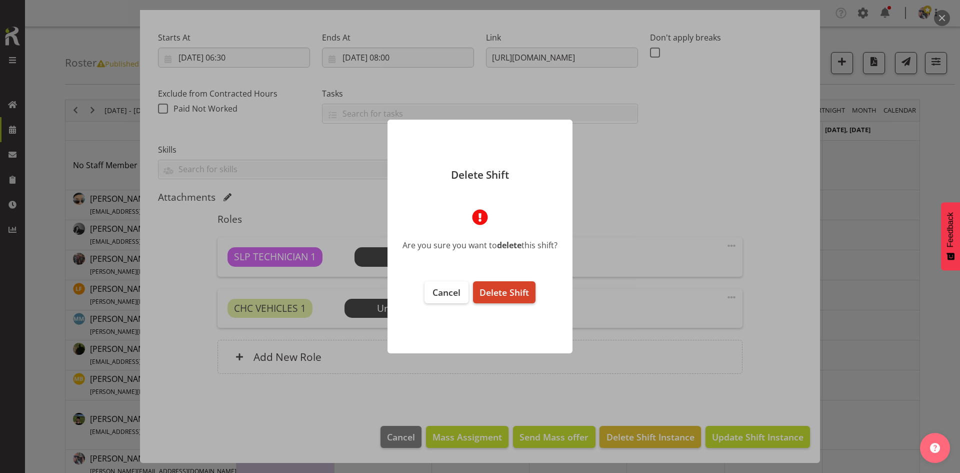
click at [505, 293] on span "Delete Shift" at bounding box center [505, 292] width 50 height 12
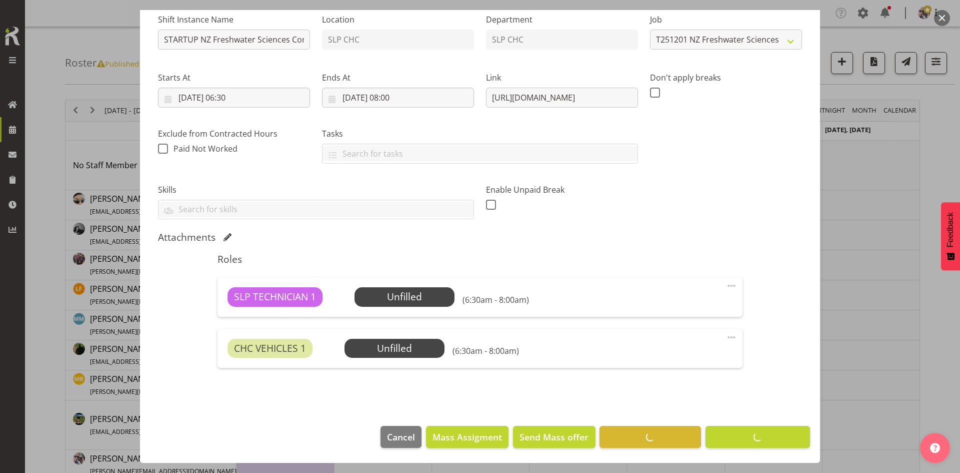
scroll to position [104, 0]
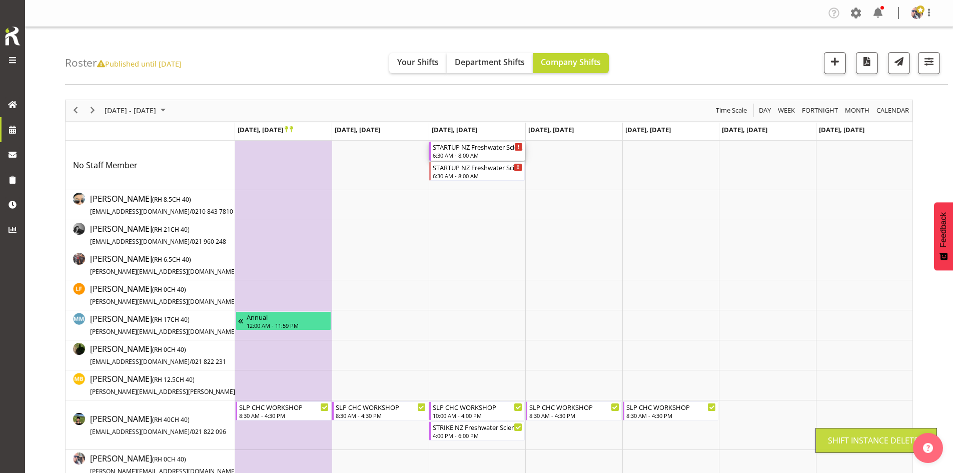
click at [457, 146] on div "STARTUP NZ Freshwater Sciences Conference 25 @ [PERSON_NAME] On Site @ 0700" at bounding box center [478, 147] width 90 height 10
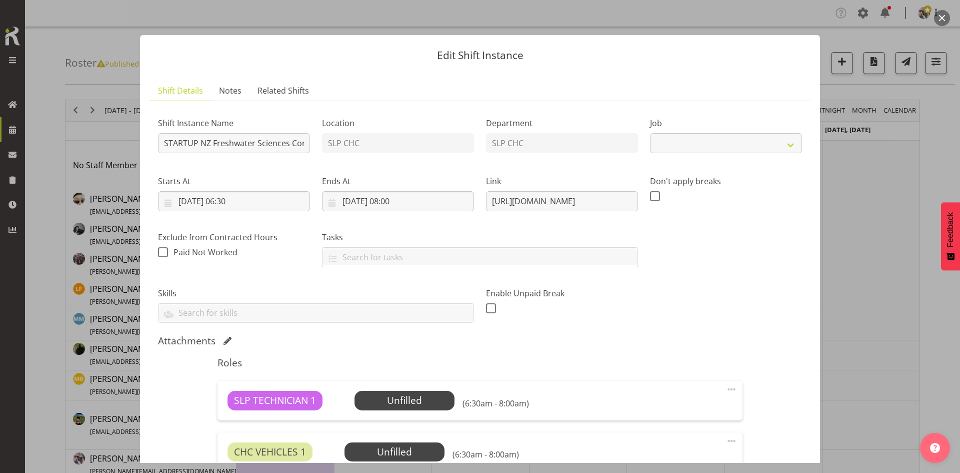
select select "10236"
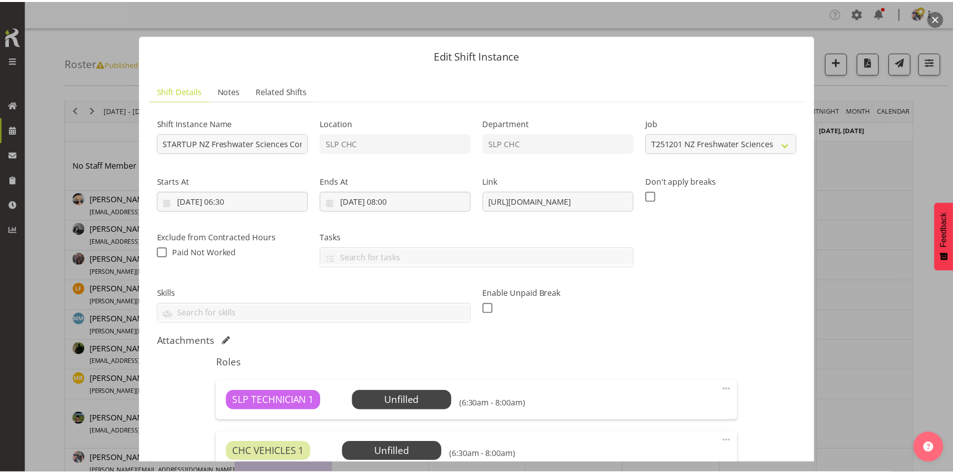
scroll to position [144, 0]
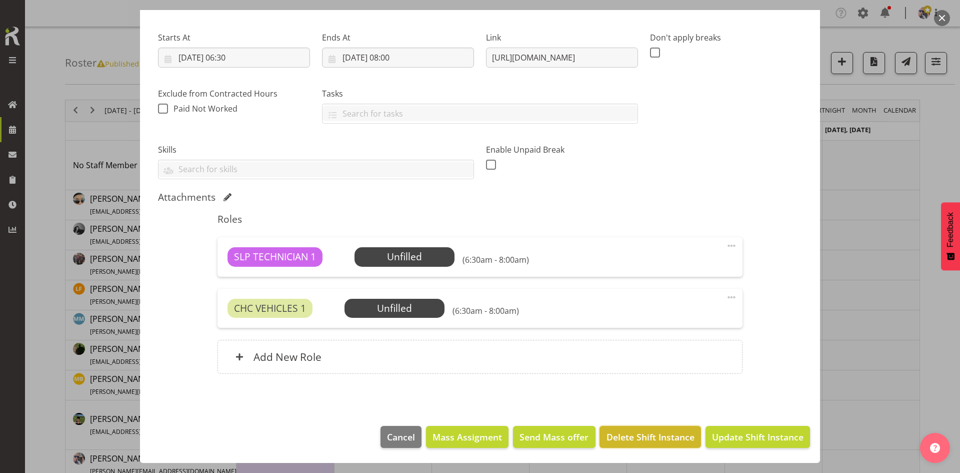
click at [624, 442] on span "Delete Shift Instance" at bounding box center [651, 436] width 88 height 13
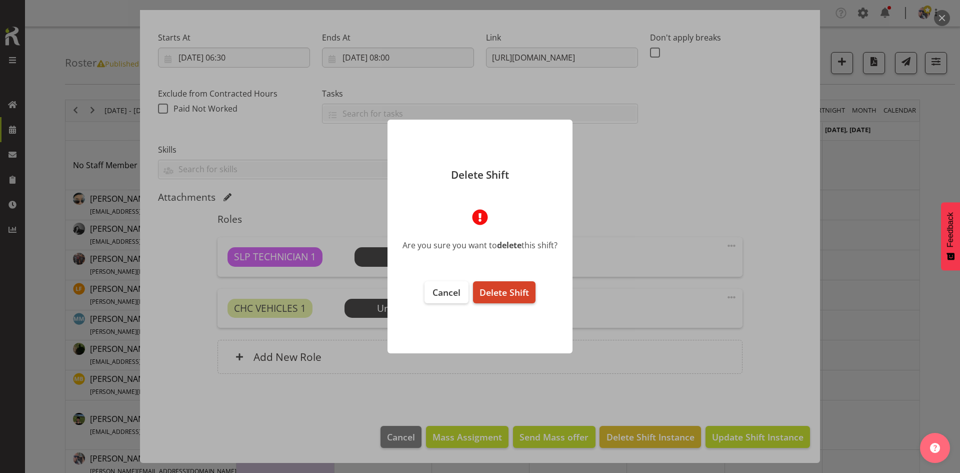
click at [508, 296] on span "Delete Shift" at bounding box center [505, 292] width 50 height 12
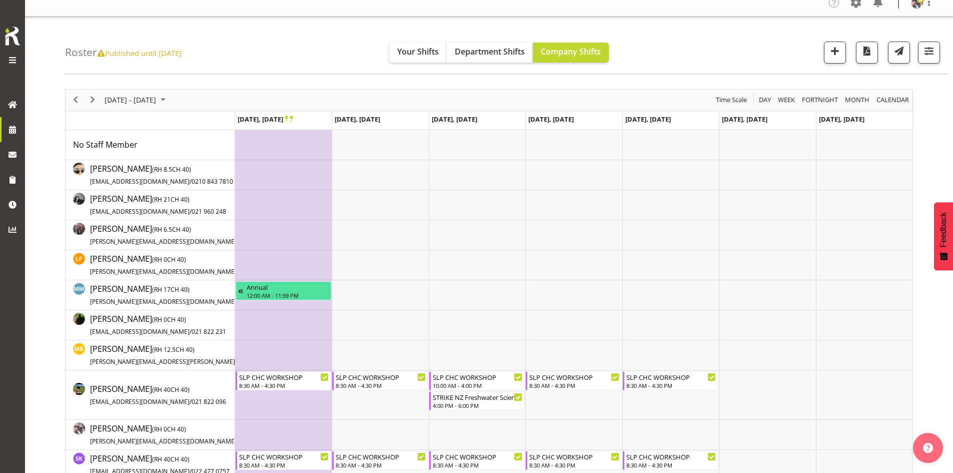
scroll to position [0, 0]
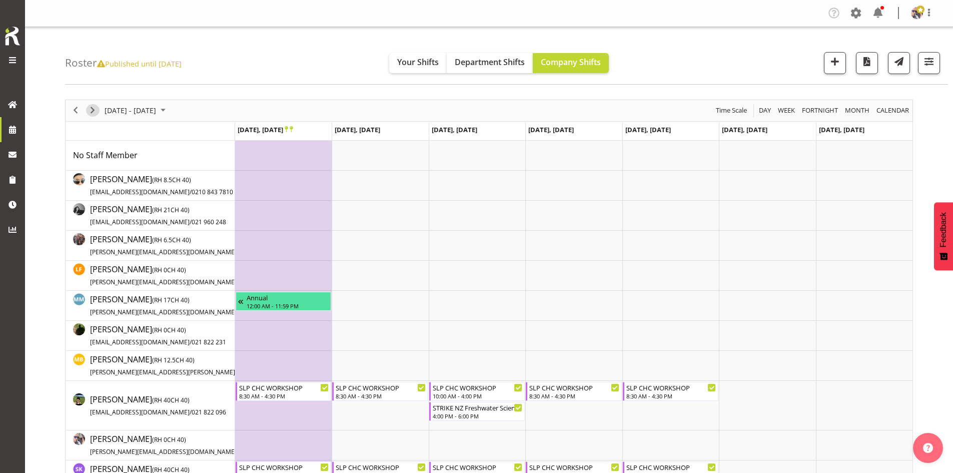
click at [95, 114] on span "Next" at bounding box center [93, 110] width 12 height 13
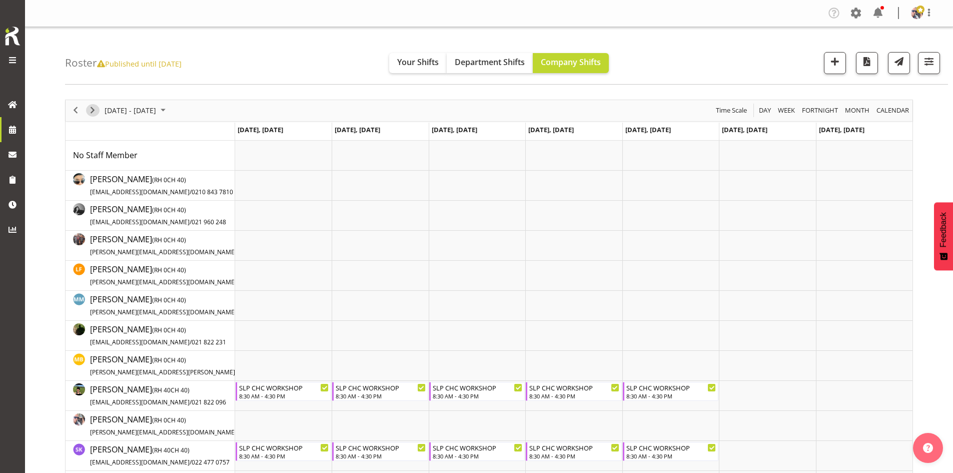
click at [93, 110] on span "Next" at bounding box center [93, 110] width 12 height 13
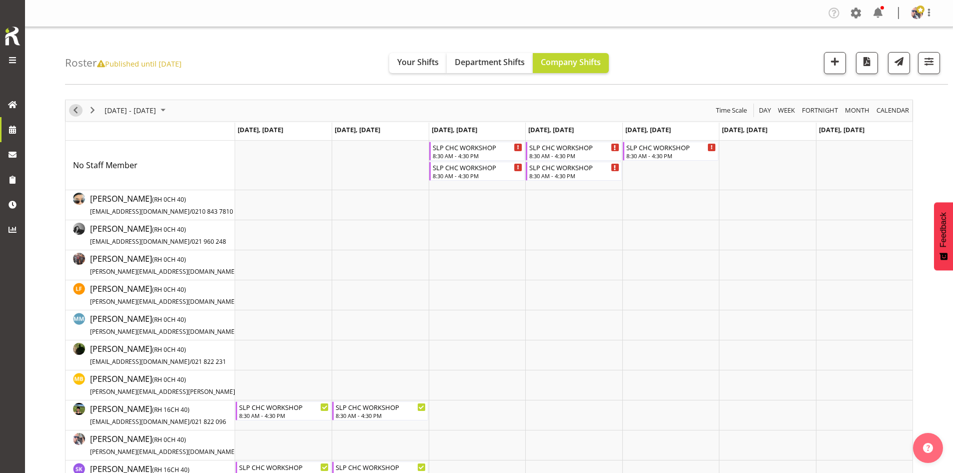
click at [75, 113] on span "Previous" at bounding box center [76, 110] width 12 height 13
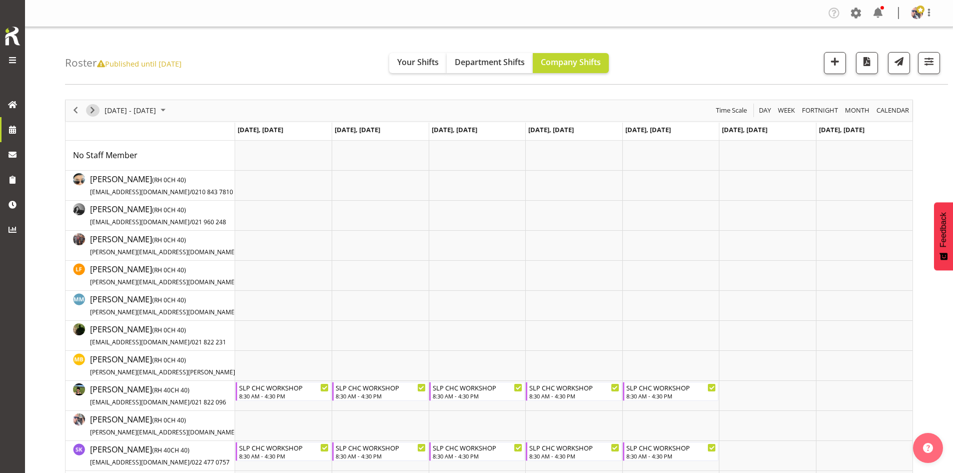
click at [93, 107] on span "Next" at bounding box center [93, 110] width 12 height 13
